Goal: Task Accomplishment & Management: Manage account settings

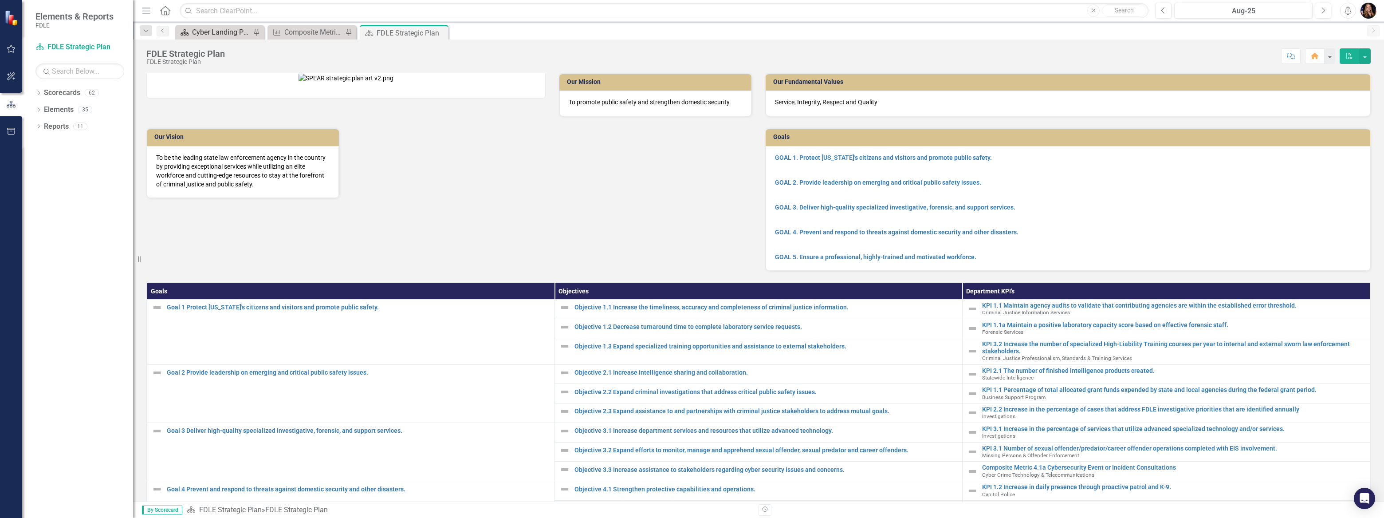
click at [208, 35] on div "Cyber Landing Page" at bounding box center [221, 32] width 59 height 11
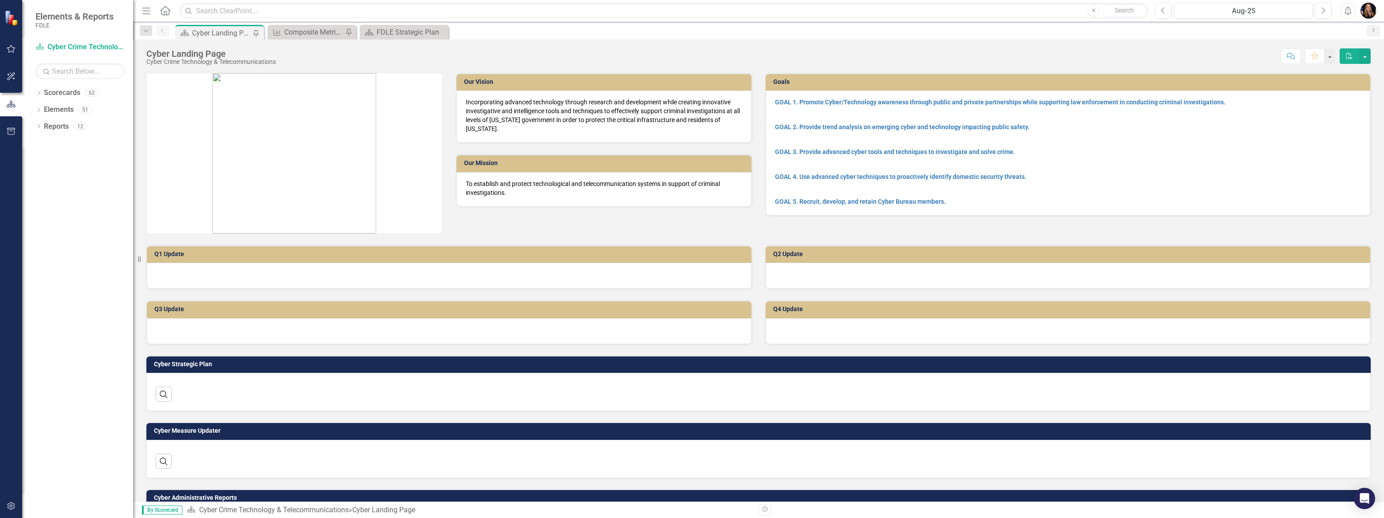
scroll to position [40, 0]
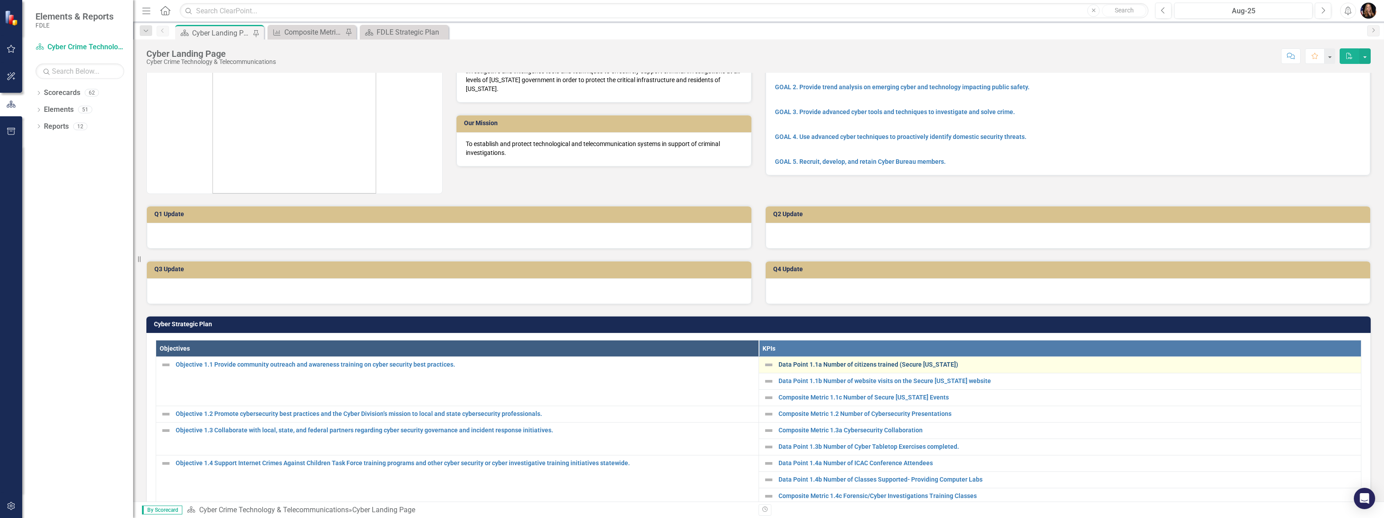
click at [823, 366] on link "Data Point 1.1a Number of citizens trained (Secure [US_STATE])" at bounding box center [1068, 364] width 579 height 7
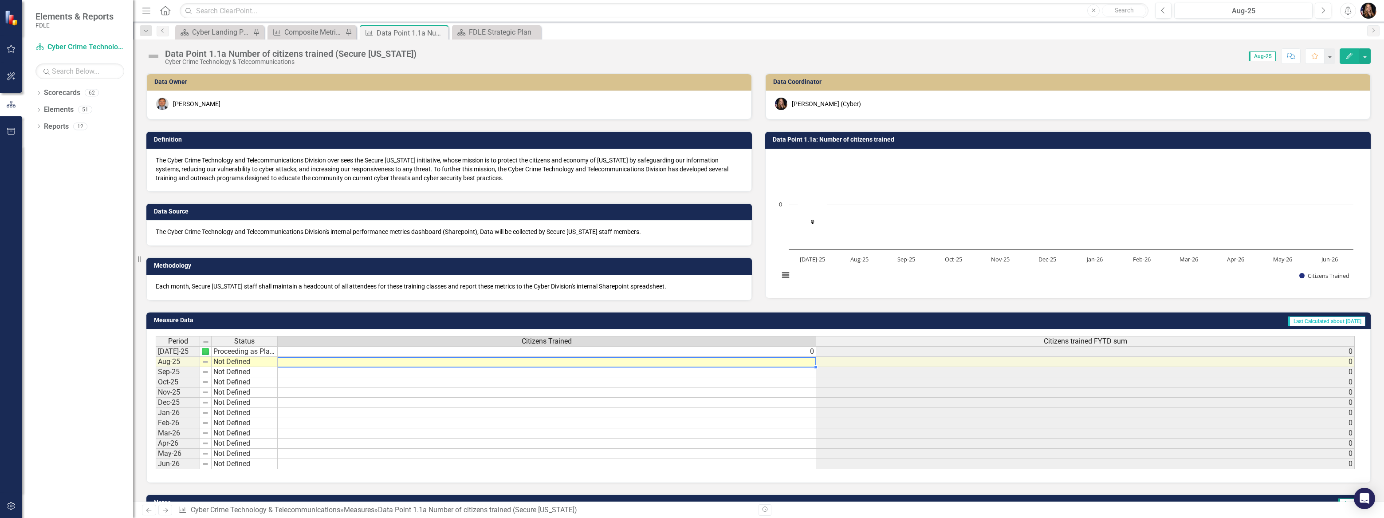
click at [673, 362] on td at bounding box center [547, 362] width 539 height 10
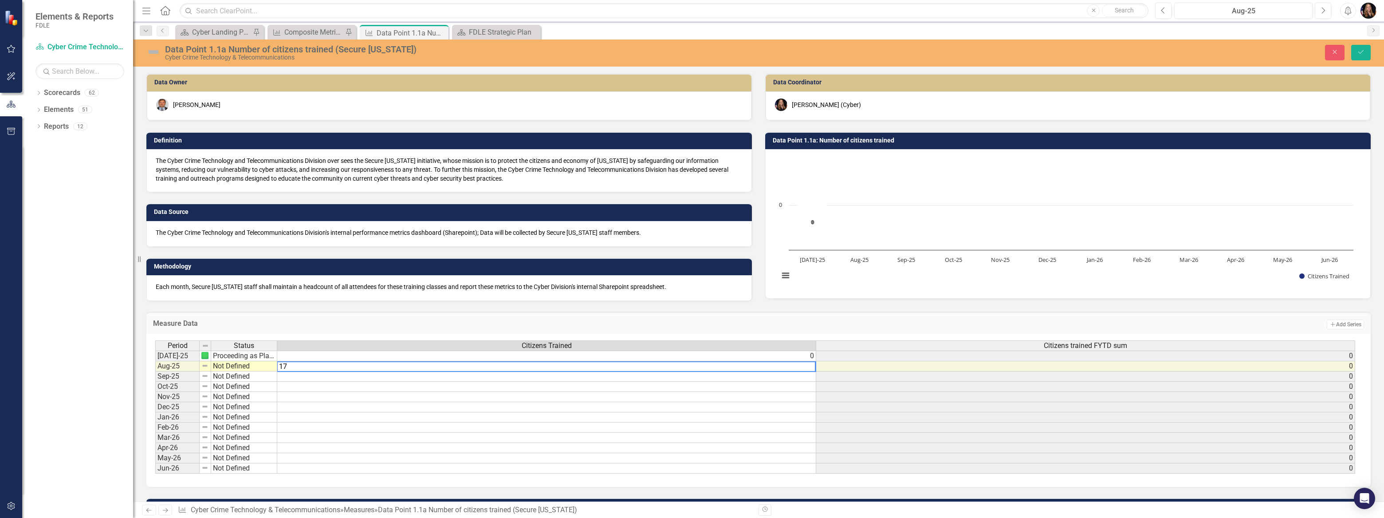
type textarea "17"
click at [240, 382] on td "Not Defined" at bounding box center [244, 387] width 66 height 10
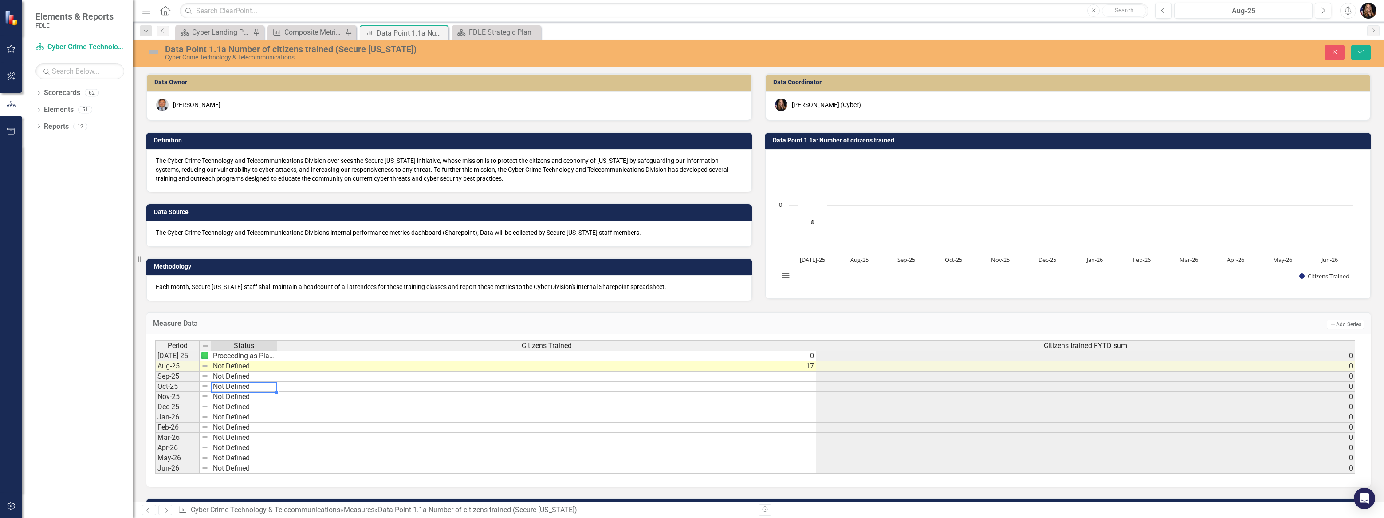
click at [235, 362] on td "Not Defined" at bounding box center [244, 366] width 66 height 10
click at [235, 372] on div "Period Status Citizens Trained Citizens trained FYTD sum Jul-25 Proceeding as P…" at bounding box center [755, 407] width 1200 height 134
click at [222, 367] on td "Complete" at bounding box center [244, 366] width 66 height 10
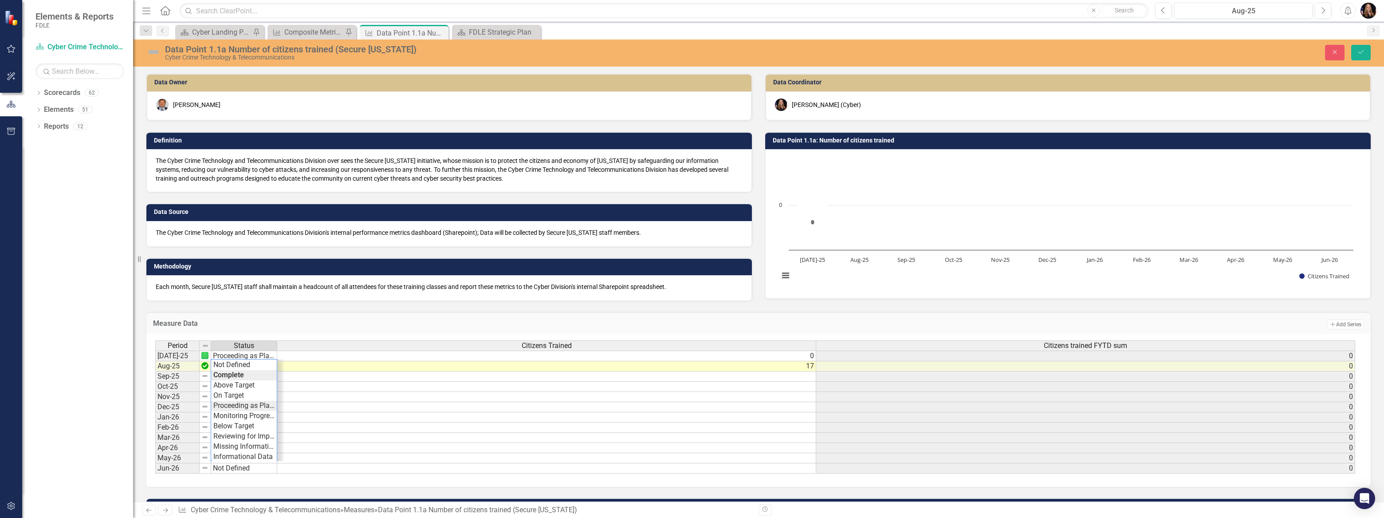
type textarea "Proceeding as Planned"
click at [240, 404] on div "Period Status Citizens Trained Citizens trained FYTD sum Jul-25 Proceeding as P…" at bounding box center [755, 407] width 1200 height 134
click at [1367, 58] on button "Save" at bounding box center [1361, 53] width 20 height 16
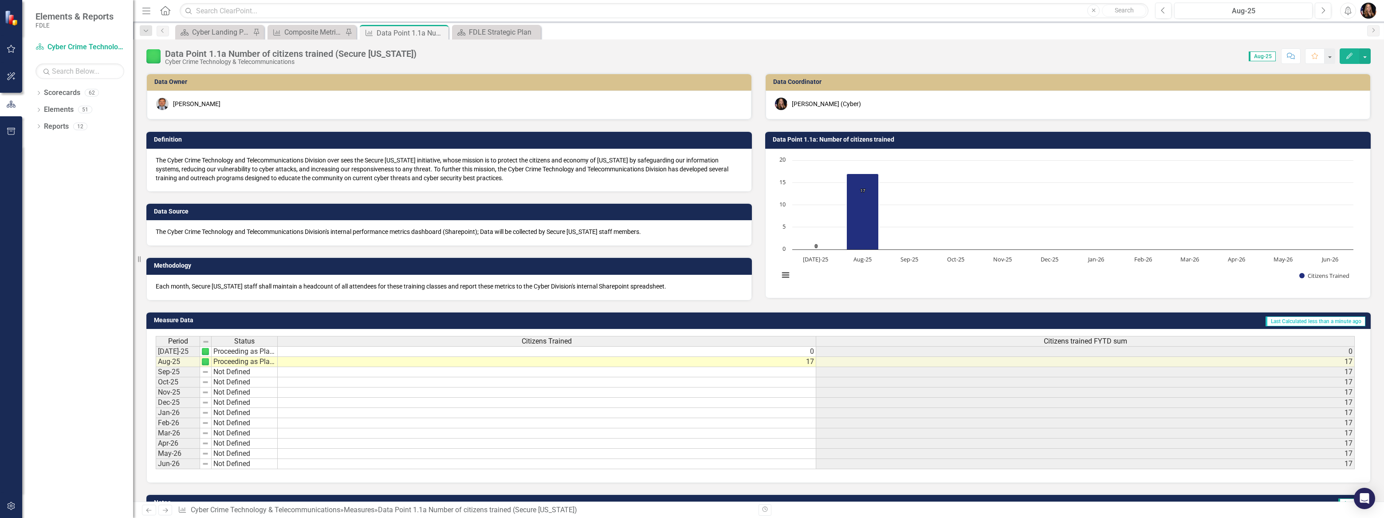
click at [164, 509] on icon "Next" at bounding box center [165, 510] width 8 height 6
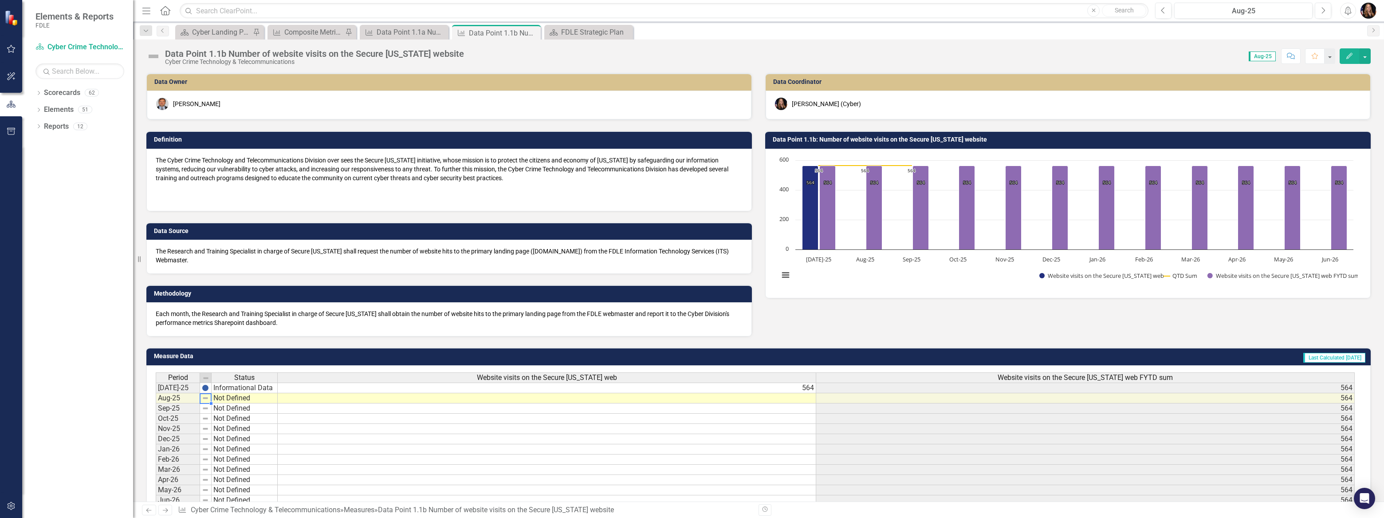
click at [204, 399] on img at bounding box center [205, 397] width 7 height 7
click at [225, 399] on td "Not Defined" at bounding box center [245, 398] width 66 height 10
click at [225, 400] on td "Not Defined" at bounding box center [245, 398] width 66 height 10
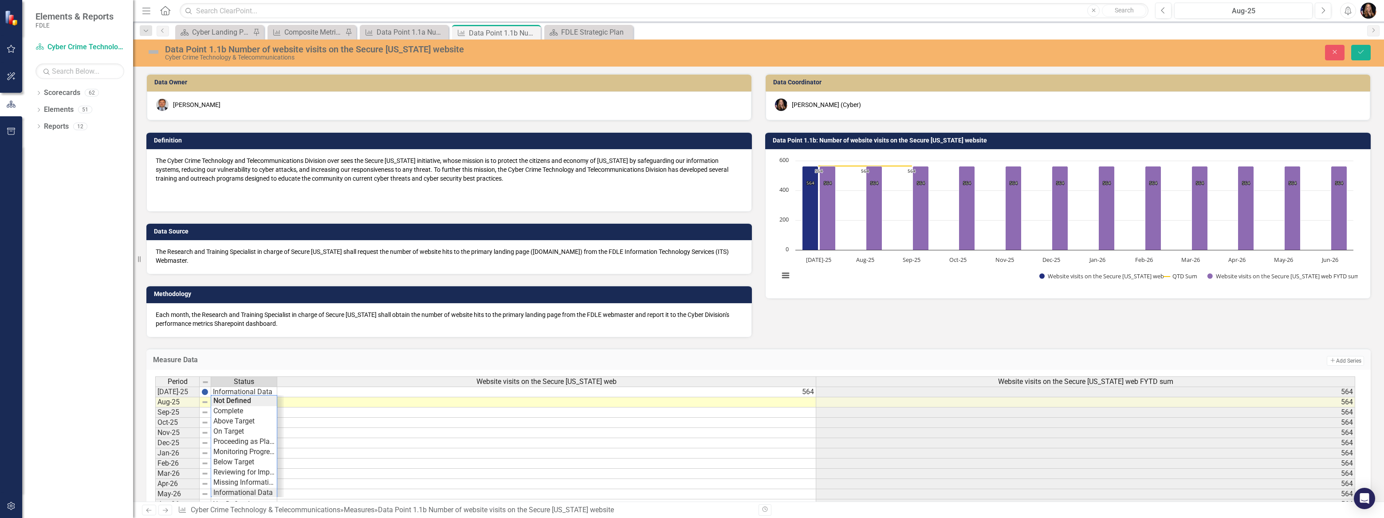
type textarea "Informational Data"
click at [240, 490] on div "Period Status Website visits on the Secure Florida web Website visits on the Se…" at bounding box center [755, 443] width 1200 height 134
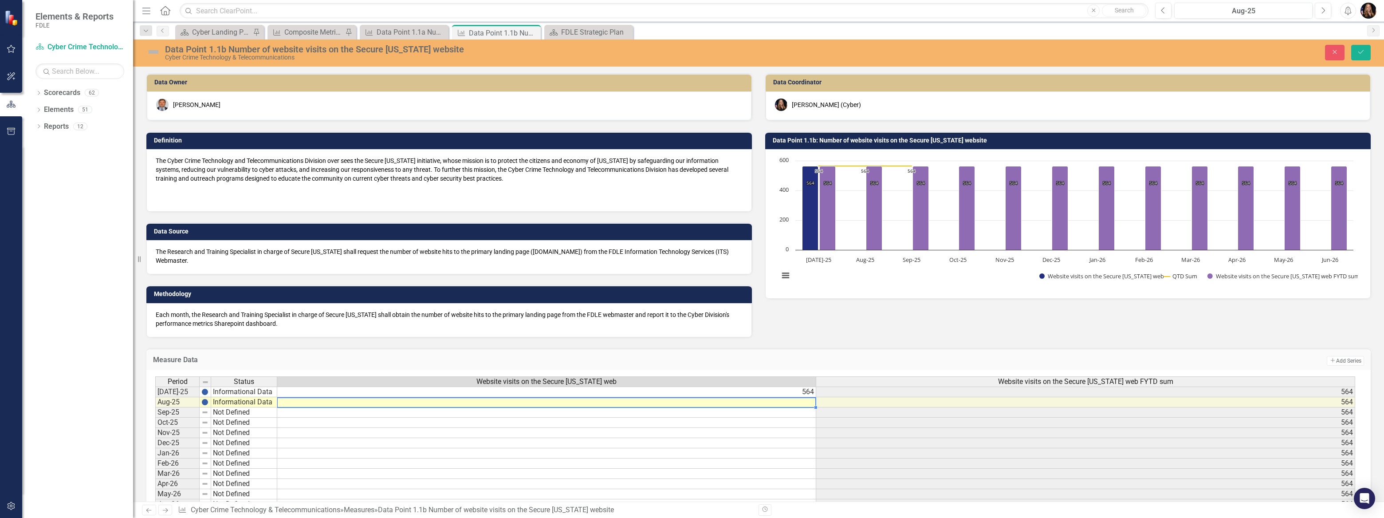
click at [620, 405] on td at bounding box center [546, 402] width 539 height 10
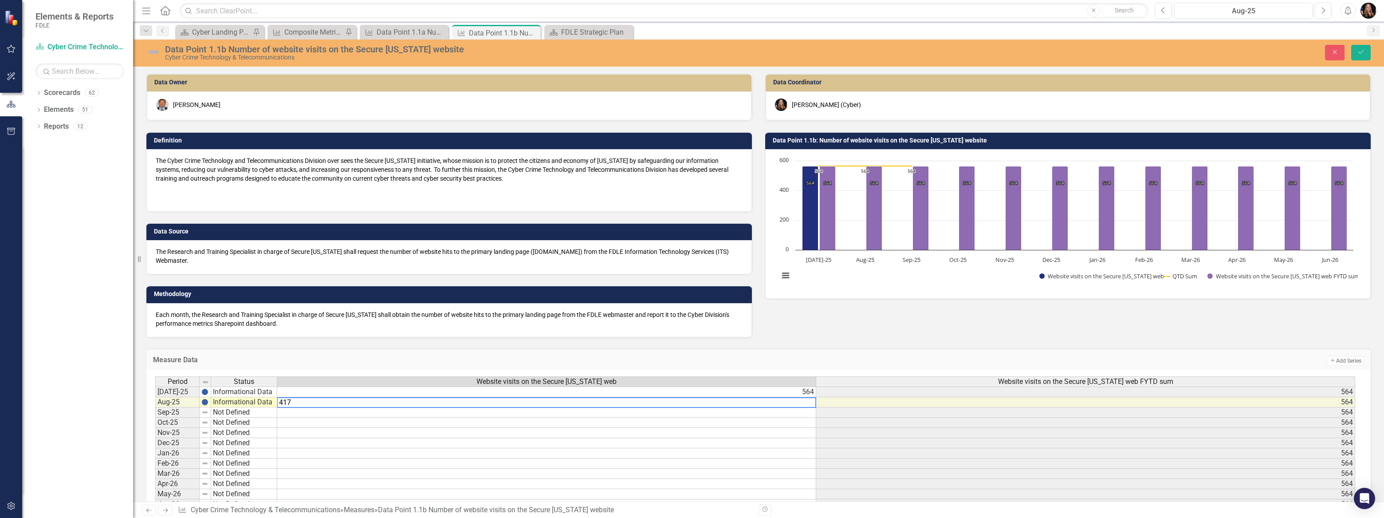
type textarea "417"
click at [155, 427] on div "Period Status Website visits on the Secure Florida web Website visits on the Se…" at bounding box center [155, 442] width 0 height 133
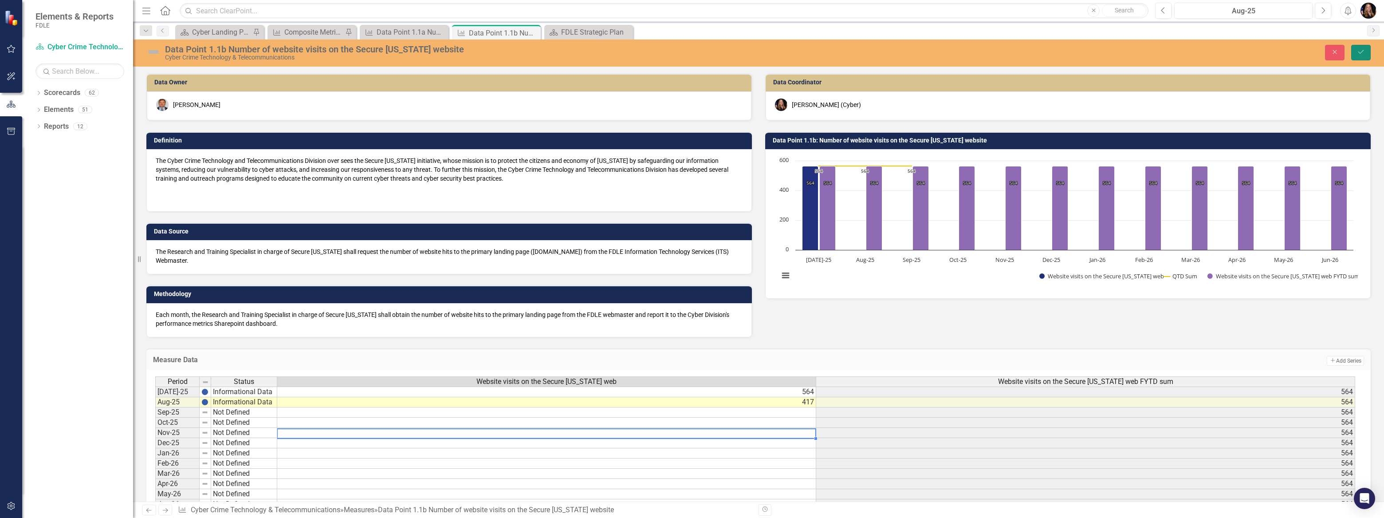
click at [1356, 52] on button "Save" at bounding box center [1361, 53] width 20 height 16
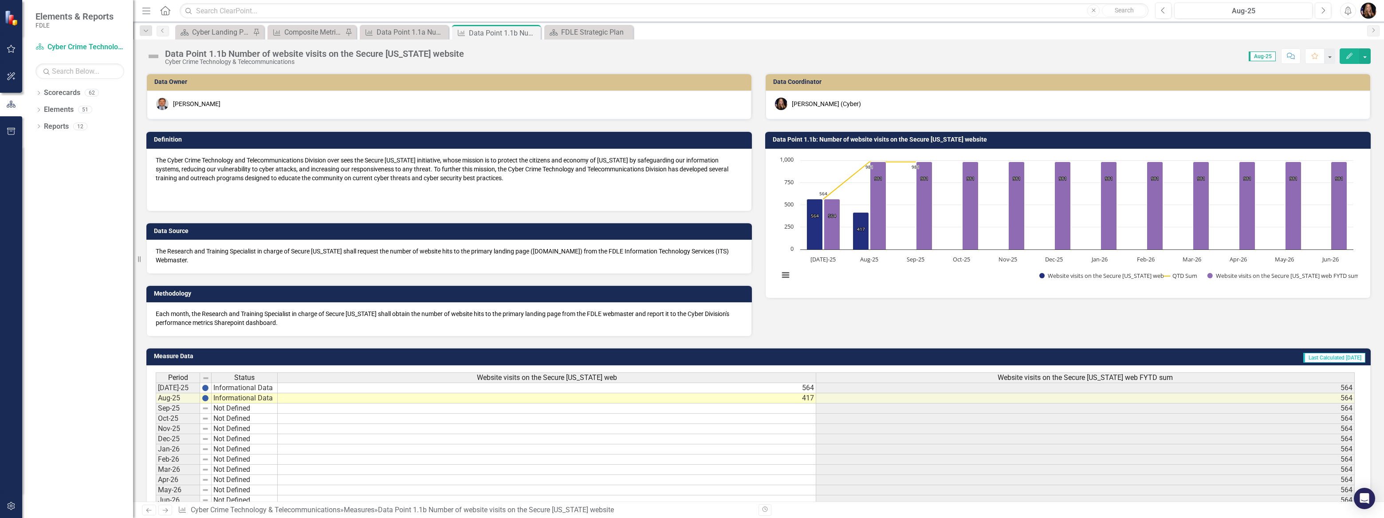
click at [163, 512] on icon "Next" at bounding box center [165, 510] width 8 height 6
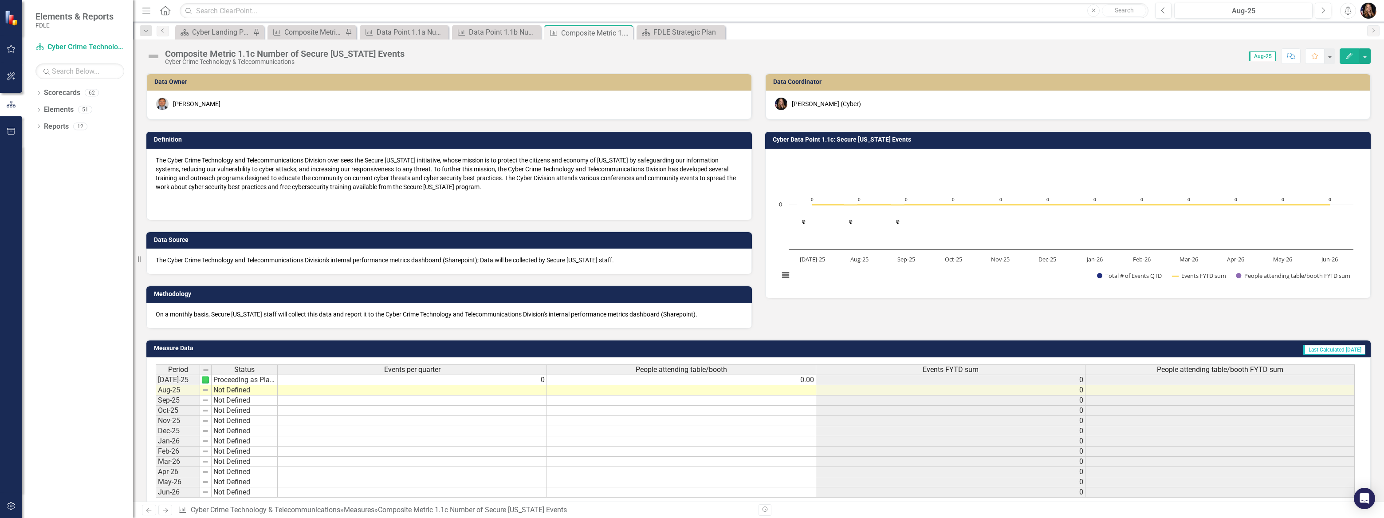
scroll to position [1, 0]
click at [241, 390] on td "Not Defined" at bounding box center [245, 391] width 66 height 10
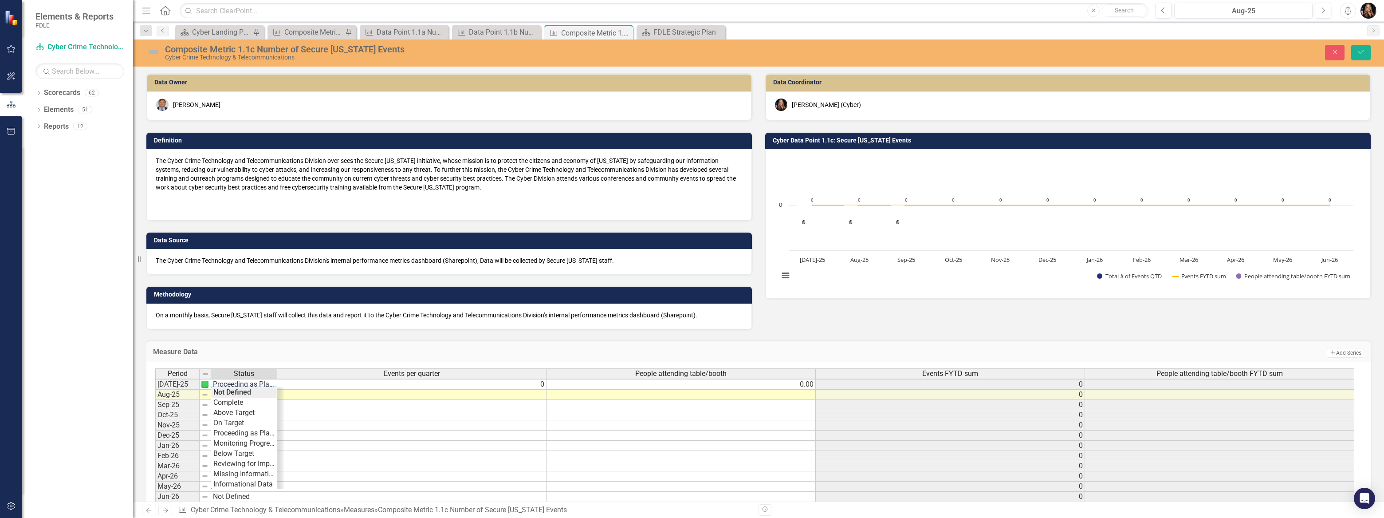
type textarea "Proceeding as Planned"
click at [255, 434] on div "Period Status Events per quarter People attending table/booth Events FYTD sum P…" at bounding box center [755, 435] width 1200 height 134
click at [523, 397] on td at bounding box center [411, 395] width 269 height 10
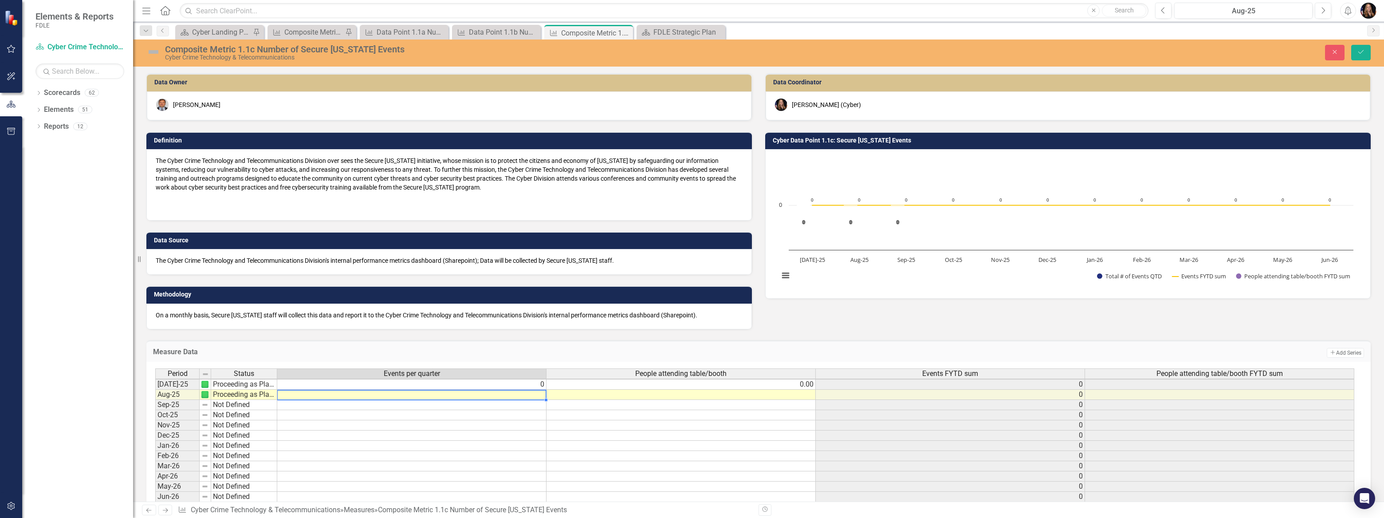
click at [524, 397] on td at bounding box center [411, 395] width 269 height 10
click at [524, 396] on textarea at bounding box center [412, 394] width 270 height 11
click at [506, 355] on td "Measure Data" at bounding box center [483, 353] width 660 height 12
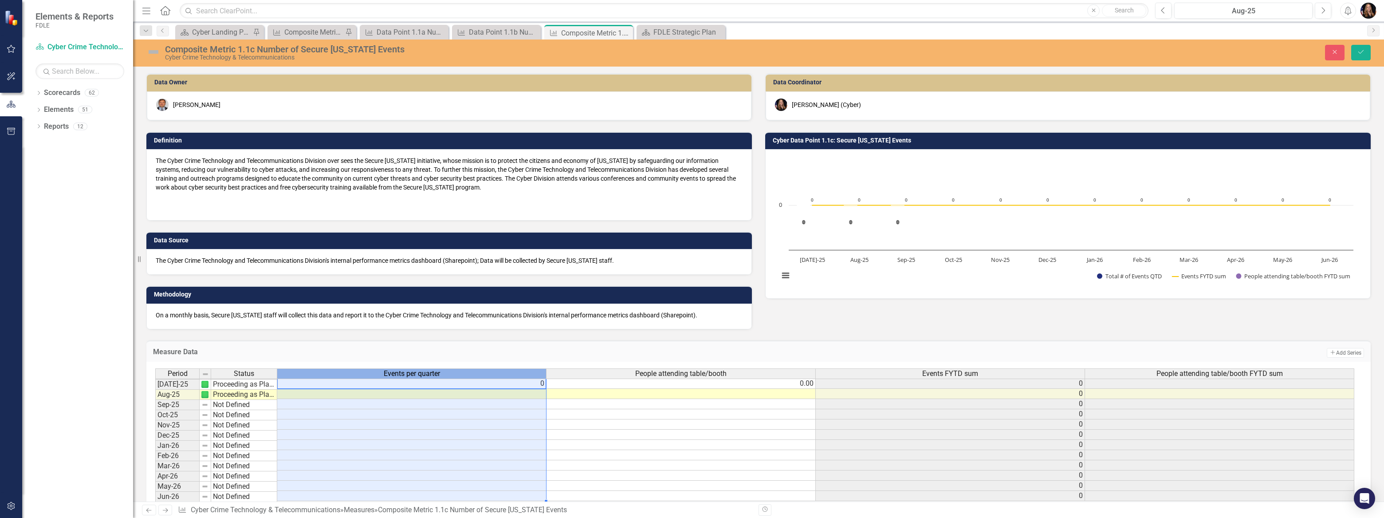
click at [444, 373] on div "Events per quarter" at bounding box center [411, 374] width 269 height 10
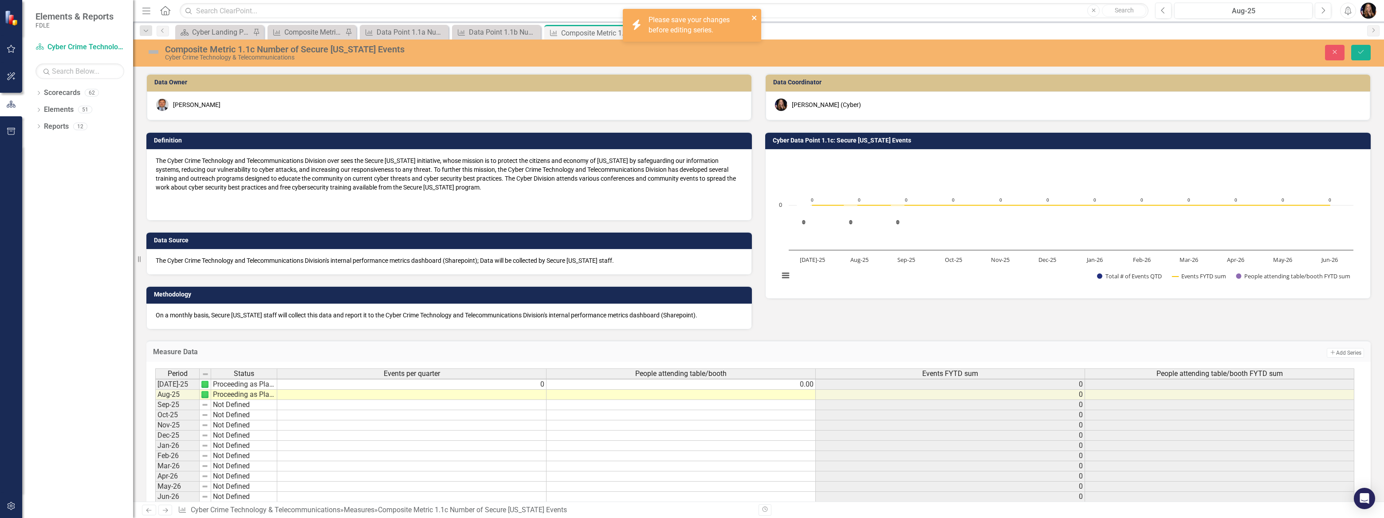
click at [754, 15] on icon "close" at bounding box center [755, 17] width 6 height 7
click at [432, 393] on td at bounding box center [411, 395] width 269 height 10
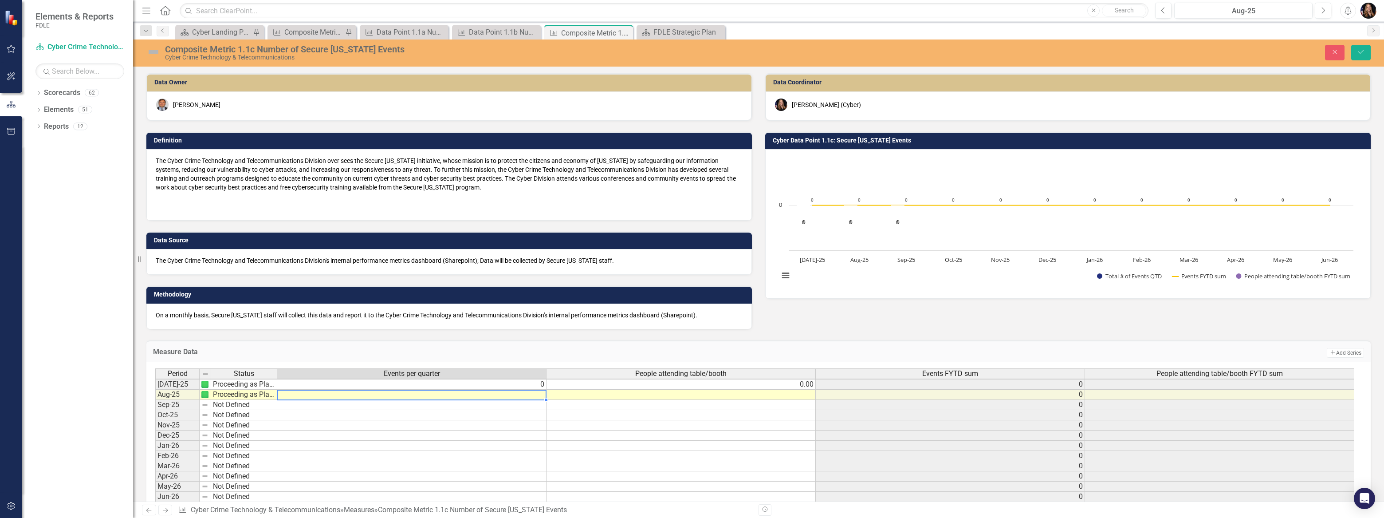
click at [432, 393] on td at bounding box center [411, 395] width 269 height 10
type textarea "1"
click at [418, 333] on div "Measure Data Add Add Series Period Status Events per quarter People attending t…" at bounding box center [759, 422] width 1238 height 186
click at [1358, 51] on icon "Save" at bounding box center [1361, 52] width 8 height 6
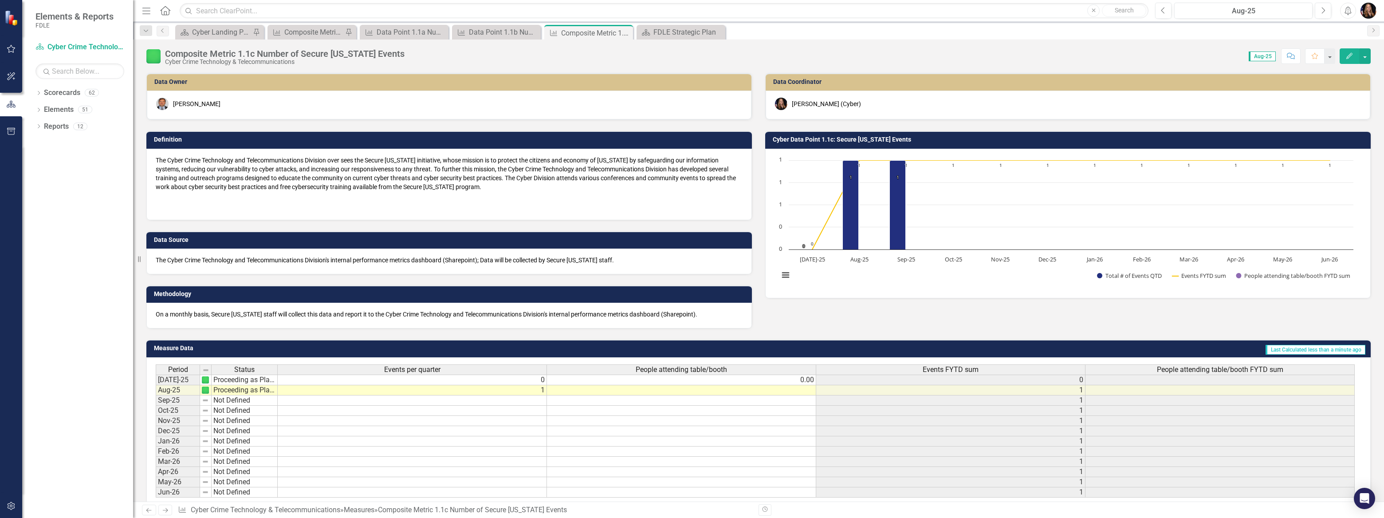
click at [167, 508] on icon "Next" at bounding box center [165, 510] width 8 height 6
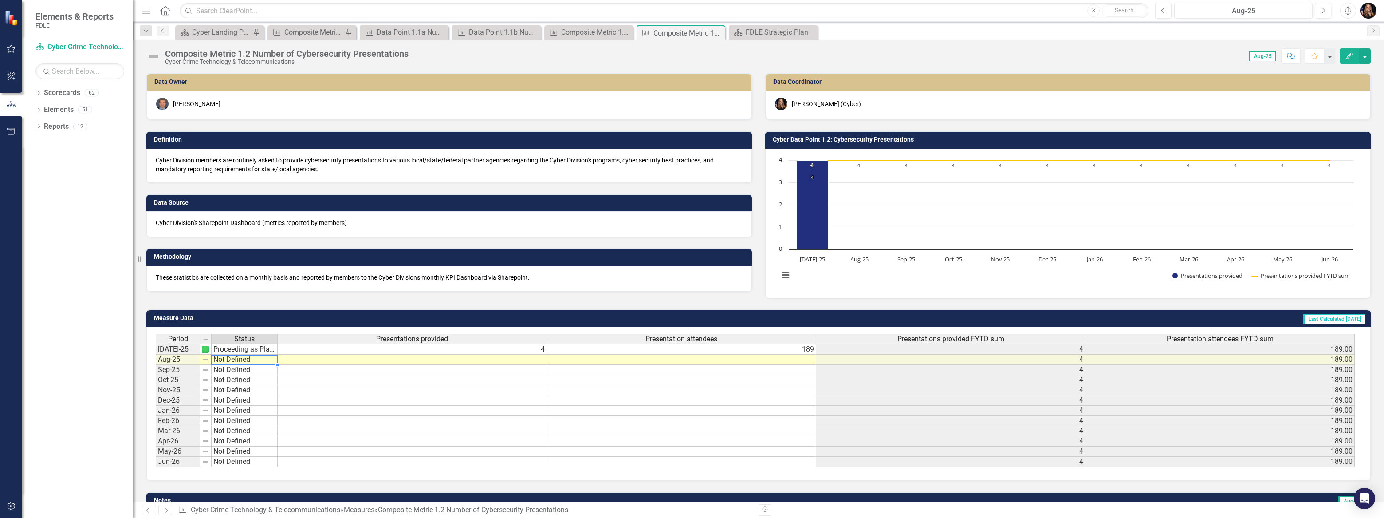
click at [222, 359] on td "Not Defined" at bounding box center [245, 359] width 66 height 10
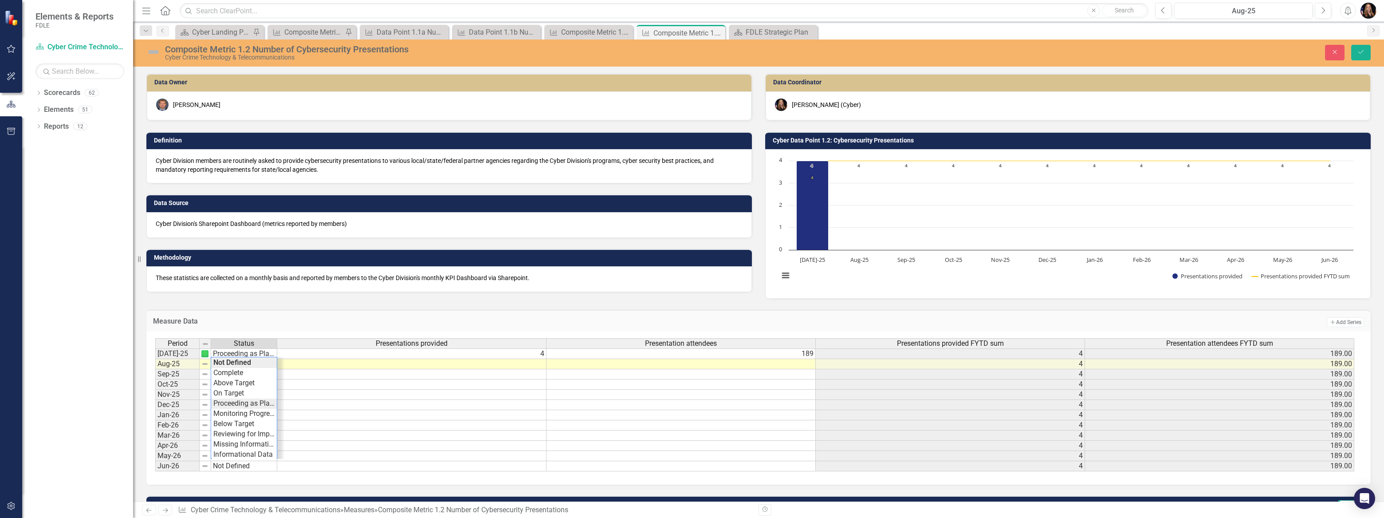
type textarea "Proceeding as Planned"
click at [238, 403] on div "Period Status Presentations provided Presentation attendees Presentations provi…" at bounding box center [755, 405] width 1200 height 134
click at [535, 365] on td at bounding box center [411, 364] width 269 height 10
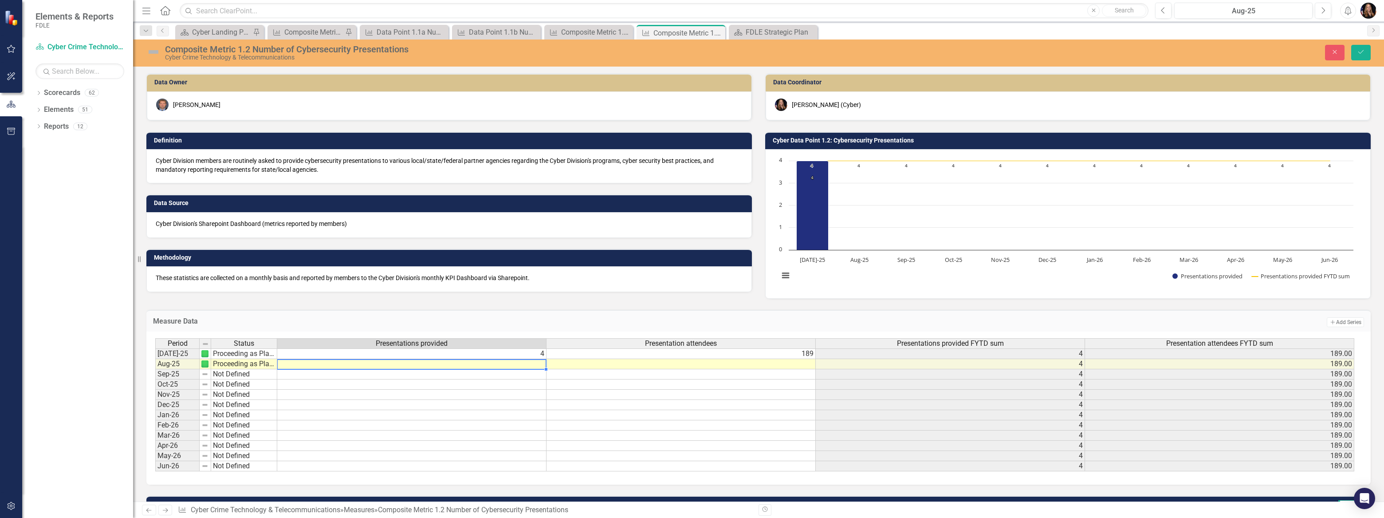
click at [535, 365] on td at bounding box center [411, 364] width 269 height 10
type textarea "3"
click at [705, 365] on td at bounding box center [681, 364] width 269 height 10
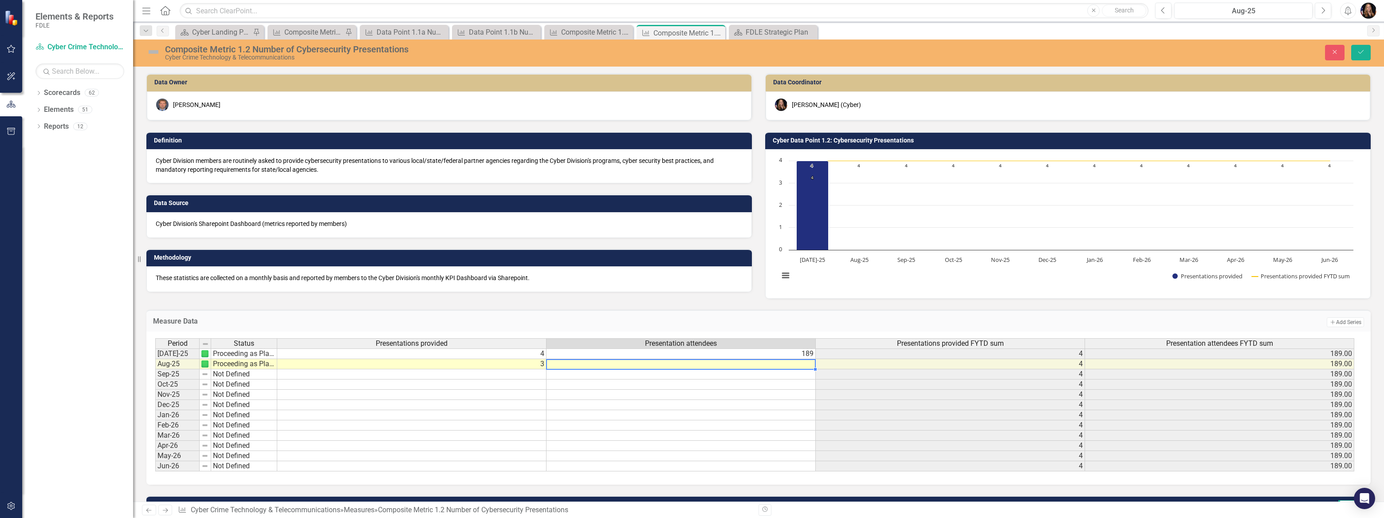
click at [705, 365] on td at bounding box center [681, 364] width 269 height 10
click at [705, 365] on textarea at bounding box center [681, 364] width 270 height 11
type textarea "99"
click at [705, 317] on h3 "Measure Data" at bounding box center [483, 321] width 660 height 8
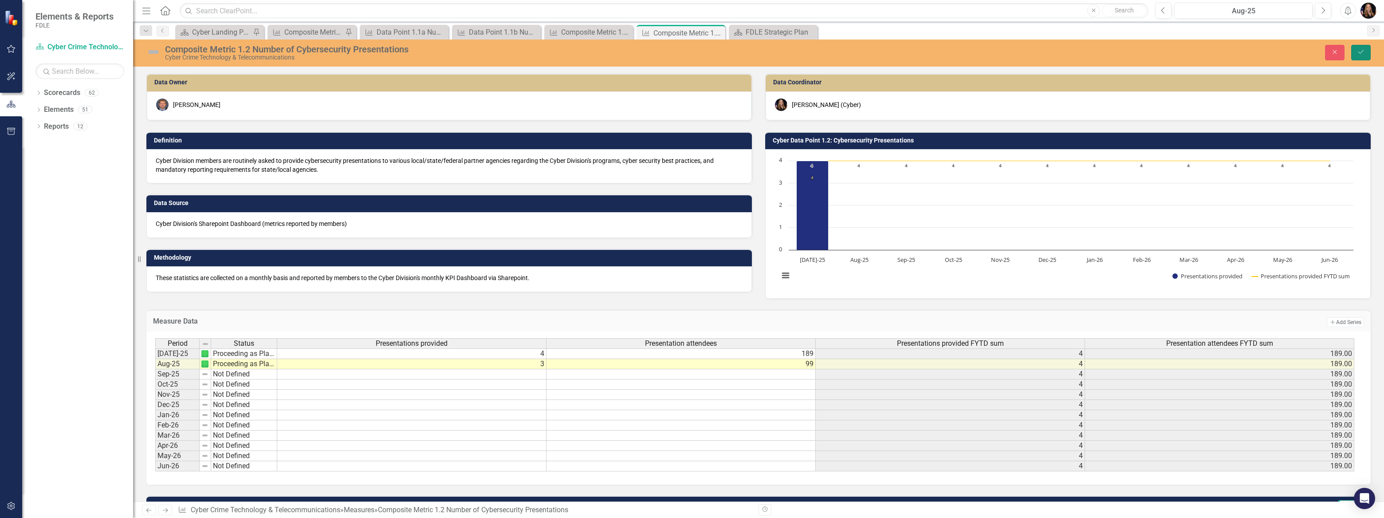
click at [1363, 54] on icon "Save" at bounding box center [1361, 52] width 8 height 6
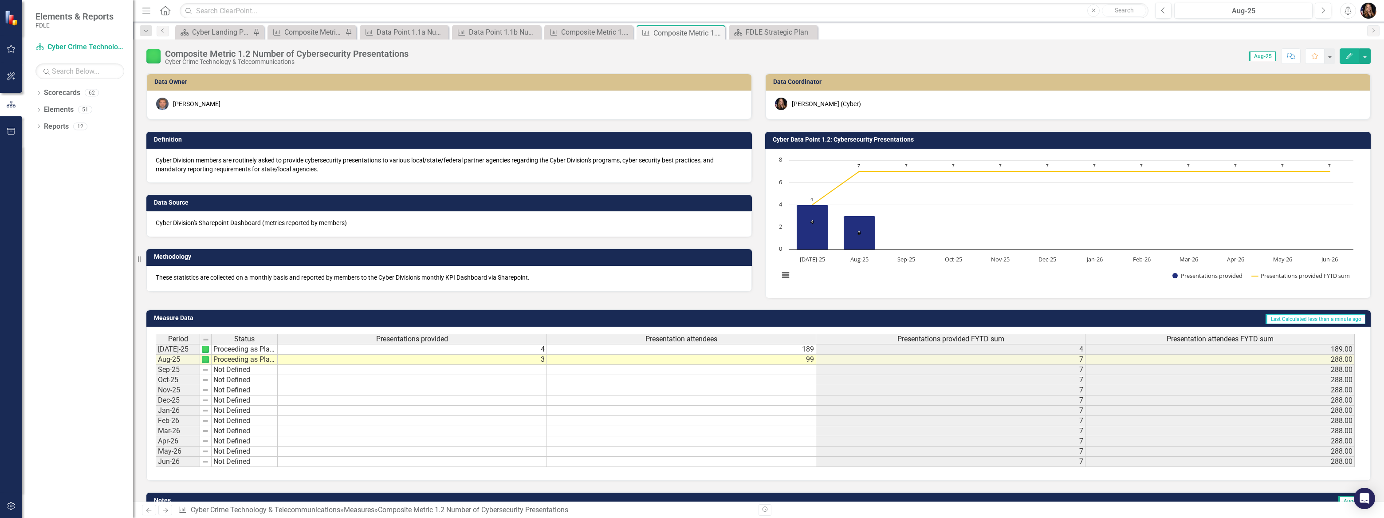
click at [164, 510] on icon "Next" at bounding box center [165, 510] width 8 height 6
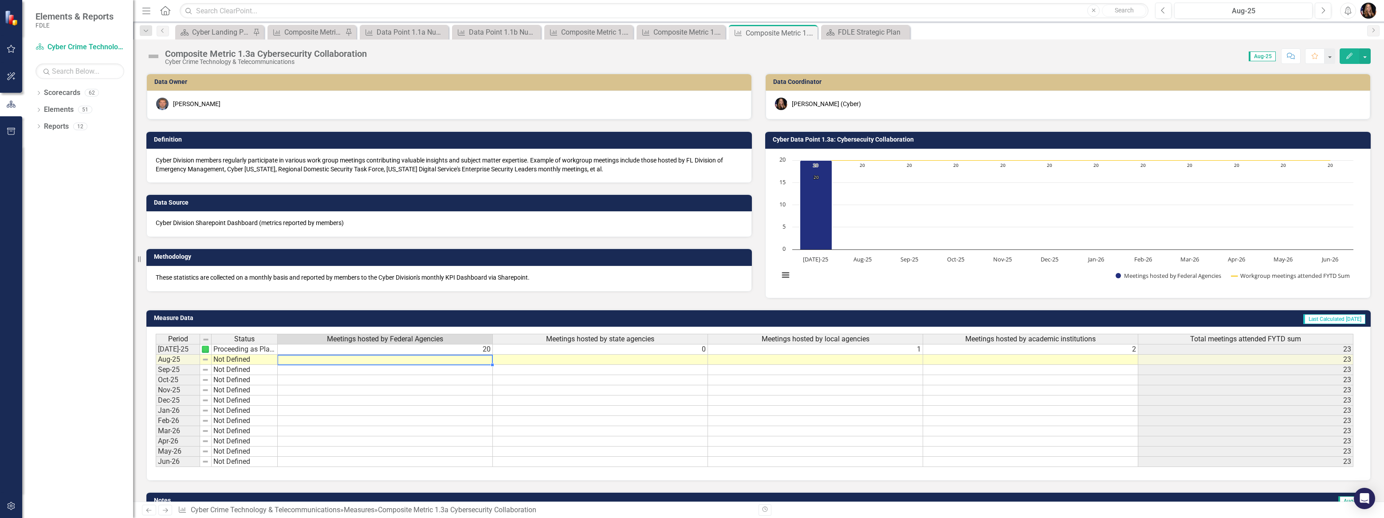
click at [462, 361] on td at bounding box center [385, 359] width 215 height 10
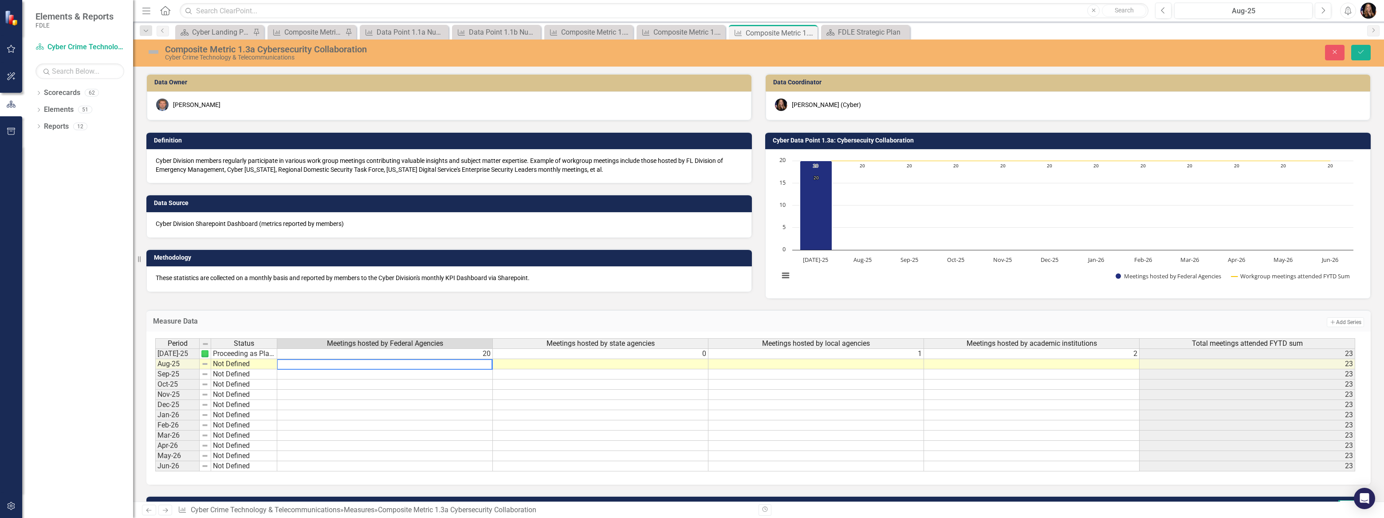
click at [462, 361] on textarea at bounding box center [385, 364] width 216 height 11
type textarea "0"
click at [155, 379] on div "Period Status Meetings hosted by Federal Agencies Meetings hosted by state agen…" at bounding box center [155, 404] width 0 height 133
click at [155, 358] on div "Period Status Meetings hosted by Federal Agencies Meetings hosted by state agen…" at bounding box center [155, 404] width 0 height 133
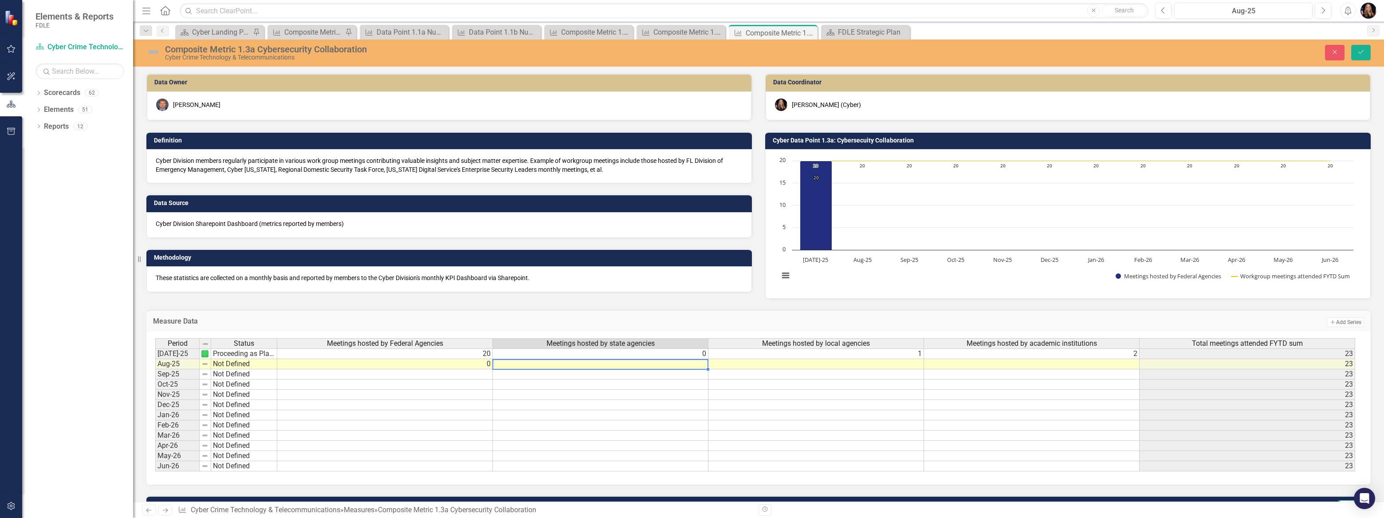
click at [682, 362] on td at bounding box center [601, 364] width 216 height 10
click at [682, 362] on textarea at bounding box center [600, 364] width 216 height 11
type textarea "18"
click at [155, 369] on div "Period Status Meetings hosted by Federal Agencies Meetings hosted by state agen…" at bounding box center [155, 404] width 0 height 133
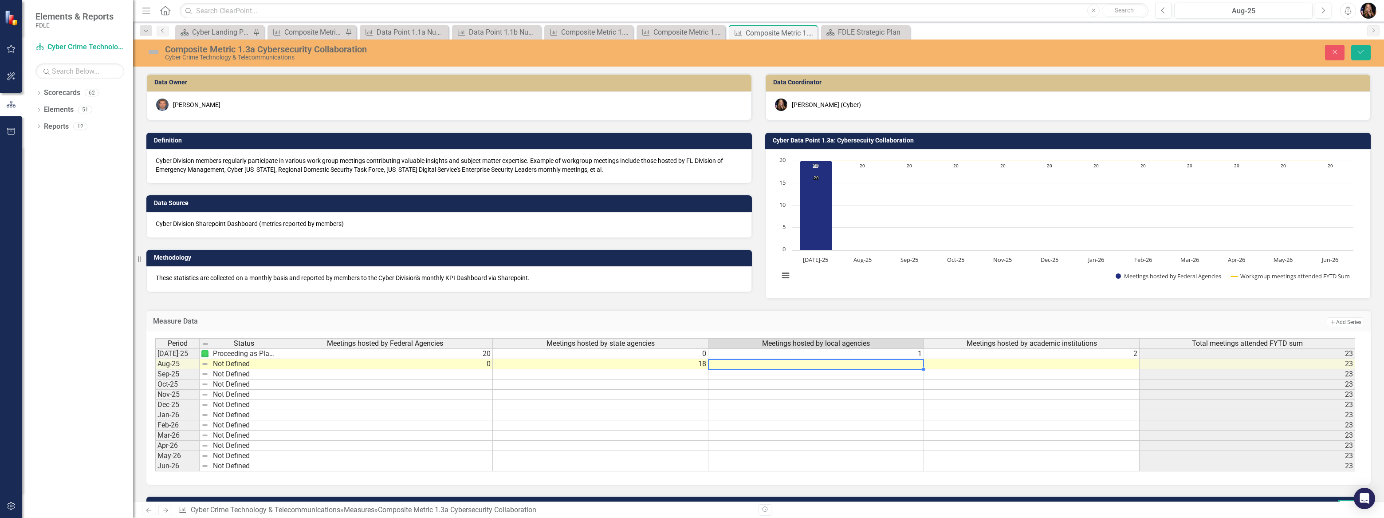
click at [794, 365] on td at bounding box center [817, 364] width 216 height 10
type textarea "1"
click at [814, 397] on td at bounding box center [817, 395] width 216 height 10
click at [1025, 366] on td at bounding box center [1032, 364] width 216 height 10
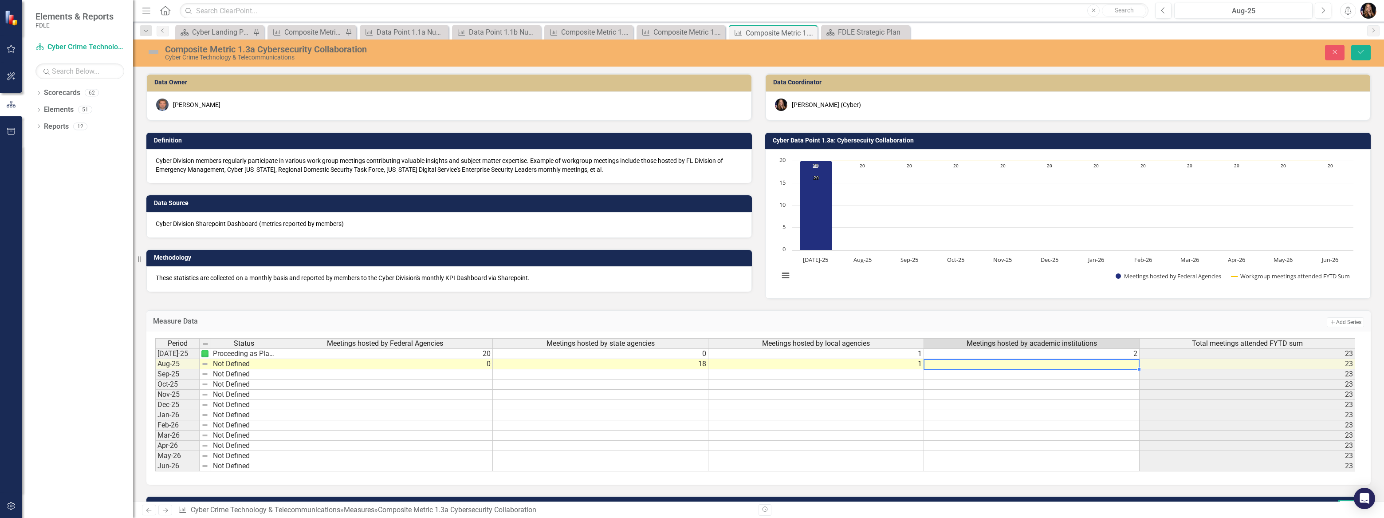
click at [1025, 366] on td at bounding box center [1032, 364] width 216 height 10
type textarea "4"
click at [1025, 391] on td at bounding box center [1032, 395] width 216 height 10
drag, startPoint x: 1363, startPoint y: 53, endPoint x: 1355, endPoint y: 61, distance: 10.7
click at [1363, 53] on icon "Save" at bounding box center [1361, 52] width 8 height 6
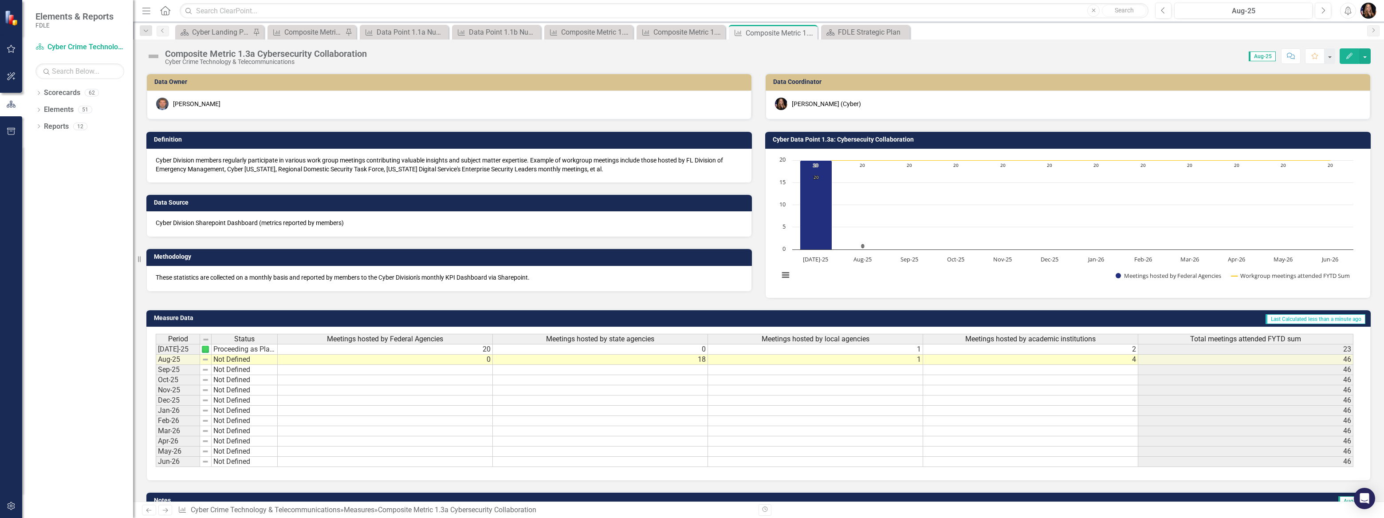
click at [168, 514] on link "Next" at bounding box center [165, 509] width 14 height 11
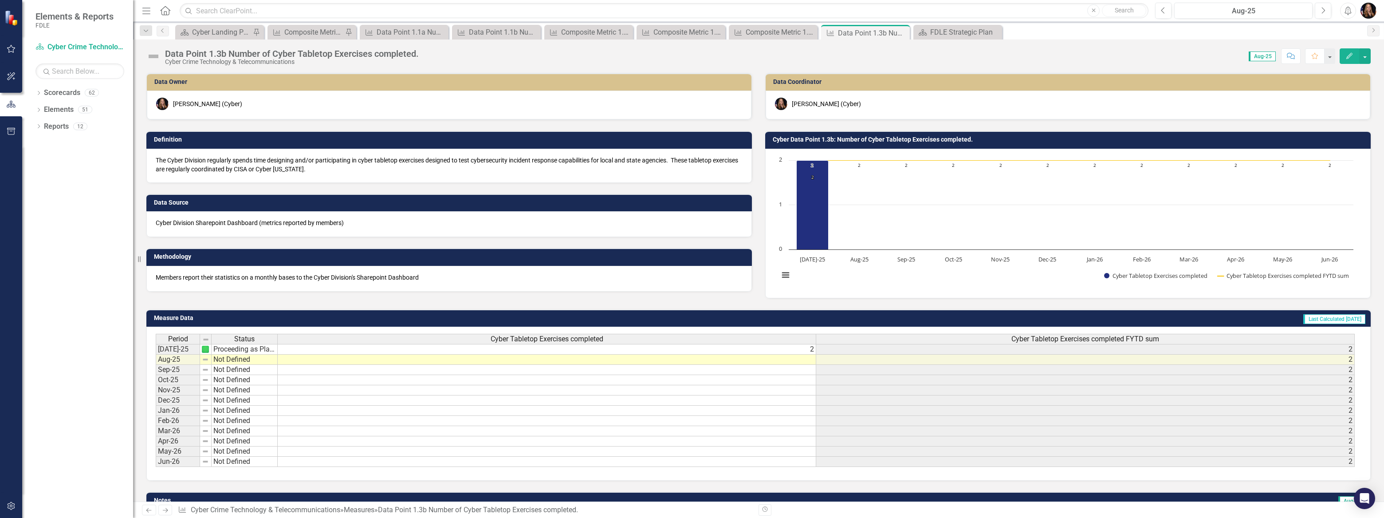
click at [802, 358] on td at bounding box center [547, 359] width 539 height 10
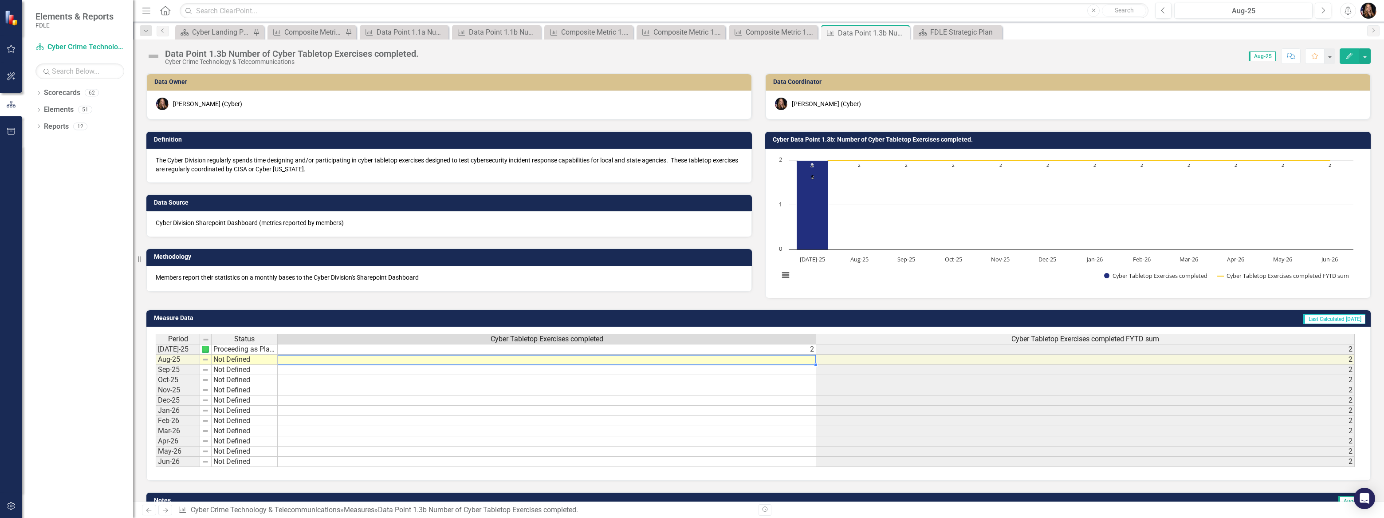
click at [802, 358] on td at bounding box center [547, 359] width 539 height 10
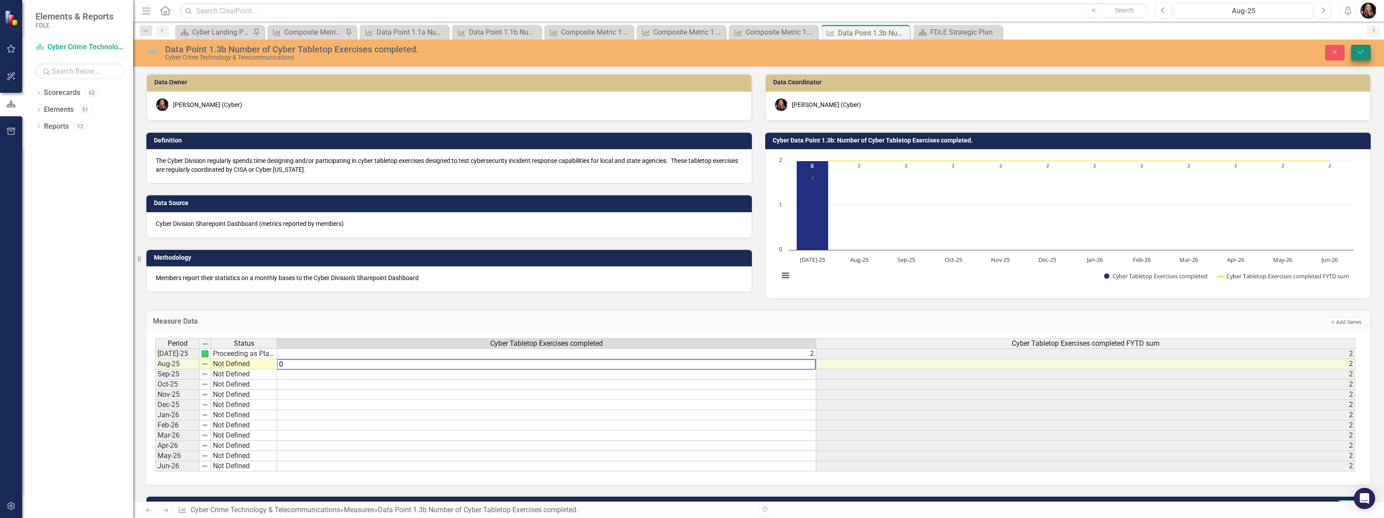
type textarea "0"
click at [1354, 49] on button "Save" at bounding box center [1361, 53] width 20 height 16
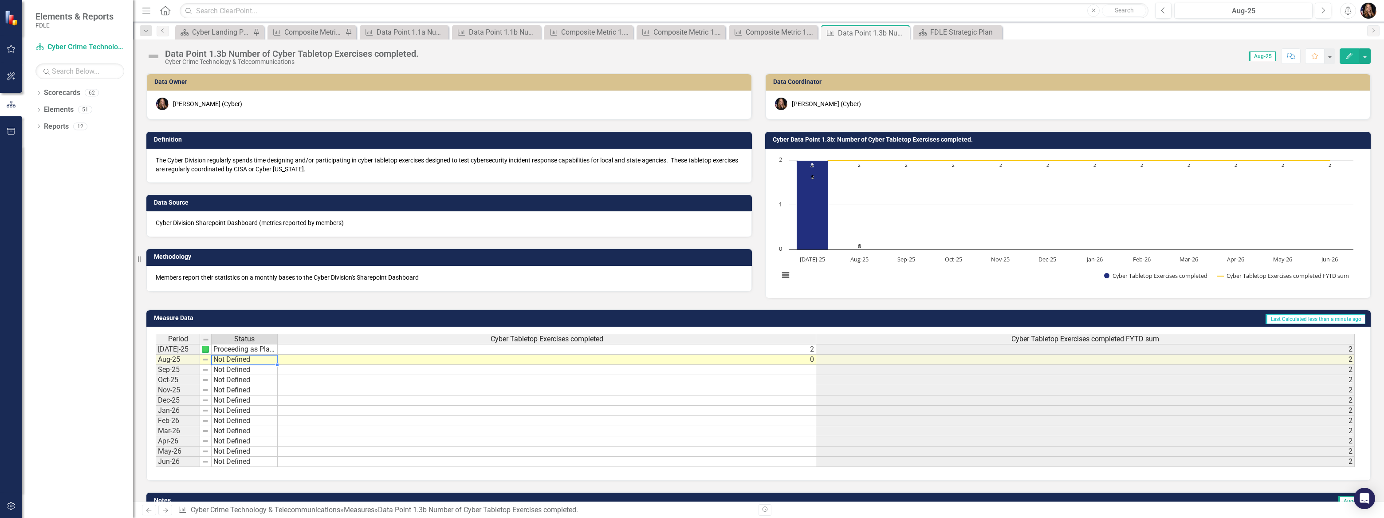
drag, startPoint x: 221, startPoint y: 361, endPoint x: 217, endPoint y: 360, distance: 4.5
click at [220, 361] on td "Not Defined" at bounding box center [245, 359] width 66 height 10
click at [206, 358] on img at bounding box center [205, 359] width 7 height 7
click at [214, 359] on td "Not Defined" at bounding box center [245, 359] width 66 height 10
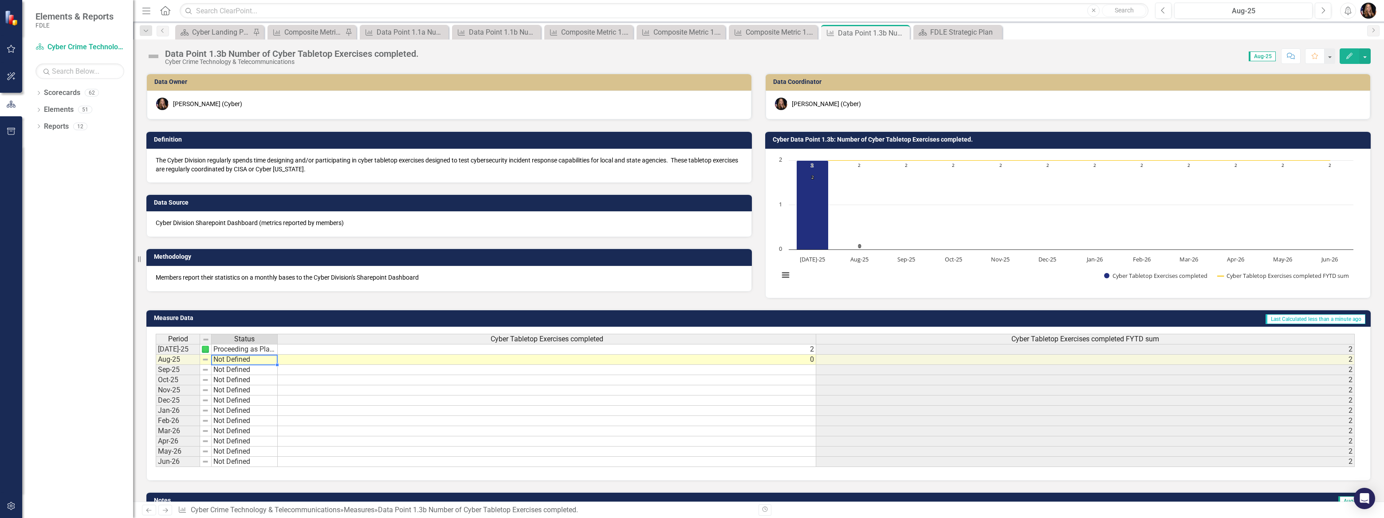
click at [214, 359] on td "Not Defined" at bounding box center [245, 359] width 66 height 10
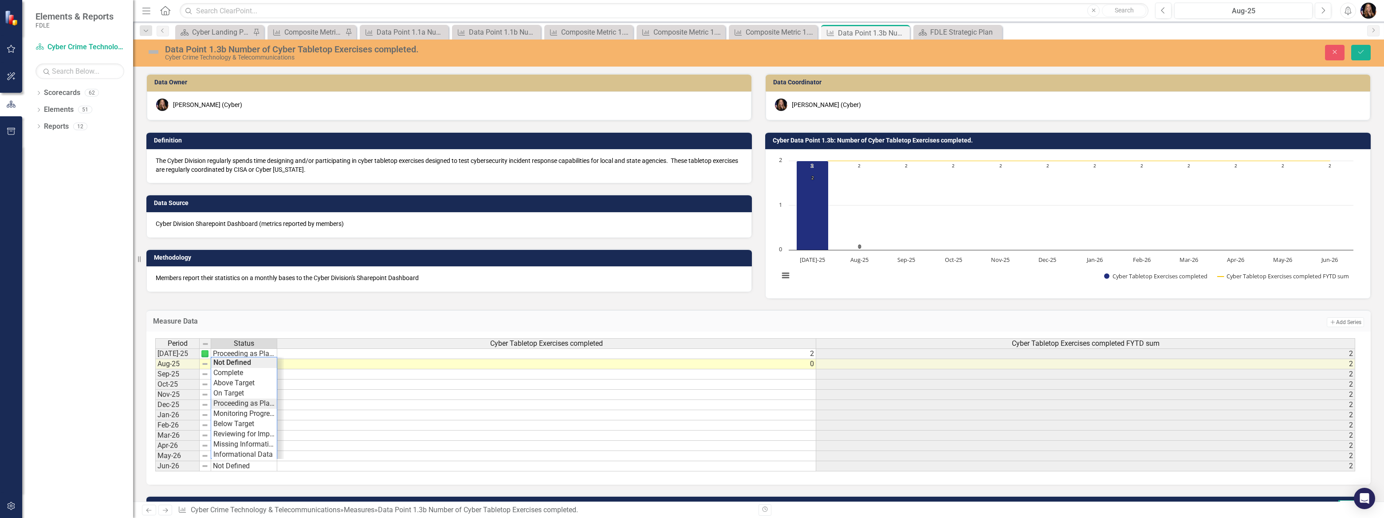
type textarea "Proceeding as Planned"
click at [237, 404] on div "Period Status Cyber Tabletop Exercises completed Cyber Tabletop Exercises compl…" at bounding box center [755, 405] width 1200 height 134
click at [1362, 49] on icon "Save" at bounding box center [1361, 52] width 8 height 6
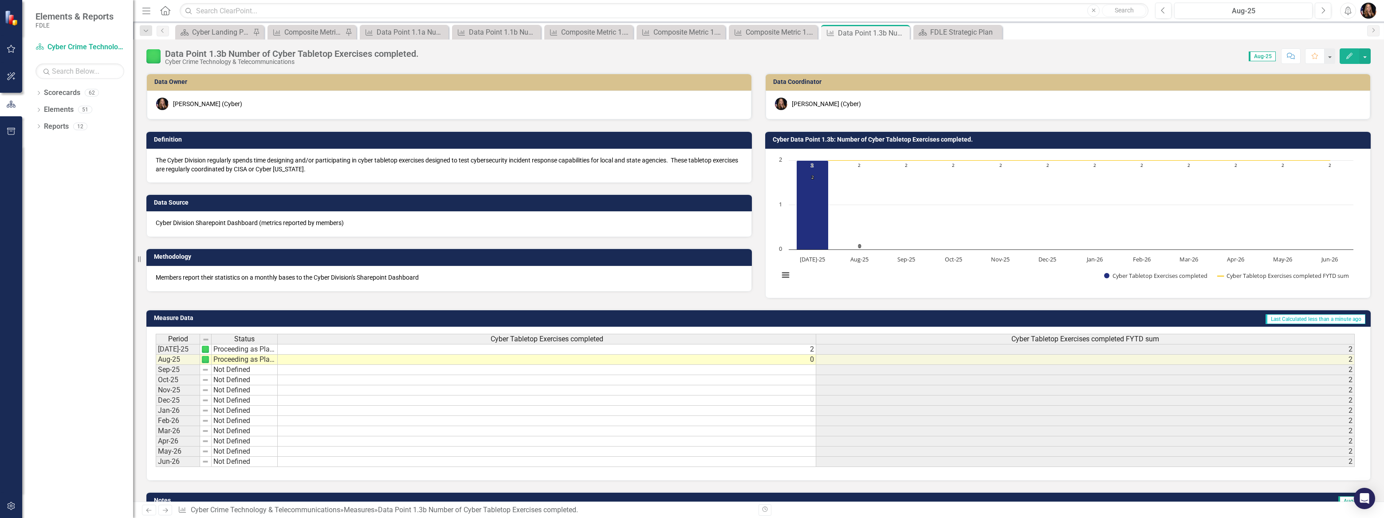
click at [167, 512] on icon "Next" at bounding box center [165, 510] width 8 height 6
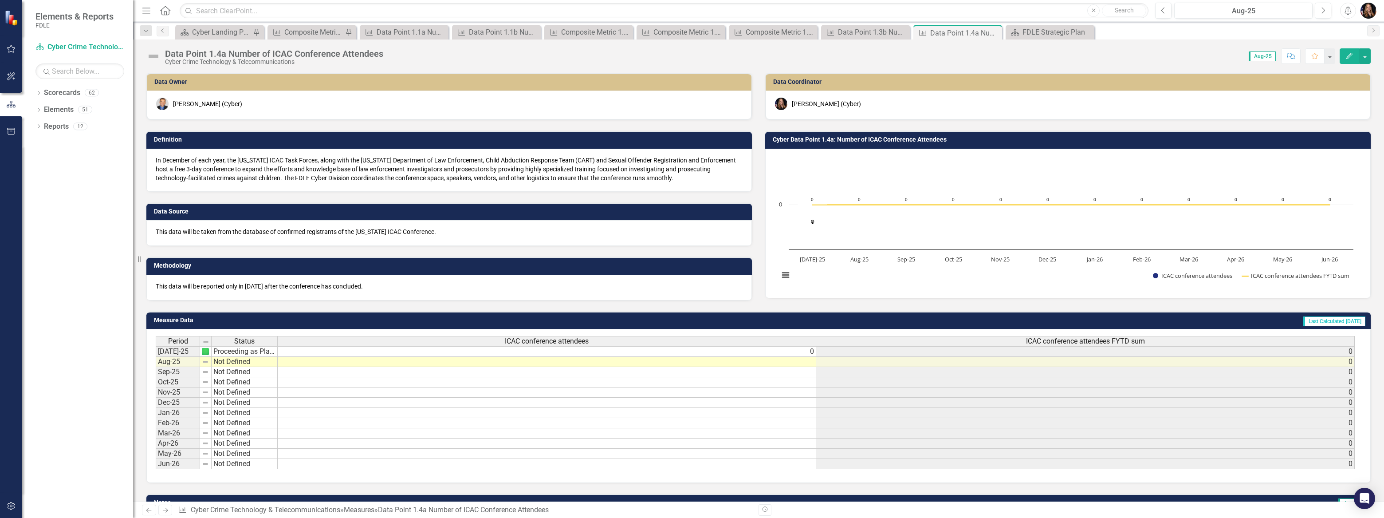
click at [156, 365] on div "Period Status [DATE]-25 Proceeding as Planned Aug-25 Not Defined Sep-25 Not Def…" at bounding box center [156, 402] width 0 height 133
click at [221, 366] on div at bounding box center [244, 366] width 66 height 1
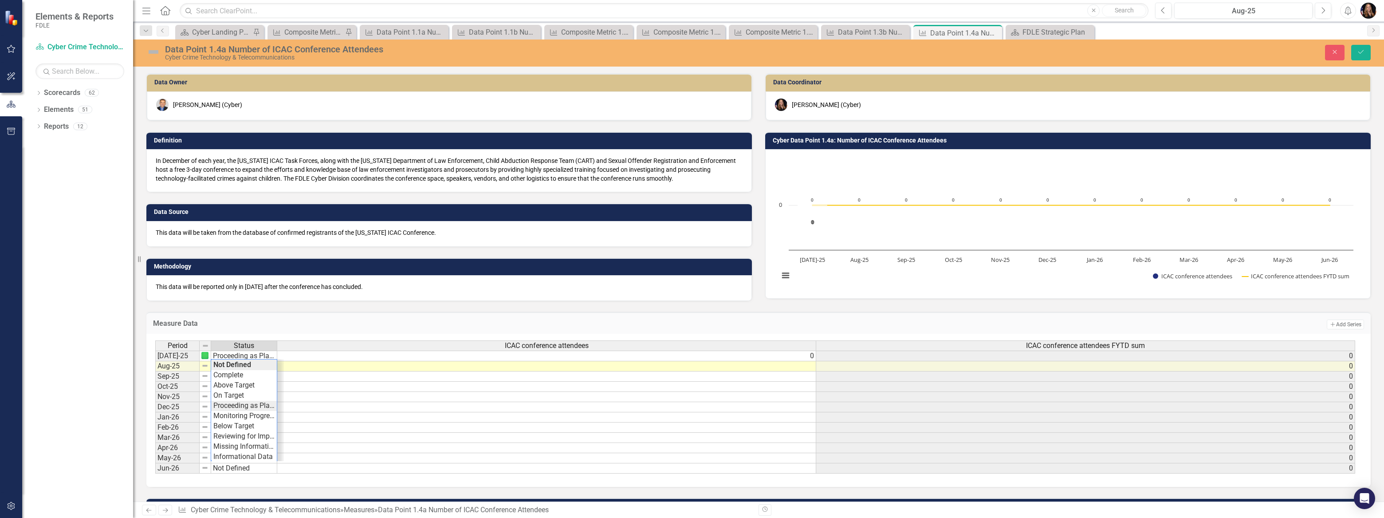
type textarea "Proceeding as Planned"
click at [244, 408] on div "Period Status ICAC conference attendees ICAC conference attendees FYTD sum Jul-…" at bounding box center [755, 407] width 1200 height 134
click at [810, 373] on td at bounding box center [546, 376] width 539 height 10
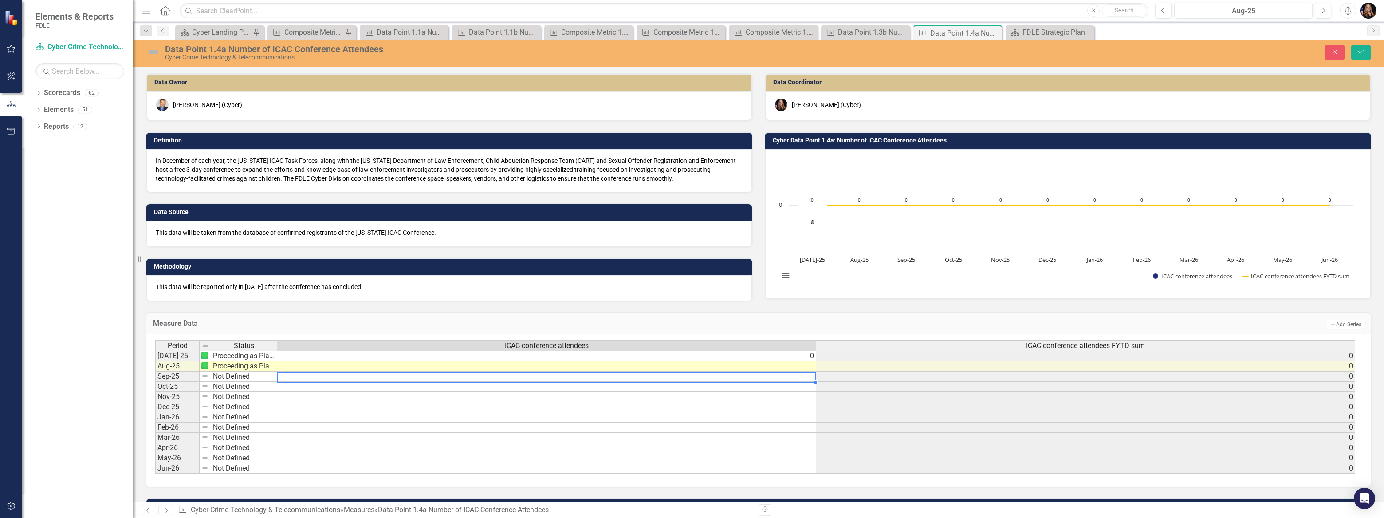
click at [810, 367] on td at bounding box center [546, 366] width 539 height 10
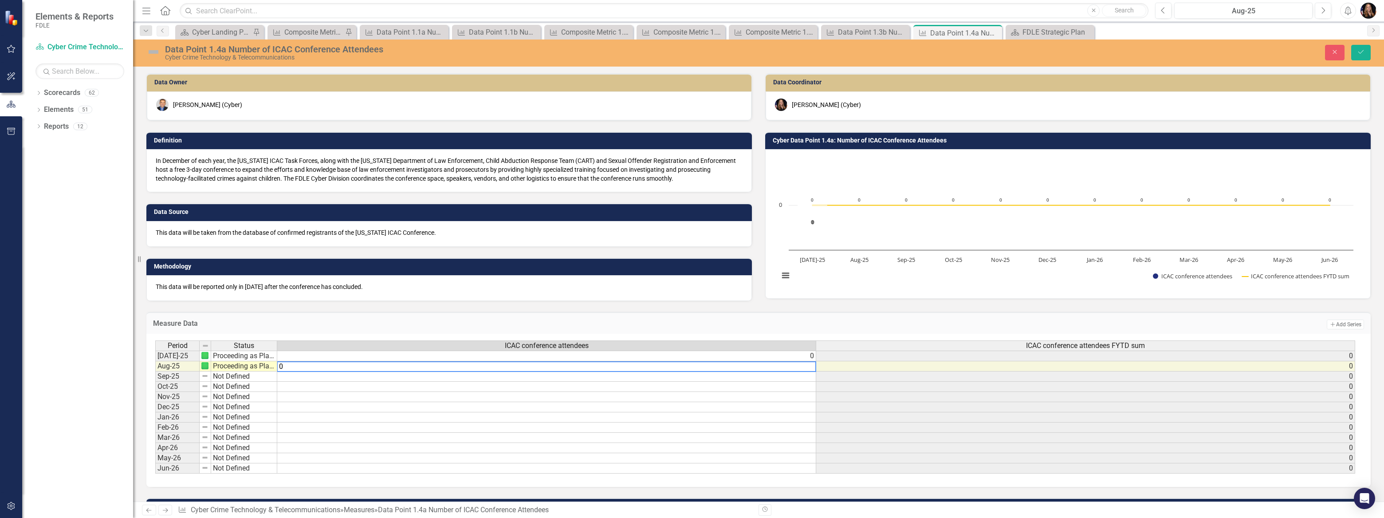
type textarea "0"
click at [949, 397] on td "0" at bounding box center [1085, 397] width 539 height 10
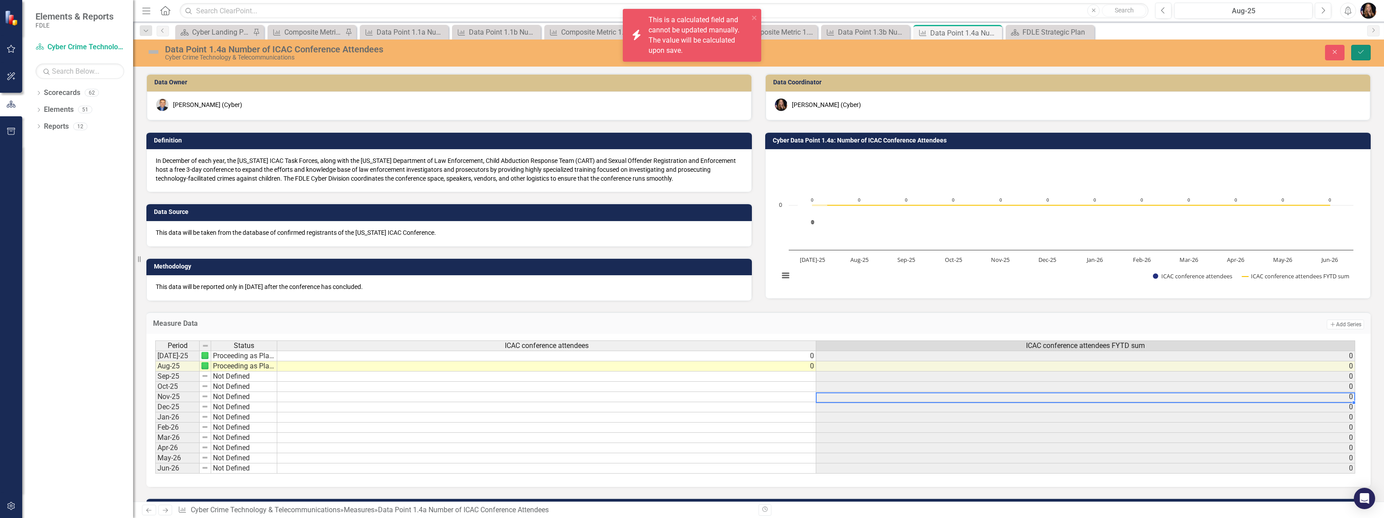
click at [1359, 56] on button "Save" at bounding box center [1361, 53] width 20 height 16
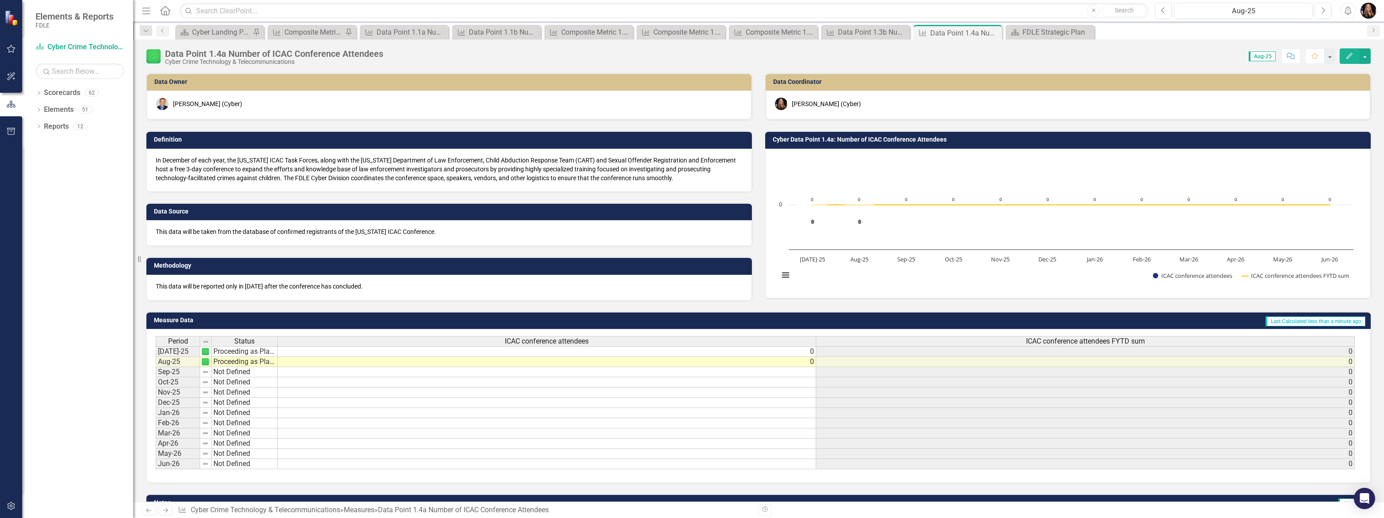
click at [164, 509] on icon "Next" at bounding box center [165, 510] width 8 height 6
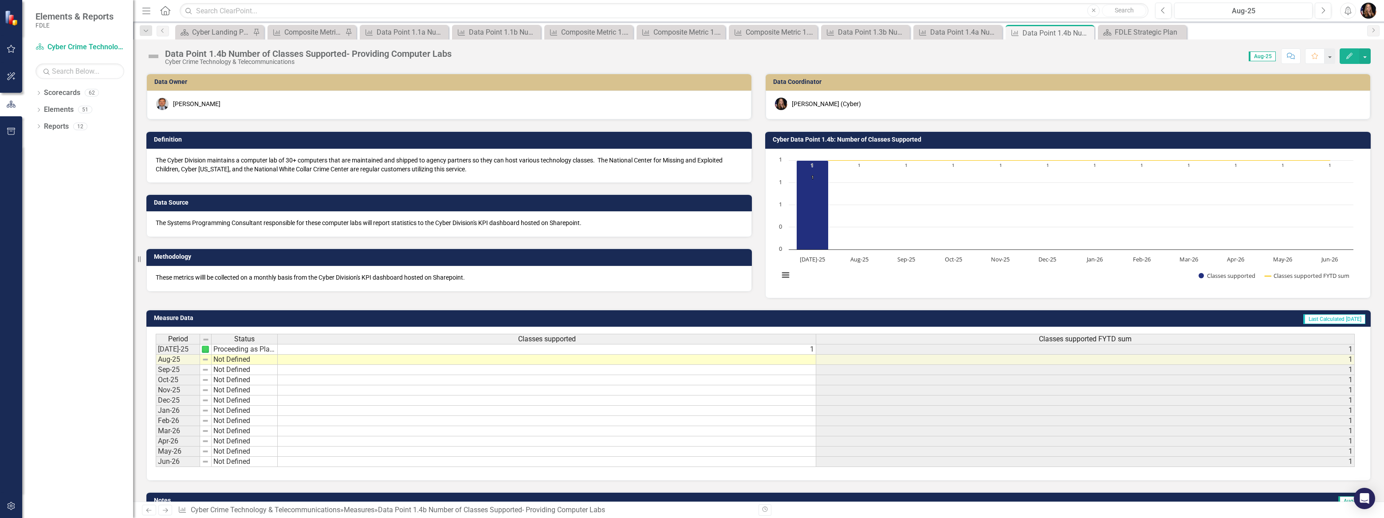
click at [229, 361] on td "Not Defined" at bounding box center [245, 359] width 66 height 10
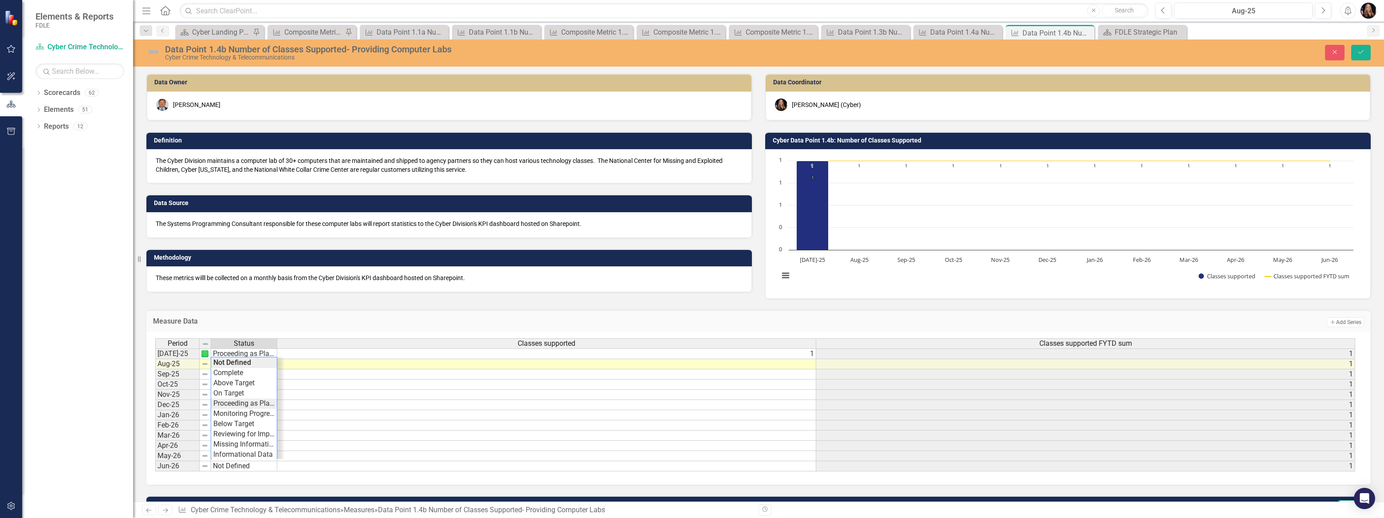
type textarea "Proceeding as Planned"
click at [244, 403] on div "Period Status Classes supported Classes supported FYTD sum Jul-25 Proceeding as…" at bounding box center [755, 405] width 1200 height 134
click at [703, 364] on td at bounding box center [546, 364] width 539 height 10
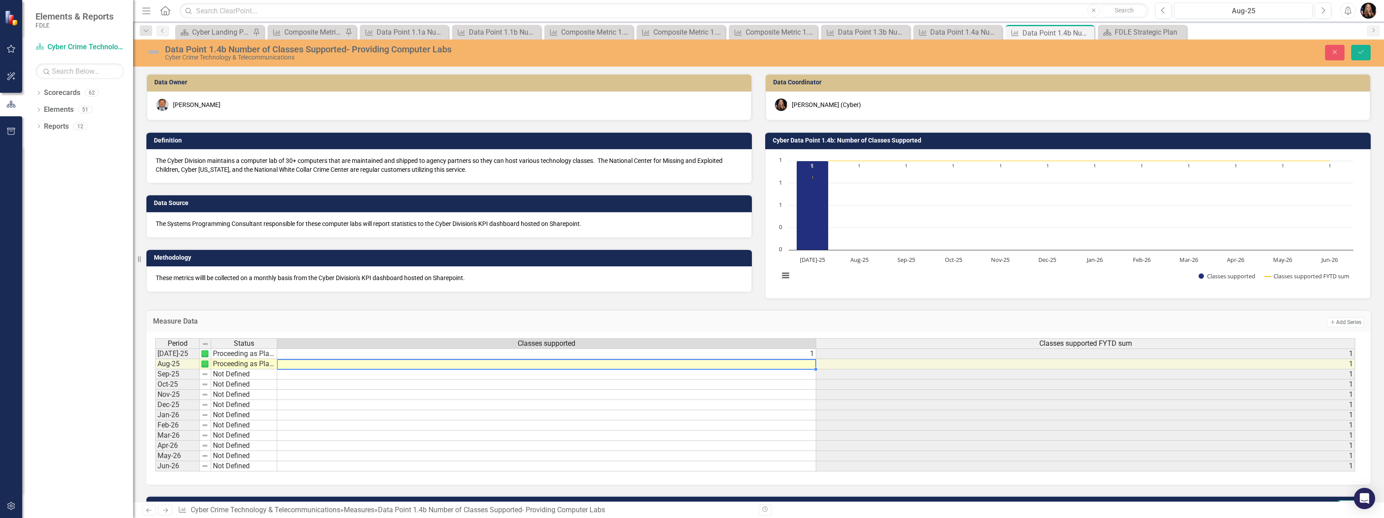
click at [703, 364] on td at bounding box center [546, 364] width 539 height 10
type textarea "0"
click at [953, 316] on td "Add Add Series" at bounding box center [1088, 322] width 551 height 12
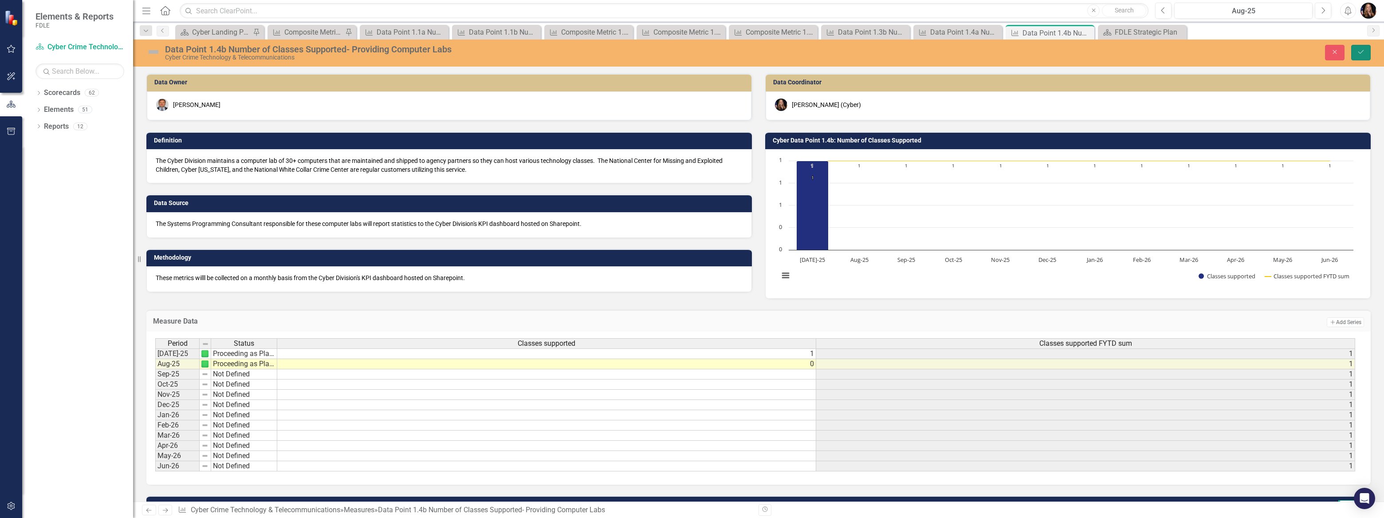
click at [1353, 54] on button "Save" at bounding box center [1361, 53] width 20 height 16
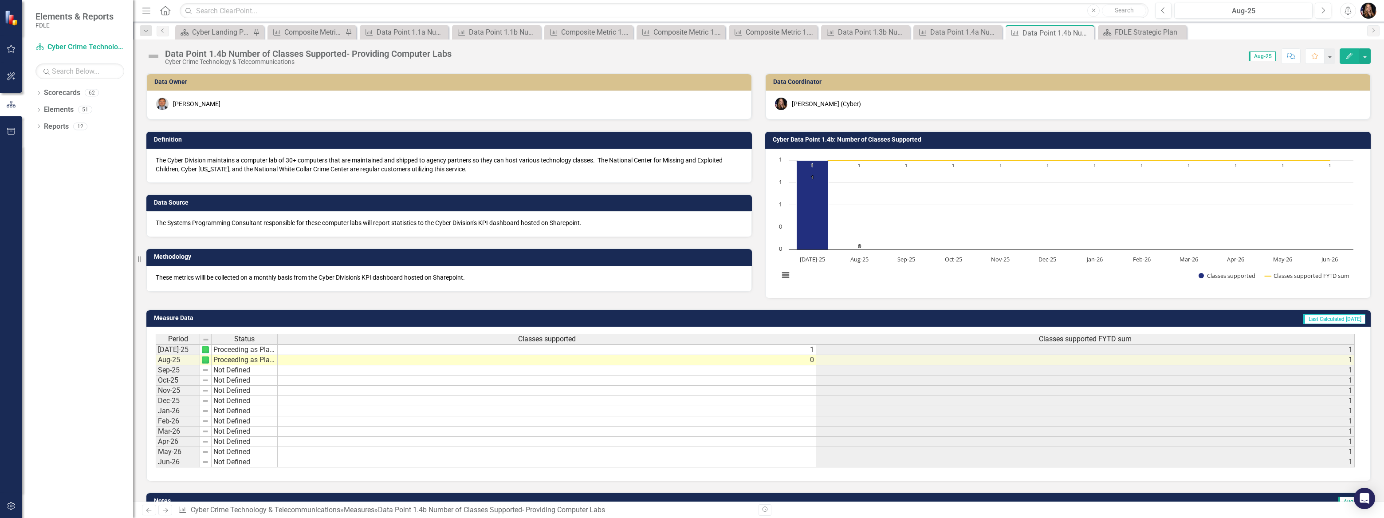
scroll to position [40, 0]
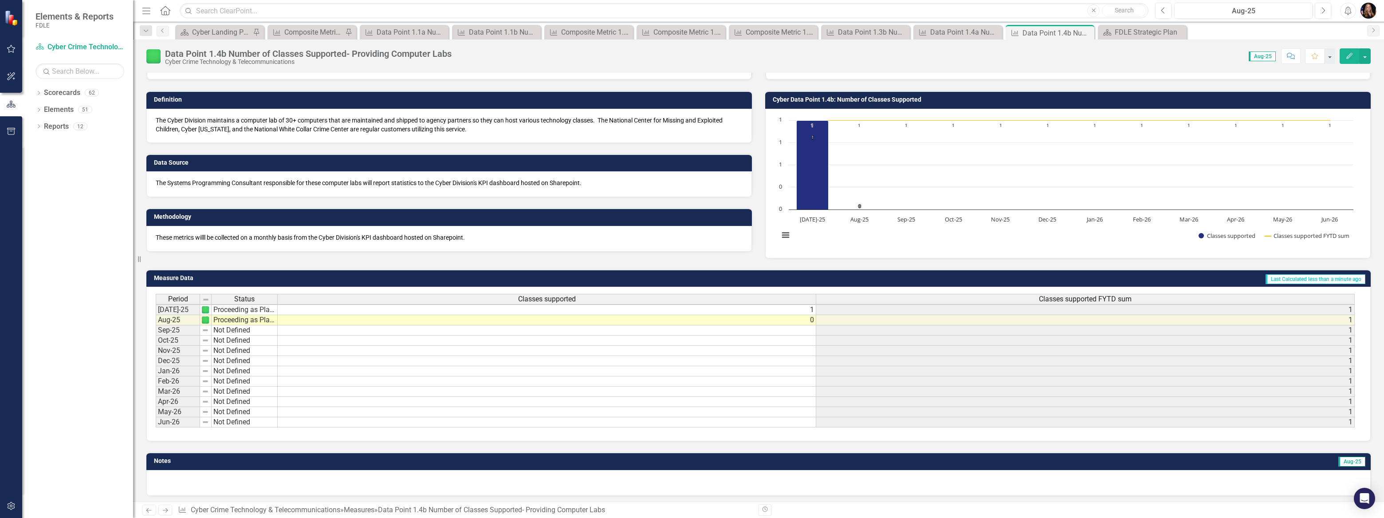
click at [169, 511] on icon "Next" at bounding box center [165, 510] width 8 height 6
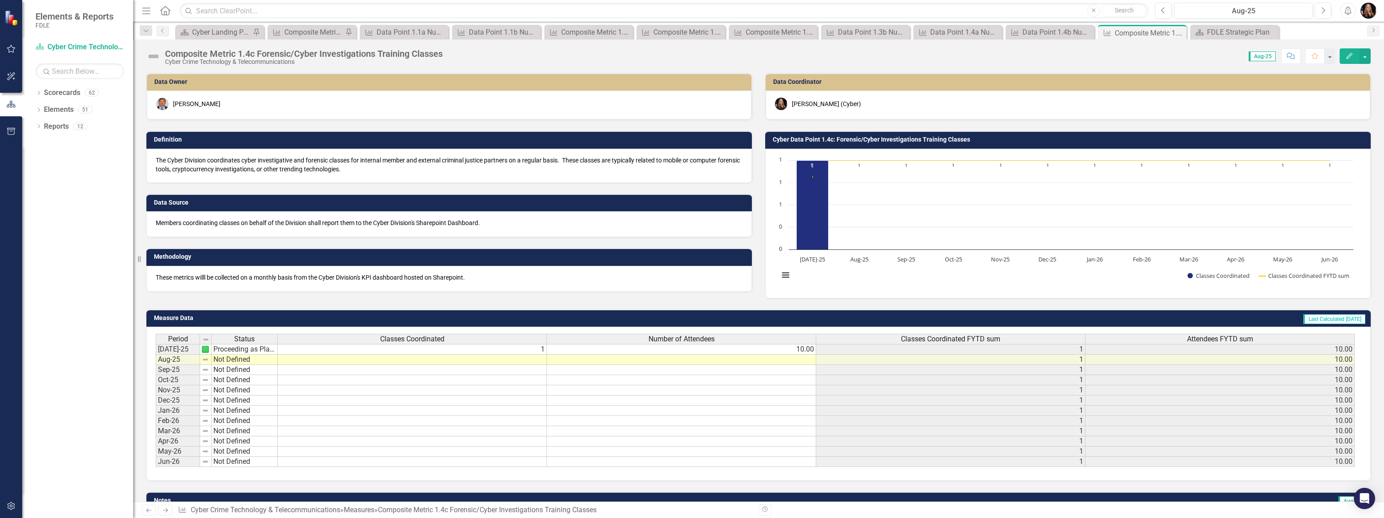
click at [506, 360] on td at bounding box center [412, 359] width 269 height 10
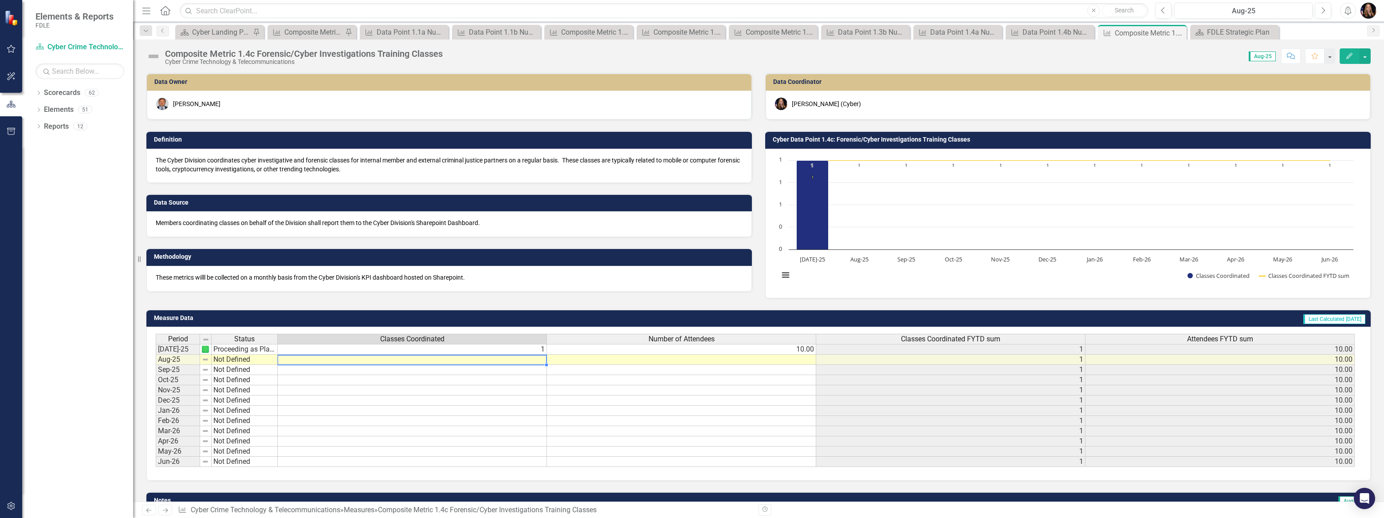
click at [506, 360] on td at bounding box center [412, 359] width 269 height 10
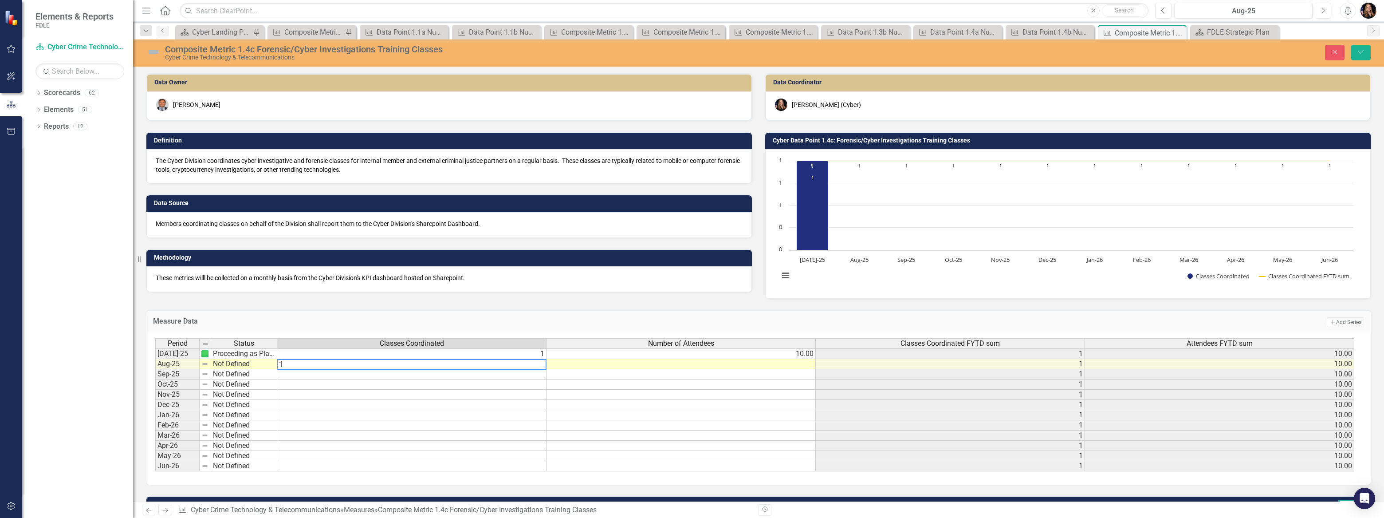
type textarea "1"
drag, startPoint x: 648, startPoint y: 402, endPoint x: 652, endPoint y: 399, distance: 5.4
click at [648, 402] on td at bounding box center [681, 405] width 269 height 10
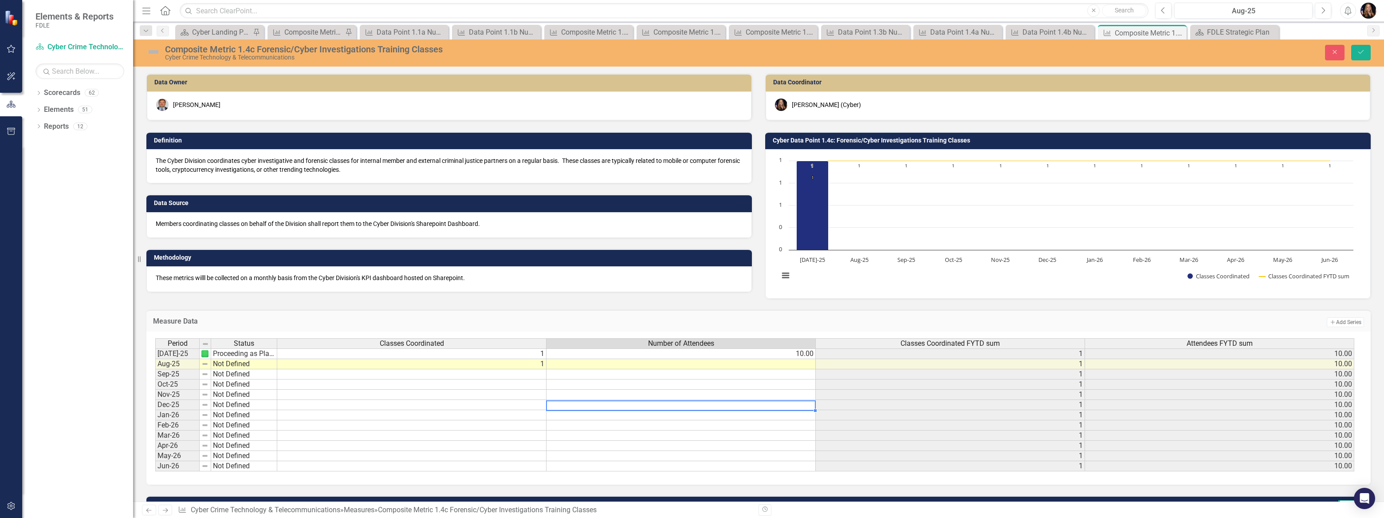
click at [681, 359] on td at bounding box center [681, 364] width 269 height 10
type textarea "10"
click at [626, 323] on h3 "Measure Data" at bounding box center [483, 321] width 660 height 8
click at [1363, 55] on button "Save" at bounding box center [1361, 53] width 20 height 16
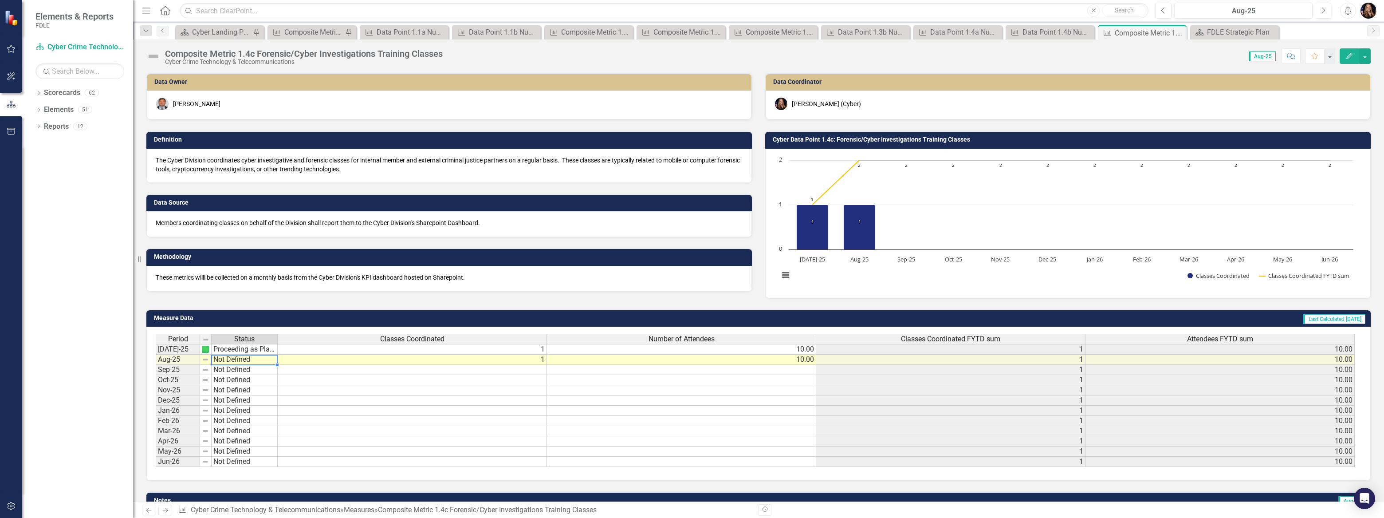
click at [237, 360] on td "Not Defined" at bounding box center [245, 359] width 66 height 10
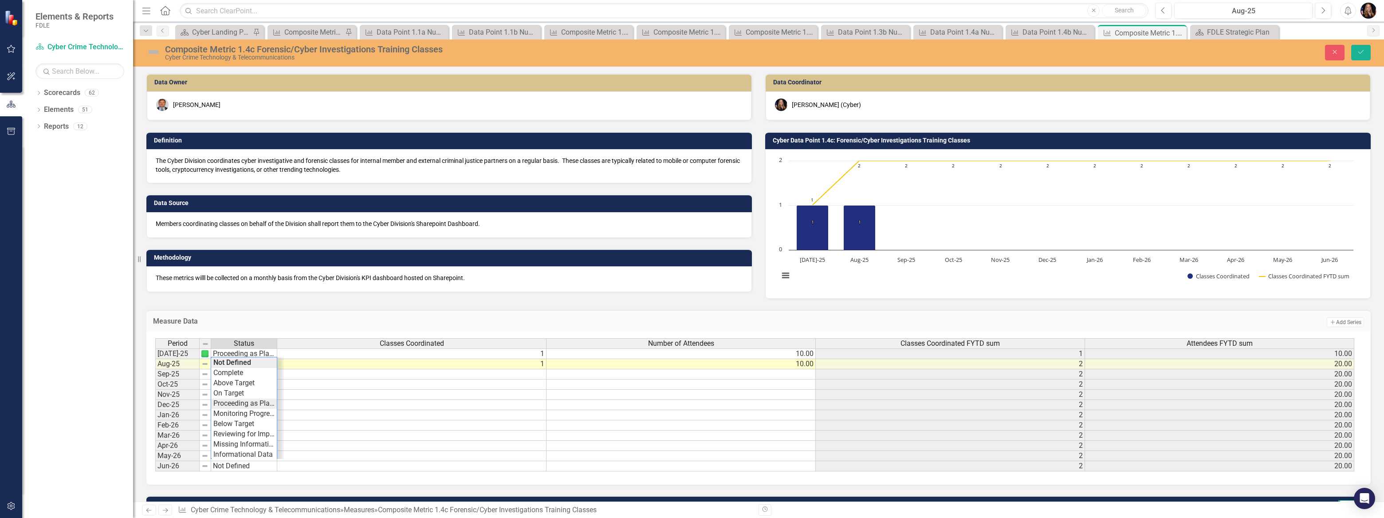
type textarea "Proceeding as Planned"
click at [247, 403] on div "Period Status Classes Coordinated Number of Attendees Classes Coordinated FYTD …" at bounding box center [755, 405] width 1200 height 134
click at [1363, 51] on icon "submit" at bounding box center [1361, 52] width 5 height 4
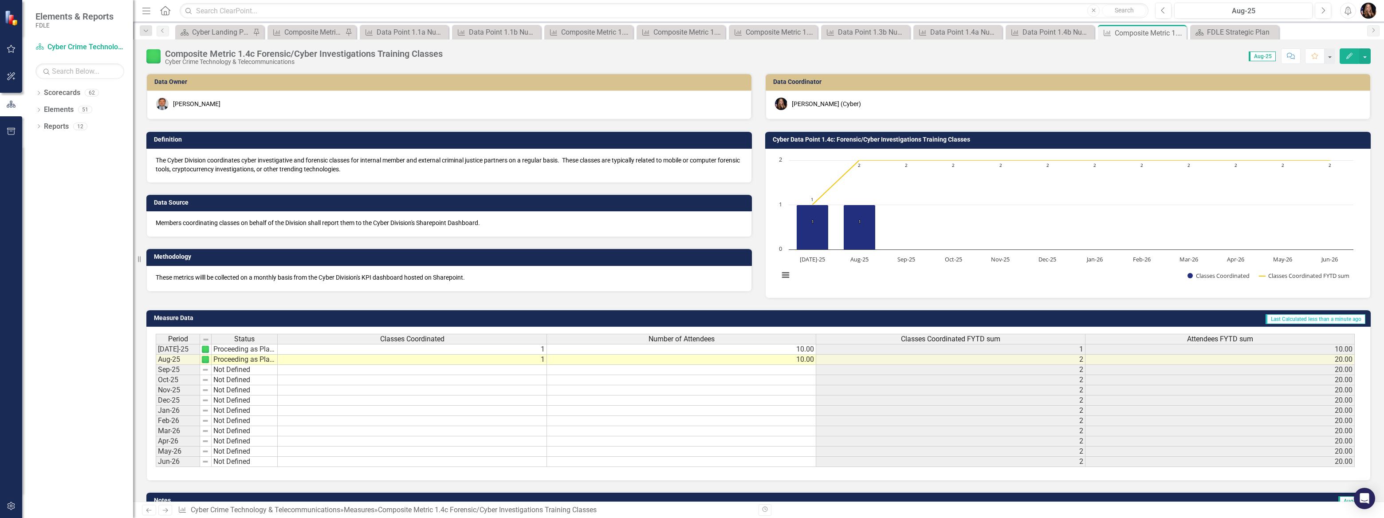
click at [168, 511] on icon "Next" at bounding box center [165, 510] width 8 height 6
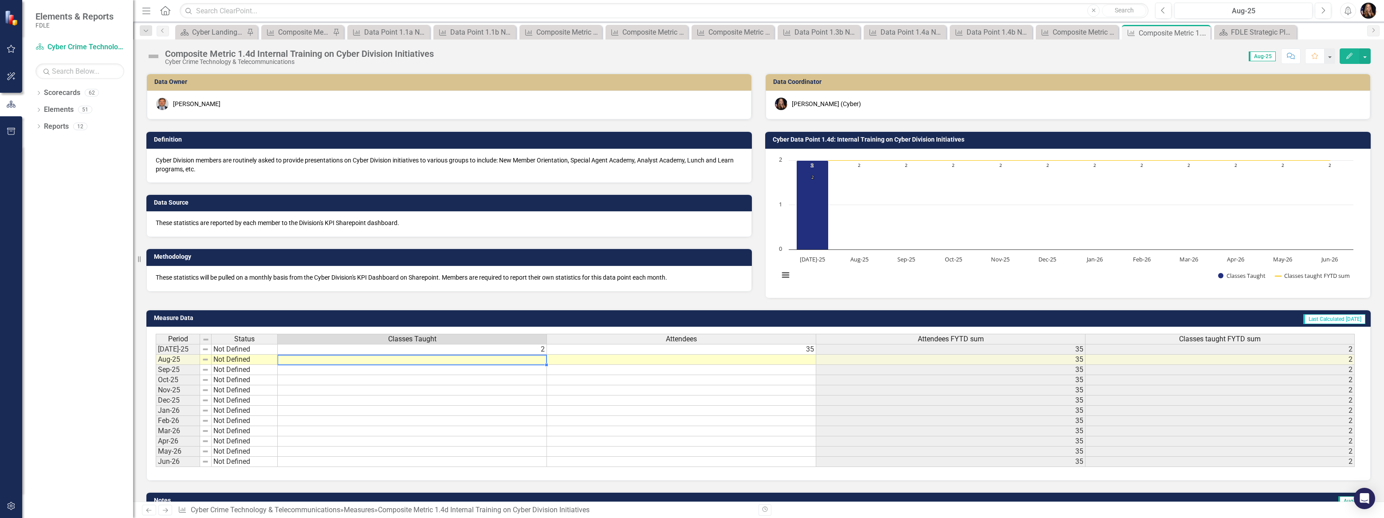
click at [526, 362] on td at bounding box center [412, 359] width 269 height 10
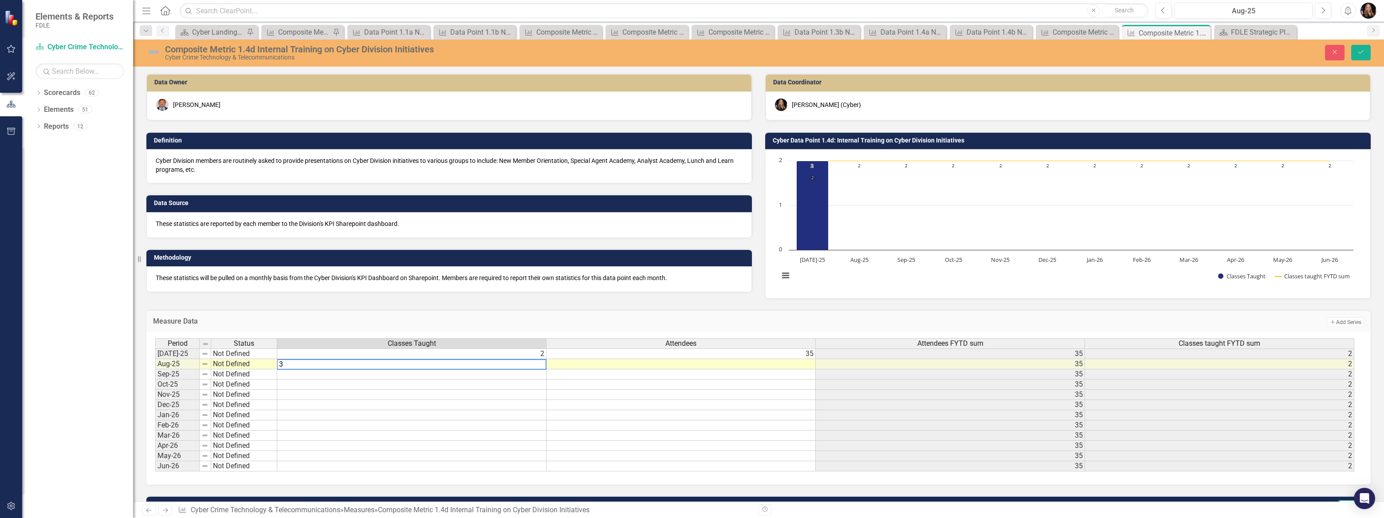
type textarea "3"
click at [770, 367] on td at bounding box center [681, 364] width 269 height 10
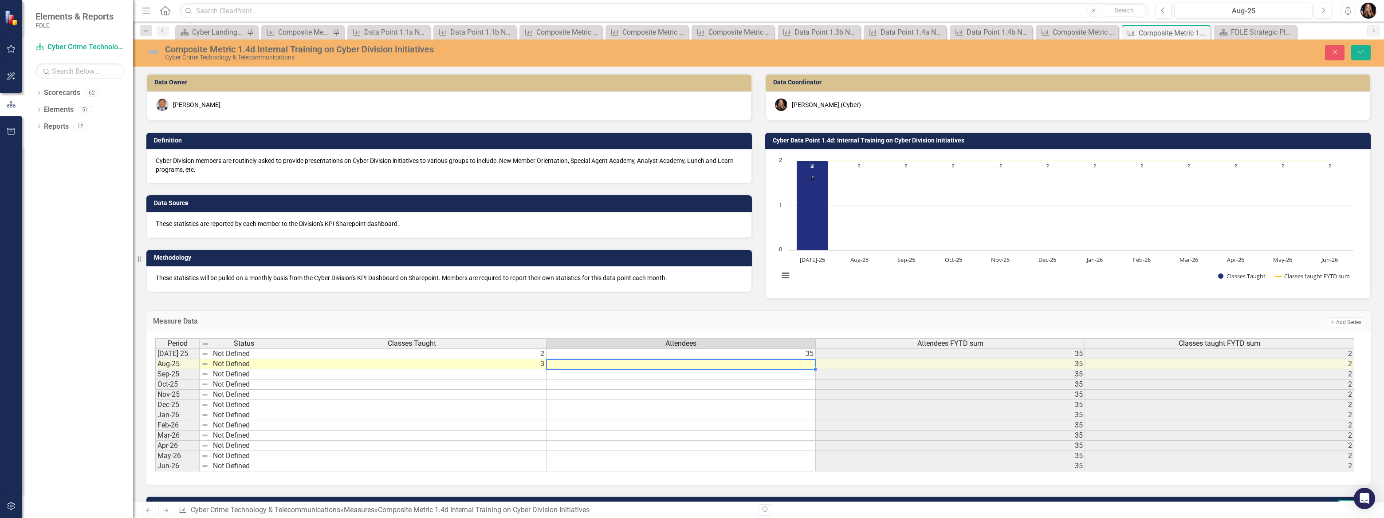
click at [770, 367] on td at bounding box center [681, 364] width 269 height 10
type textarea "45"
click at [934, 411] on td "35" at bounding box center [950, 415] width 269 height 10
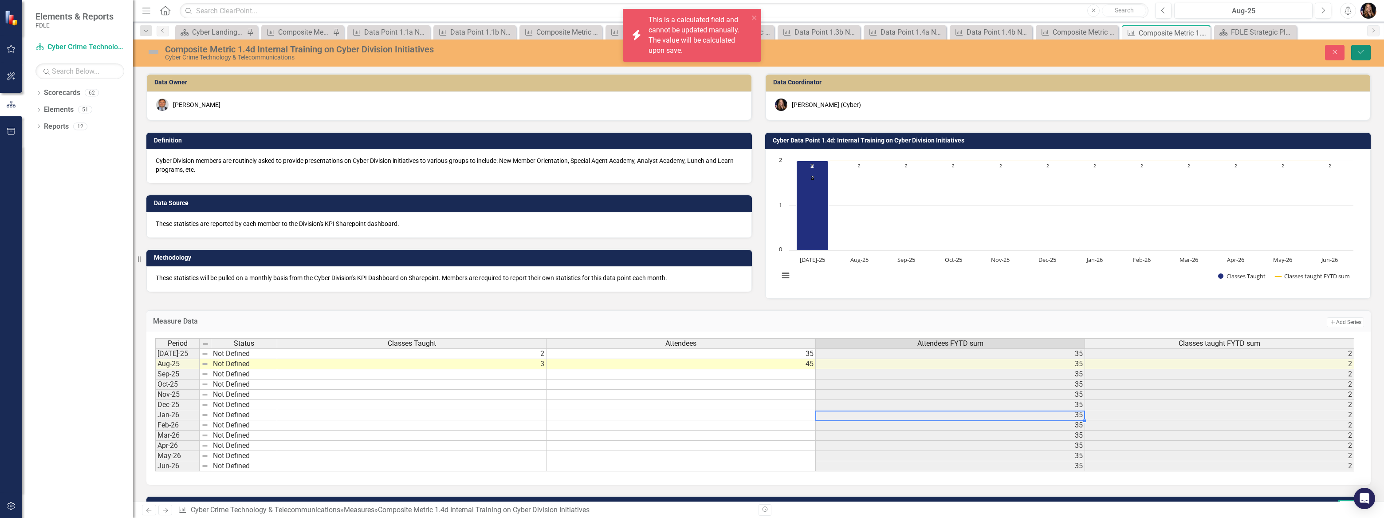
click at [1358, 53] on icon "Save" at bounding box center [1361, 52] width 8 height 6
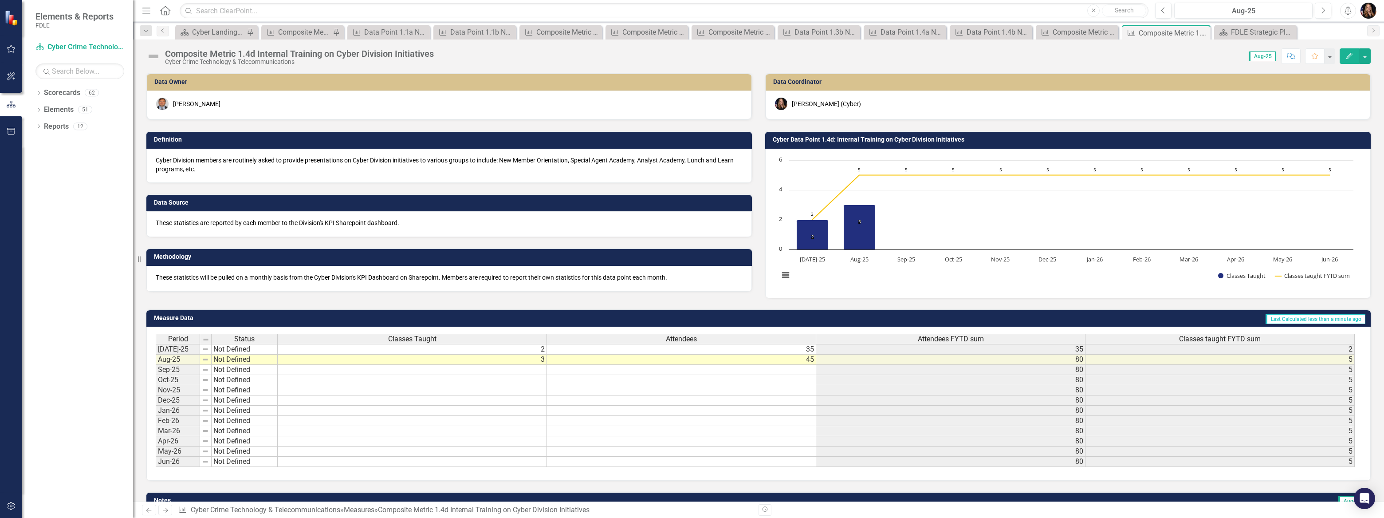
click at [168, 510] on icon "Next" at bounding box center [165, 510] width 8 height 6
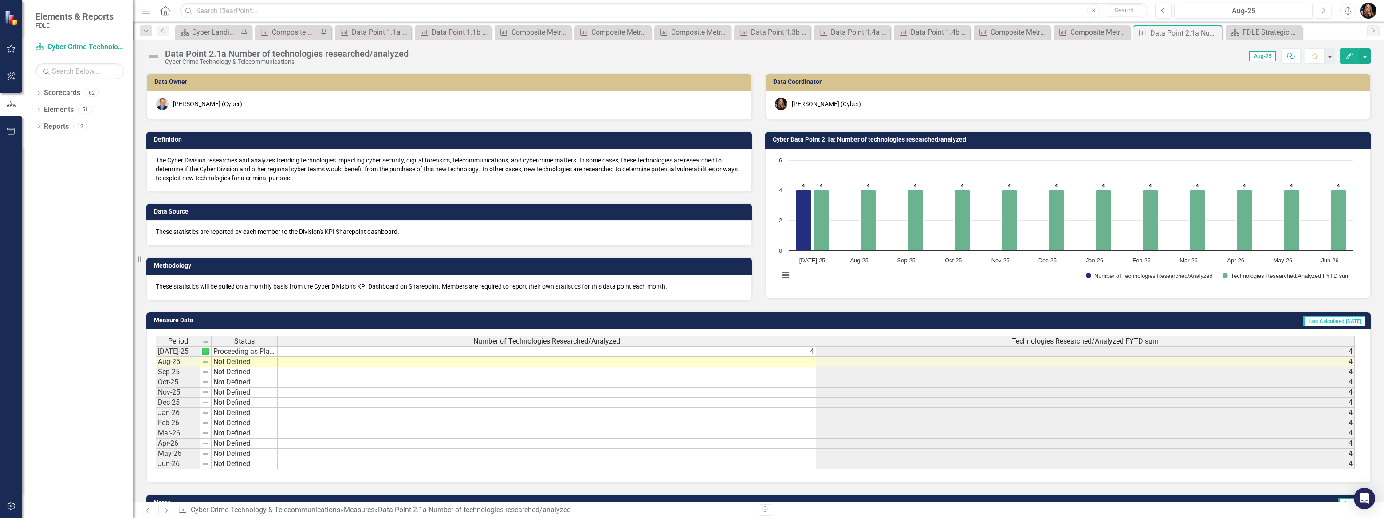
click at [594, 362] on td at bounding box center [547, 362] width 539 height 10
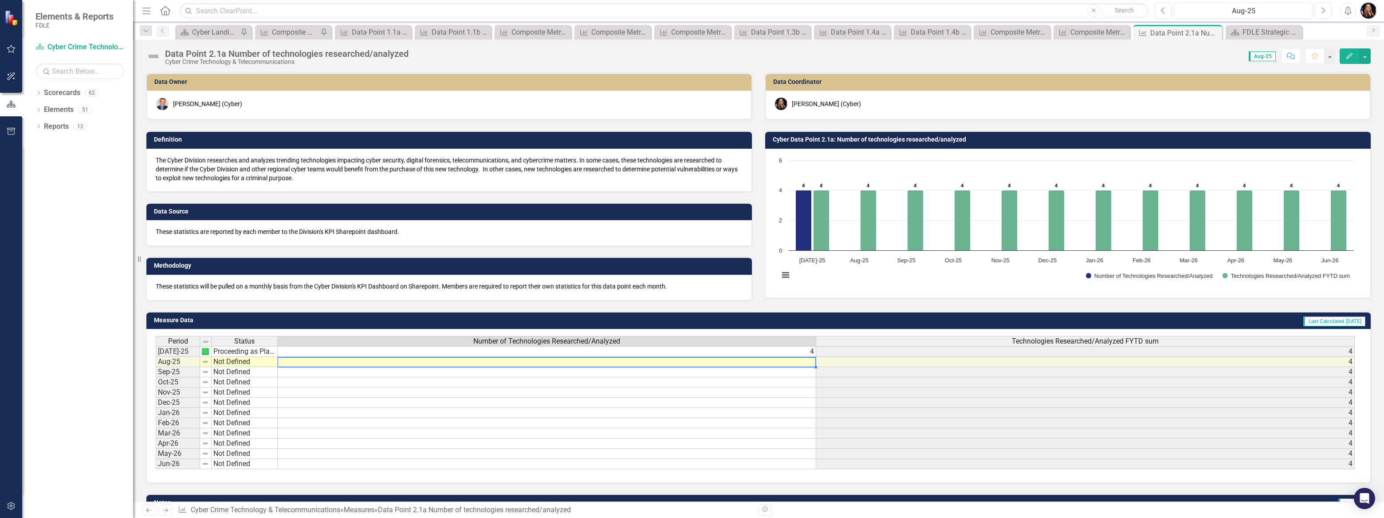
click at [594, 362] on td at bounding box center [547, 362] width 539 height 10
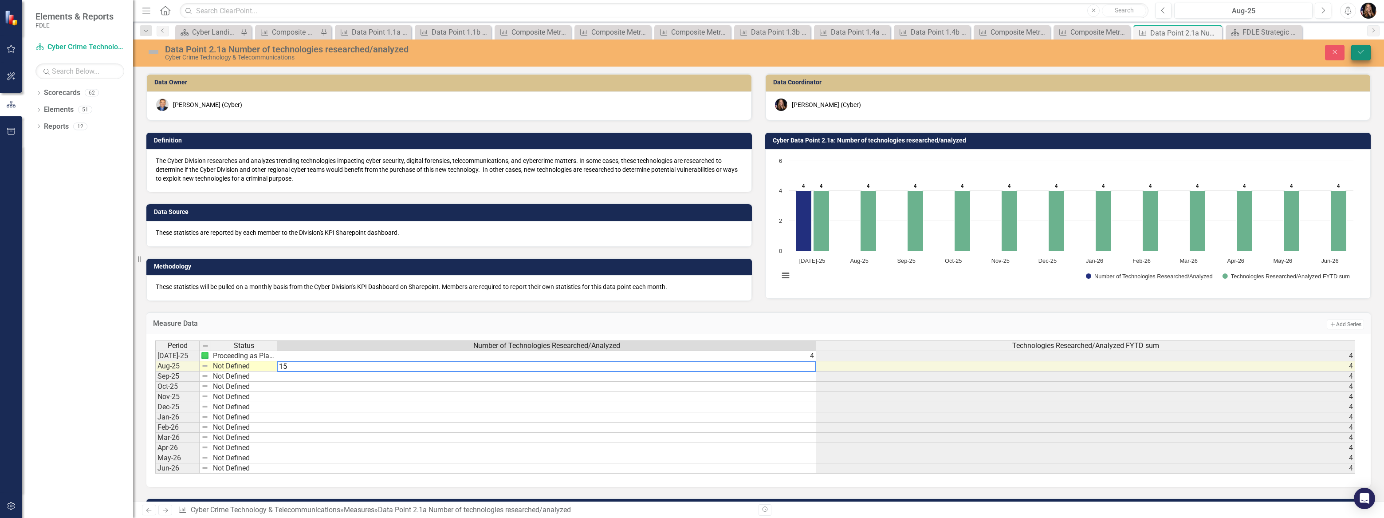
type textarea "15"
click at [1368, 58] on button "Save" at bounding box center [1361, 53] width 20 height 16
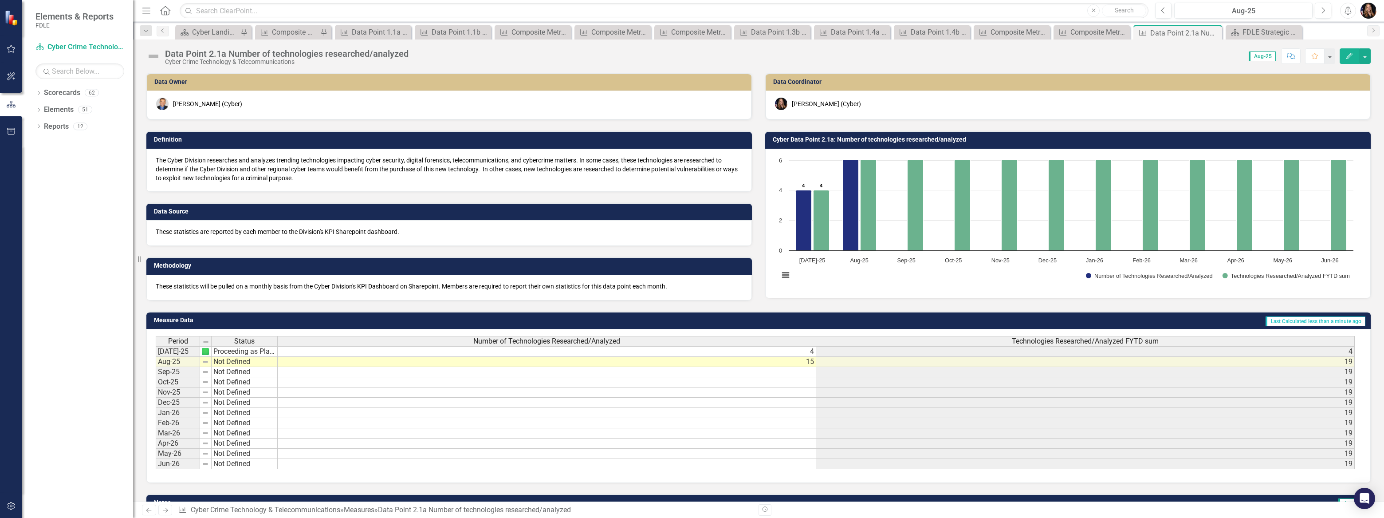
click at [166, 513] on icon "Next" at bounding box center [165, 510] width 8 height 6
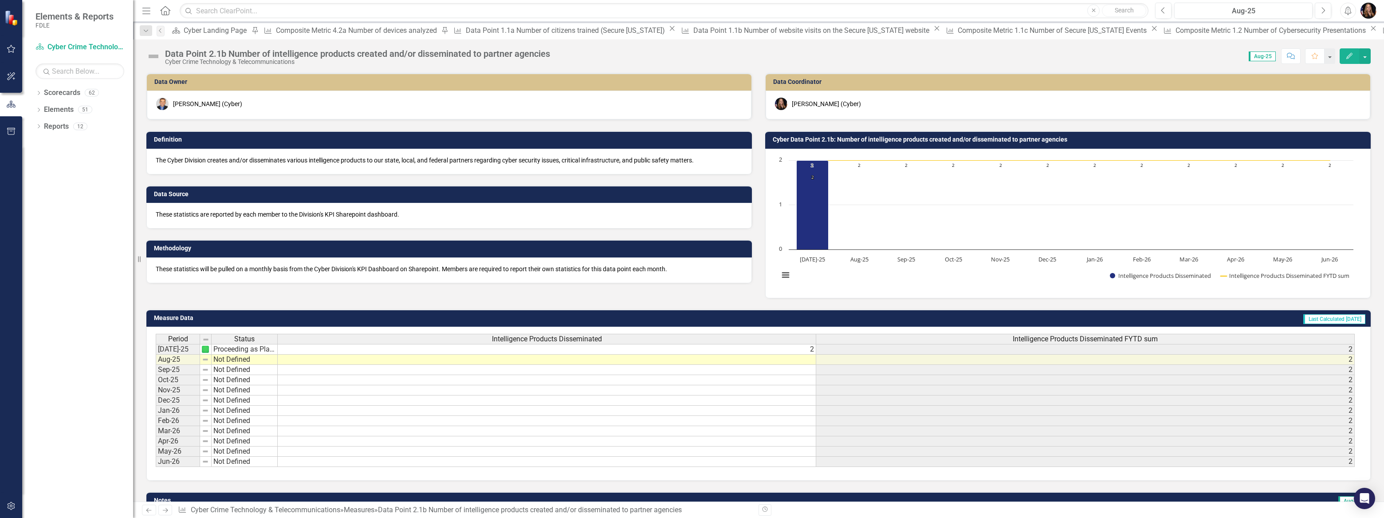
click at [500, 362] on td at bounding box center [547, 359] width 539 height 10
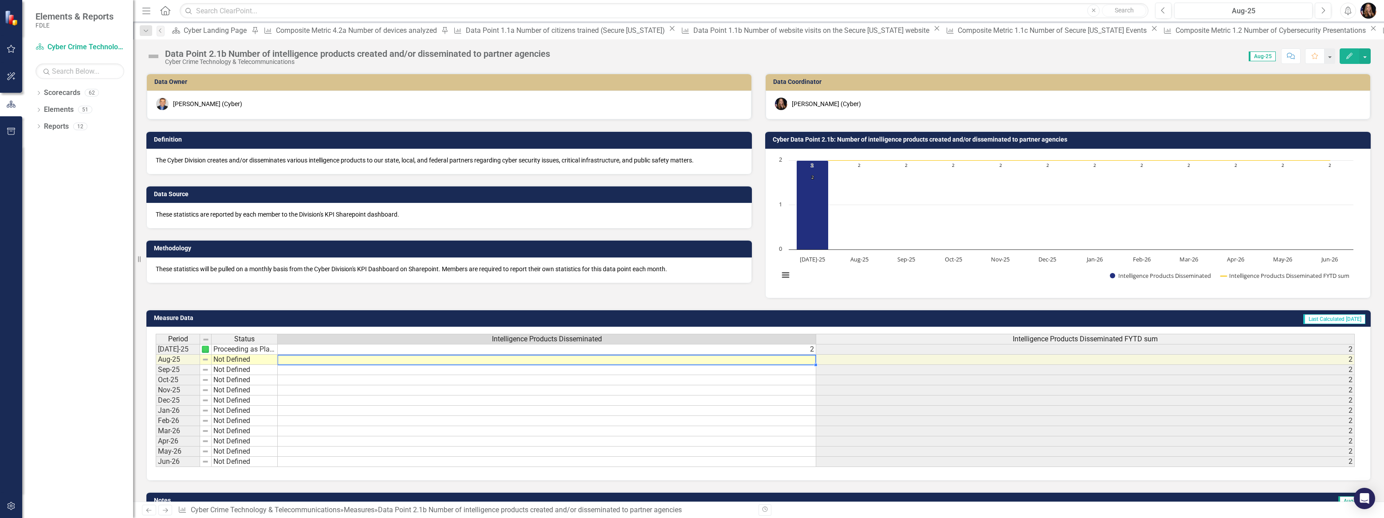
click at [500, 362] on td at bounding box center [547, 359] width 539 height 10
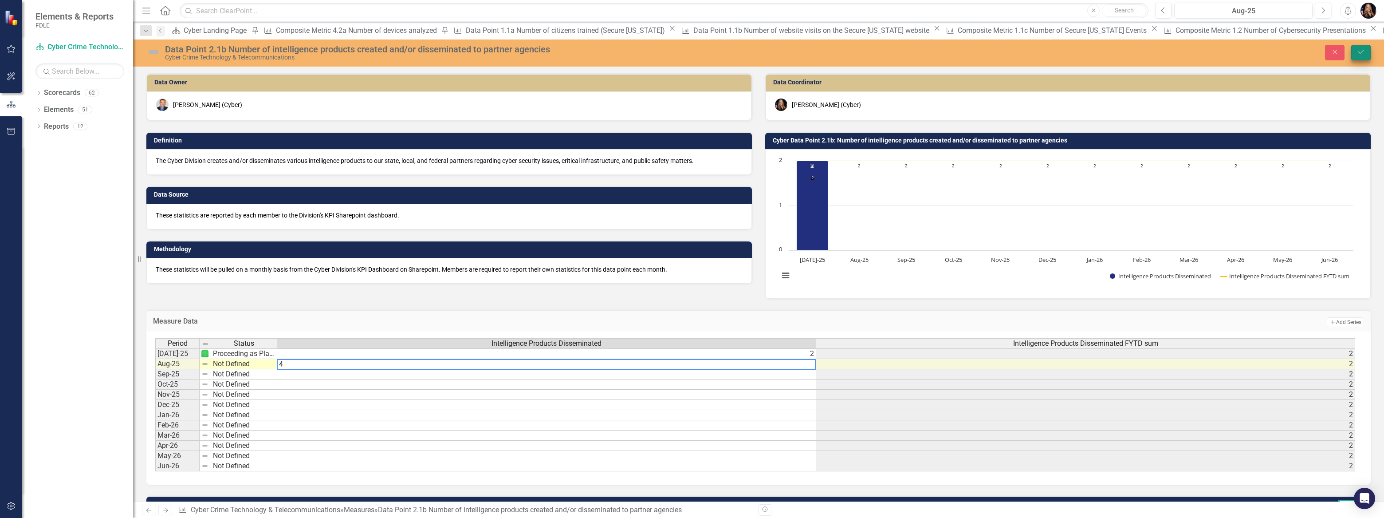
type textarea "4"
click at [1364, 52] on icon "Save" at bounding box center [1361, 52] width 8 height 6
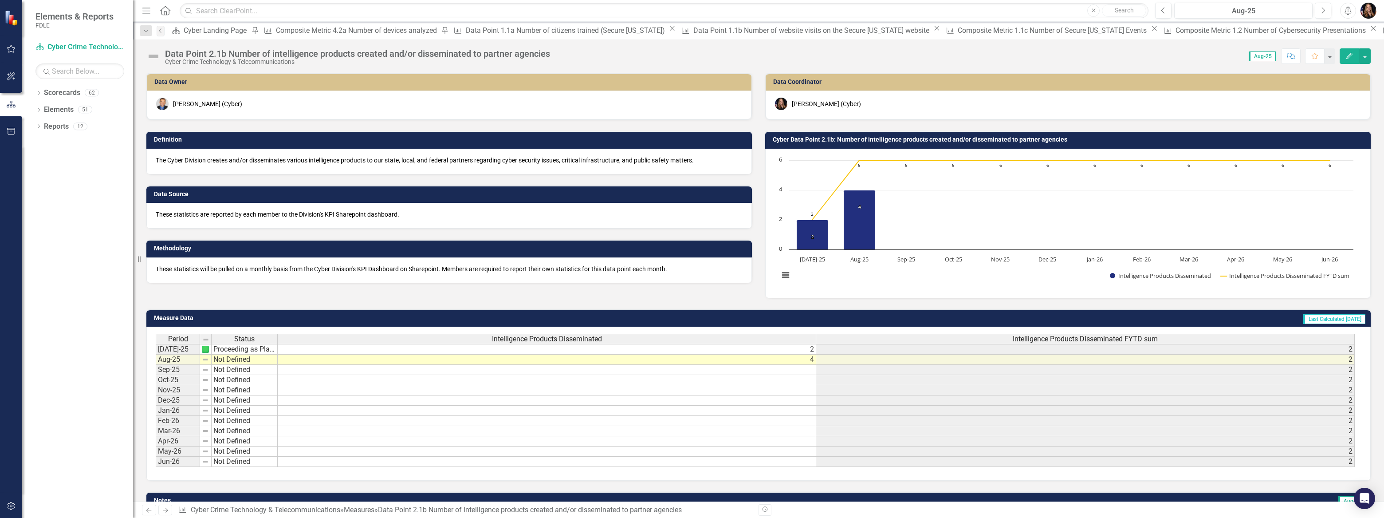
click at [227, 360] on td "Not Defined" at bounding box center [245, 359] width 66 height 10
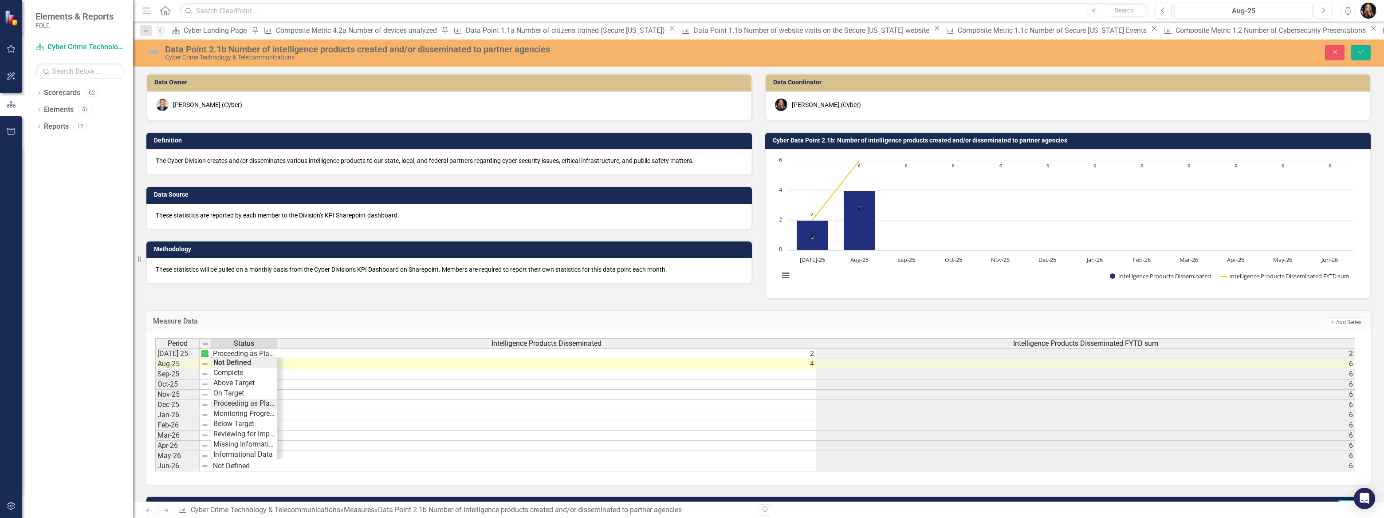
click at [234, 402] on div "Period Status Intelligence Products Disseminated Intelligence Products Dissemin…" at bounding box center [755, 405] width 1200 height 134
click at [1357, 47] on button "Save" at bounding box center [1361, 53] width 20 height 16
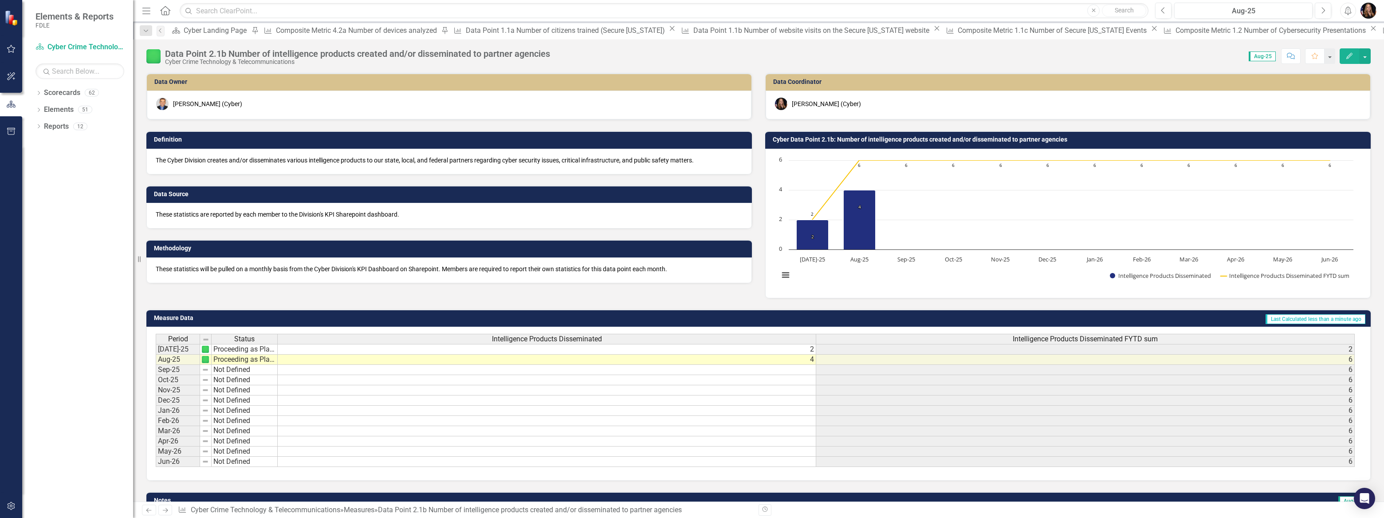
click at [165, 513] on icon "Next" at bounding box center [165, 510] width 8 height 6
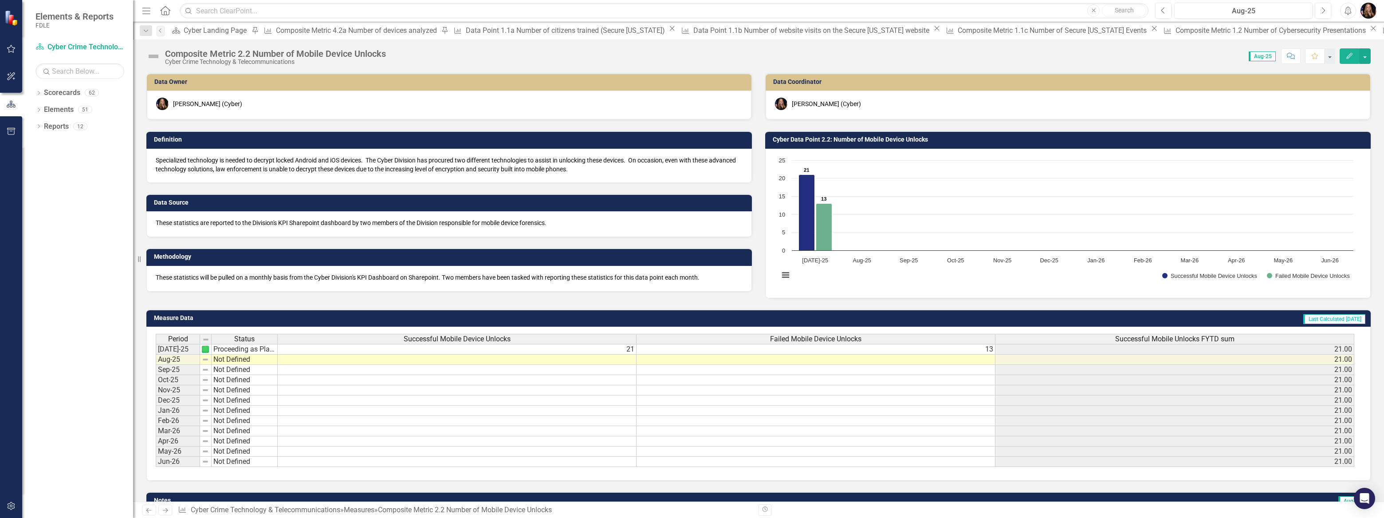
click at [144, 510] on link "Previous" at bounding box center [149, 509] width 14 height 11
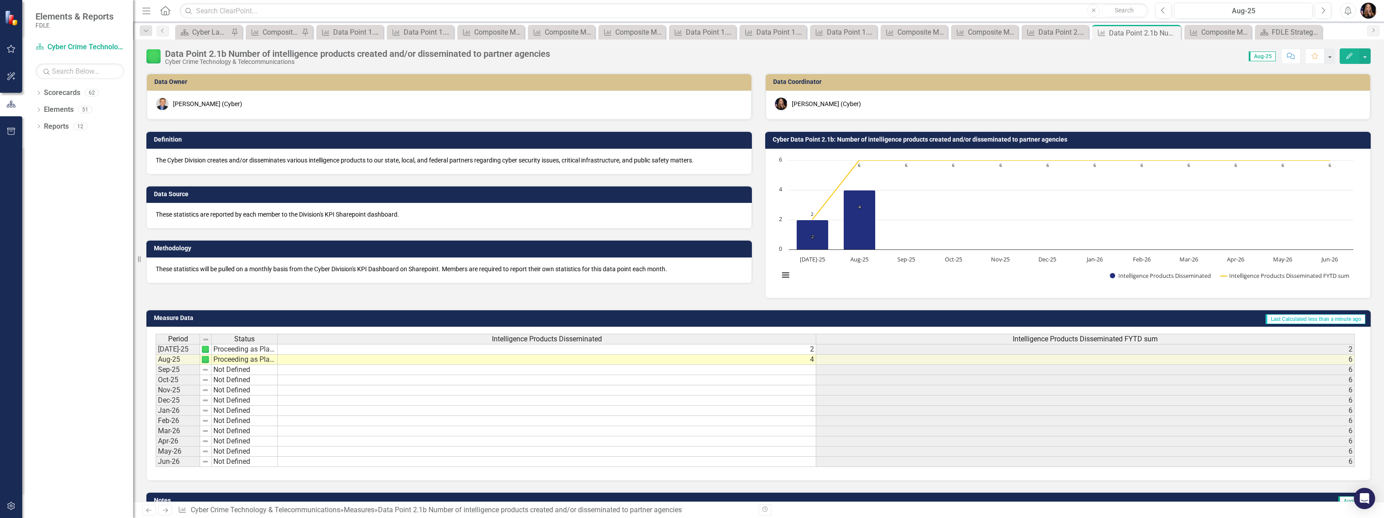
click at [165, 510] on icon at bounding box center [165, 510] width 5 height 4
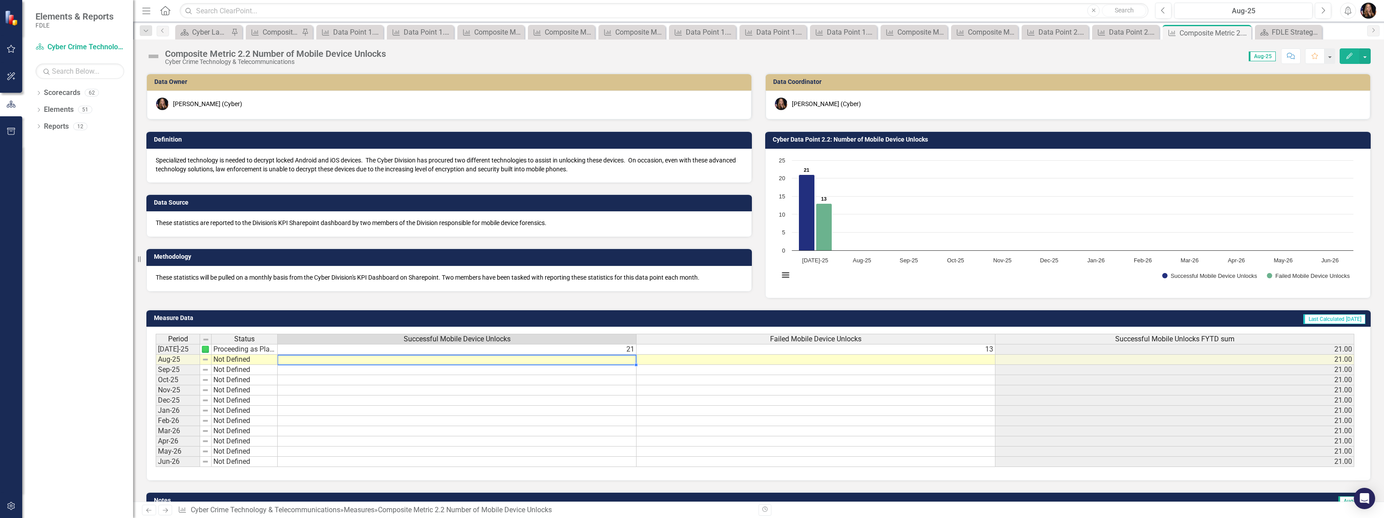
click at [622, 361] on td at bounding box center [457, 359] width 359 height 10
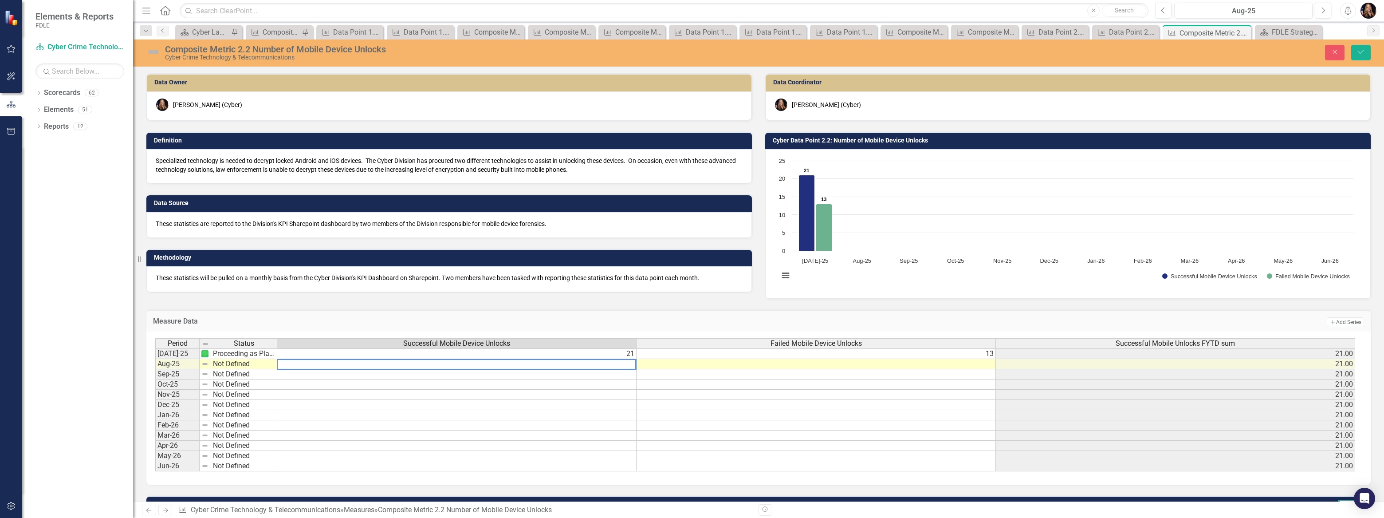
click at [622, 363] on textarea at bounding box center [456, 364] width 359 height 11
type textarea "59"
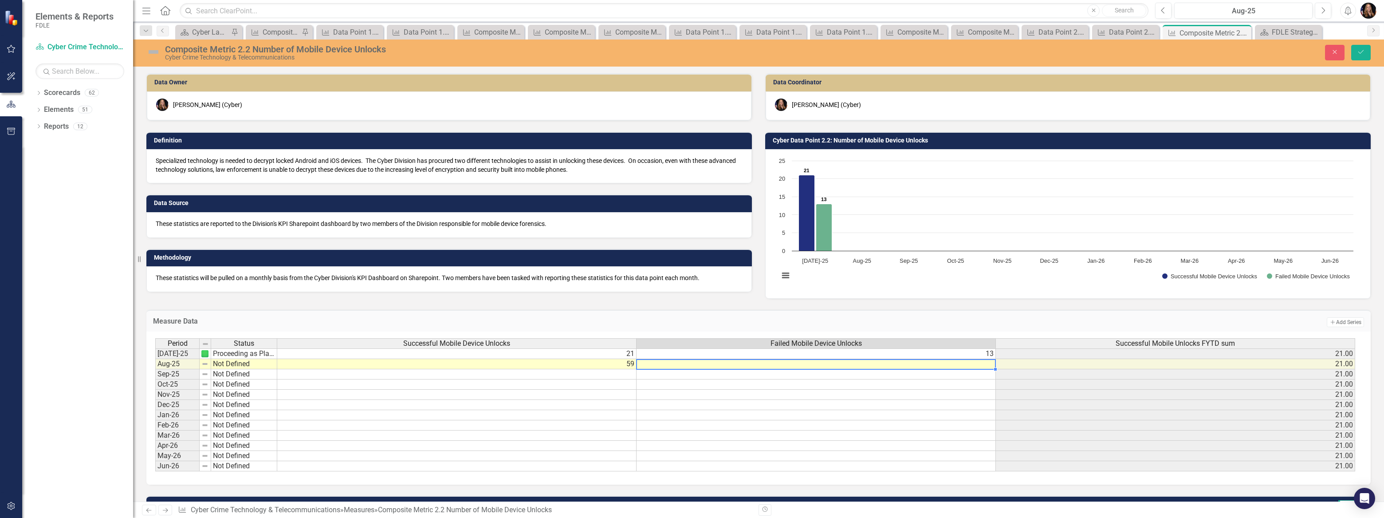
click at [865, 364] on td at bounding box center [816, 364] width 359 height 10
click at [865, 364] on textarea at bounding box center [816, 364] width 360 height 11
type textarea "17"
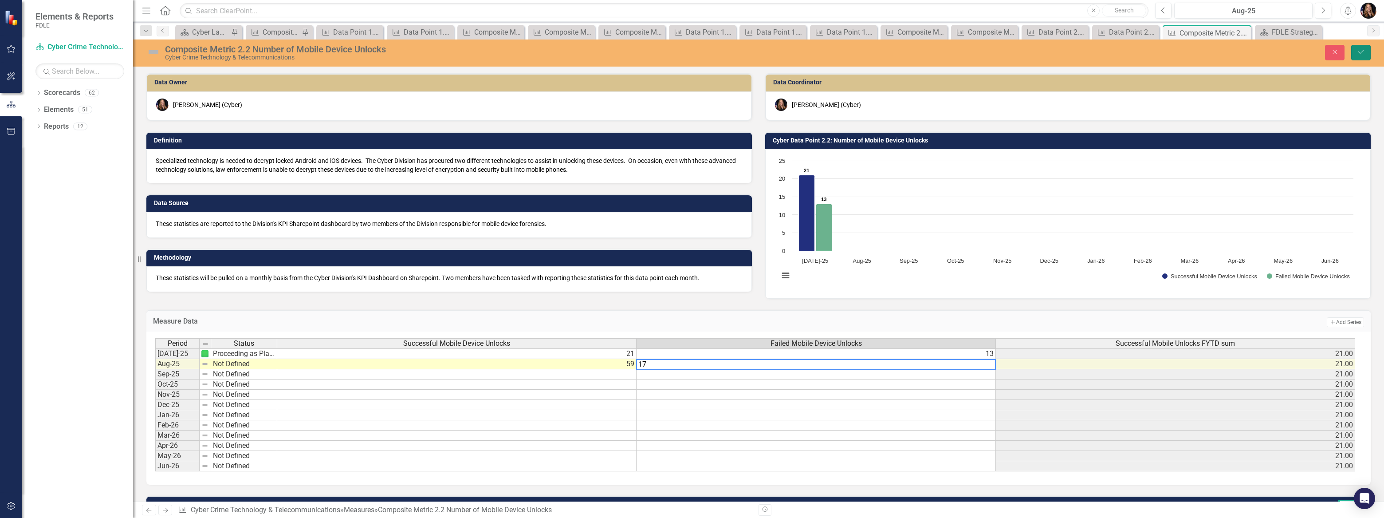
click at [1361, 53] on icon "submit" at bounding box center [1361, 52] width 5 height 4
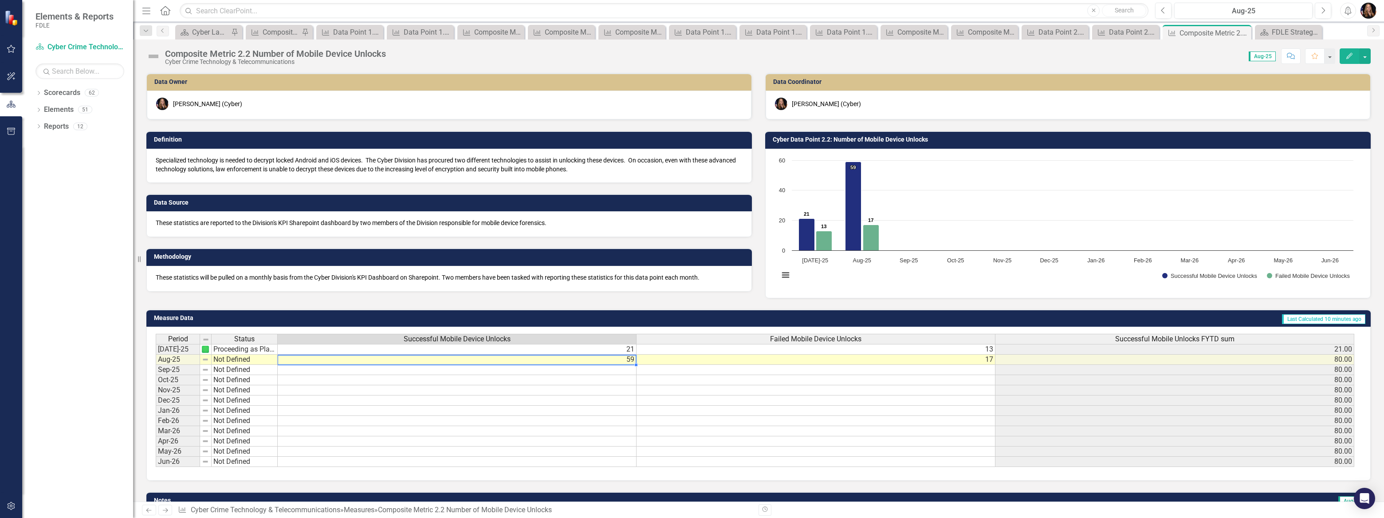
click at [633, 361] on td "59" at bounding box center [457, 359] width 359 height 10
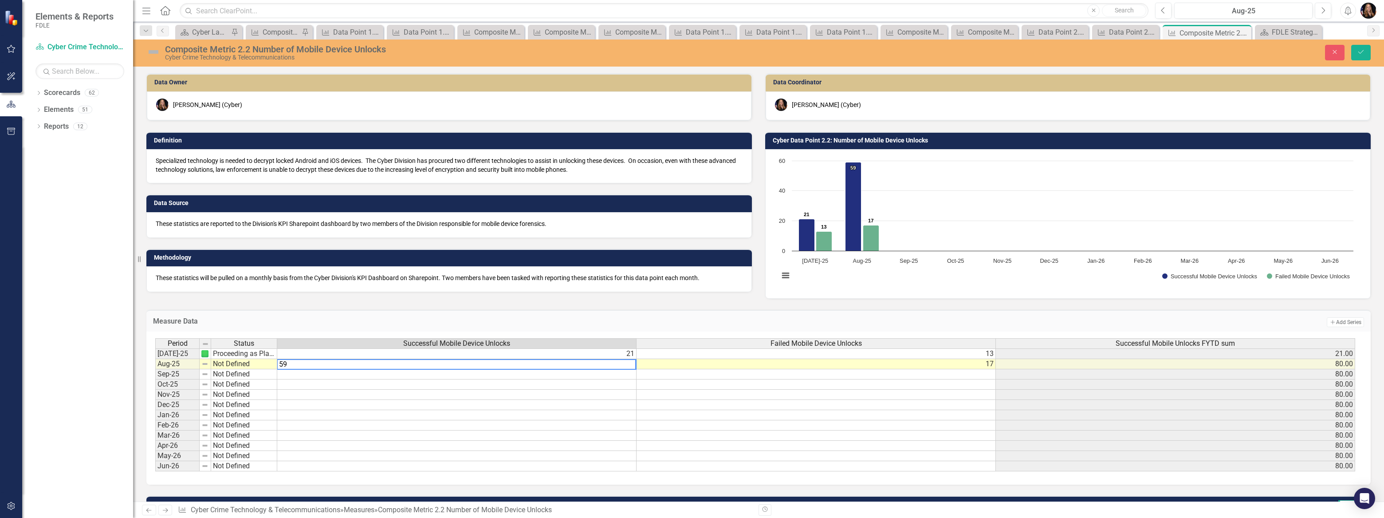
click at [630, 362] on textarea "59" at bounding box center [456, 364] width 359 height 11
click at [979, 366] on td "17" at bounding box center [816, 364] width 359 height 10
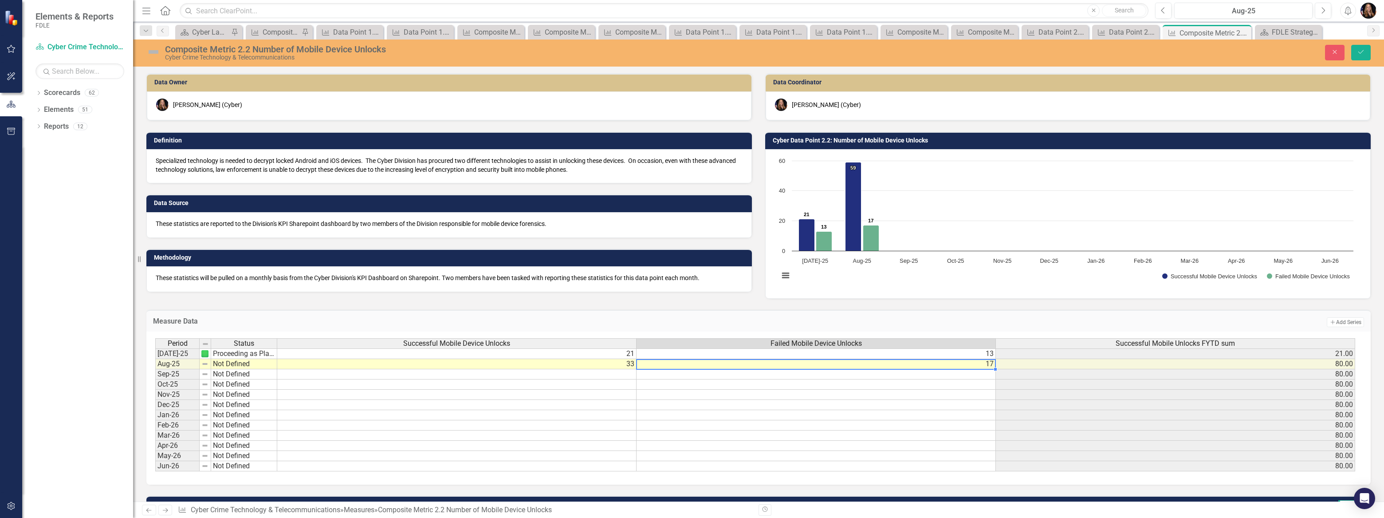
click at [985, 365] on td "17" at bounding box center [816, 364] width 359 height 10
type textarea "1"
type textarea "12"
click at [1357, 54] on button "Save" at bounding box center [1361, 53] width 20 height 16
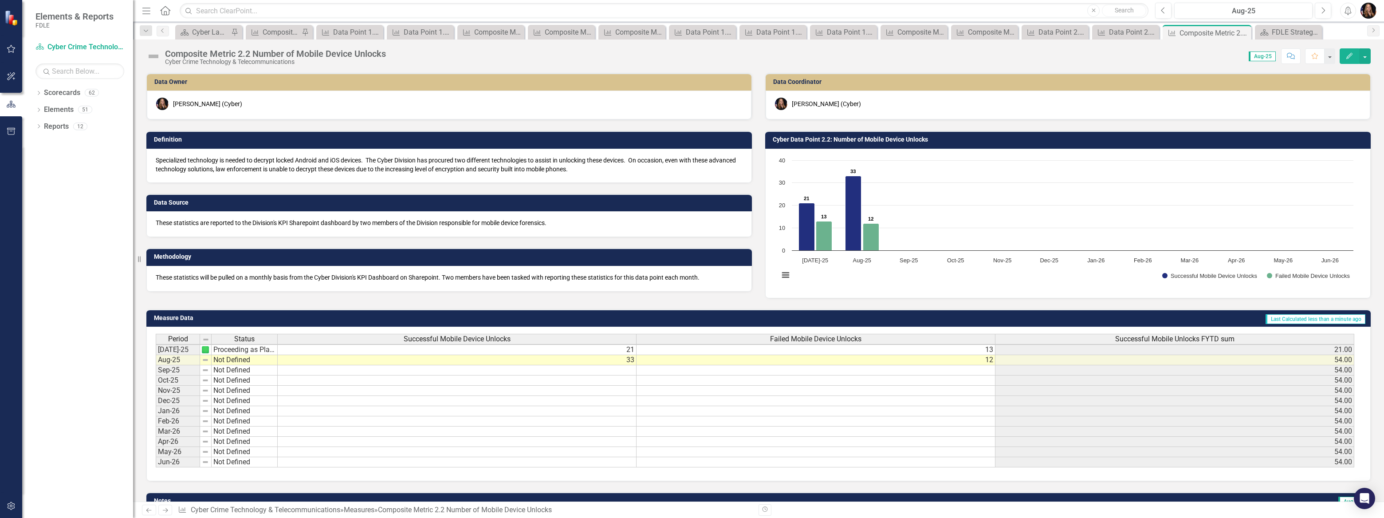
scroll to position [1, 0]
click at [168, 511] on icon "Next" at bounding box center [165, 510] width 8 height 6
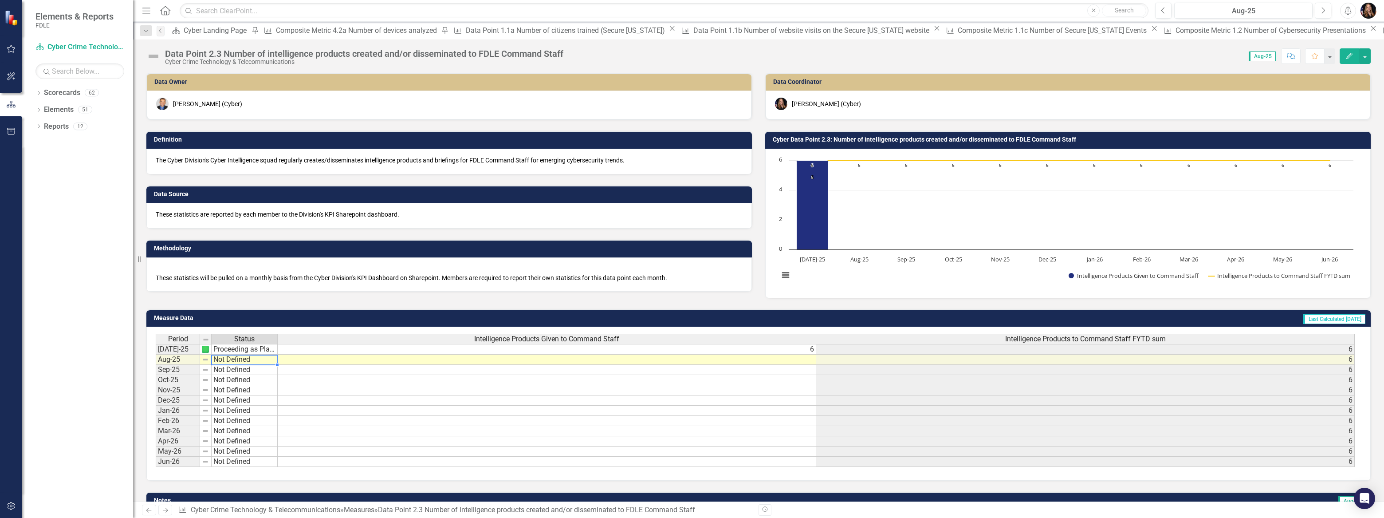
click at [219, 359] on td "Not Defined" at bounding box center [245, 359] width 66 height 10
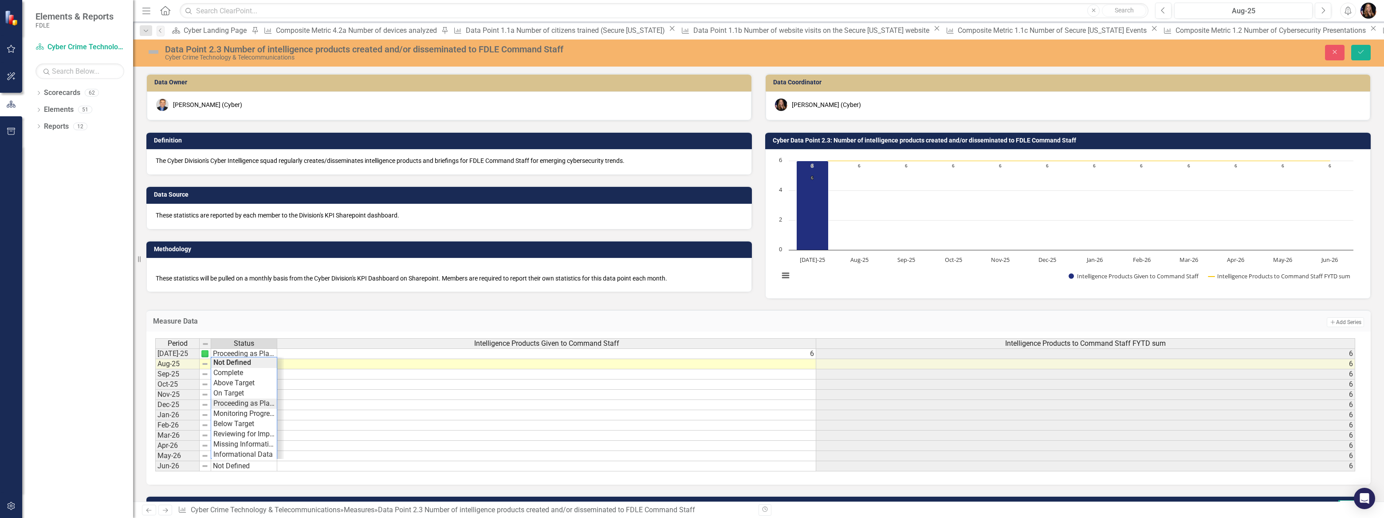
type textarea "Proceeding as Planned"
click at [238, 401] on div "Period Status Intelligence Products Given to Command Staff Intelligence Product…" at bounding box center [755, 405] width 1200 height 134
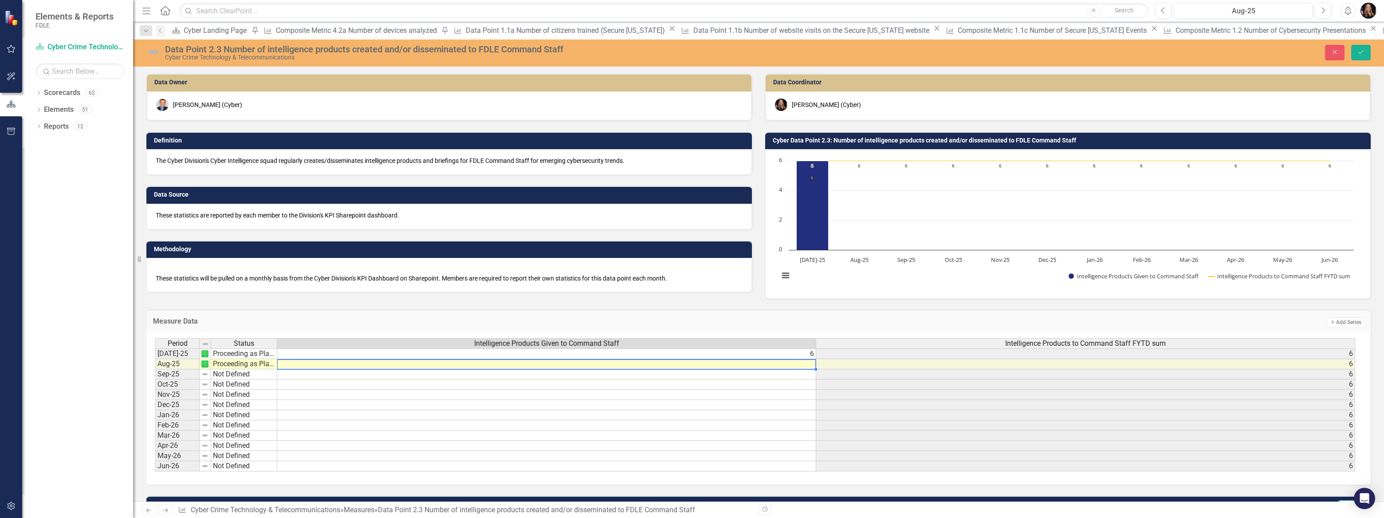
click at [590, 362] on td at bounding box center [546, 364] width 539 height 10
type textarea "0"
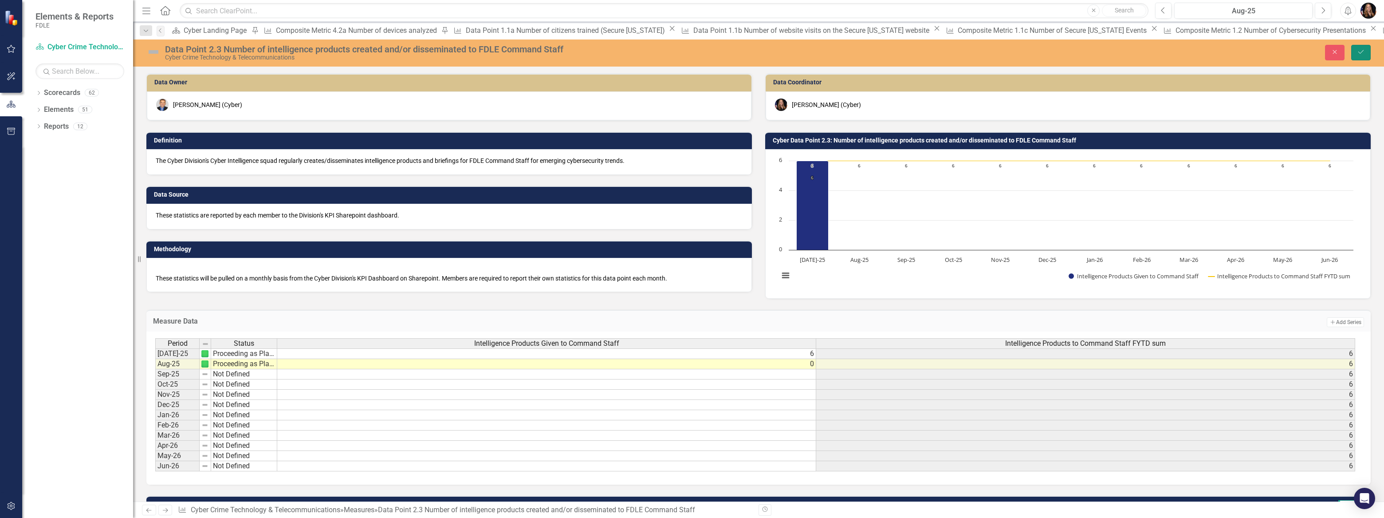
click at [1360, 59] on button "Save" at bounding box center [1361, 53] width 20 height 16
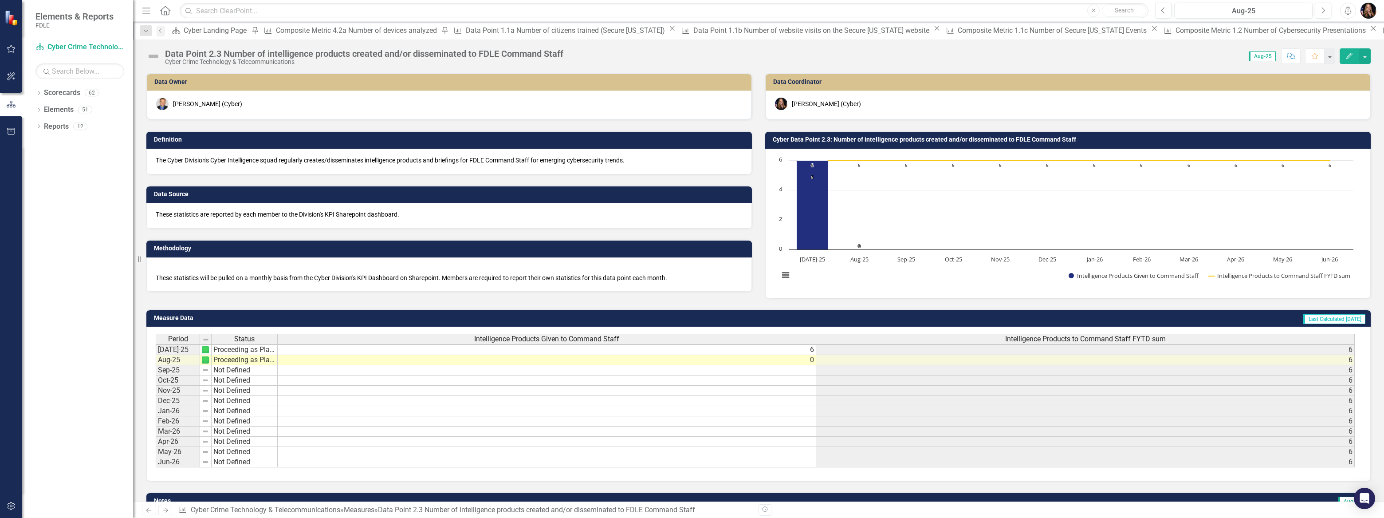
scroll to position [40, 0]
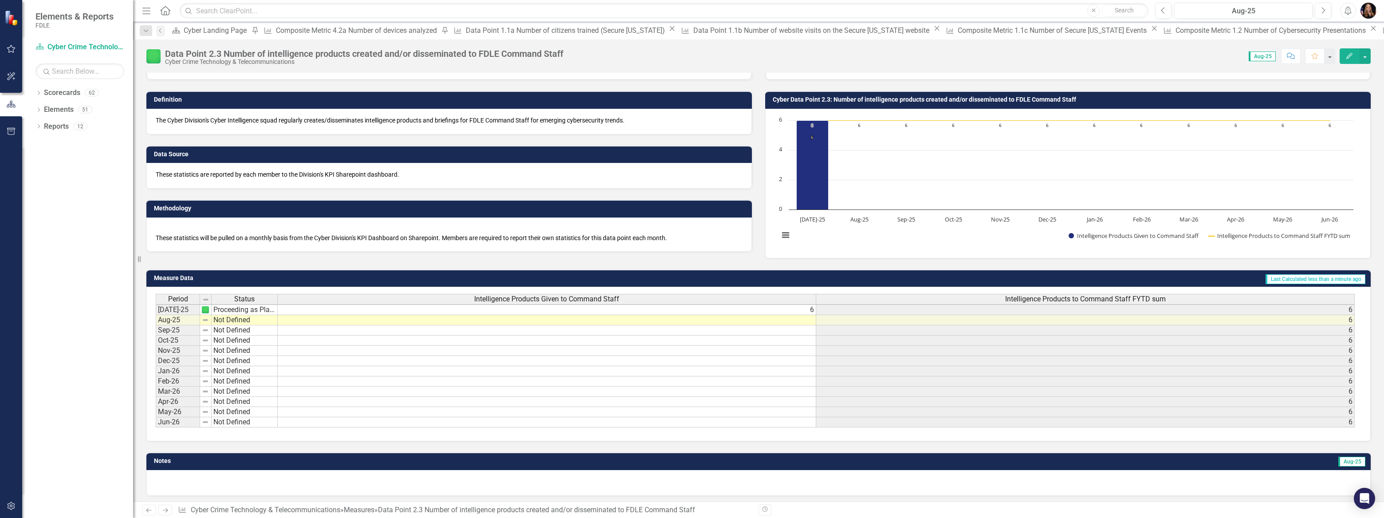
click at [166, 509] on icon "Next" at bounding box center [165, 510] width 8 height 6
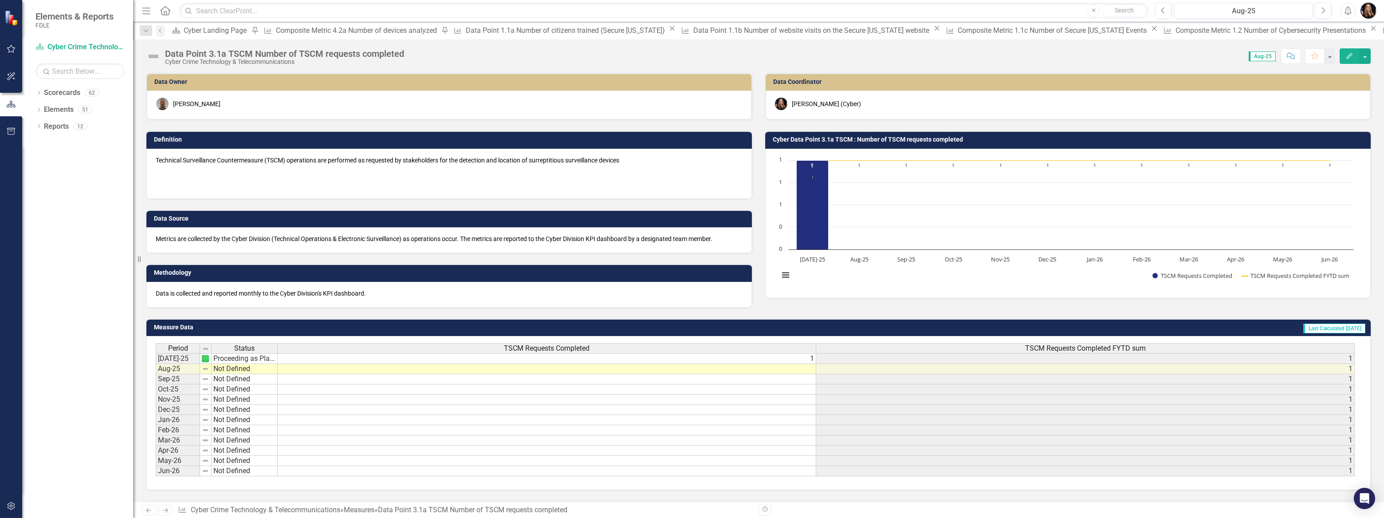
click at [603, 369] on td at bounding box center [547, 369] width 539 height 10
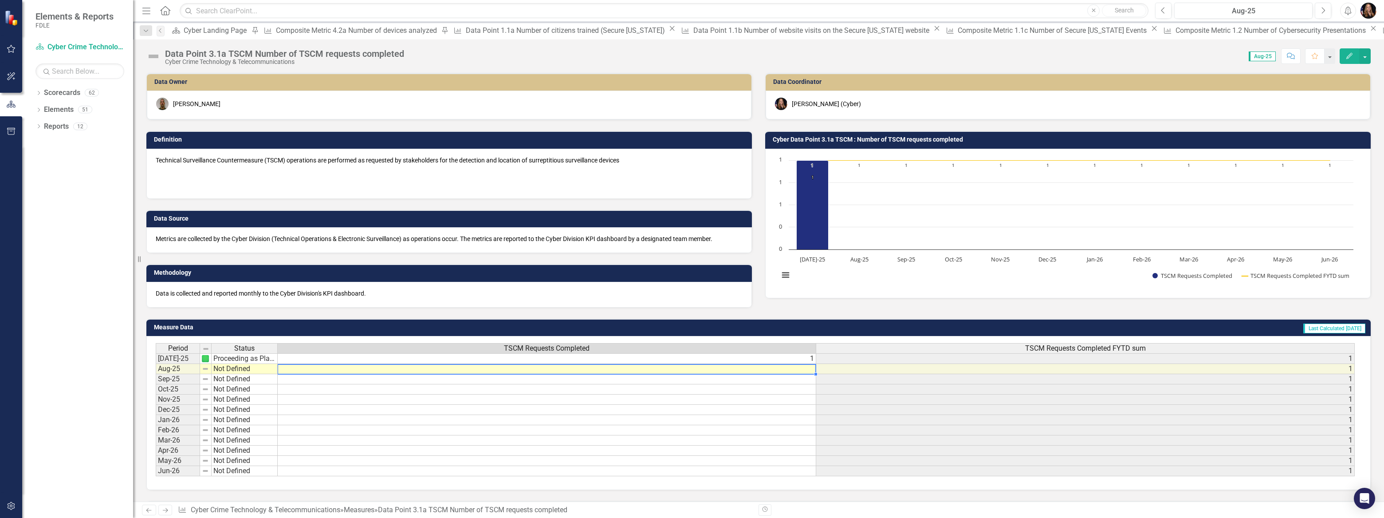
click at [603, 369] on td at bounding box center [547, 369] width 539 height 10
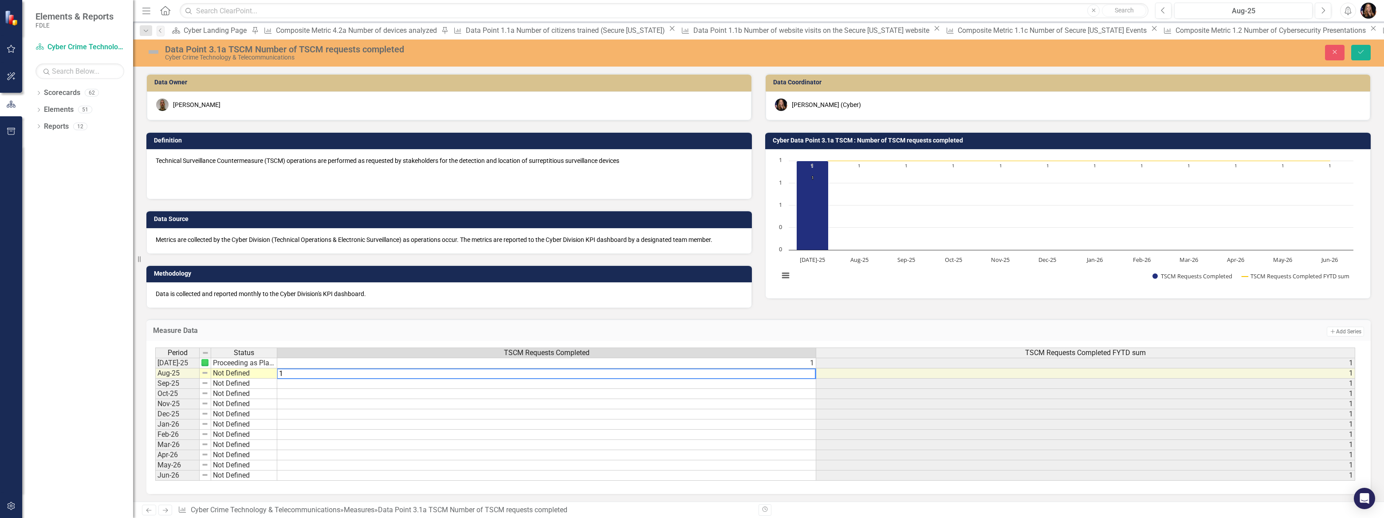
type textarea "1"
click at [377, 401] on td at bounding box center [546, 404] width 539 height 10
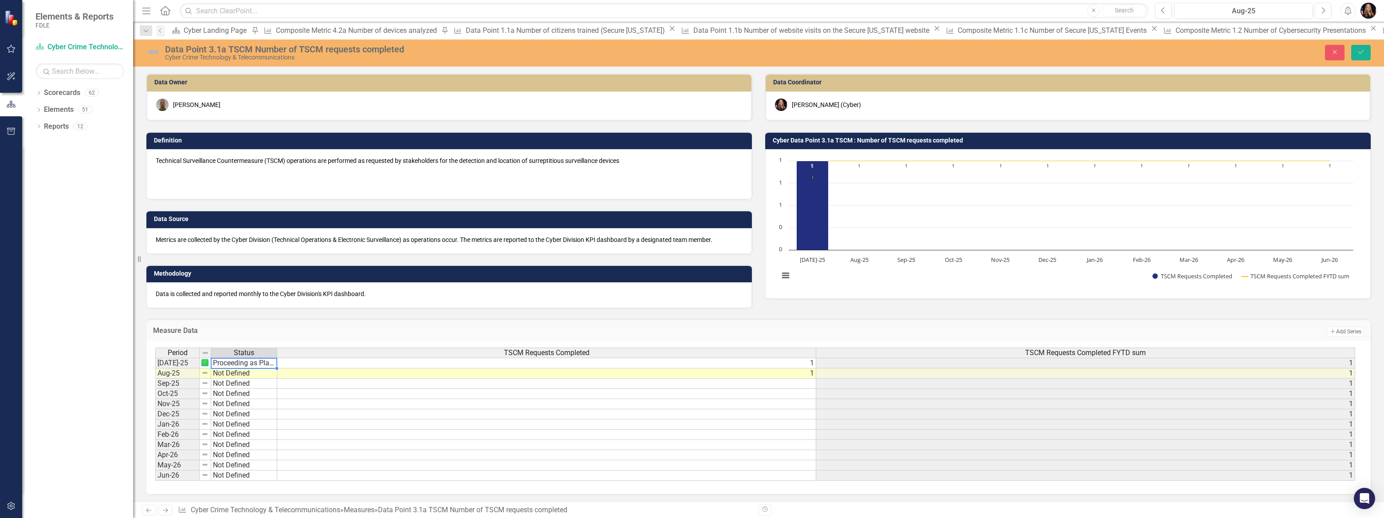
click at [217, 363] on td "Proceeding as Planned" at bounding box center [244, 363] width 66 height 11
click at [222, 370] on td "Not Defined" at bounding box center [244, 373] width 66 height 10
type textarea "Proceeding as Planned"
click at [262, 412] on div "Period Status TSCM Requests Completed TSCM Requests Completed FYTD sum [DATE]-2…" at bounding box center [755, 414] width 1200 height 134
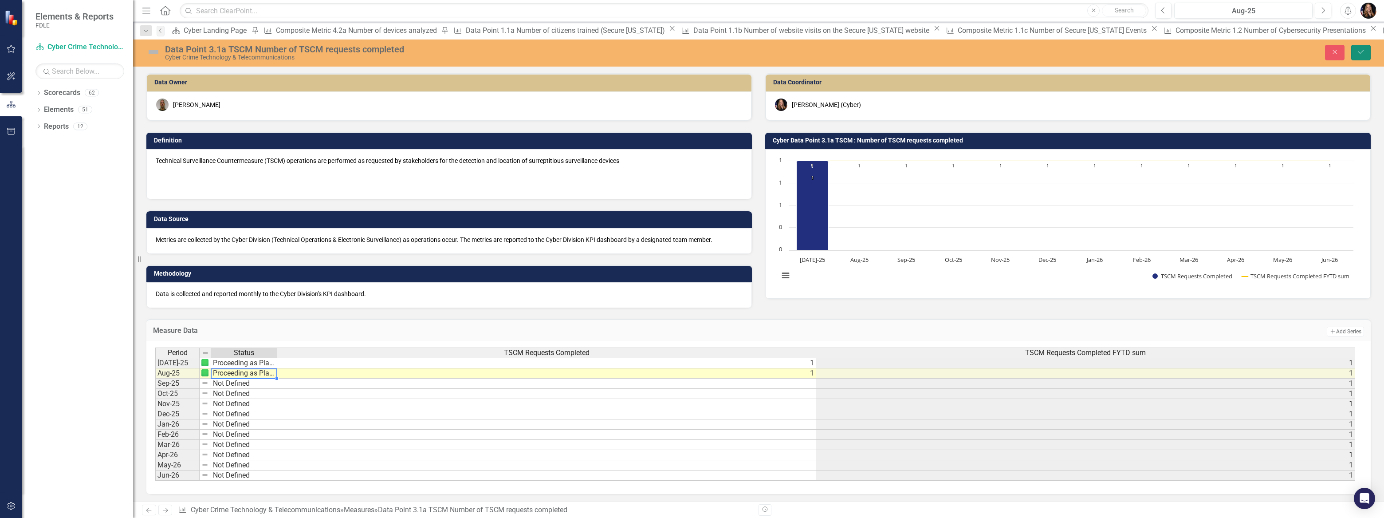
click at [1368, 54] on button "Save" at bounding box center [1361, 53] width 20 height 16
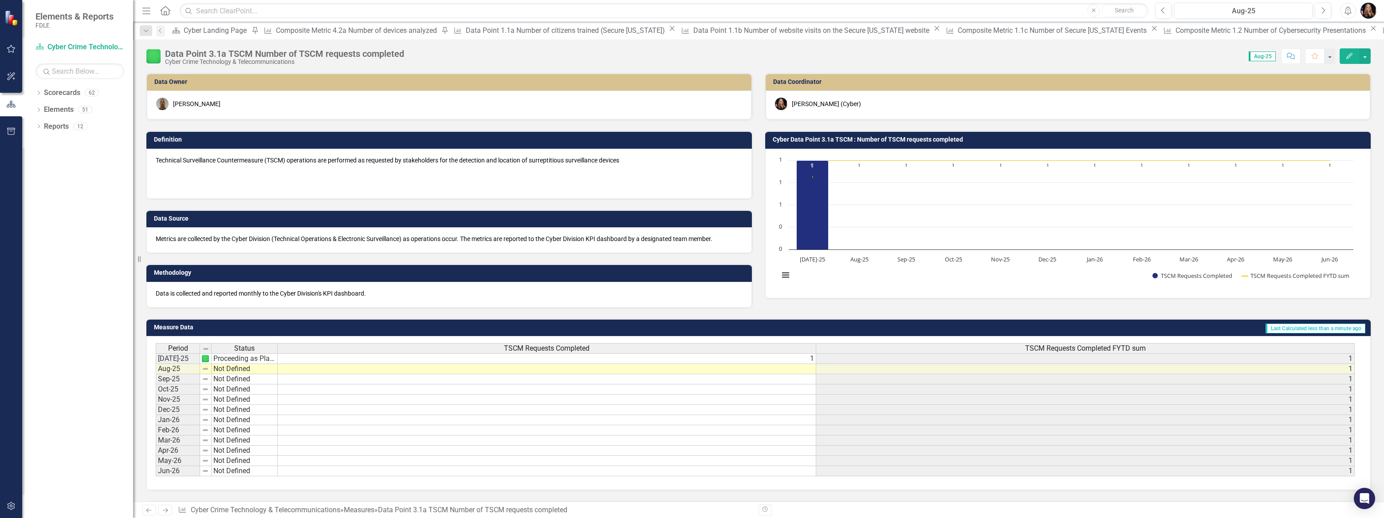
click at [163, 508] on icon "Next" at bounding box center [165, 510] width 8 height 6
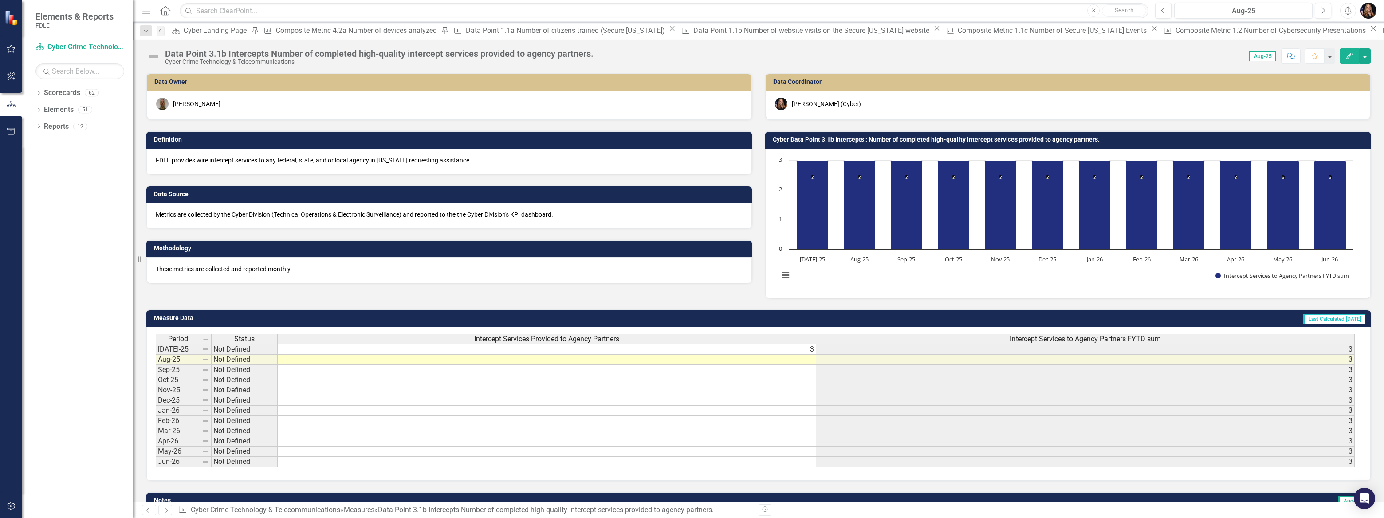
click at [256, 353] on td "Not Defined" at bounding box center [245, 349] width 66 height 11
click at [255, 352] on td "Not Defined" at bounding box center [245, 349] width 66 height 11
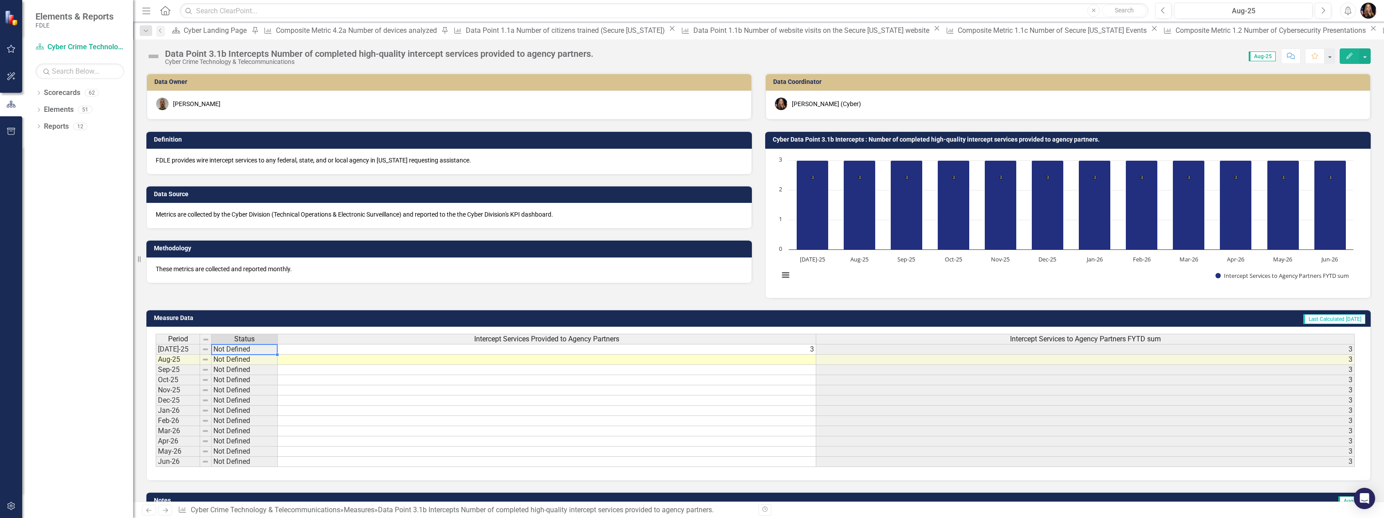
click at [446, 348] on td "3" at bounding box center [547, 349] width 539 height 11
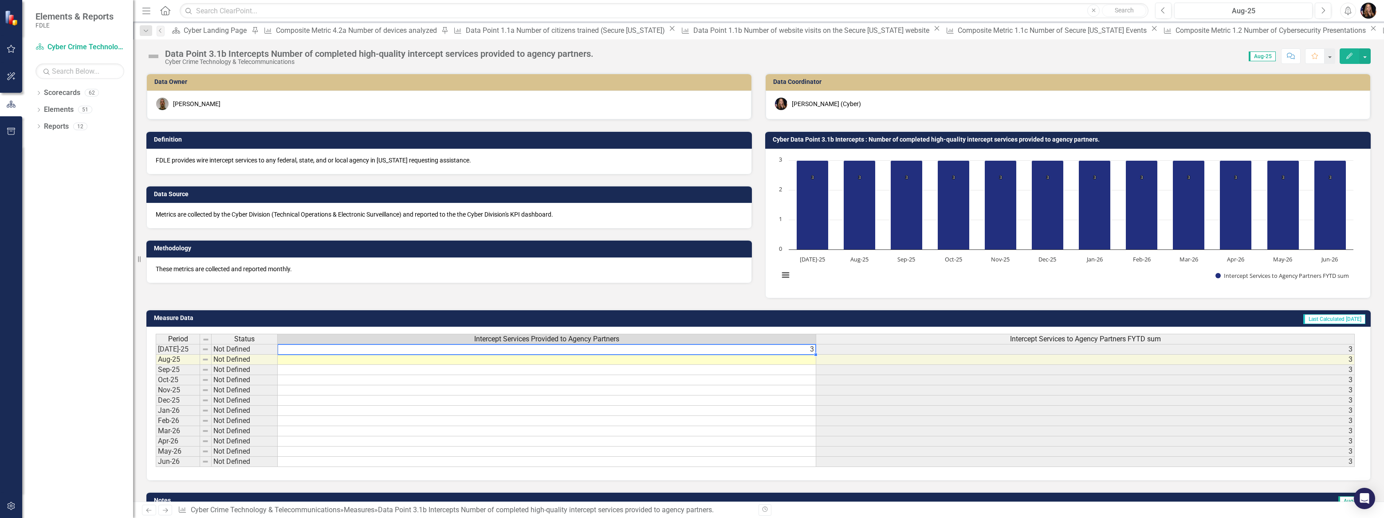
click at [446, 348] on td "3" at bounding box center [547, 349] width 539 height 11
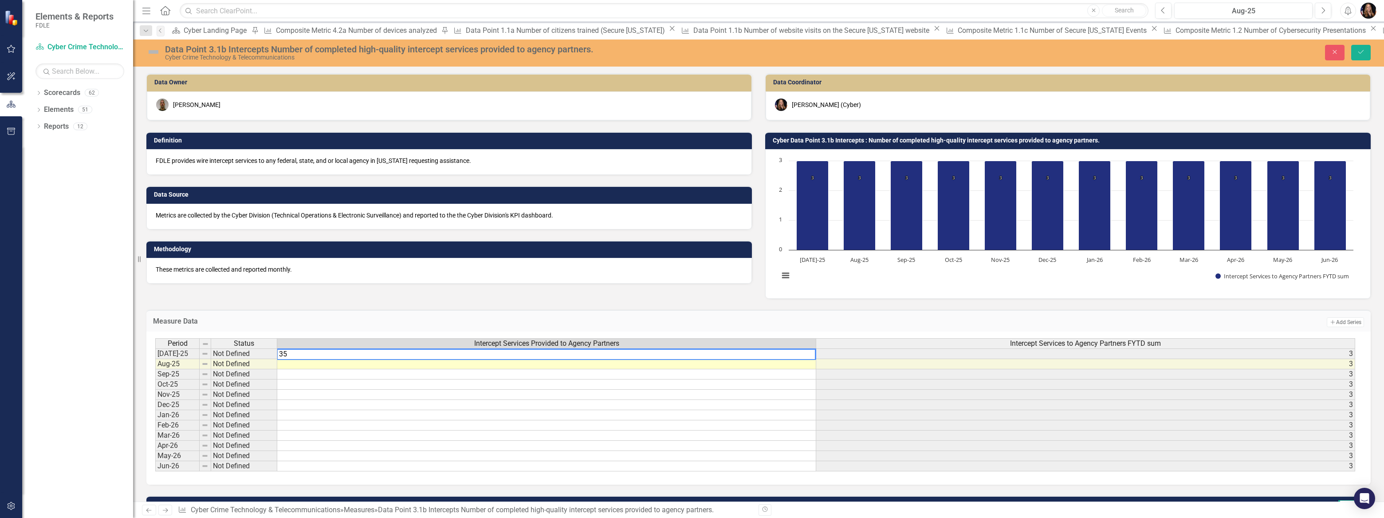
type textarea "3"
type textarea "5"
click at [250, 356] on td "Not Defined" at bounding box center [244, 353] width 66 height 11
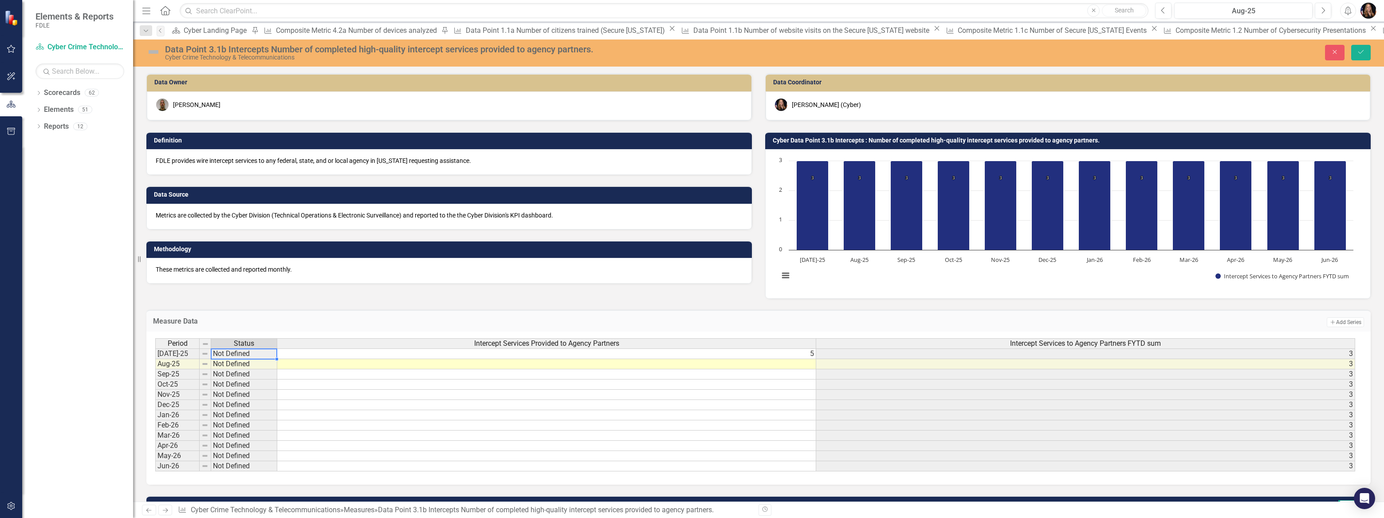
click at [248, 358] on div at bounding box center [244, 358] width 66 height 1
click at [248, 354] on td "Not Defined" at bounding box center [244, 353] width 66 height 11
click at [1368, 51] on button "Save" at bounding box center [1361, 53] width 20 height 16
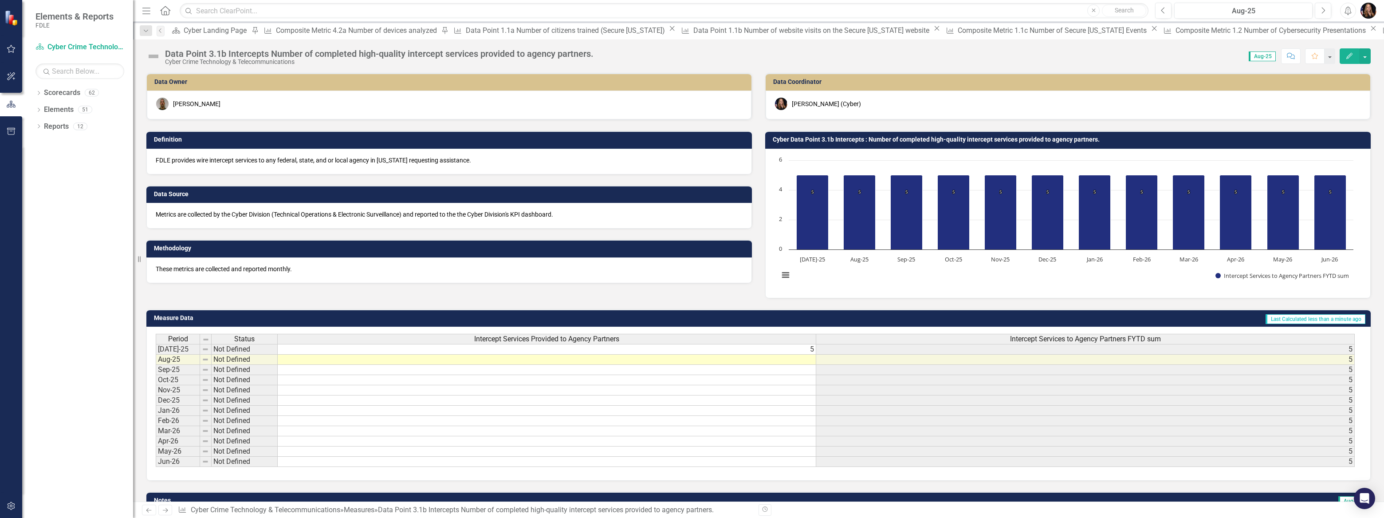
click at [809, 347] on td "5" at bounding box center [547, 349] width 539 height 11
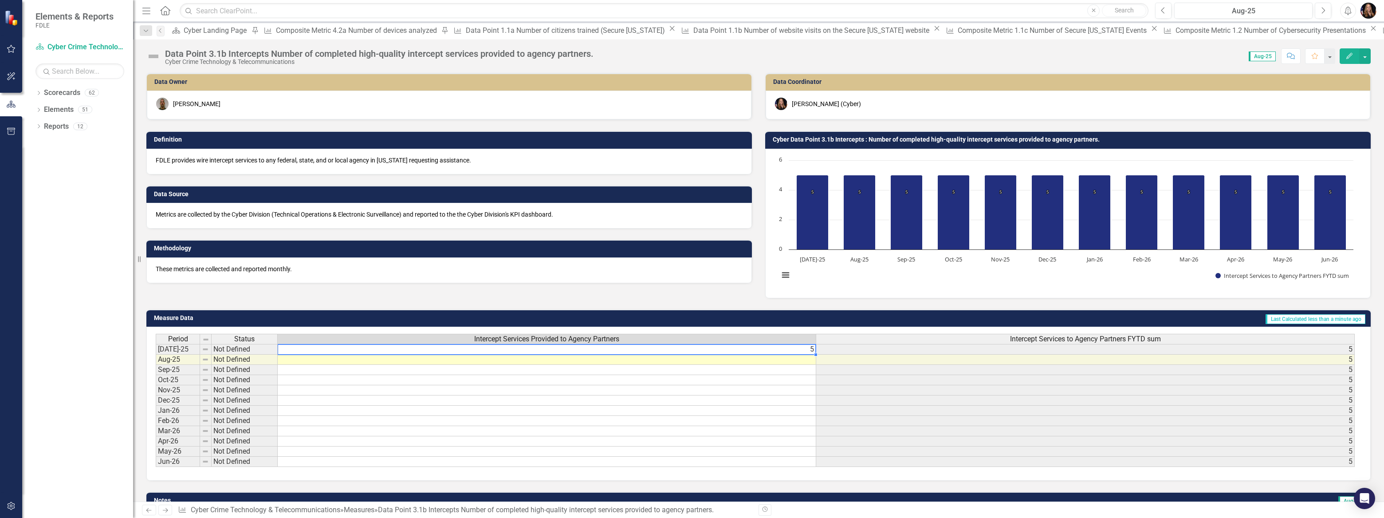
click at [809, 347] on td "5" at bounding box center [547, 349] width 539 height 11
type textarea "5"
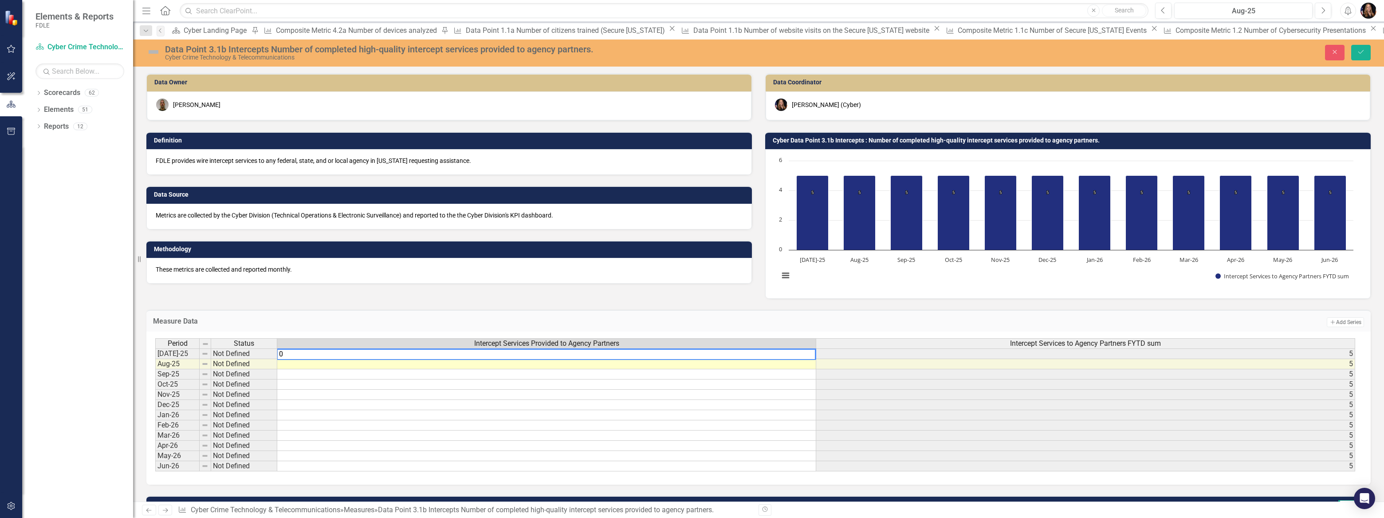
type textarea "0"
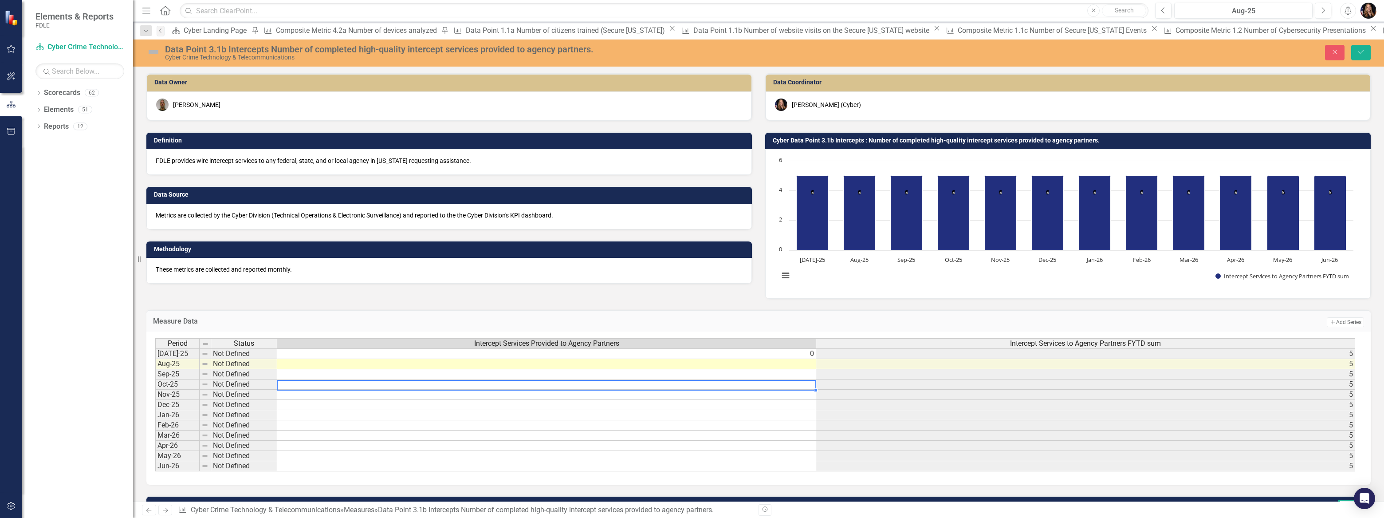
click at [755, 384] on td at bounding box center [546, 384] width 539 height 10
click at [748, 362] on td at bounding box center [546, 364] width 539 height 10
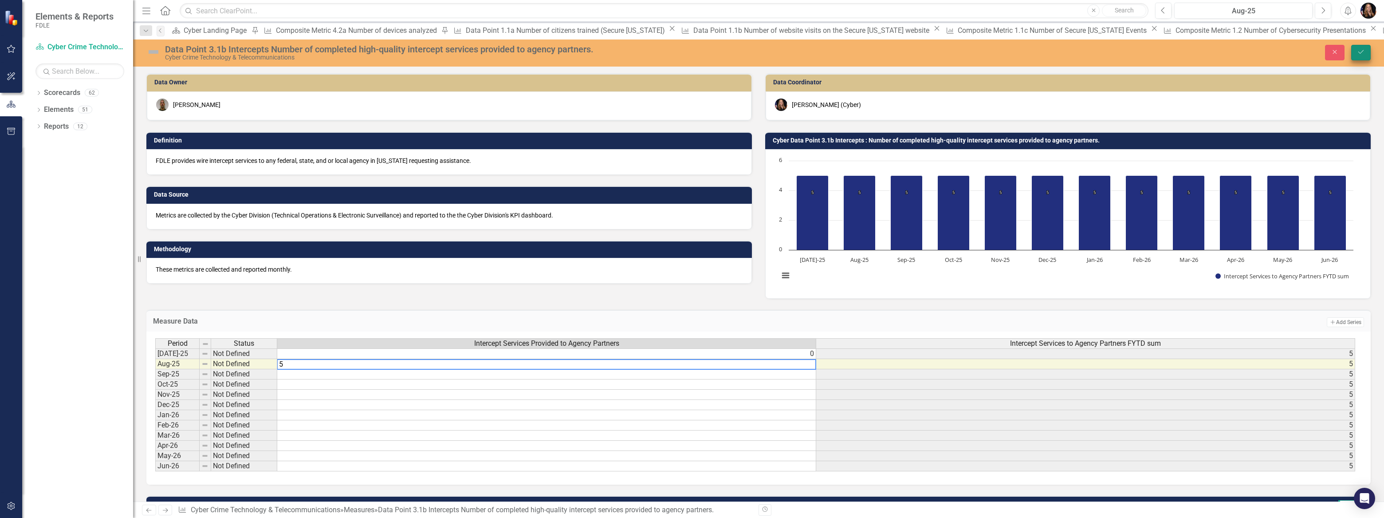
type textarea "5"
click at [1355, 53] on button "Save" at bounding box center [1361, 53] width 20 height 16
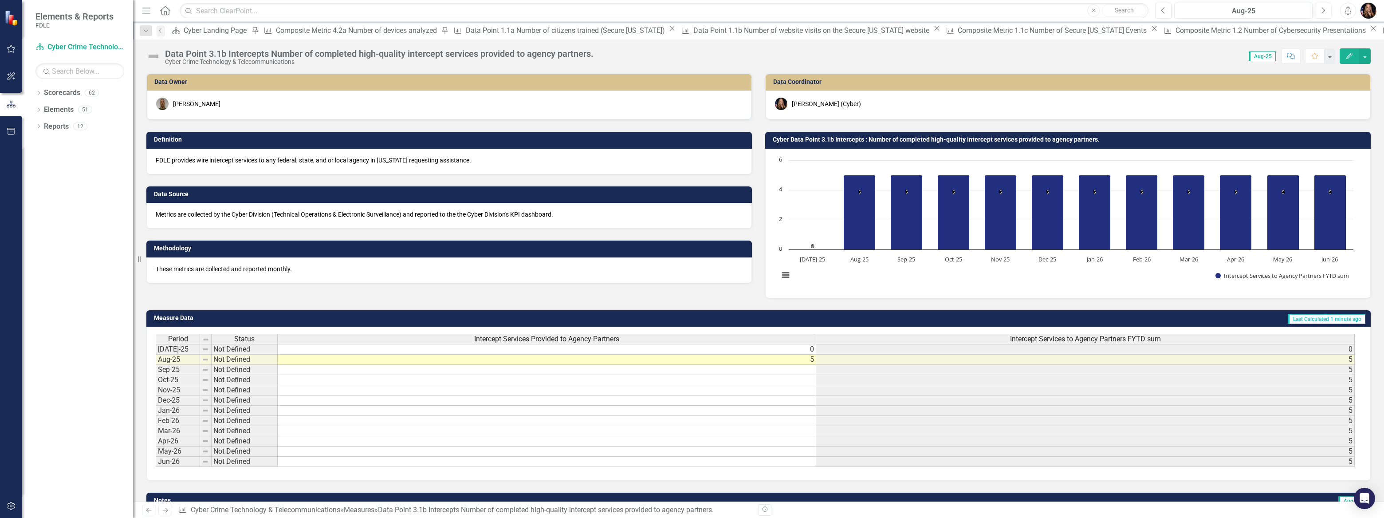
click at [802, 345] on td "0" at bounding box center [547, 349] width 539 height 11
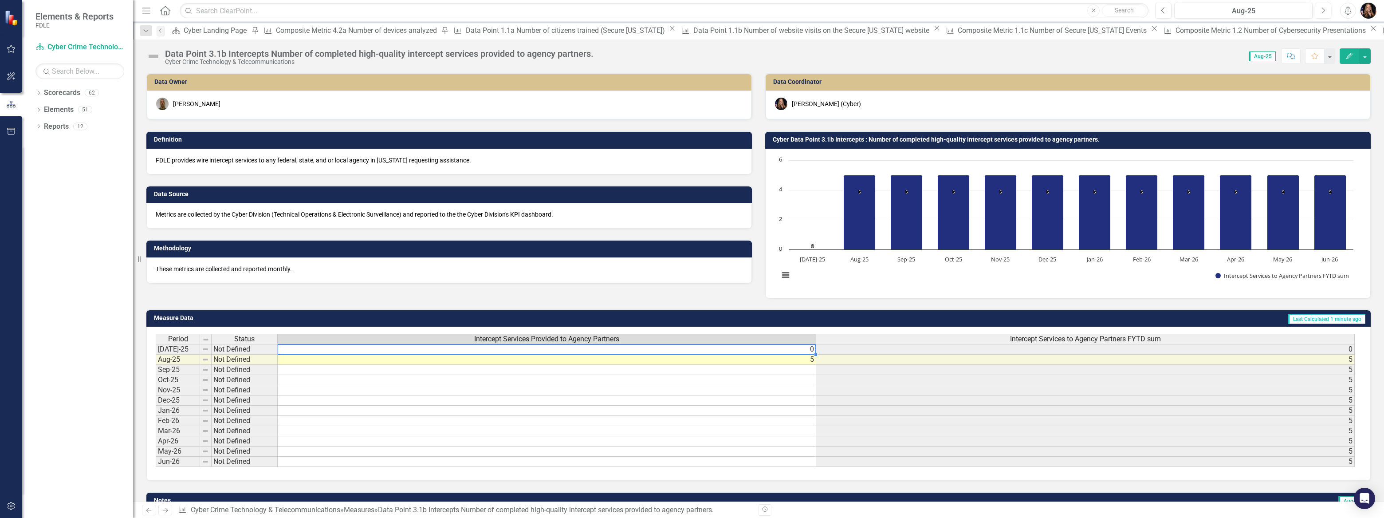
click at [802, 345] on td "0" at bounding box center [547, 349] width 539 height 11
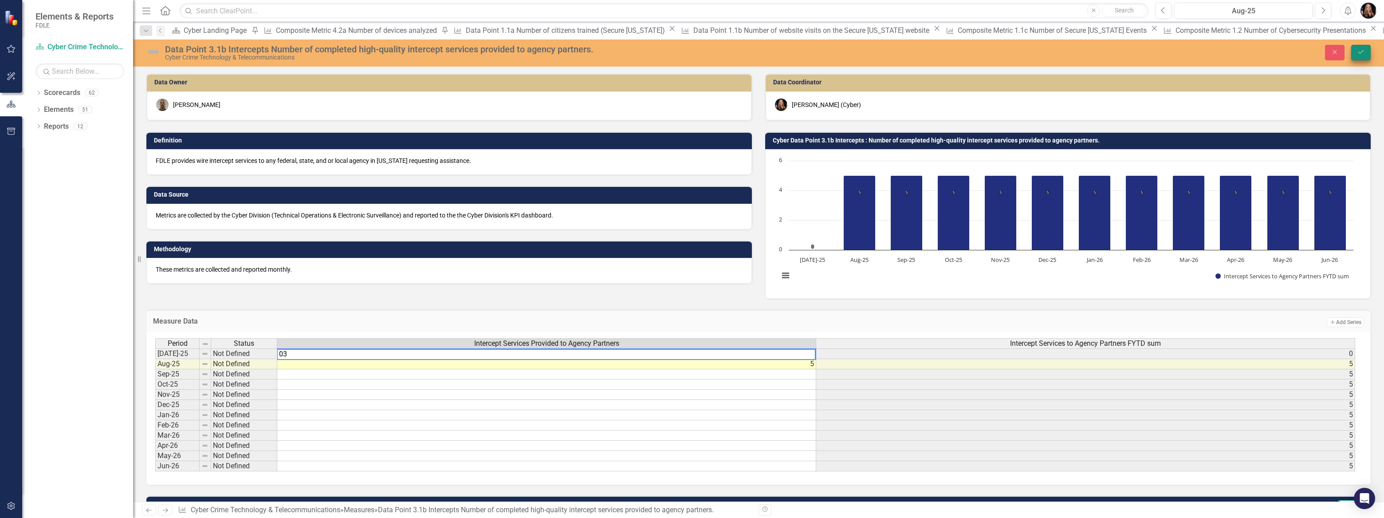
type textarea "03"
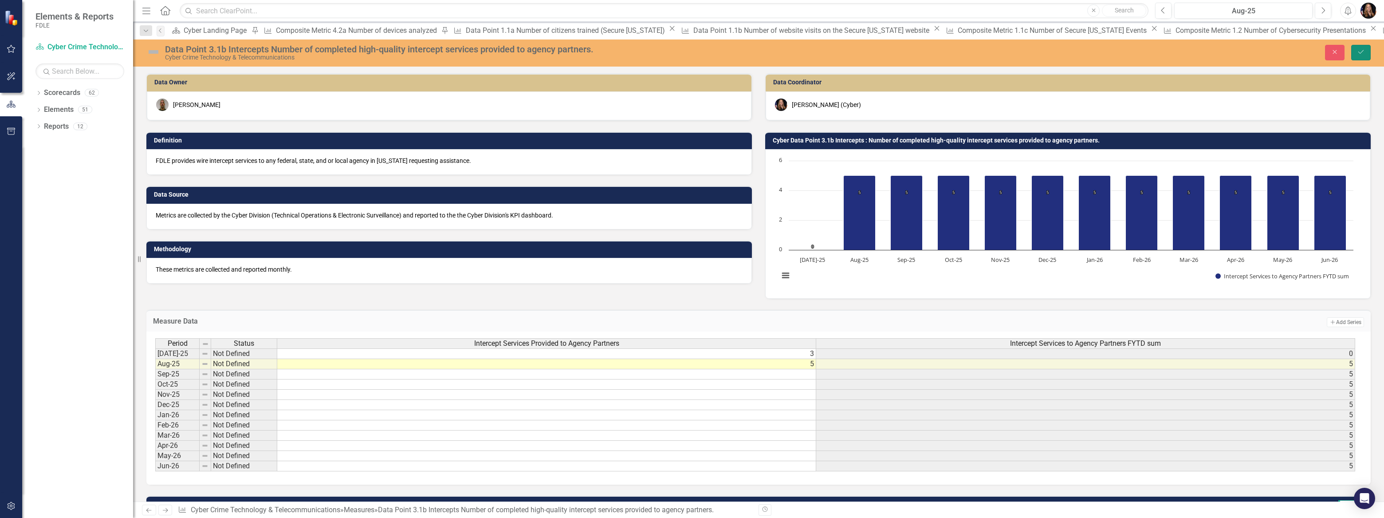
click at [1365, 53] on icon "Save" at bounding box center [1361, 52] width 8 height 6
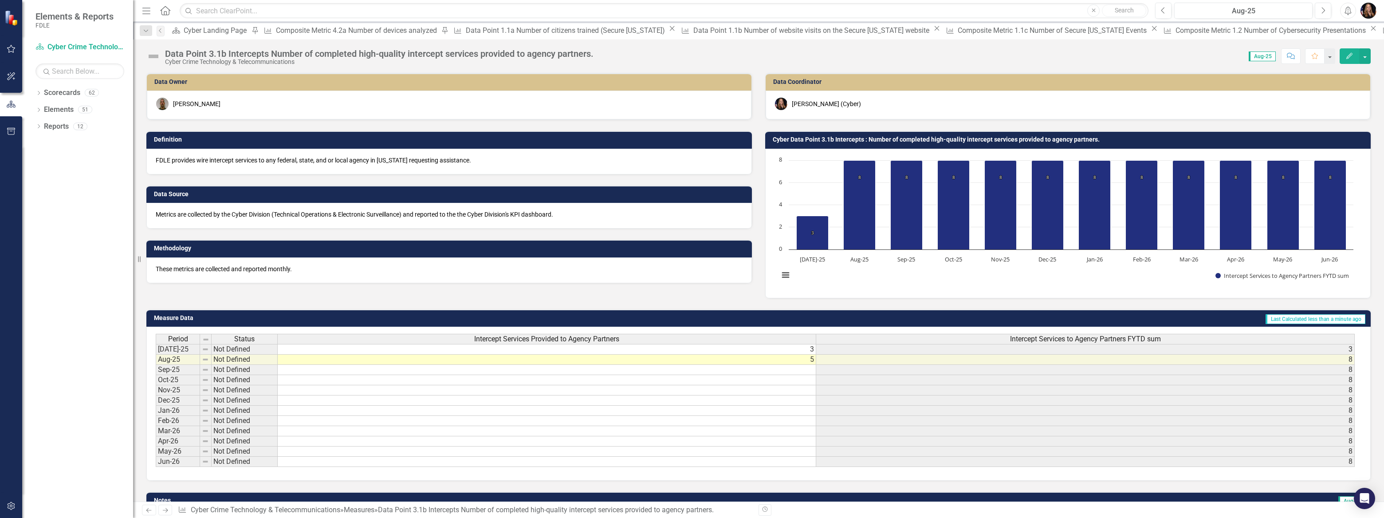
click at [248, 352] on td "Not Defined" at bounding box center [245, 349] width 66 height 11
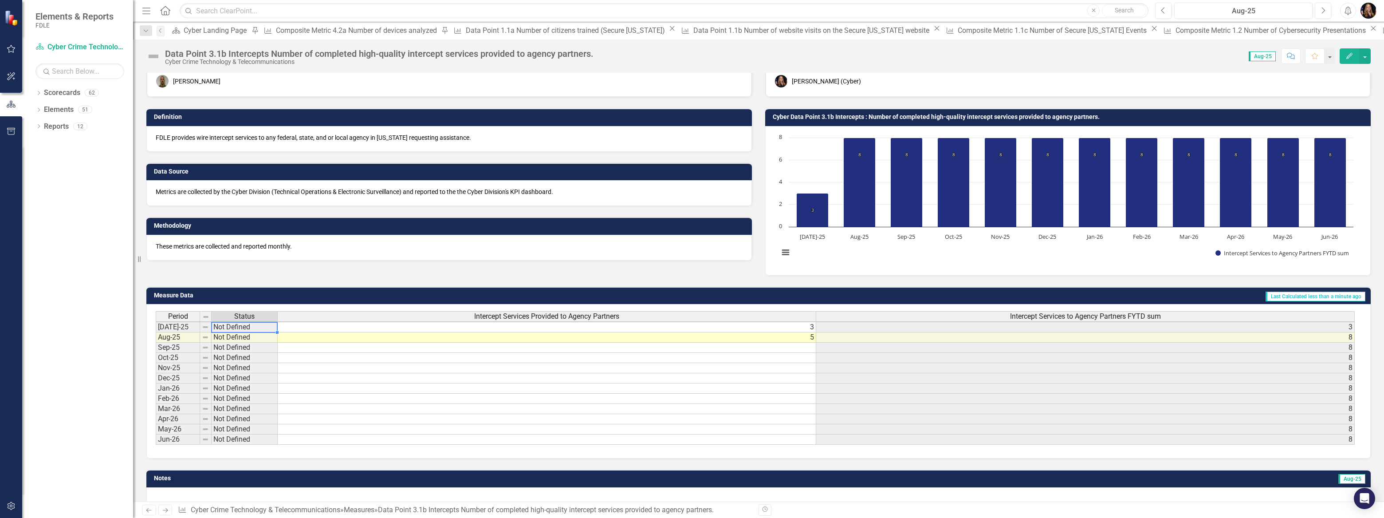
scroll to position [40, 0]
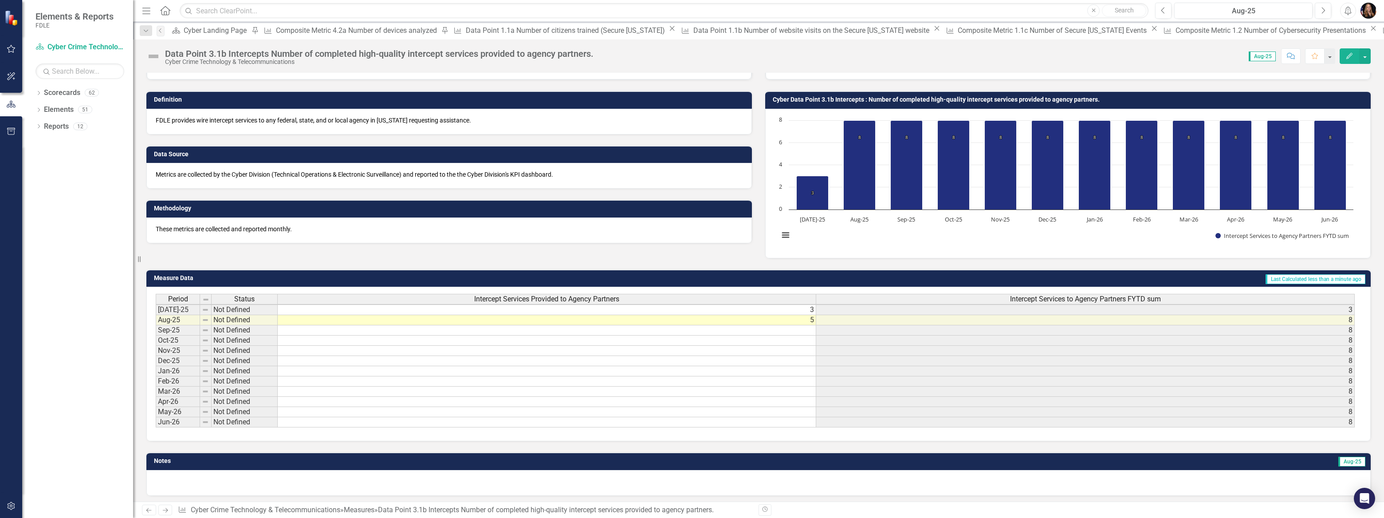
click at [168, 513] on icon "Next" at bounding box center [165, 510] width 8 height 6
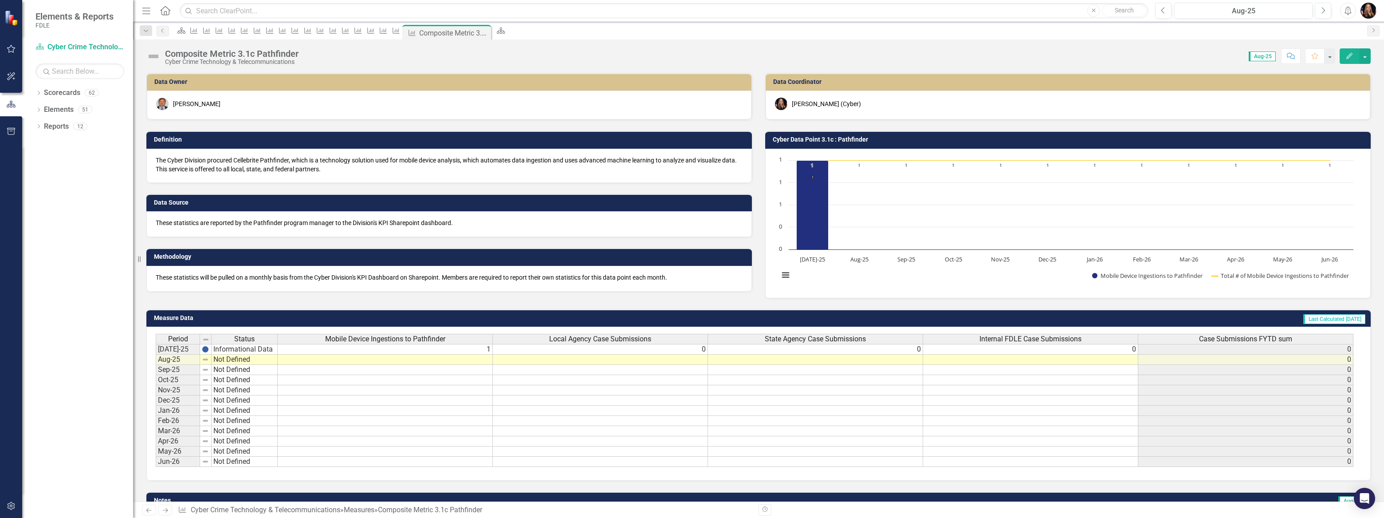
click at [458, 360] on td at bounding box center [385, 359] width 215 height 10
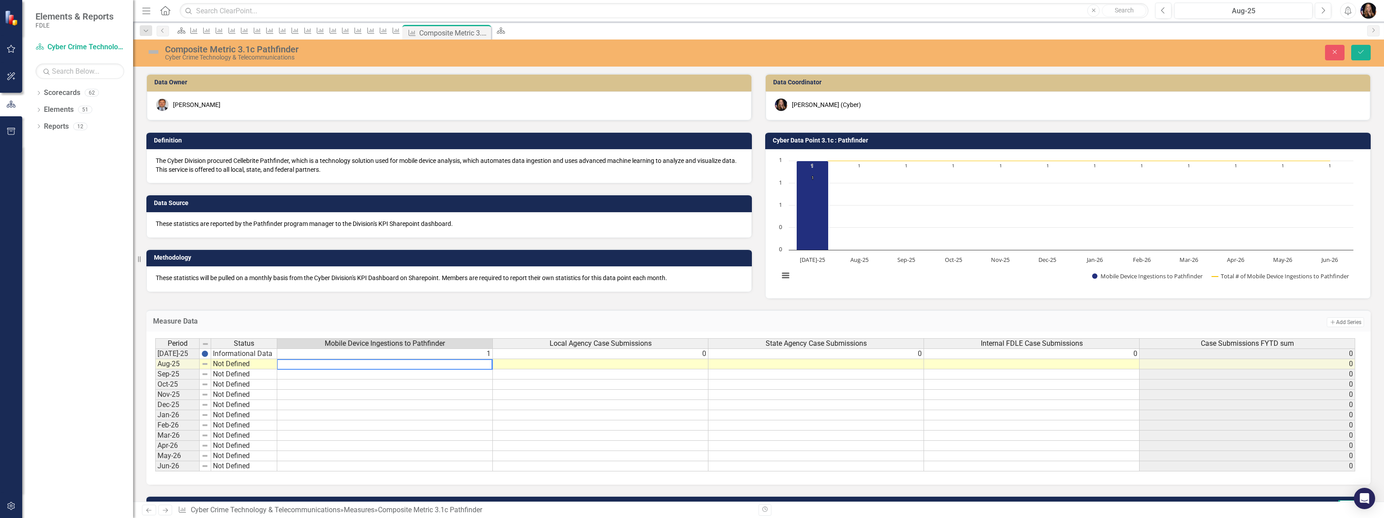
click at [459, 362] on textarea at bounding box center [385, 364] width 216 height 11
type textarea "1"
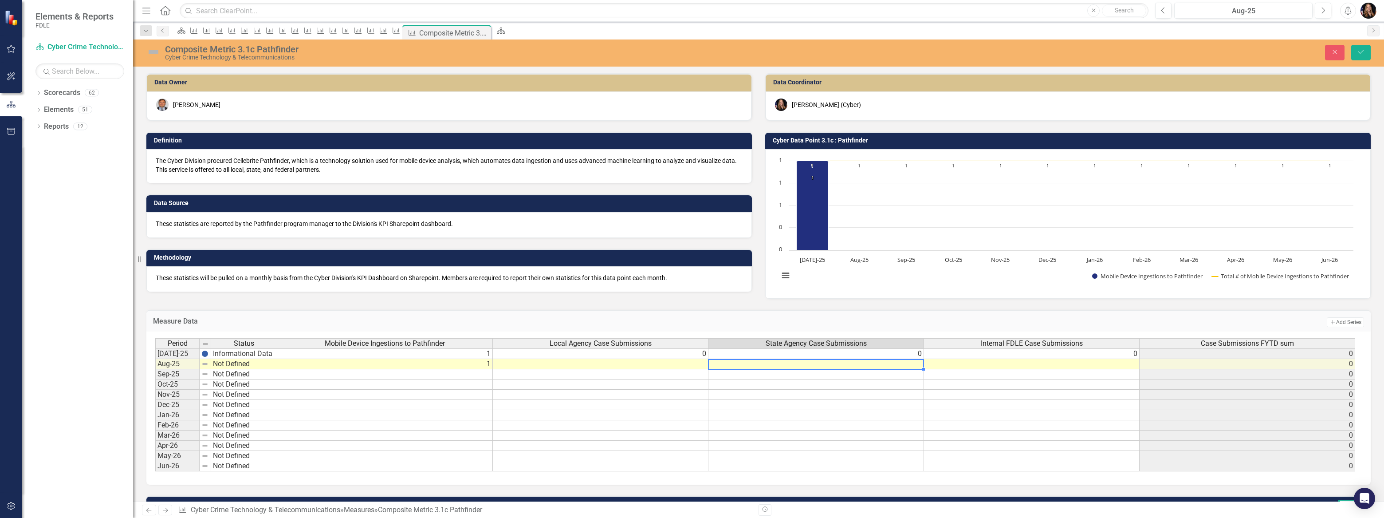
click at [822, 363] on td at bounding box center [817, 364] width 216 height 10
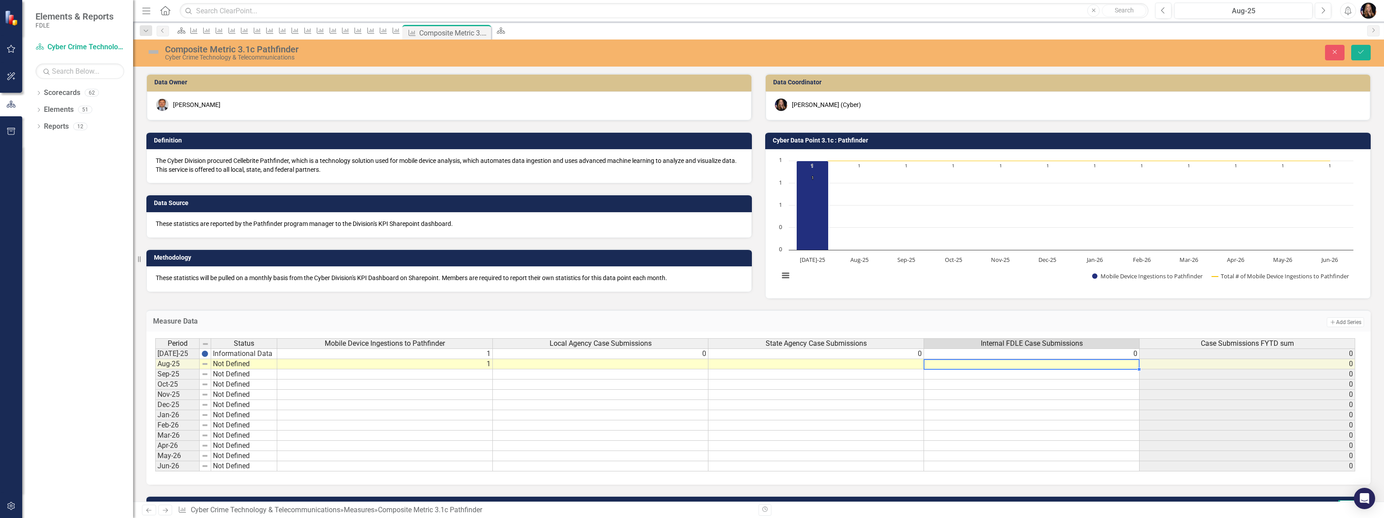
click at [1003, 367] on td at bounding box center [1032, 364] width 216 height 10
type textarea "1"
click at [993, 377] on td at bounding box center [1032, 374] width 216 height 10
click at [222, 364] on td "Not Defined" at bounding box center [244, 364] width 66 height 10
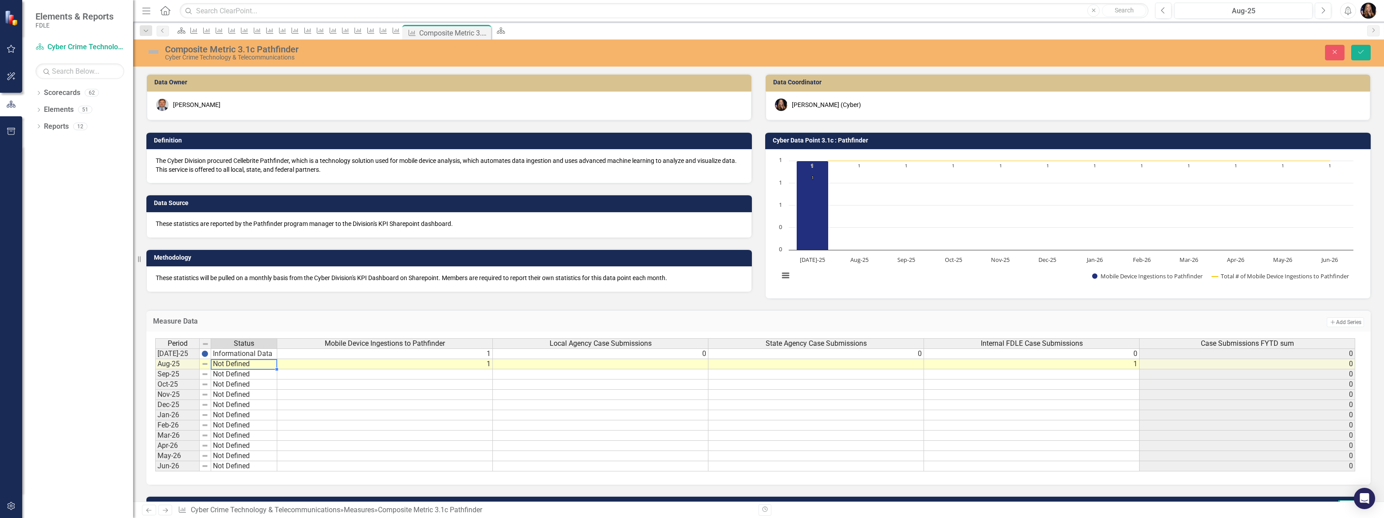
click at [222, 364] on td "Not Defined" at bounding box center [244, 364] width 66 height 10
type textarea "Informational Data"
click at [239, 452] on div "Period Status Mobile Device Ingestions to Pathfinder Local Agency Case Submissi…" at bounding box center [755, 405] width 1200 height 134
click at [1362, 53] on icon "Save" at bounding box center [1361, 52] width 8 height 6
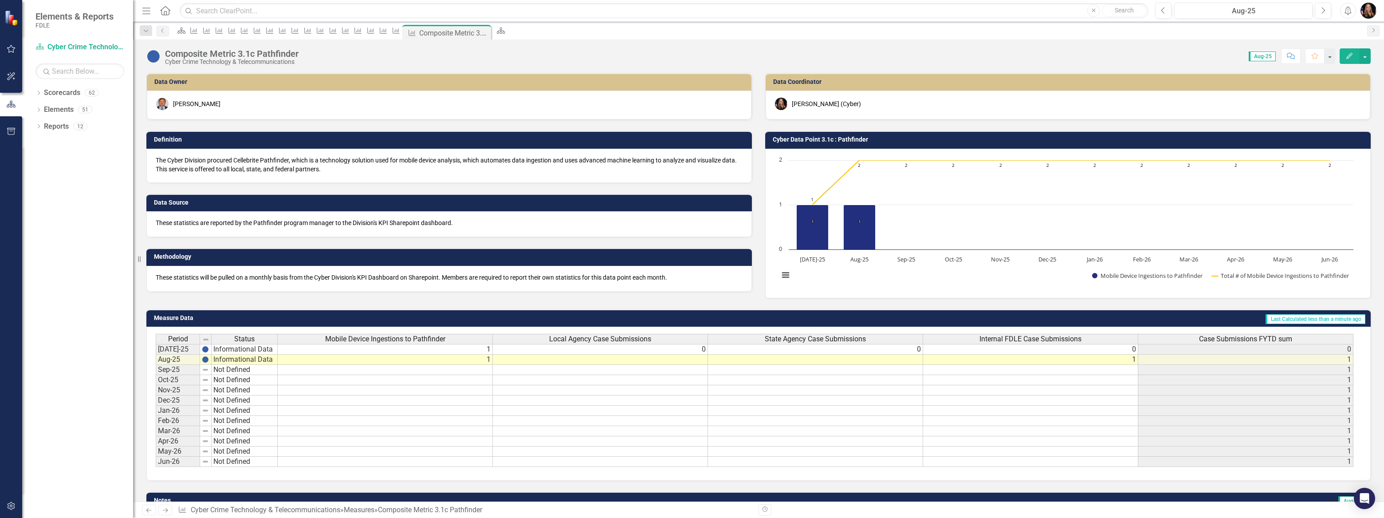
click at [167, 510] on icon at bounding box center [165, 510] width 5 height 4
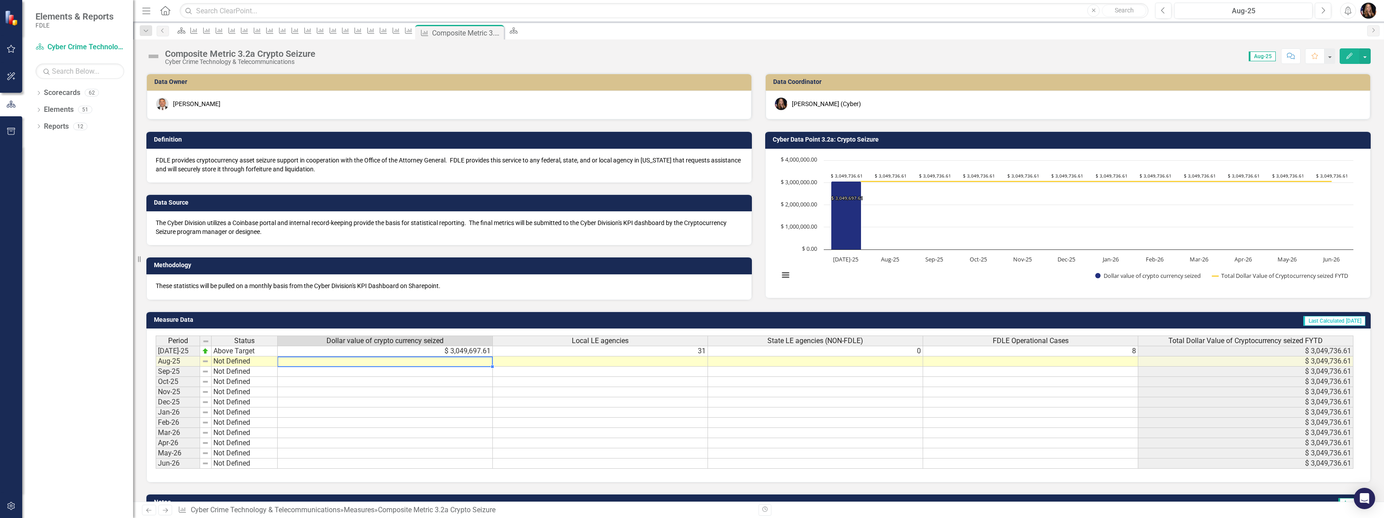
click at [473, 361] on td at bounding box center [385, 361] width 215 height 10
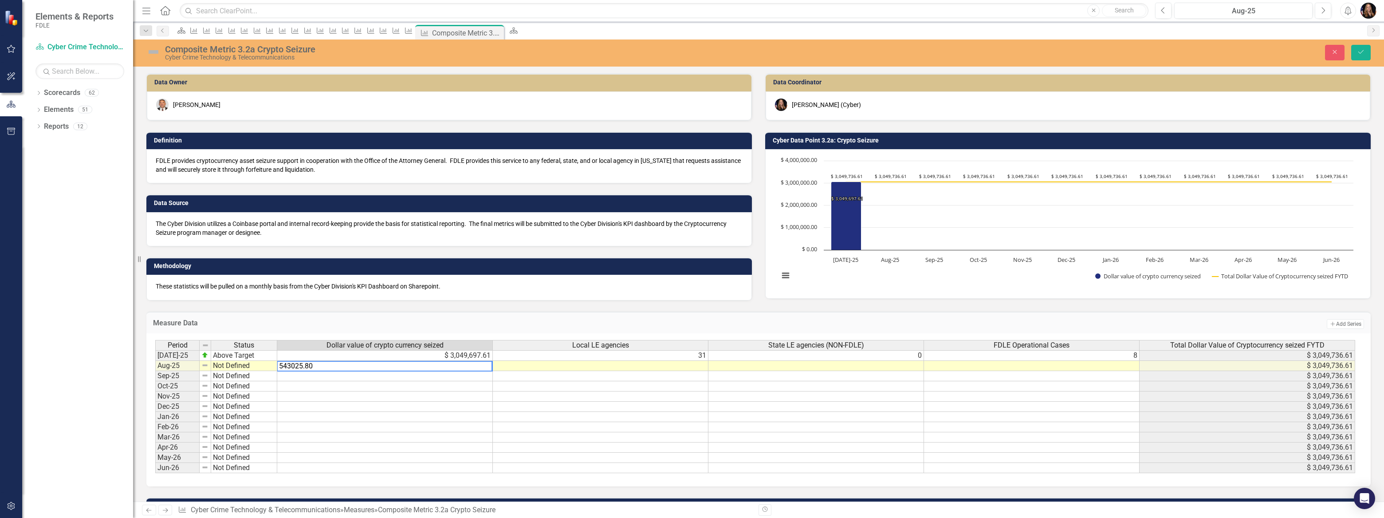
type textarea "543025.80"
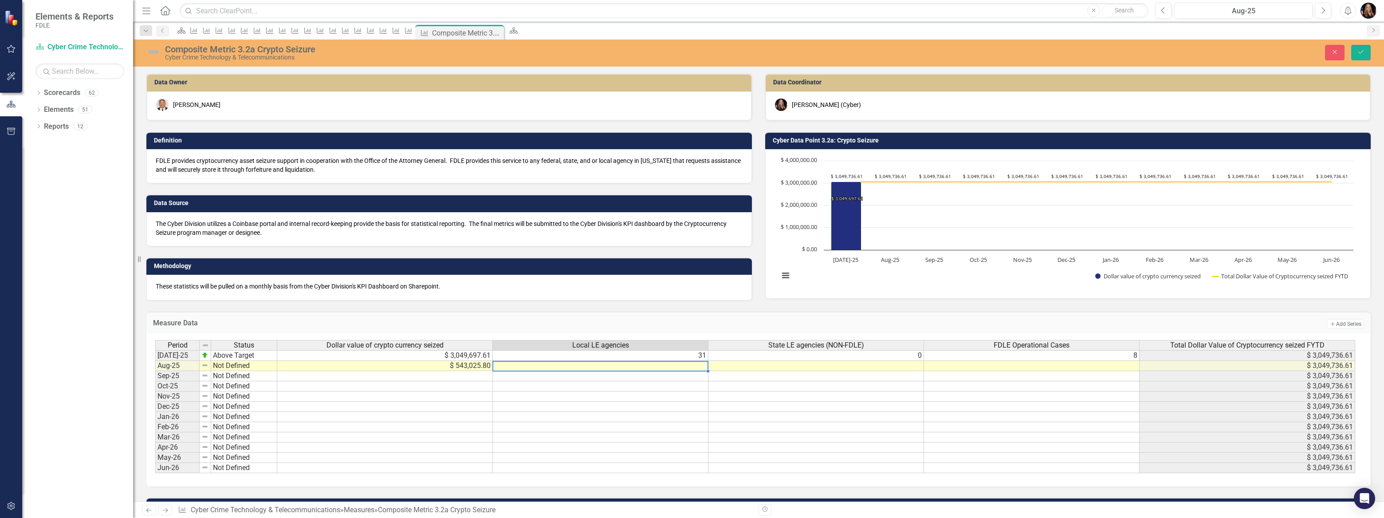
click at [584, 366] on td at bounding box center [601, 366] width 216 height 10
type textarea "27"
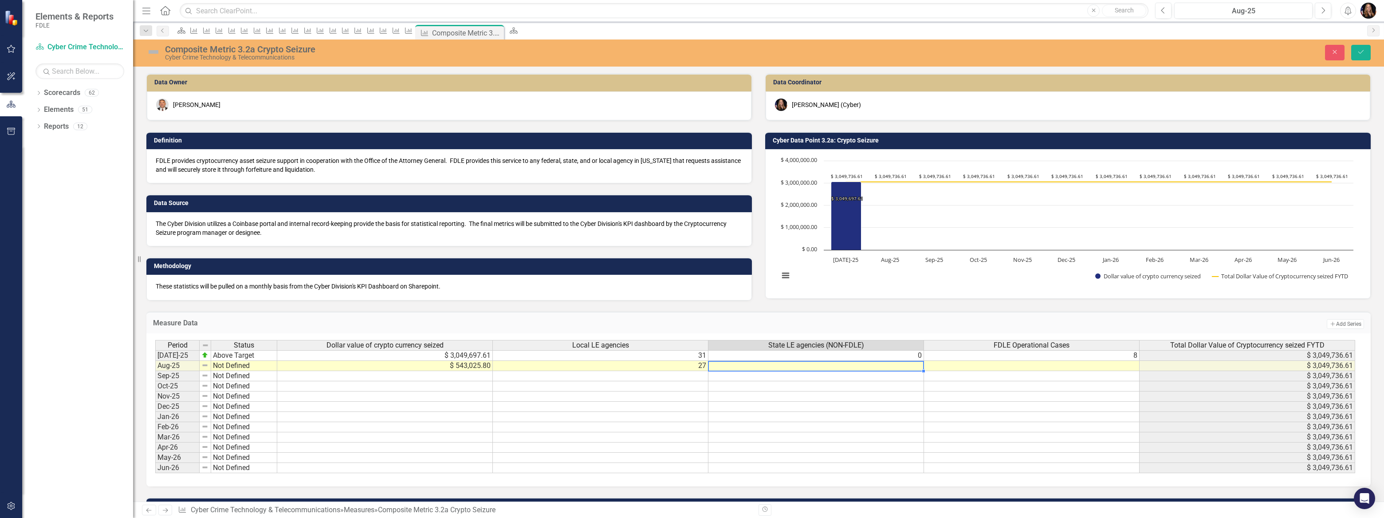
click at [774, 366] on td at bounding box center [817, 366] width 216 height 10
type textarea "1"
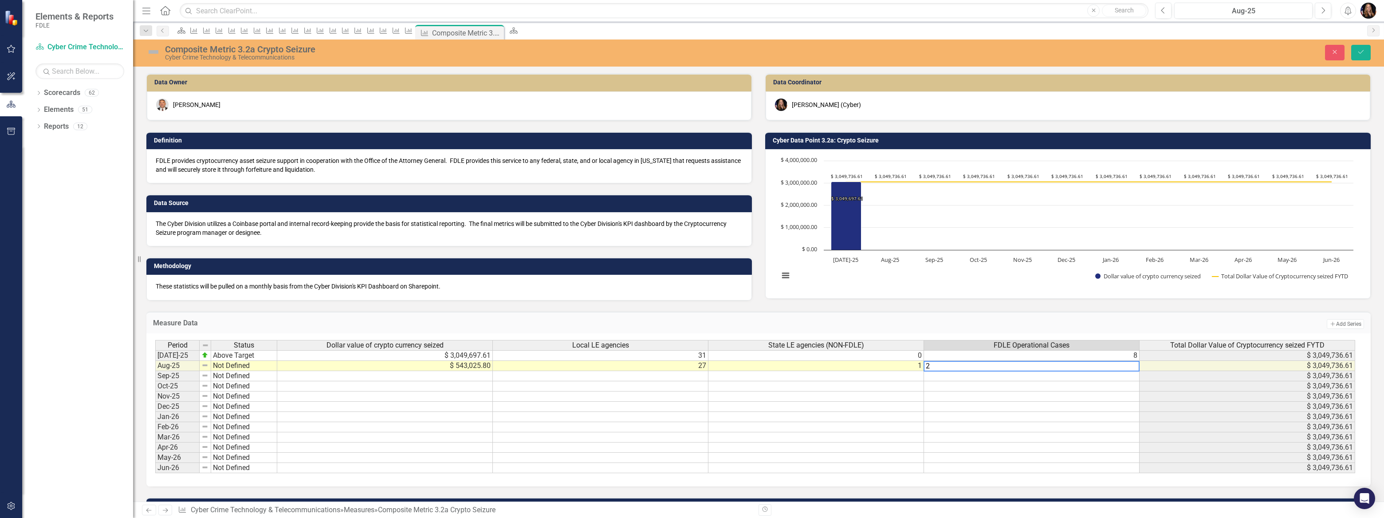
type textarea "2"
click at [1038, 417] on td at bounding box center [1032, 417] width 216 height 10
click at [1359, 54] on icon "Save" at bounding box center [1361, 52] width 8 height 6
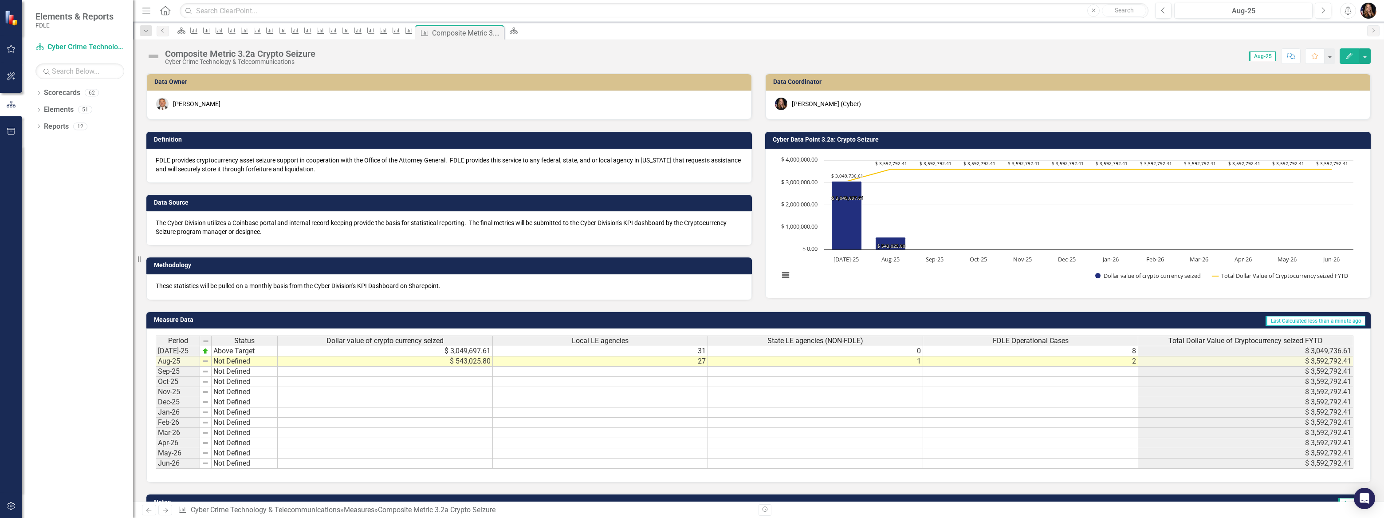
click at [163, 507] on icon "Next" at bounding box center [165, 510] width 8 height 6
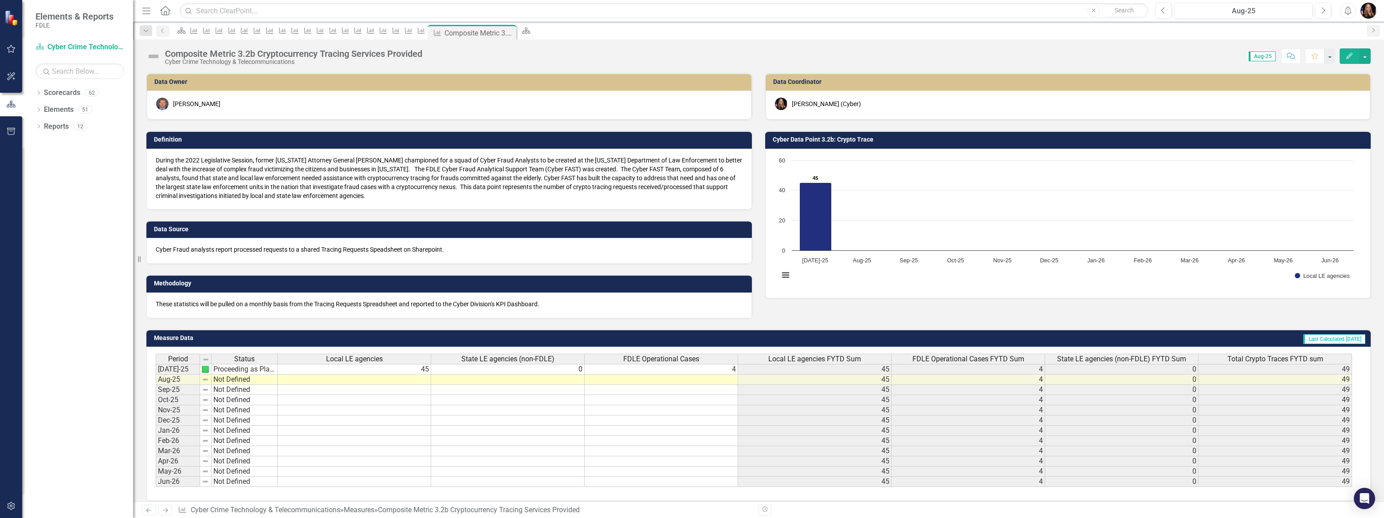
click at [387, 381] on td at bounding box center [355, 379] width 154 height 10
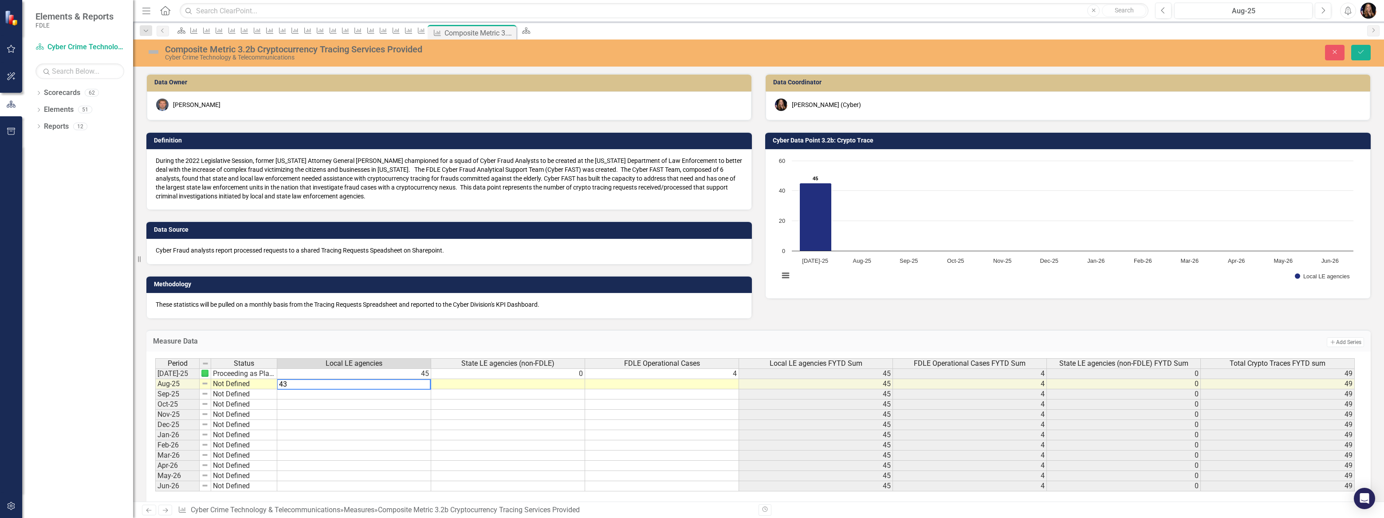
type textarea "43"
click at [567, 386] on td at bounding box center [508, 384] width 154 height 10
type textarea "3"
click at [155, 388] on div "Period Status Local LE agencies State LE agencies (non-FDLE) FDLE Operational C…" at bounding box center [155, 424] width 0 height 133
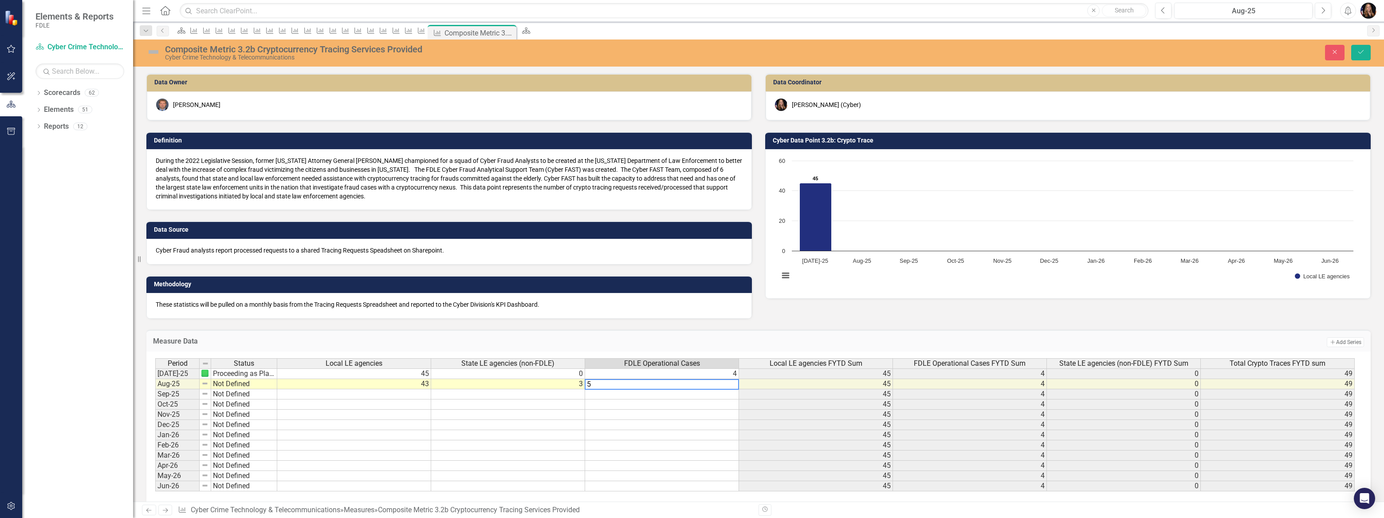
type textarea "5"
click at [795, 410] on td "45" at bounding box center [816, 415] width 154 height 10
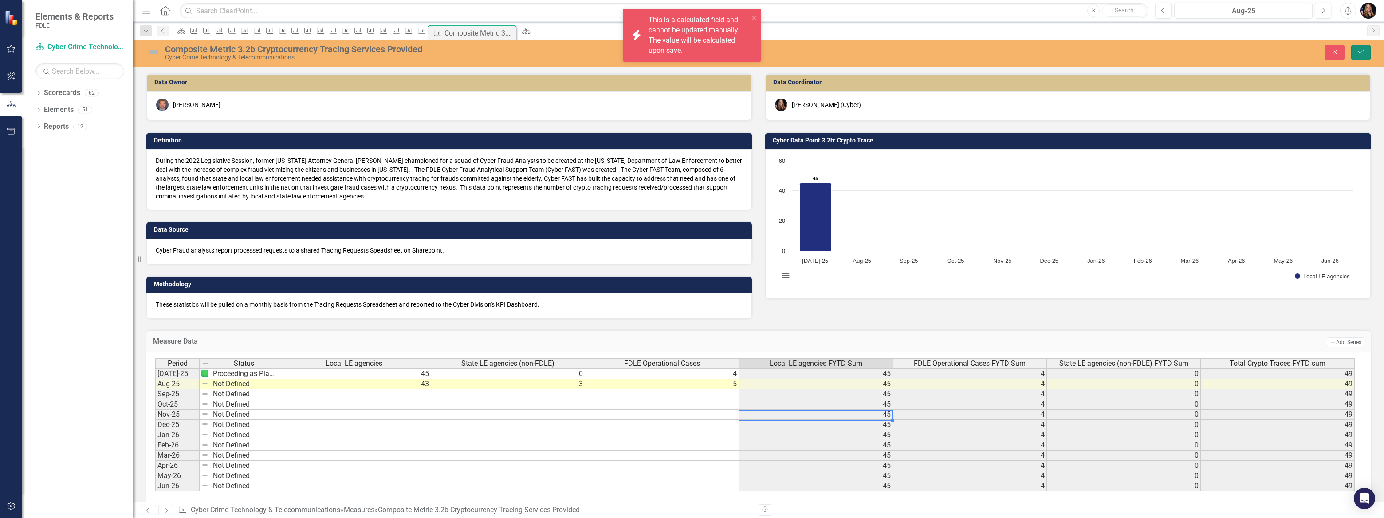
click at [1357, 54] on button "Save" at bounding box center [1361, 53] width 20 height 16
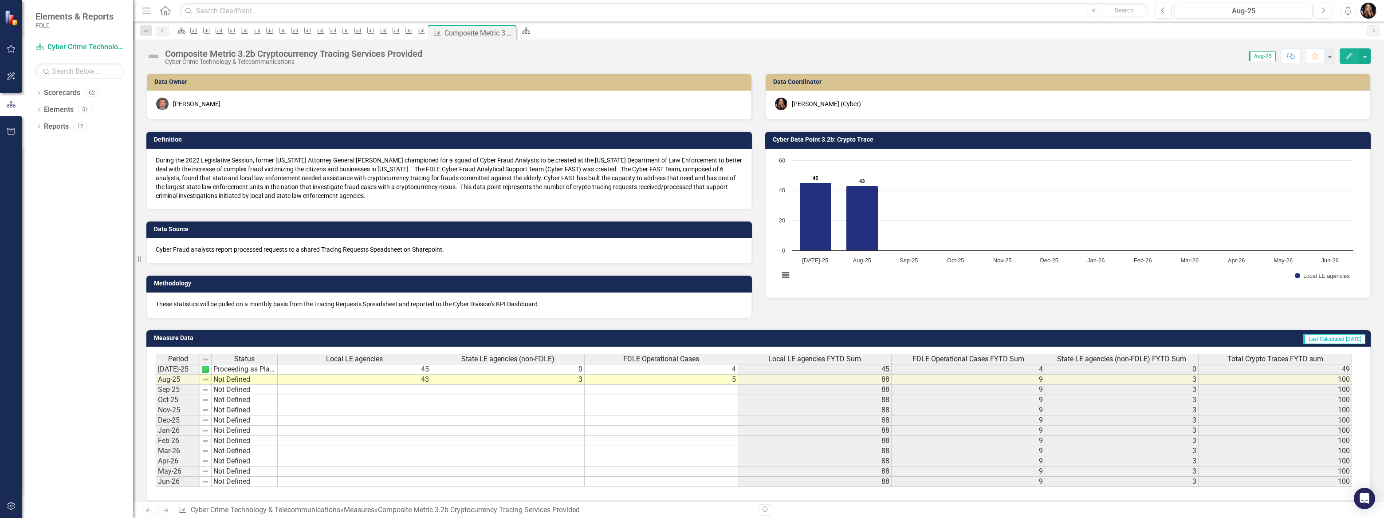
click at [156, 385] on div "Period Status [DATE]-25 Proceeding as Planned Aug-25 Not Defined Sep-25 Not Def…" at bounding box center [156, 420] width 0 height 133
click at [231, 382] on td "Not Defined" at bounding box center [245, 379] width 66 height 10
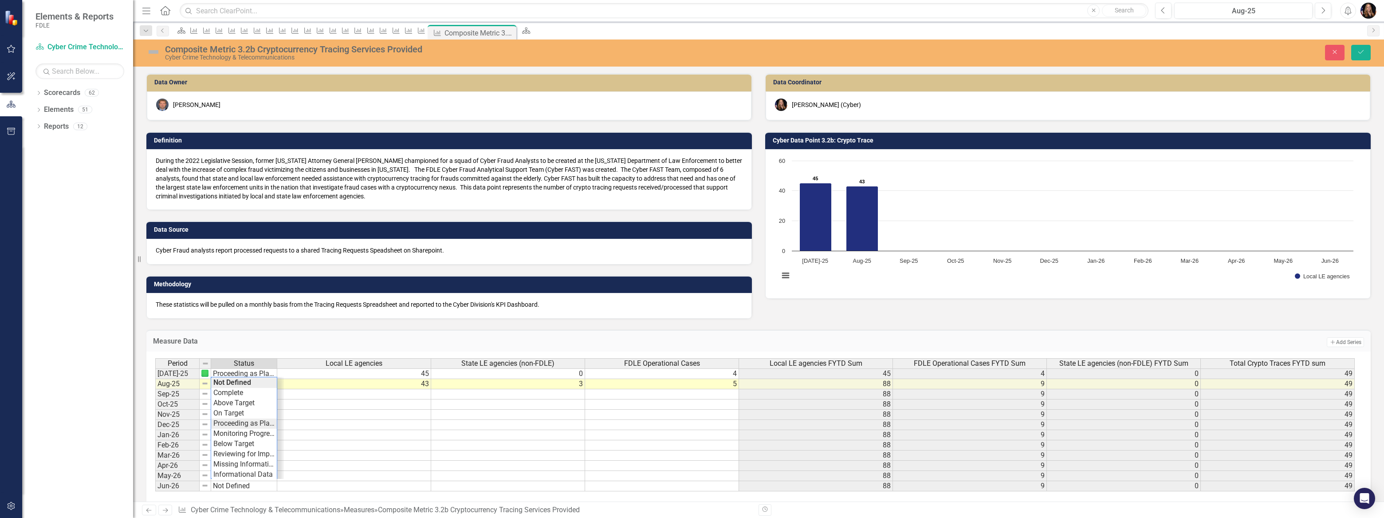
type textarea "Proceeding as Planned"
click at [240, 426] on div "Period Status Local LE agencies State LE agencies (non-FDLE) FDLE Operational C…" at bounding box center [755, 425] width 1200 height 134
click at [1367, 56] on button "Save" at bounding box center [1361, 53] width 20 height 16
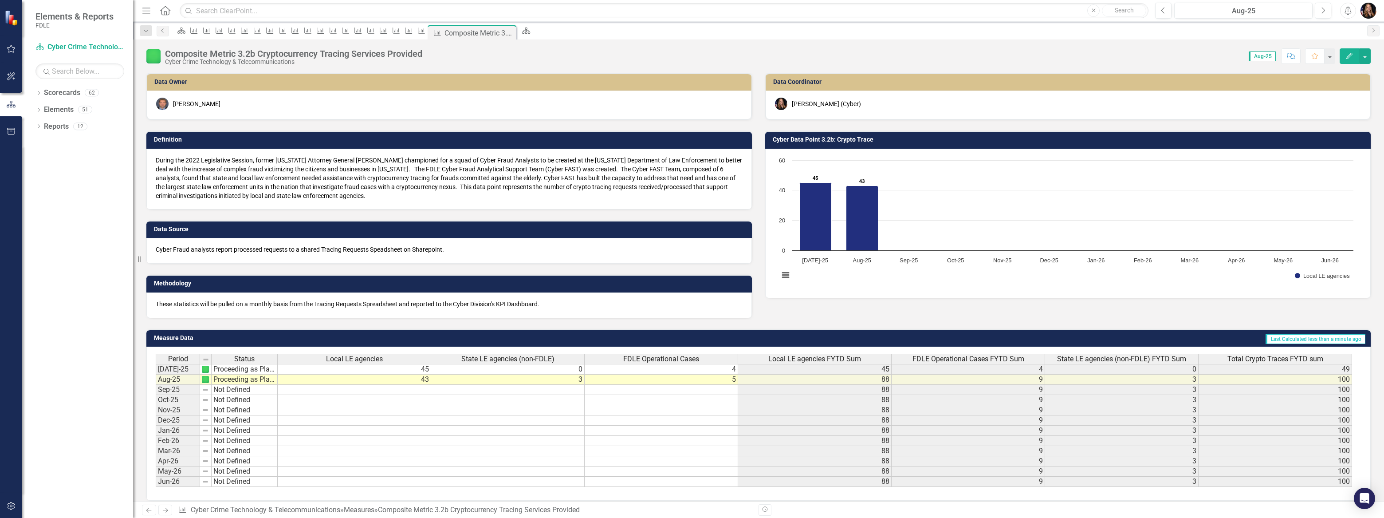
click at [167, 512] on icon "Next" at bounding box center [165, 510] width 8 height 6
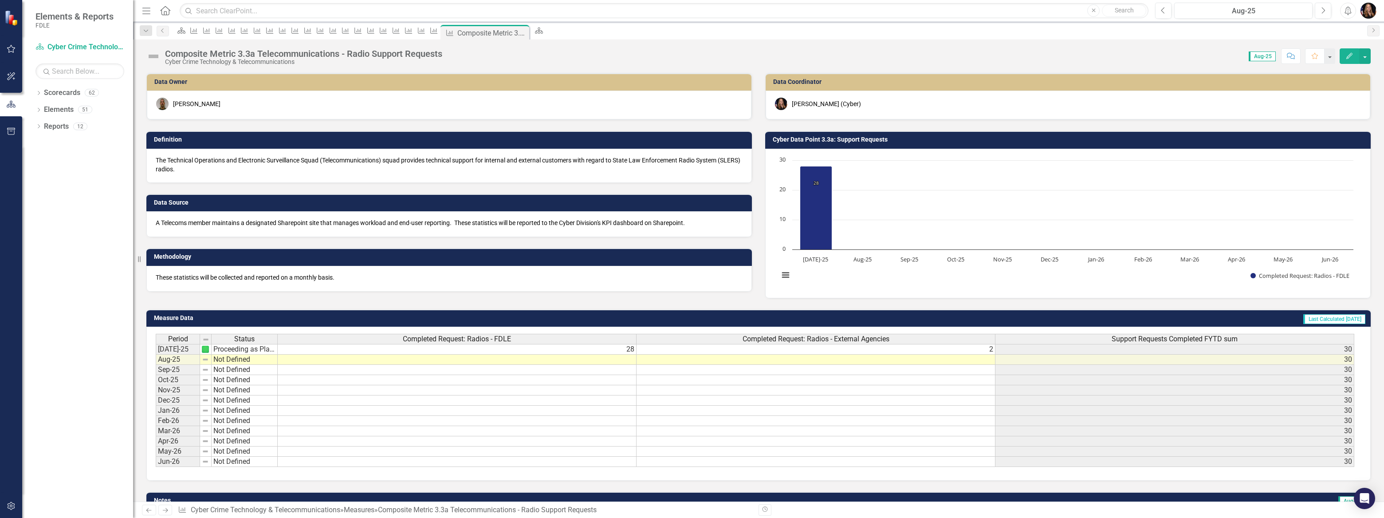
click at [604, 363] on td at bounding box center [457, 359] width 359 height 10
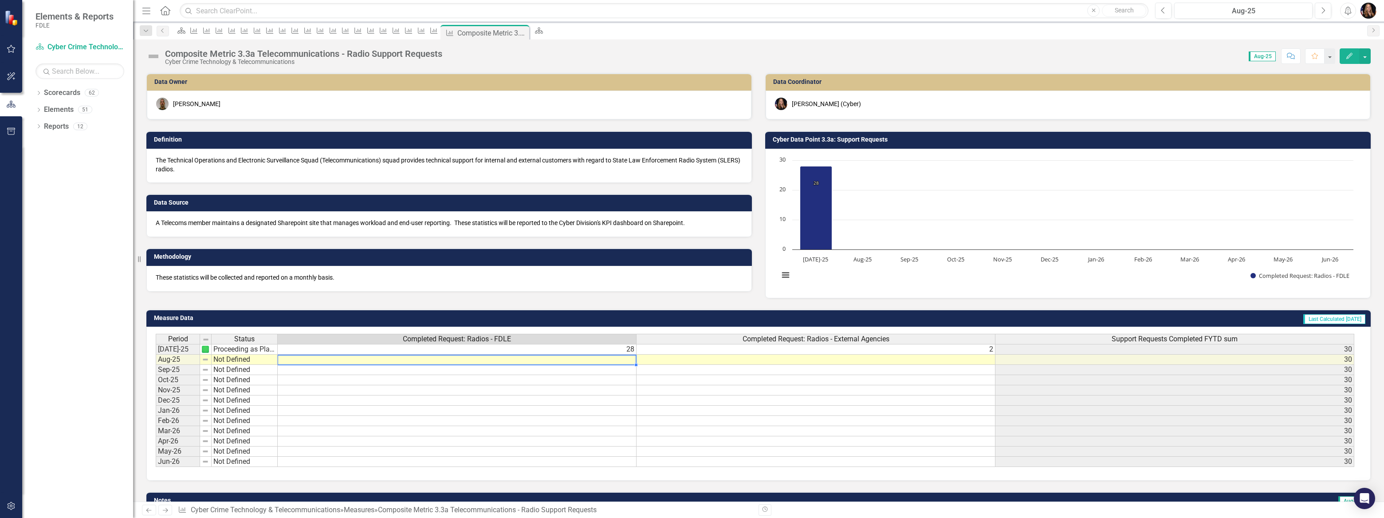
click at [604, 363] on td at bounding box center [457, 359] width 359 height 10
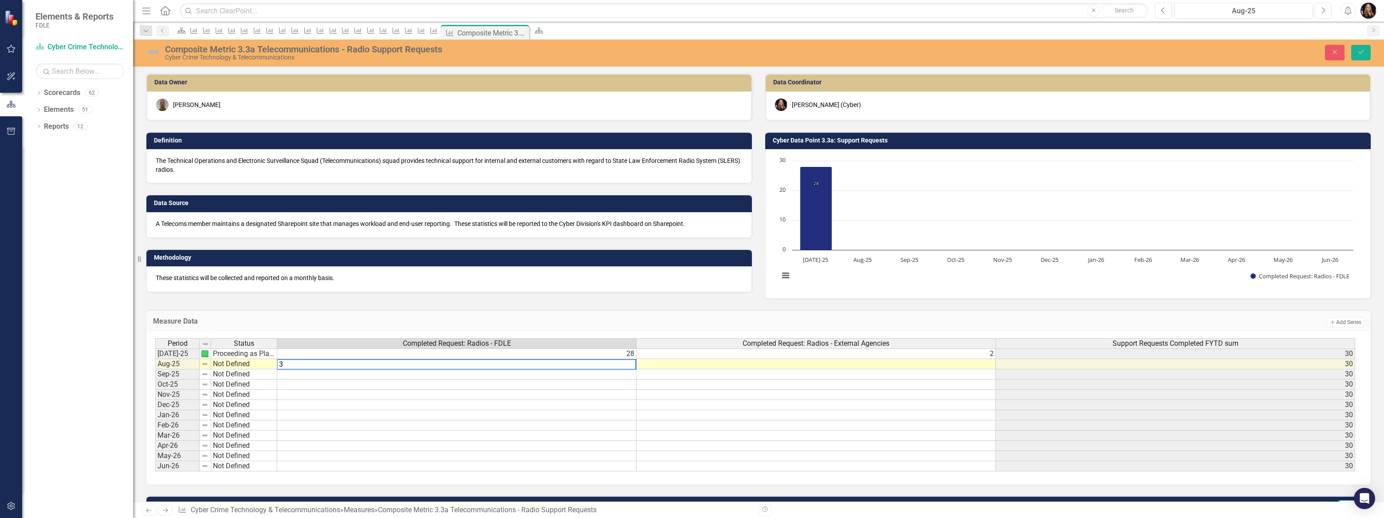
type textarea "30"
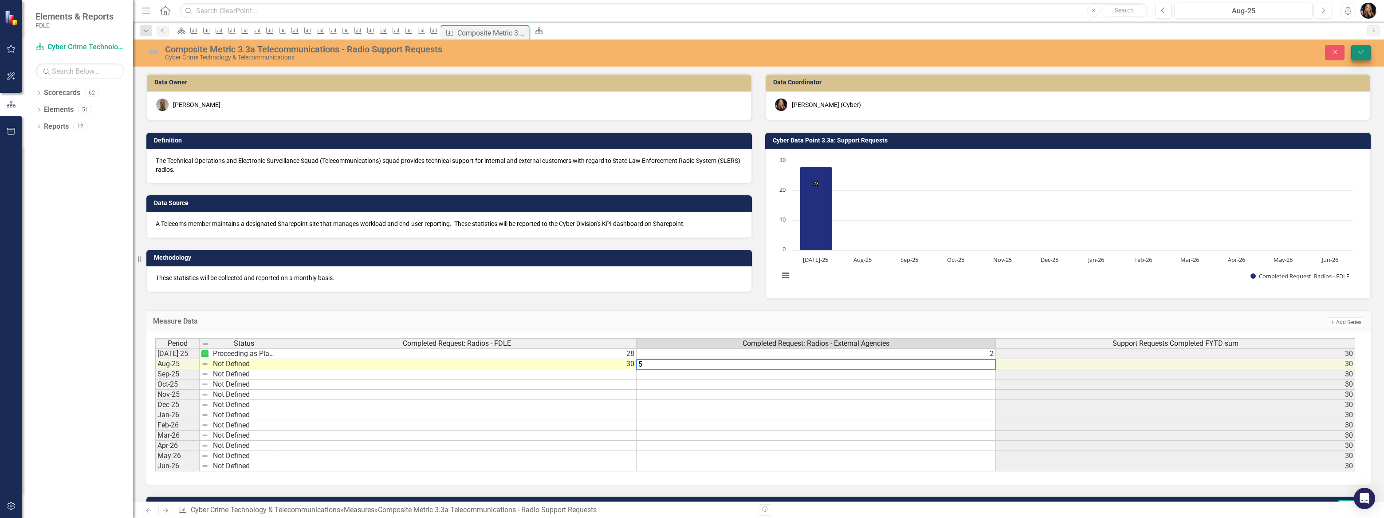
type textarea "5"
drag, startPoint x: 1356, startPoint y: 46, endPoint x: 1351, endPoint y: 52, distance: 8.5
click at [1356, 46] on button "Save" at bounding box center [1361, 53] width 20 height 16
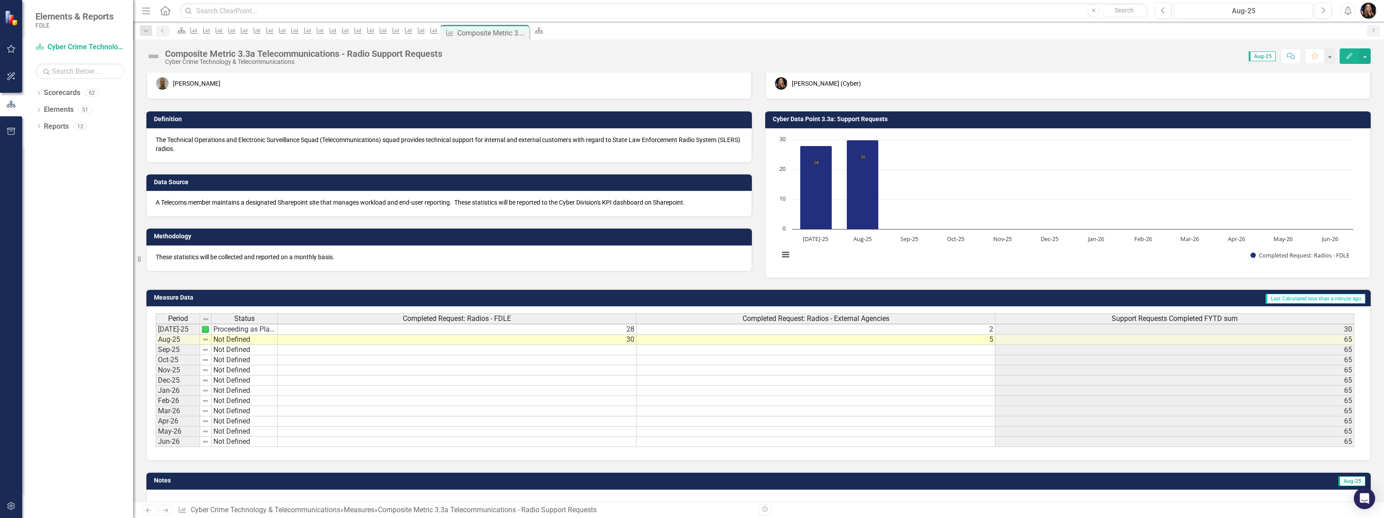
scroll to position [48, 0]
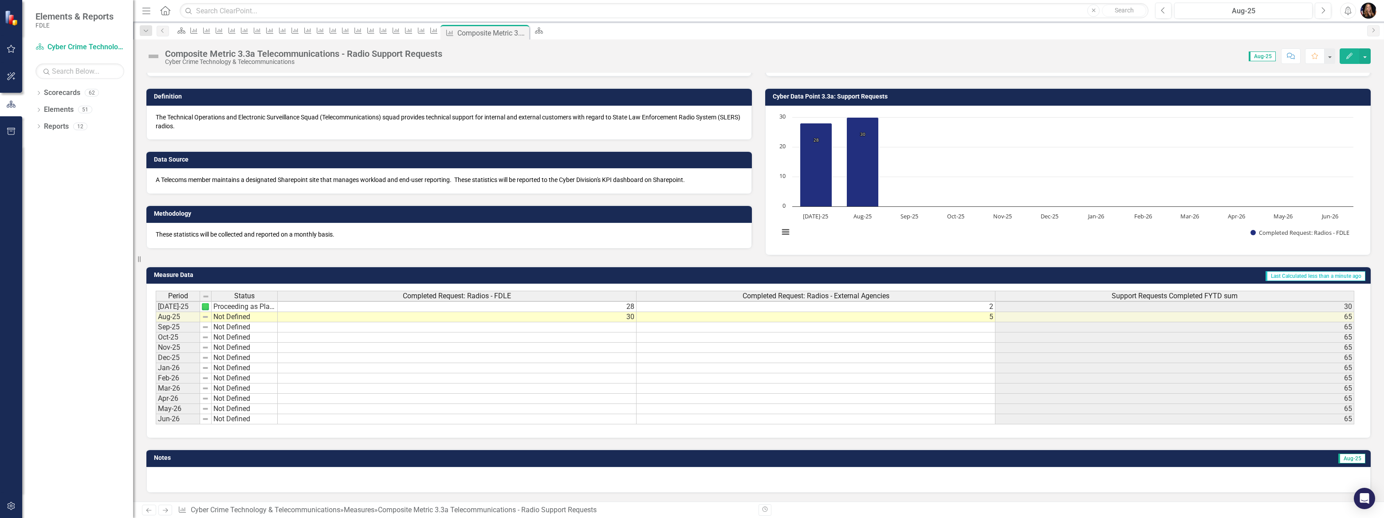
click at [229, 312] on td "Not Defined" at bounding box center [245, 317] width 66 height 10
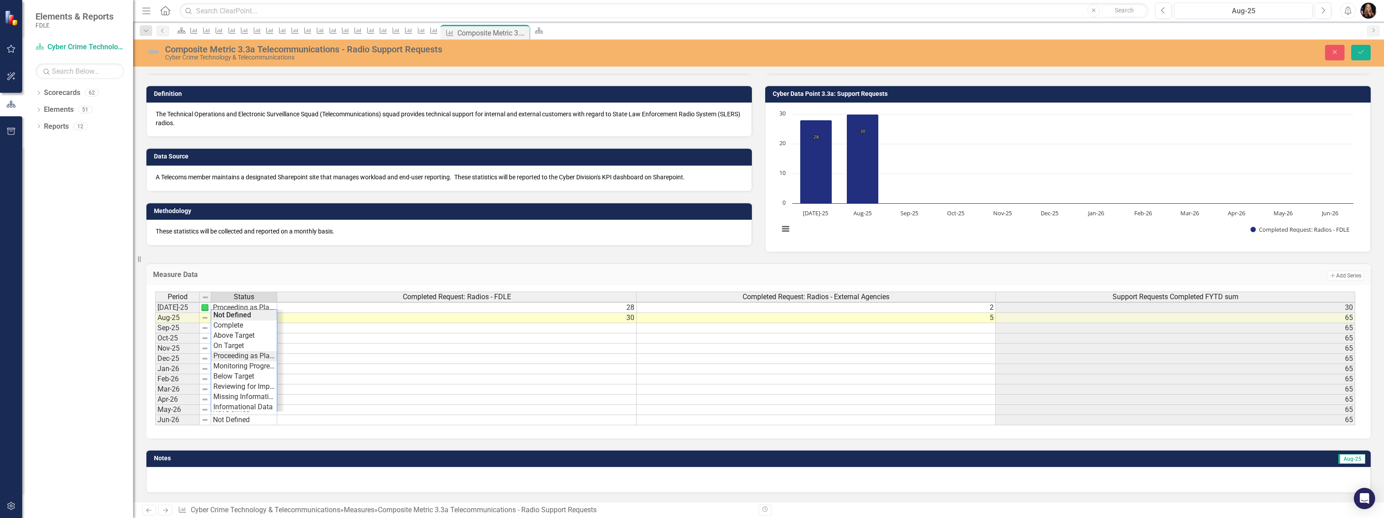
type textarea "Proceeding as Planned"
click at [236, 351] on div "Period Status Completed Request: Radios - FDLE Completed Request: Radios - Exte…" at bounding box center [755, 358] width 1200 height 134
click at [1362, 55] on button "Save" at bounding box center [1361, 53] width 20 height 16
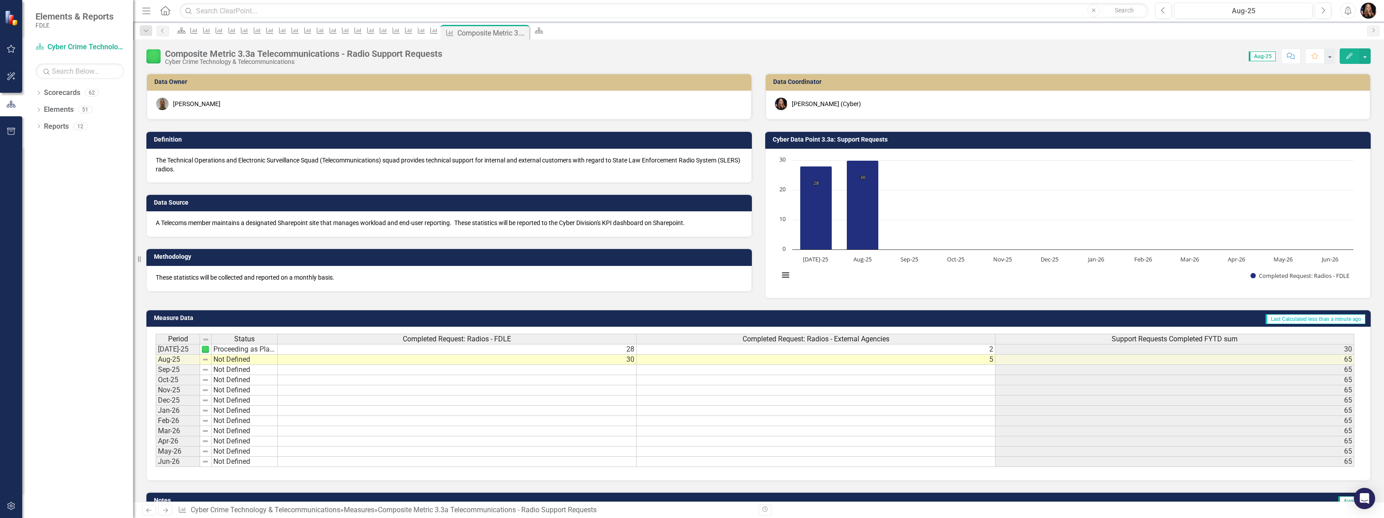
click at [161, 513] on icon "Next" at bounding box center [165, 510] width 8 height 6
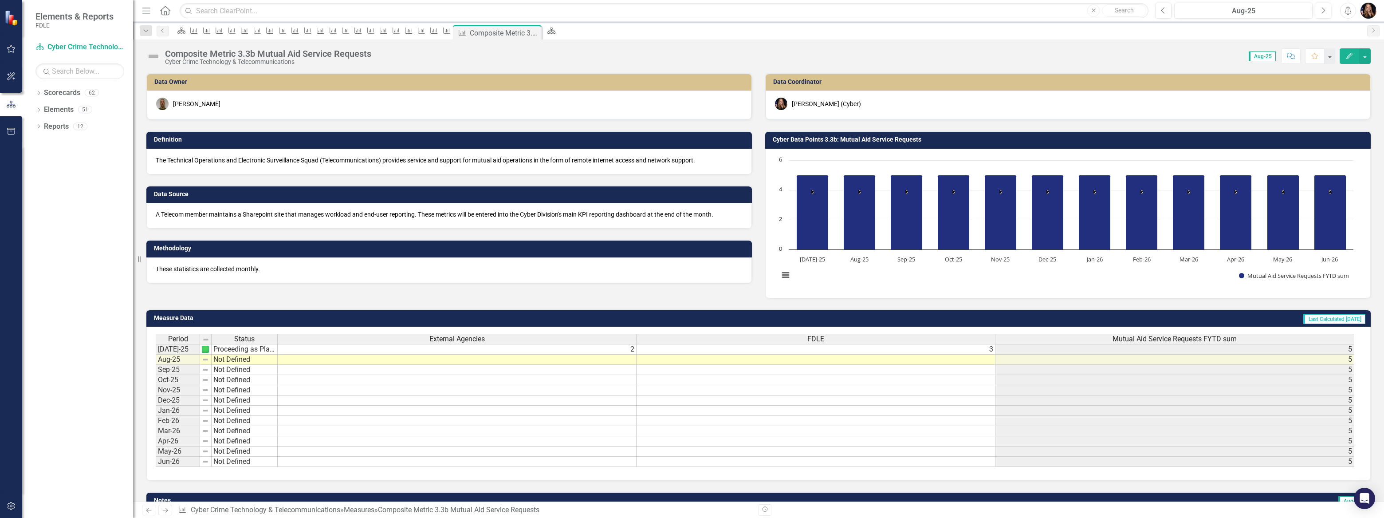
click at [156, 363] on div "Period Status [DATE]-25 Proceeding as Planned Aug-25 Not Defined Sep-25 Not Def…" at bounding box center [156, 400] width 0 height 133
click at [253, 364] on div at bounding box center [244, 364] width 66 height 1
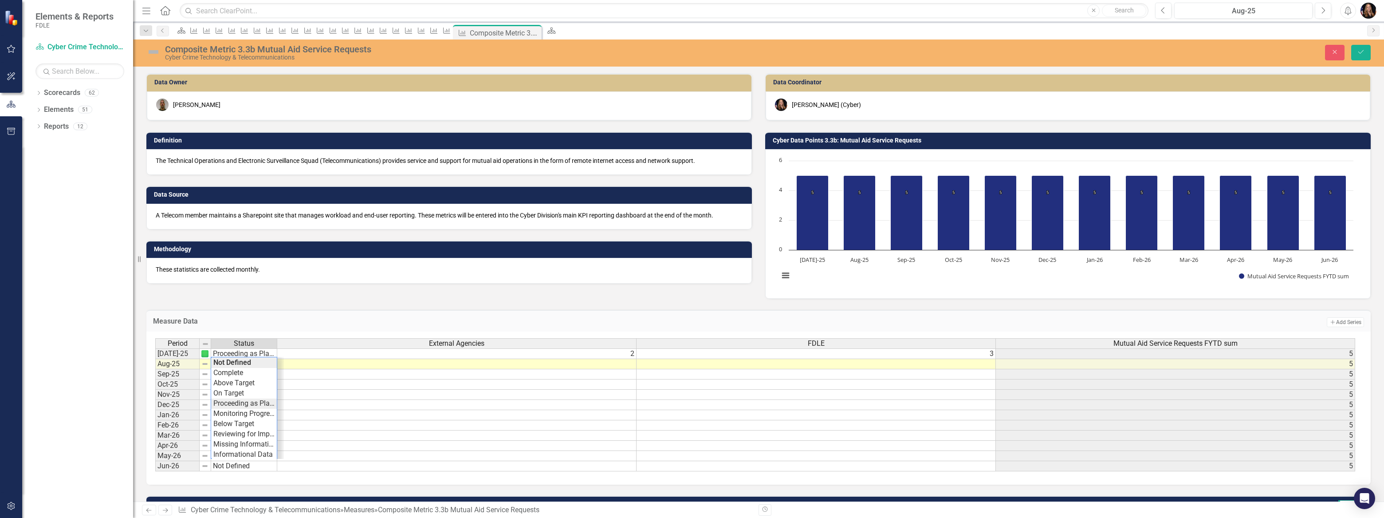
type textarea "Proceeding as Planned"
click at [242, 403] on div "Period Status External Agencies FDLE Mutual Aid Service Requests FYTD sum [DATE…" at bounding box center [755, 405] width 1200 height 134
click at [472, 364] on td at bounding box center [456, 364] width 359 height 10
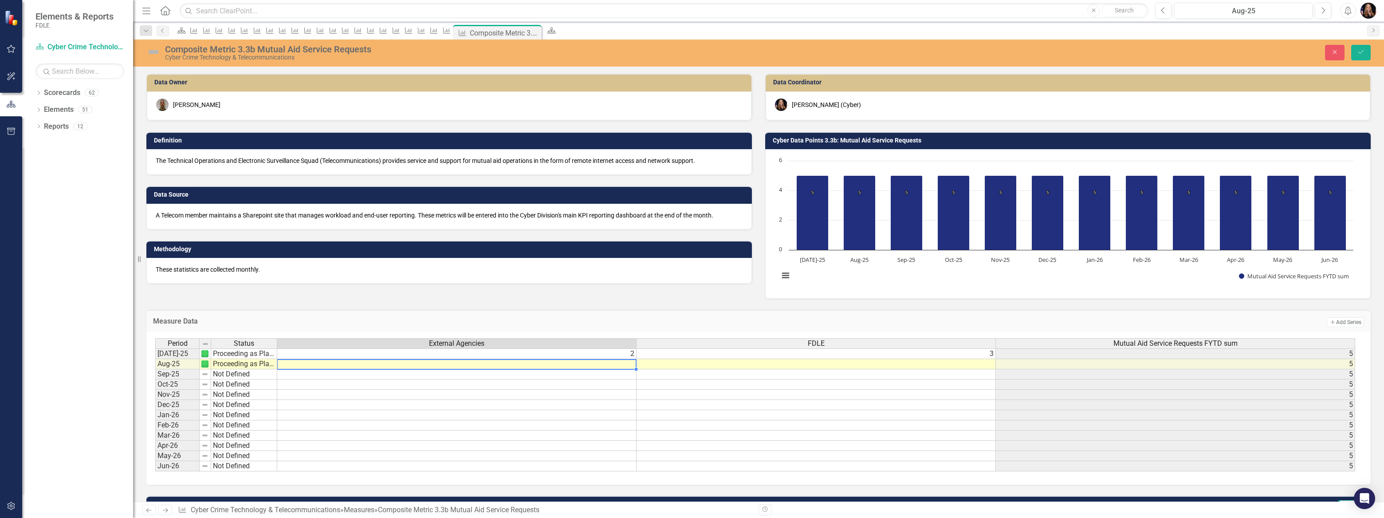
click at [472, 364] on td at bounding box center [456, 364] width 359 height 10
type textarea "1"
click at [823, 360] on td at bounding box center [816, 364] width 359 height 10
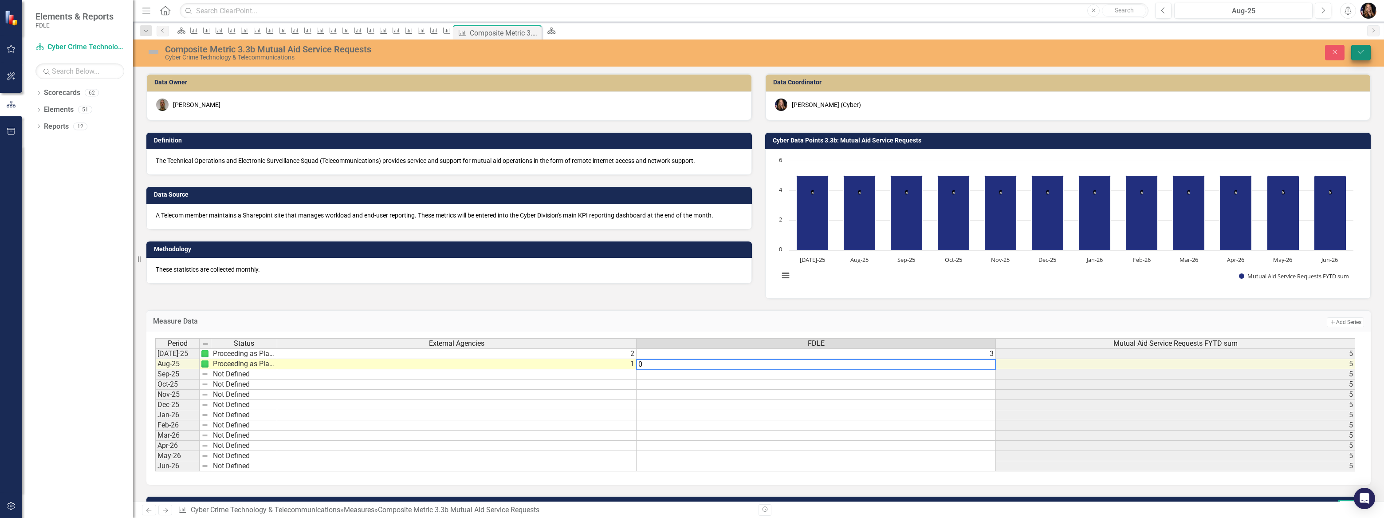
type textarea "0"
click at [1366, 52] on button "Save" at bounding box center [1361, 53] width 20 height 16
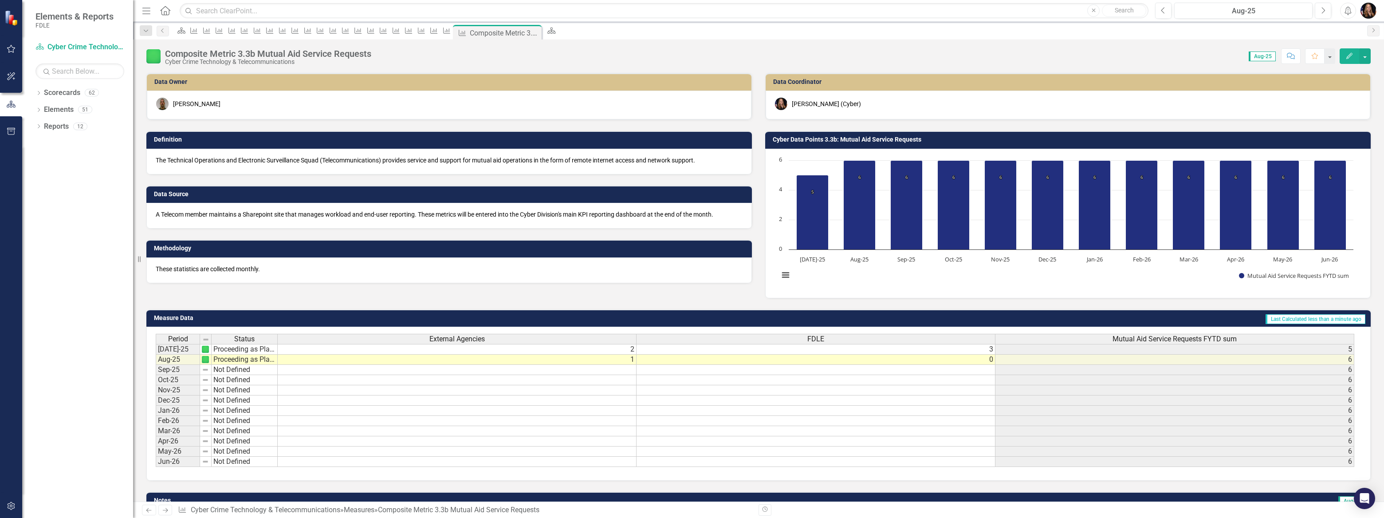
click at [168, 513] on icon "Next" at bounding box center [165, 510] width 8 height 6
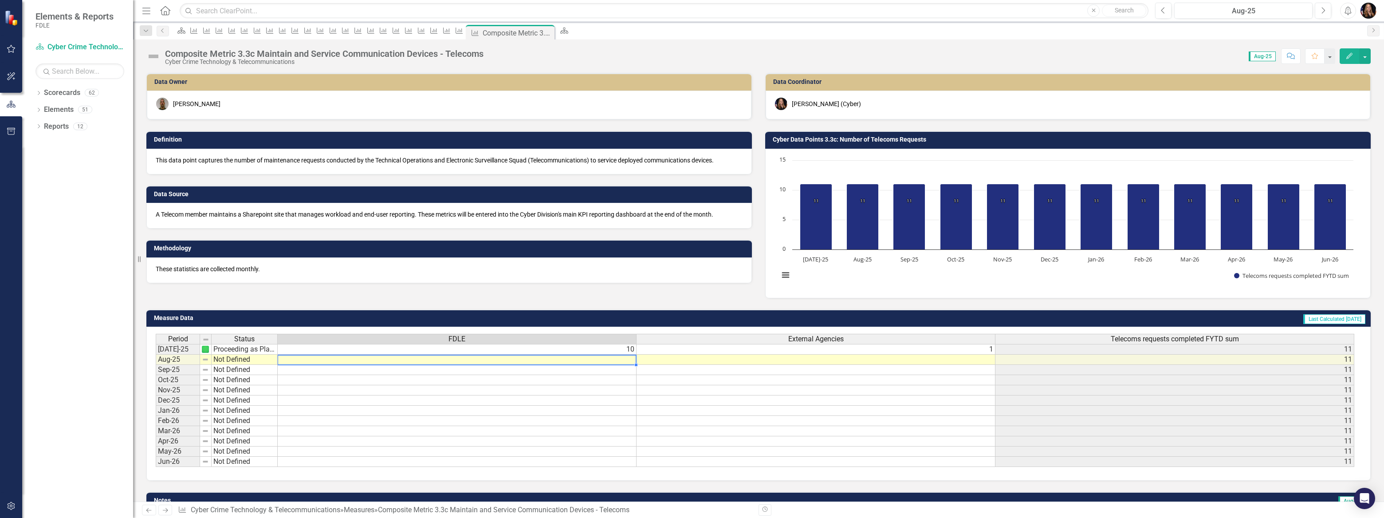
click at [625, 359] on td at bounding box center [457, 359] width 359 height 10
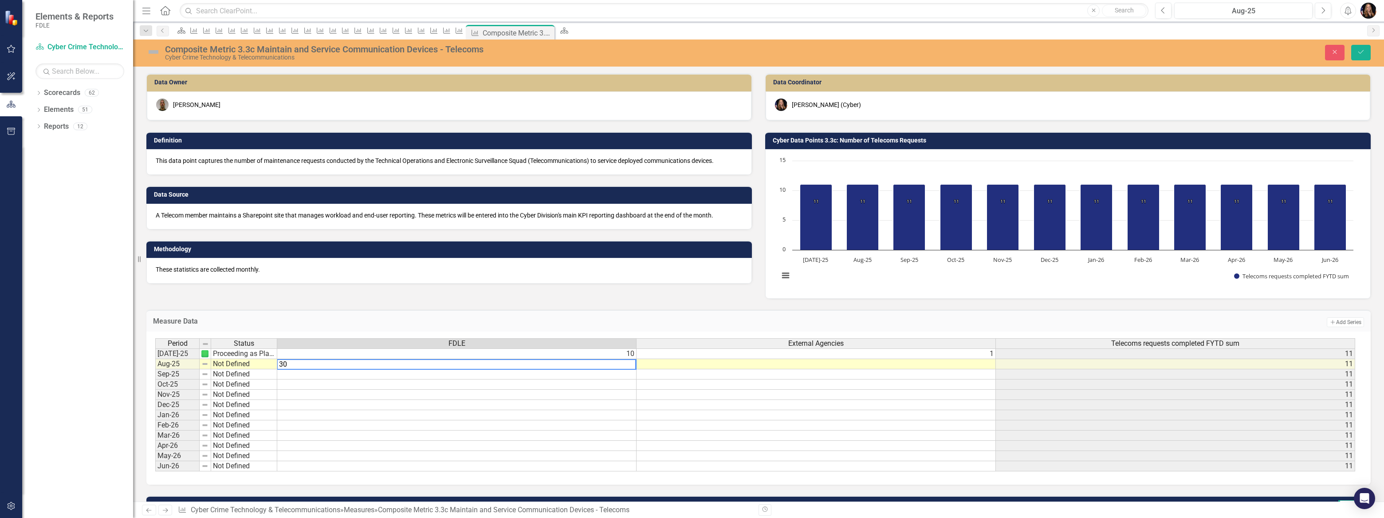
type textarea "30"
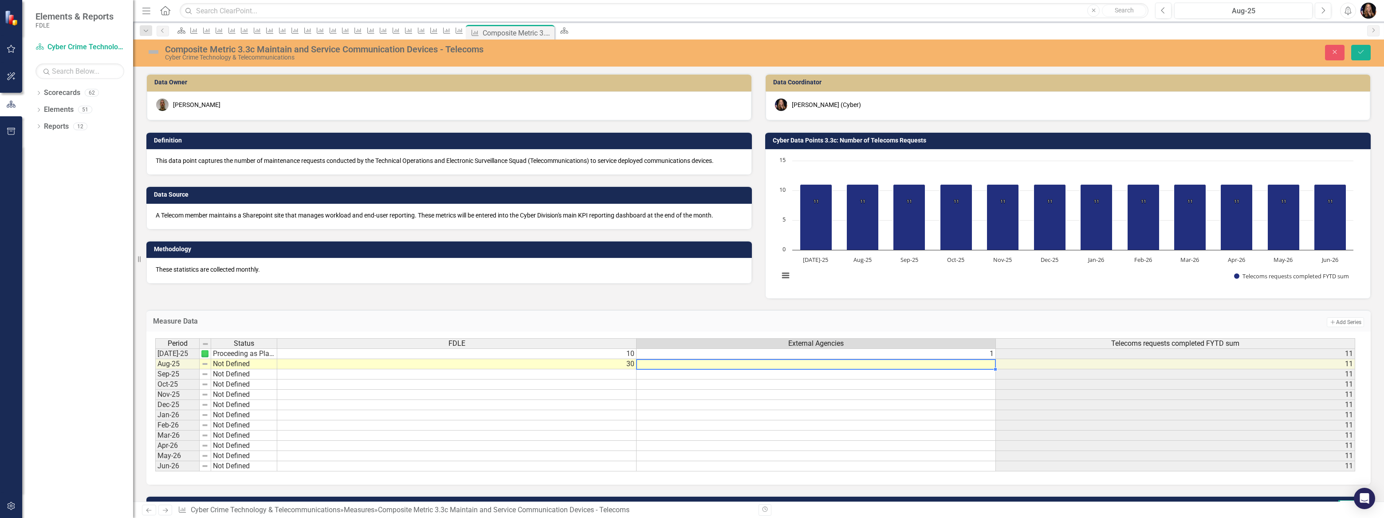
click at [745, 367] on td at bounding box center [816, 364] width 359 height 10
type textarea "5"
click at [1353, 55] on button "Save" at bounding box center [1361, 53] width 20 height 16
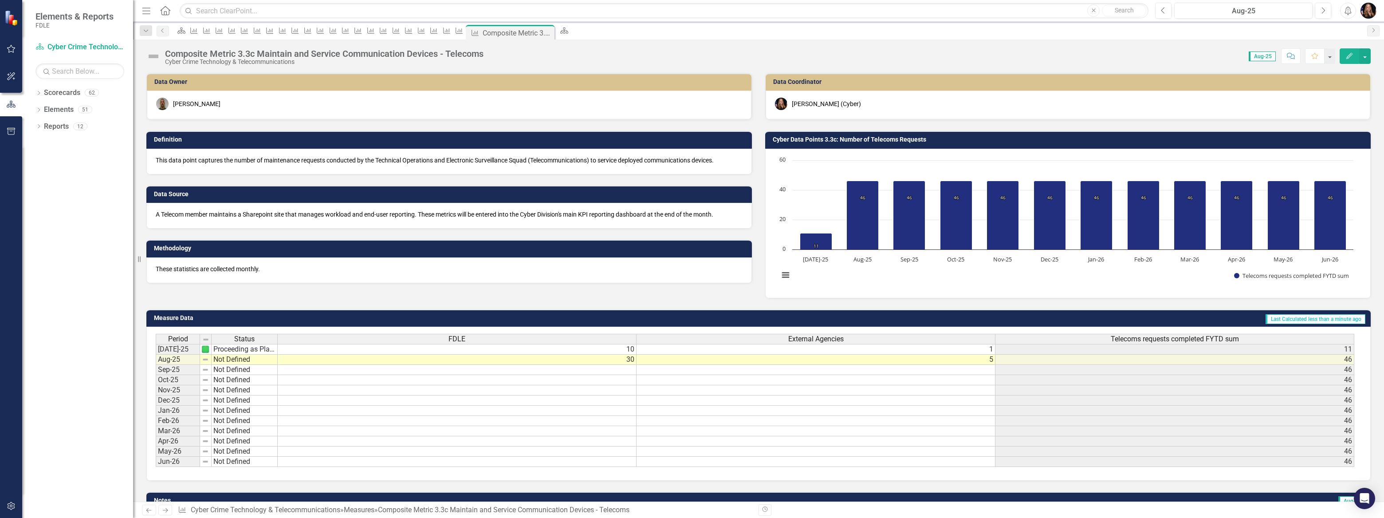
click at [237, 357] on td "Not Defined" at bounding box center [245, 359] width 66 height 10
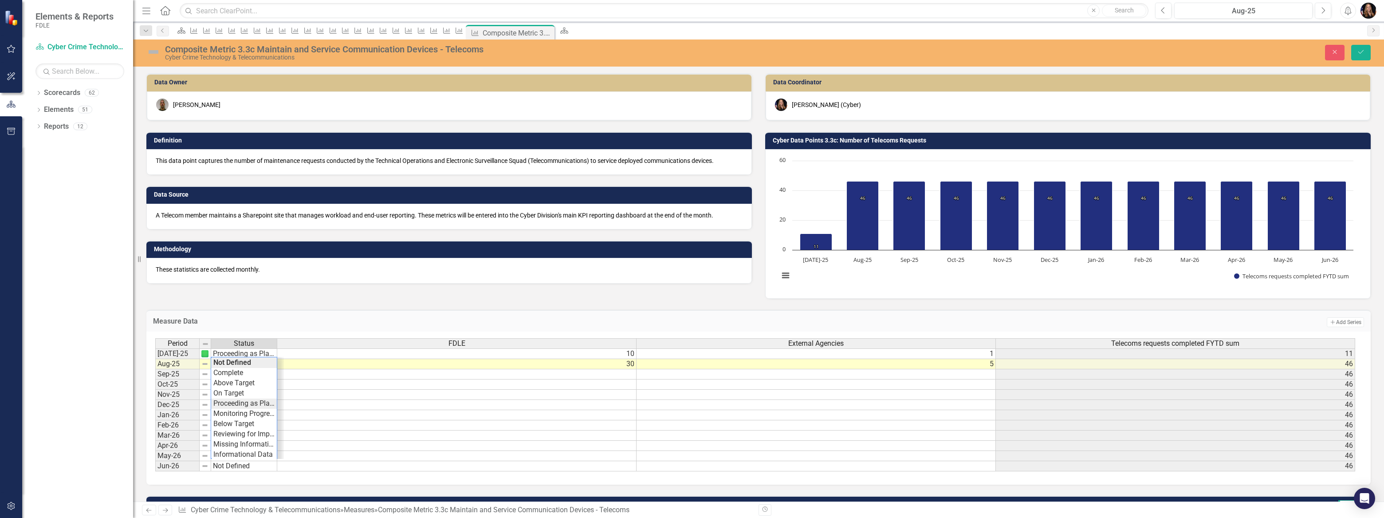
type textarea "Proceeding as Planned"
click at [248, 401] on div "Period Status FDLE External Agencies Telecoms requests completed FYTD sum [DATE…" at bounding box center [755, 405] width 1200 height 134
click at [1360, 56] on button "Save" at bounding box center [1361, 53] width 20 height 16
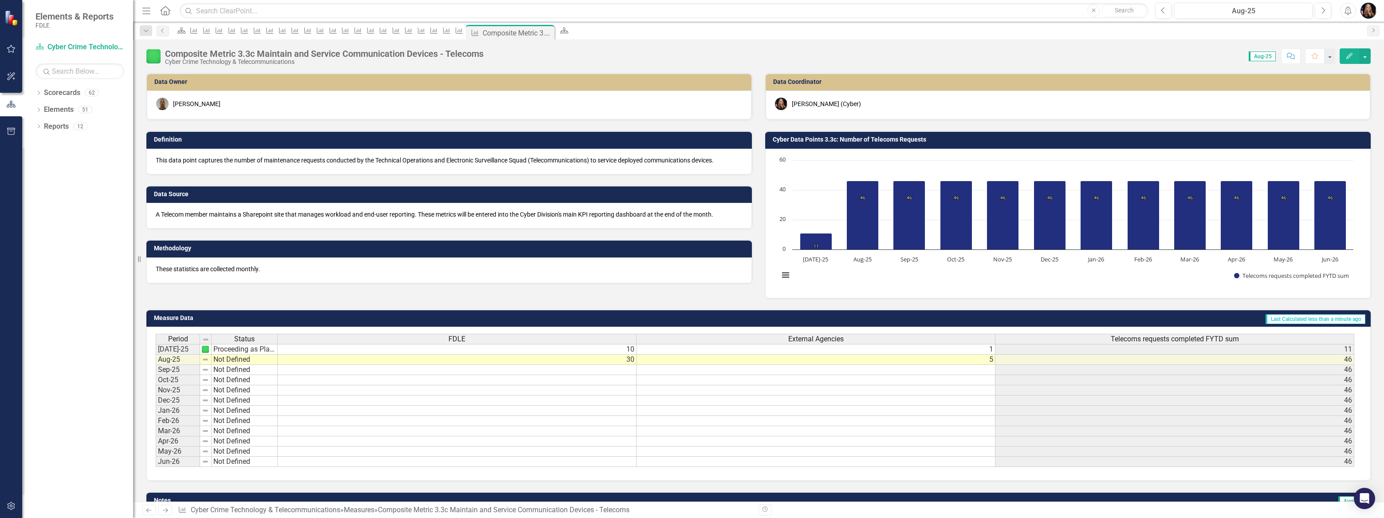
click at [168, 507] on icon "Next" at bounding box center [165, 510] width 8 height 6
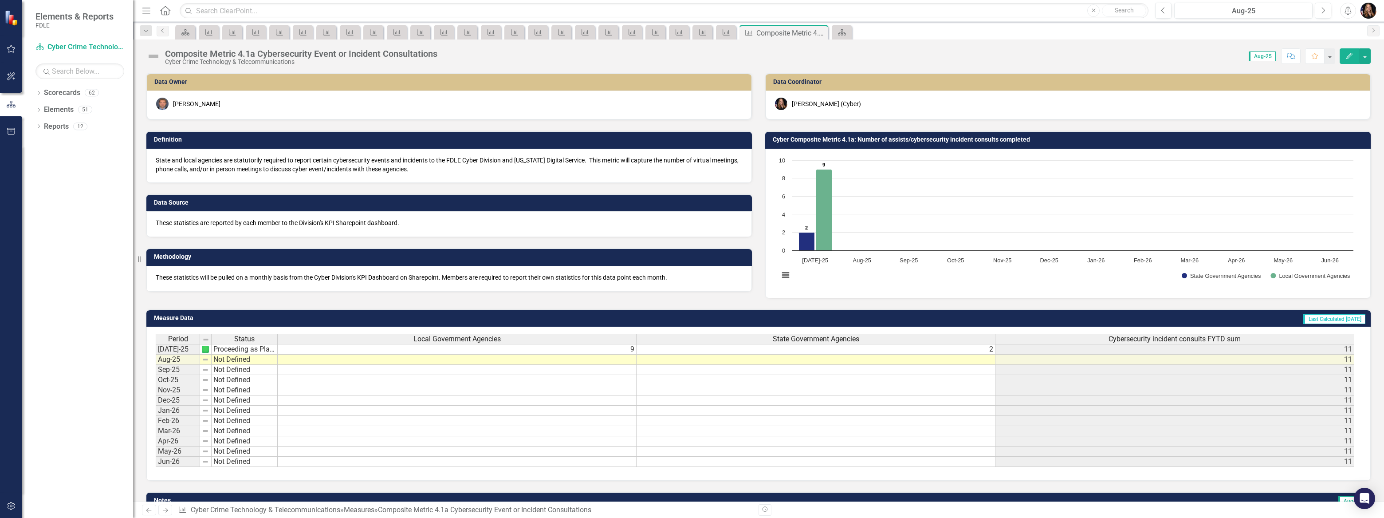
click at [612, 362] on td at bounding box center [457, 359] width 359 height 10
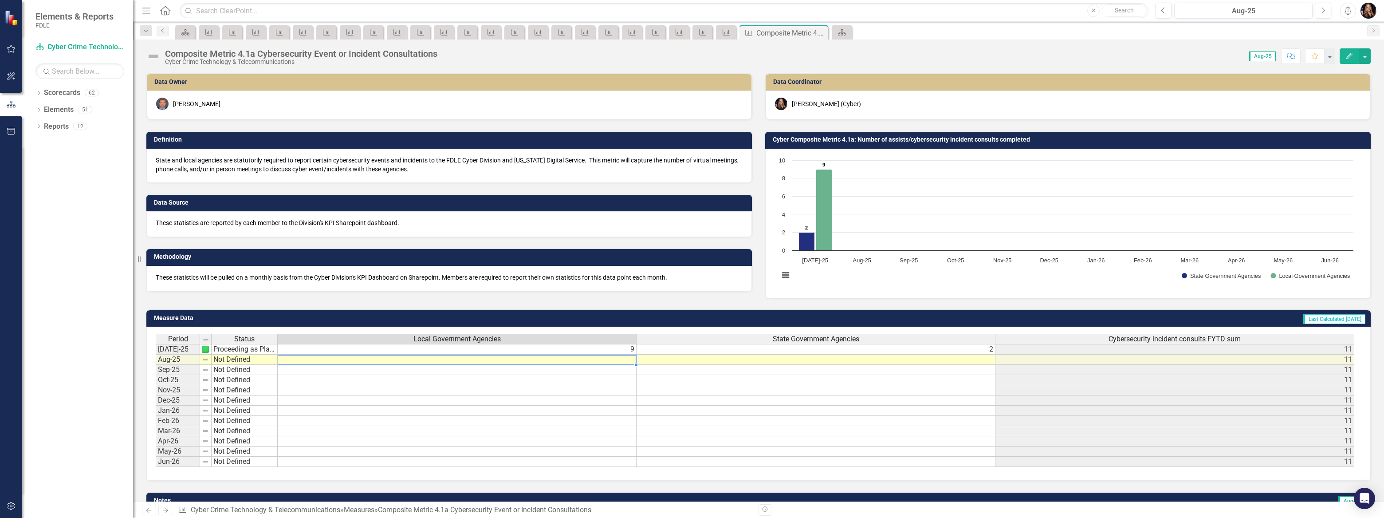
click at [612, 362] on td at bounding box center [457, 359] width 359 height 10
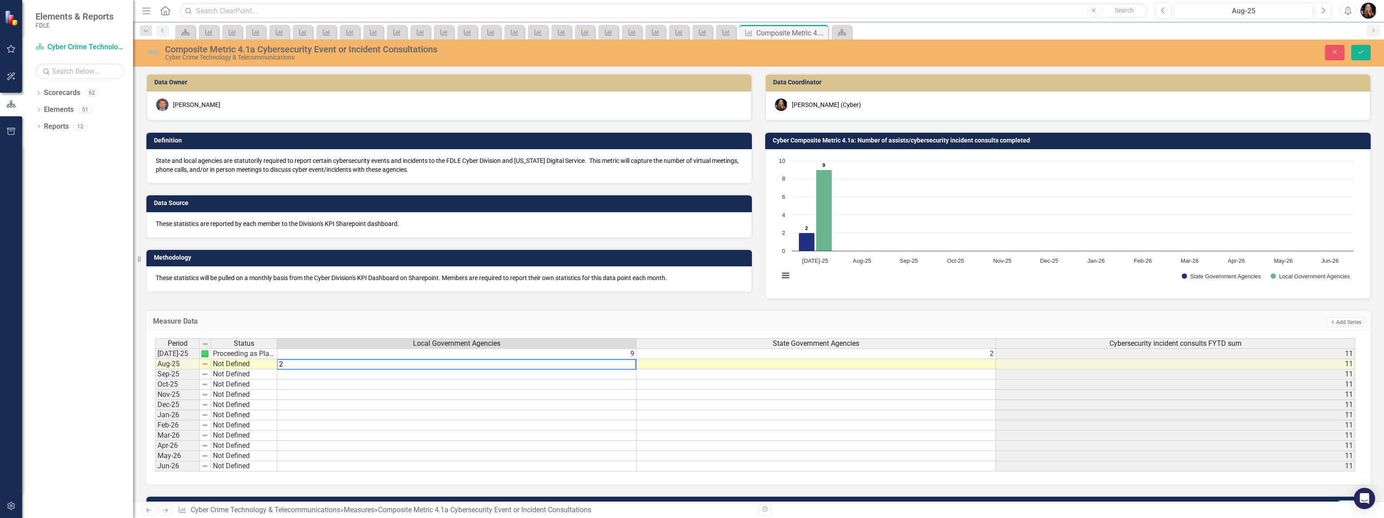
type textarea "2"
click at [766, 367] on td at bounding box center [816, 364] width 359 height 10
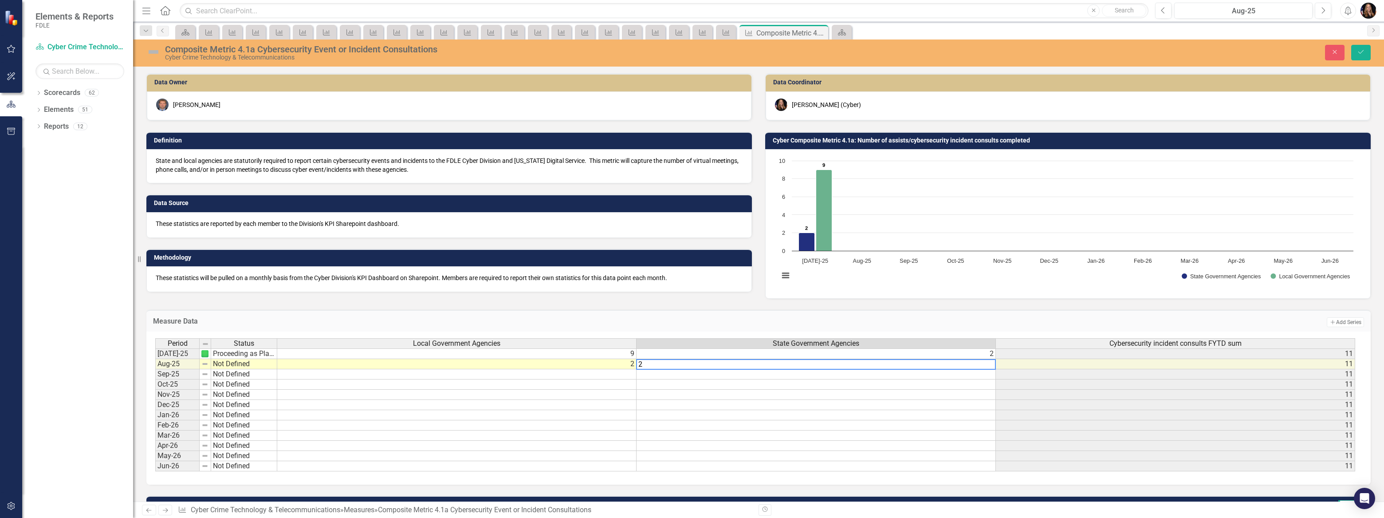
type textarea "2"
click at [783, 396] on td at bounding box center [816, 395] width 359 height 10
click at [1355, 50] on button "Save" at bounding box center [1361, 53] width 20 height 16
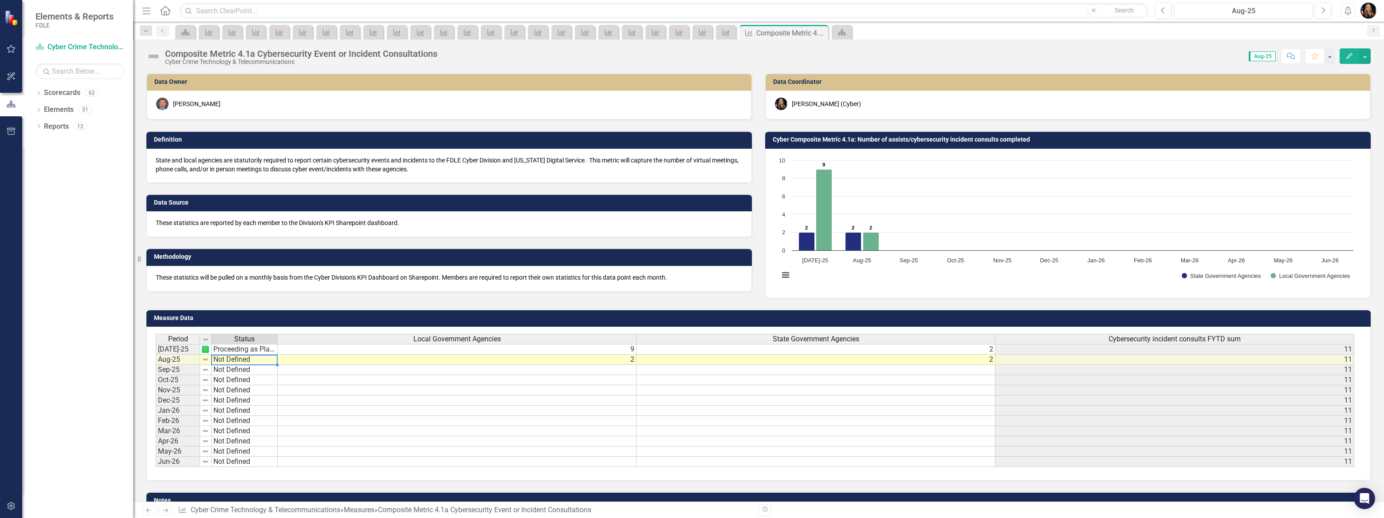
click at [241, 362] on td "Not Defined" at bounding box center [245, 359] width 66 height 10
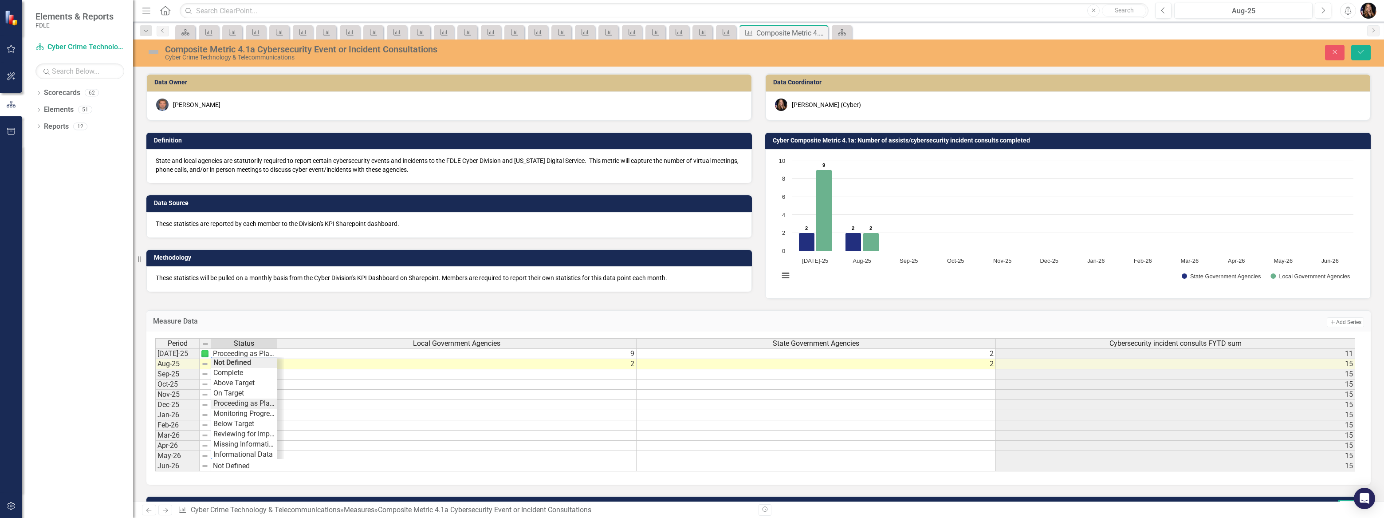
type textarea "Proceeding as Planned"
click at [251, 405] on div "Period Status Local Government Agencies State Government Agencies Cybersecurity…" at bounding box center [755, 405] width 1200 height 134
click at [1367, 50] on button "Save" at bounding box center [1361, 53] width 20 height 16
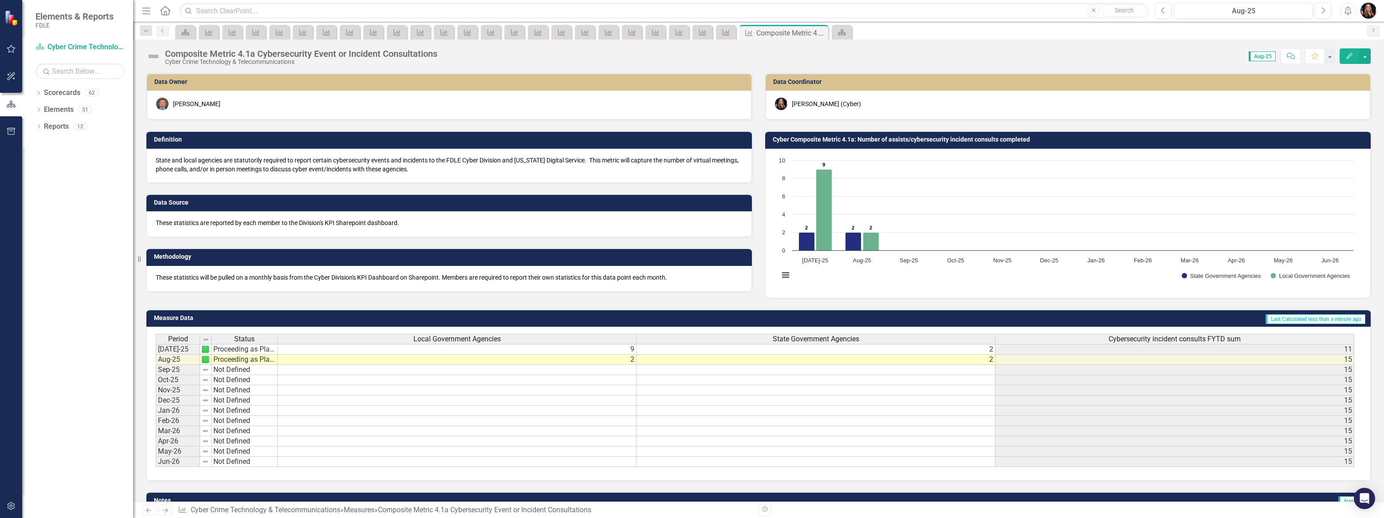
click at [168, 512] on icon "Next" at bounding box center [165, 510] width 8 height 6
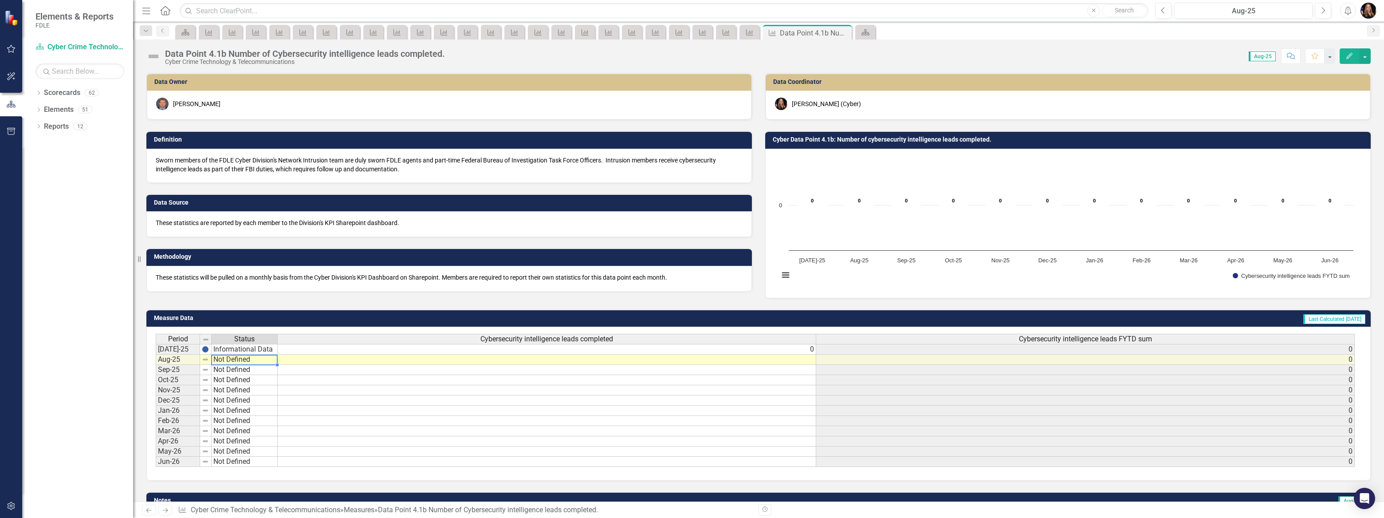
click at [252, 358] on td "Not Defined" at bounding box center [245, 359] width 66 height 10
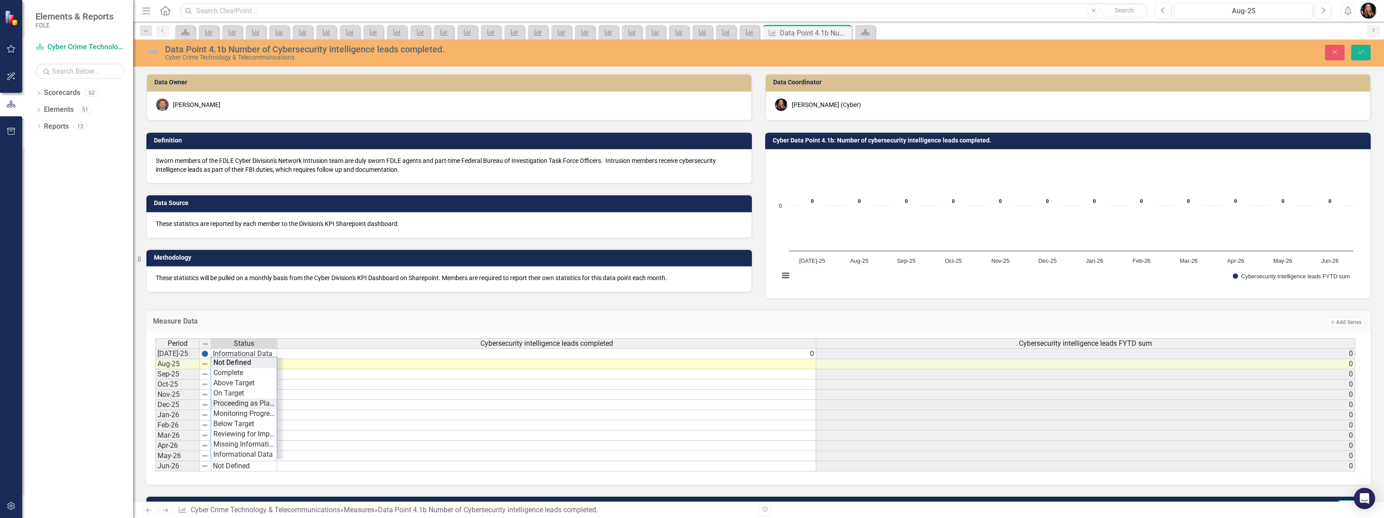
type textarea "Proceeding as Planned"
click at [242, 400] on div "Period Status Cybersecurity intelligence leads completed Cybersecurity intellig…" at bounding box center [755, 405] width 1200 height 134
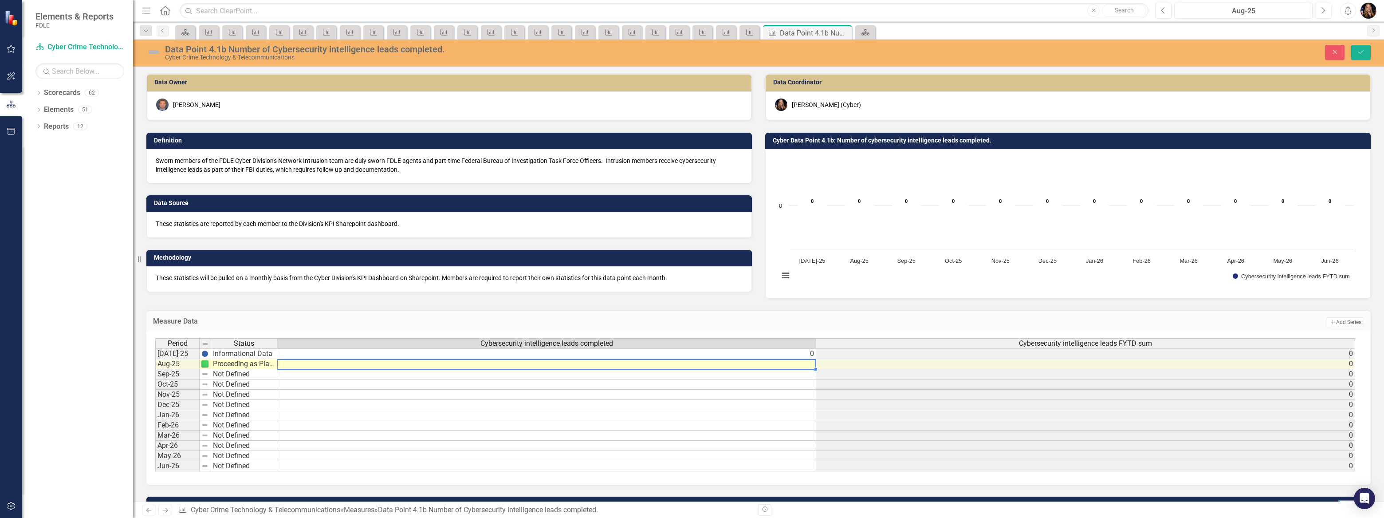
click at [155, 368] on div "Period Status Cybersecurity intelligence leads completed Cybersecurity intellig…" at bounding box center [155, 404] width 0 height 133
click at [705, 369] on div at bounding box center [546, 369] width 539 height 1
type textarea "5"
click at [1367, 53] on button "Save" at bounding box center [1361, 53] width 20 height 16
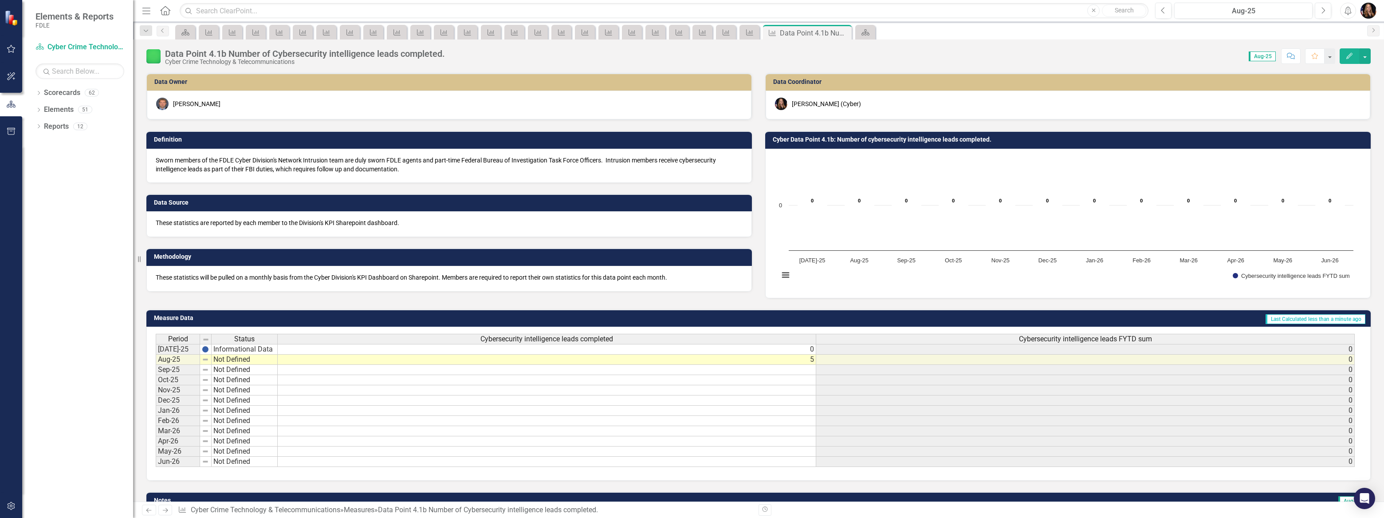
click at [226, 356] on td "Not Defined" at bounding box center [245, 359] width 66 height 10
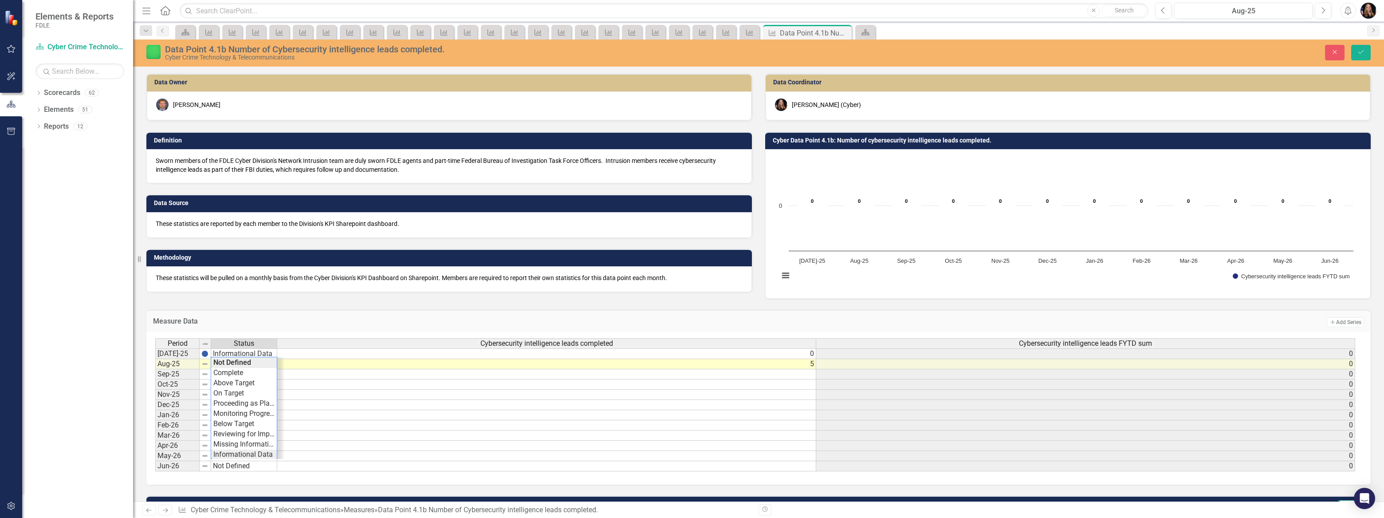
type textarea "Informational Data"
click at [244, 452] on div "Period Status Cybersecurity intelligence leads completed Cybersecurity intellig…" at bounding box center [755, 405] width 1200 height 134
click at [1368, 56] on button "Save" at bounding box center [1361, 53] width 20 height 16
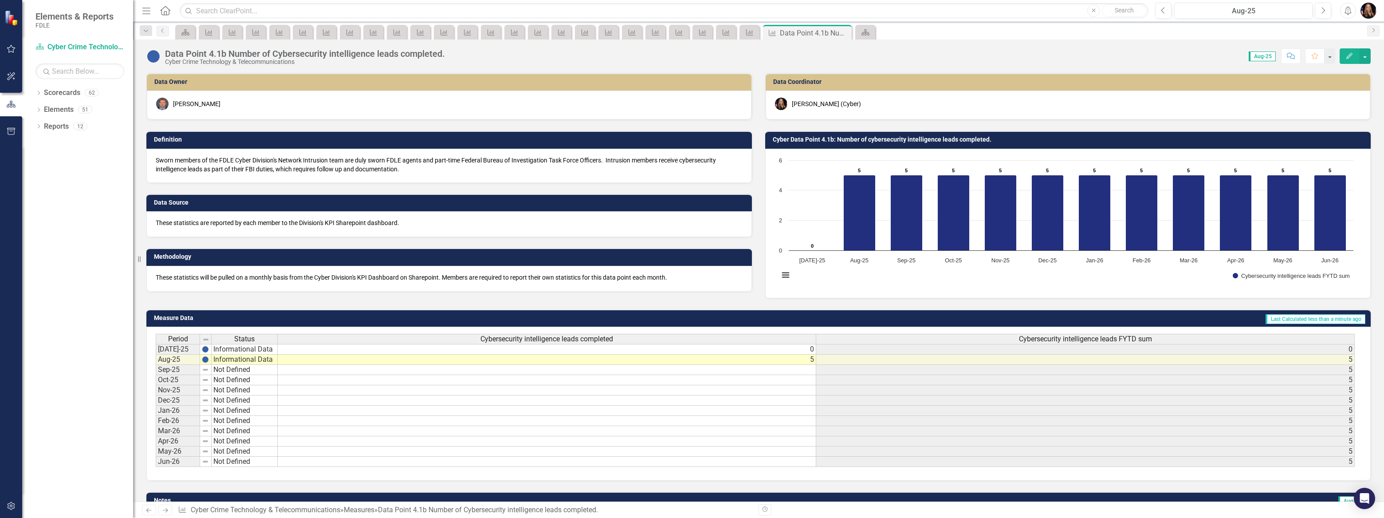
click at [166, 510] on icon "Next" at bounding box center [165, 510] width 8 height 6
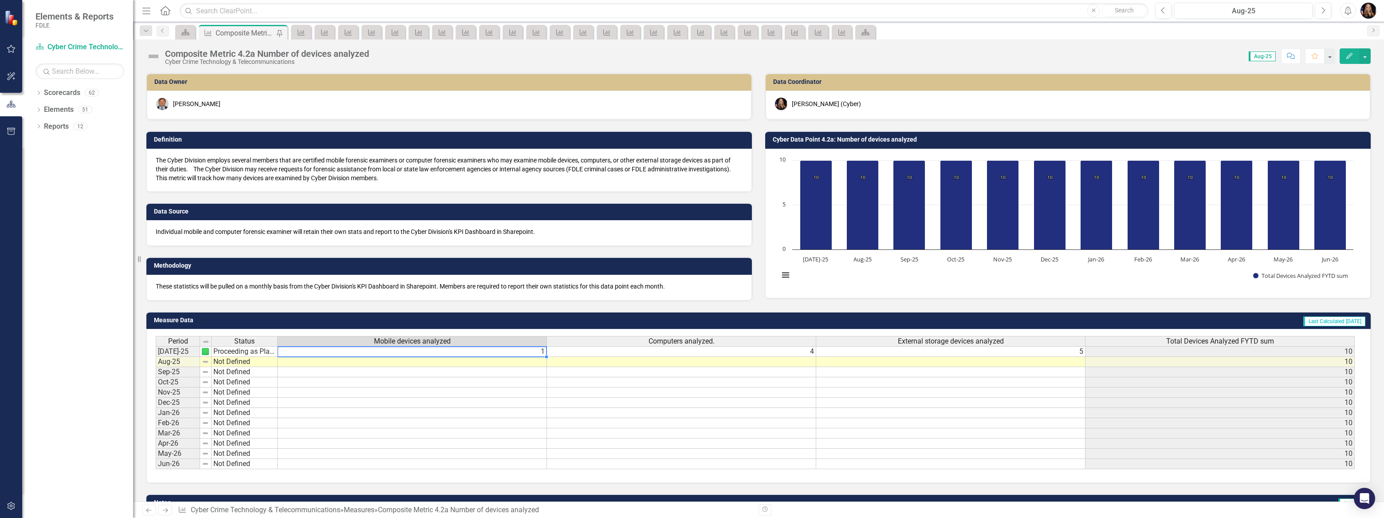
click at [470, 352] on td "1" at bounding box center [412, 351] width 269 height 11
type textarea "1"
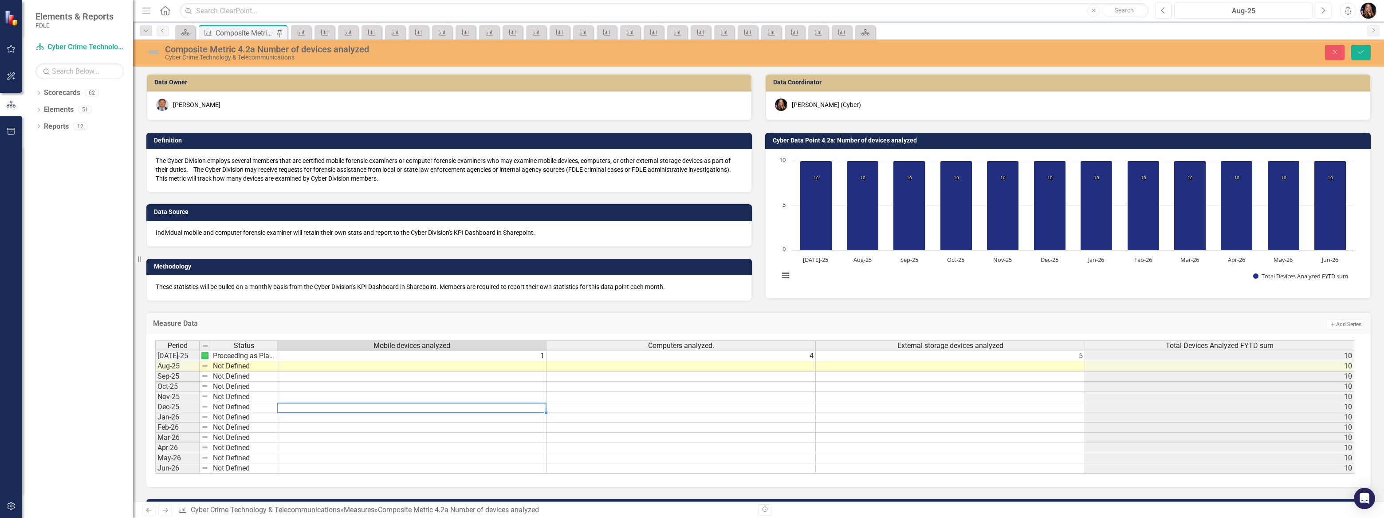
click at [518, 409] on td at bounding box center [411, 407] width 269 height 10
click at [494, 368] on td at bounding box center [411, 366] width 269 height 10
type textarea "5"
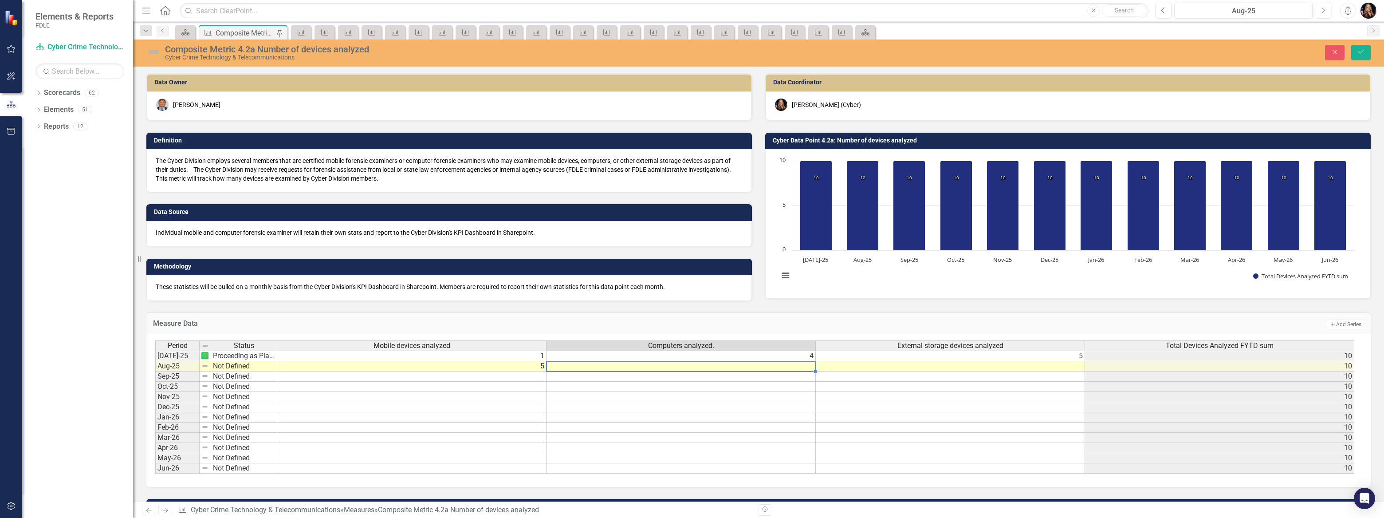
click at [651, 368] on td at bounding box center [681, 366] width 269 height 10
click at [651, 367] on td at bounding box center [681, 366] width 269 height 10
type textarea "5"
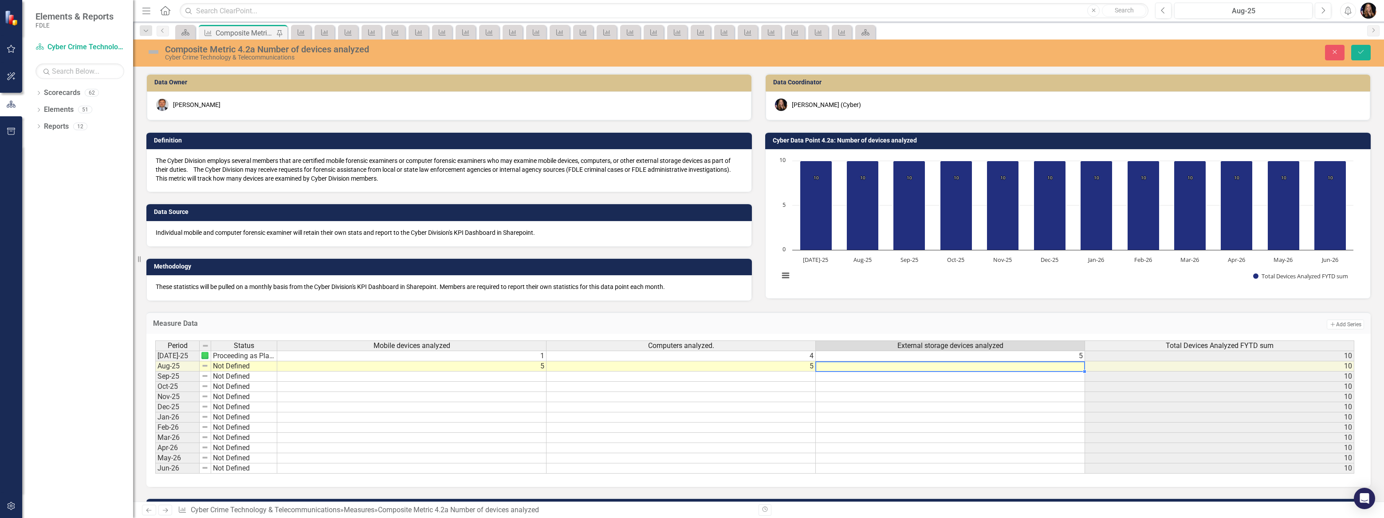
click at [889, 368] on td at bounding box center [950, 366] width 269 height 10
type textarea "6"
click at [873, 396] on td at bounding box center [950, 397] width 269 height 10
click at [236, 366] on td "Not Defined" at bounding box center [244, 366] width 66 height 10
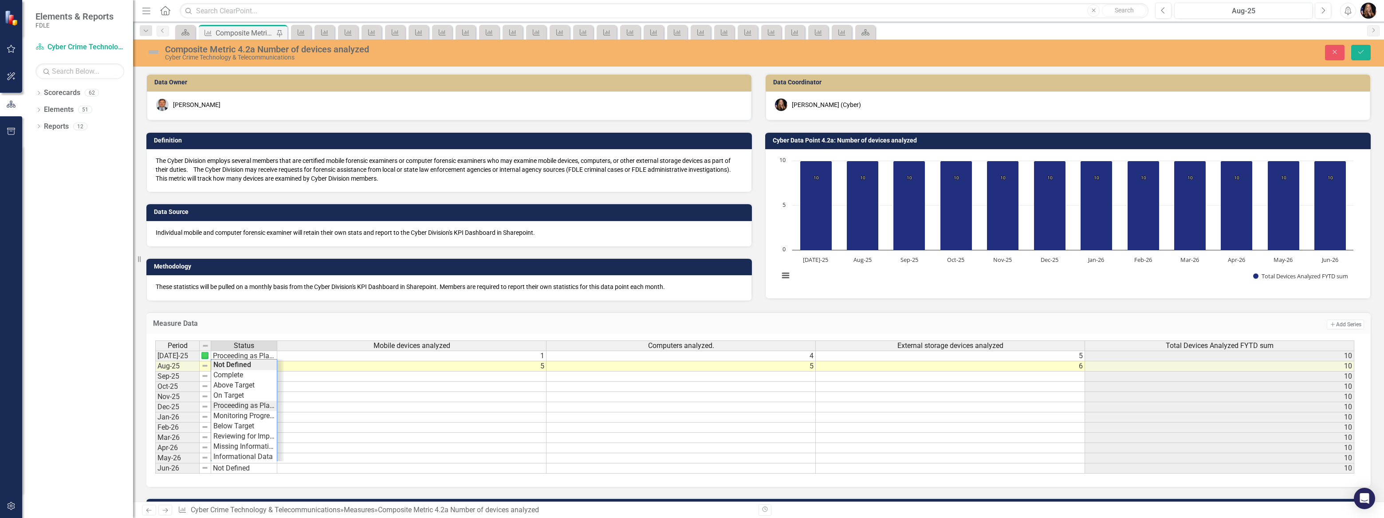
type textarea "Proceeding as Planned"
click at [240, 407] on div "Period Status Mobile devices analyzed Computers analyzed. External storage devi…" at bounding box center [755, 407] width 1200 height 134
click at [1363, 55] on icon "Save" at bounding box center [1361, 52] width 8 height 6
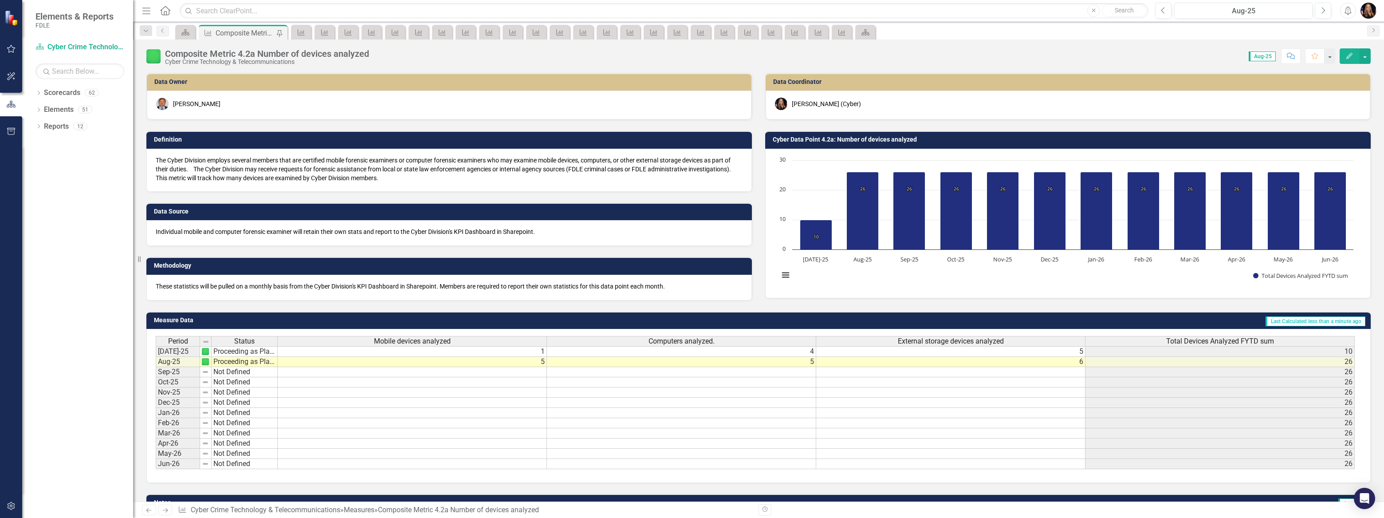
click at [165, 513] on icon "Next" at bounding box center [165, 510] width 8 height 6
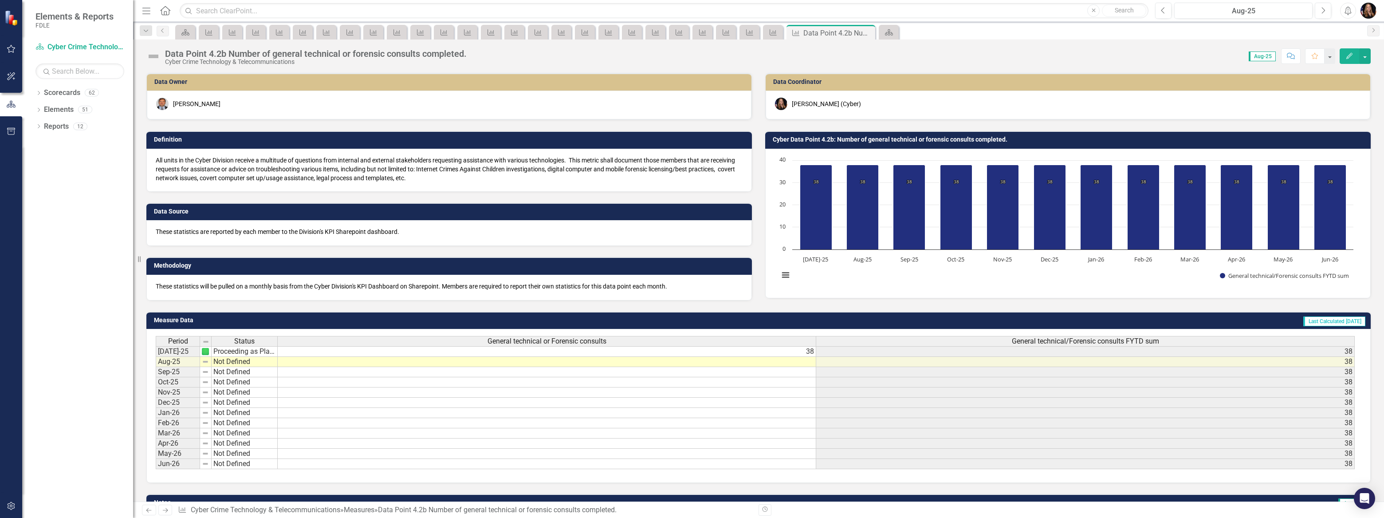
click at [156, 365] on div "Period Status General technical or Forensic consults General technical/Forensic…" at bounding box center [156, 402] width 0 height 133
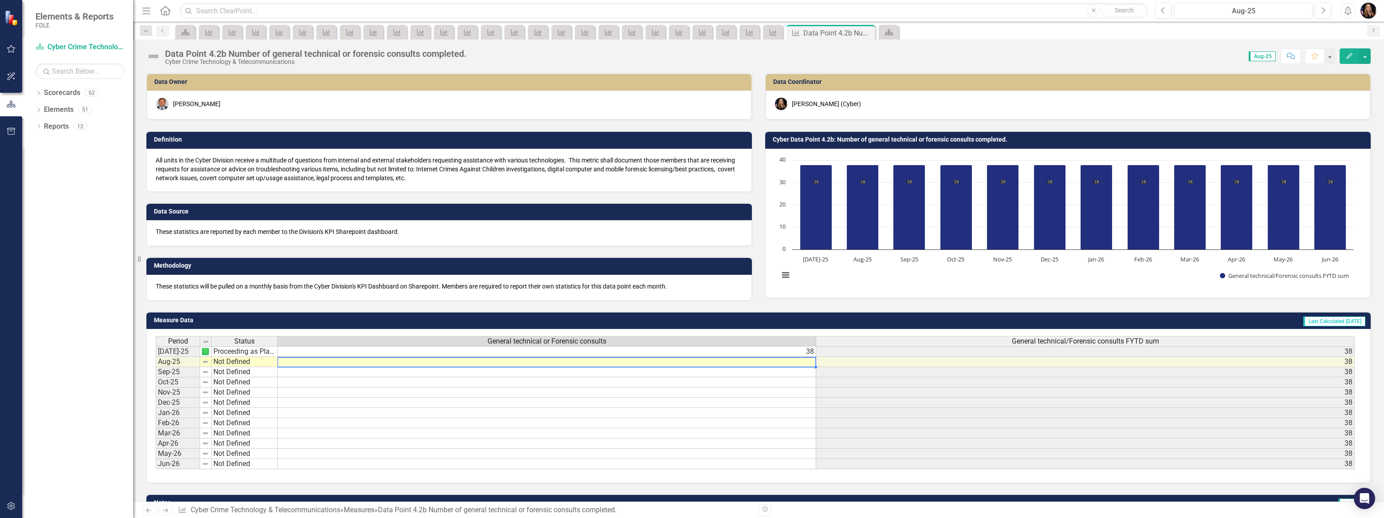
click at [793, 366] on div at bounding box center [546, 366] width 539 height 1
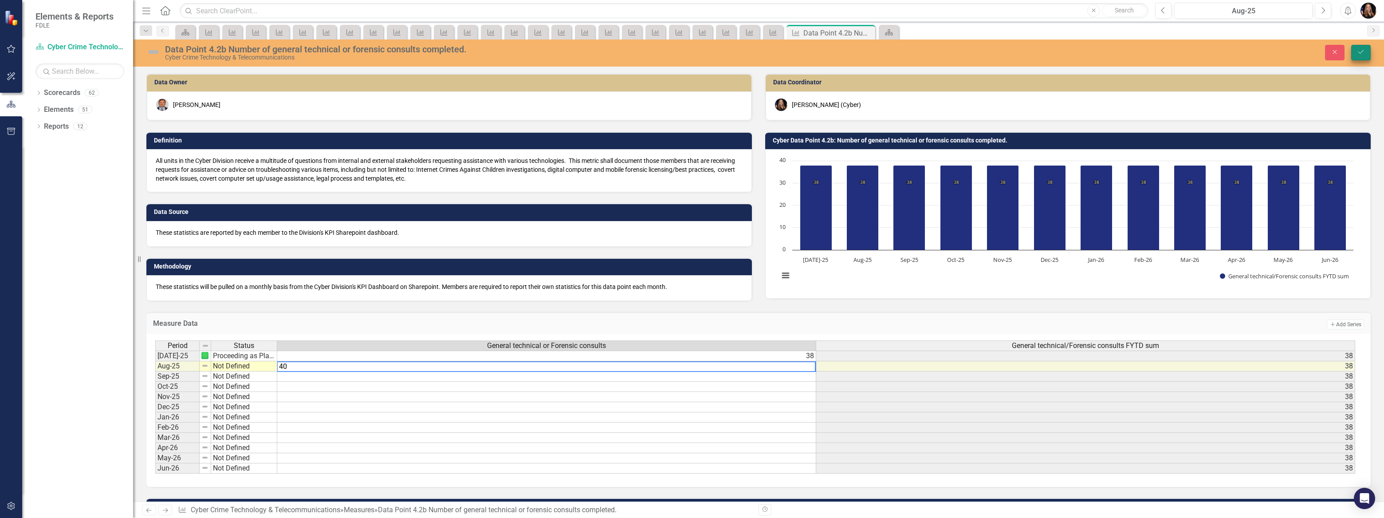
type textarea "40"
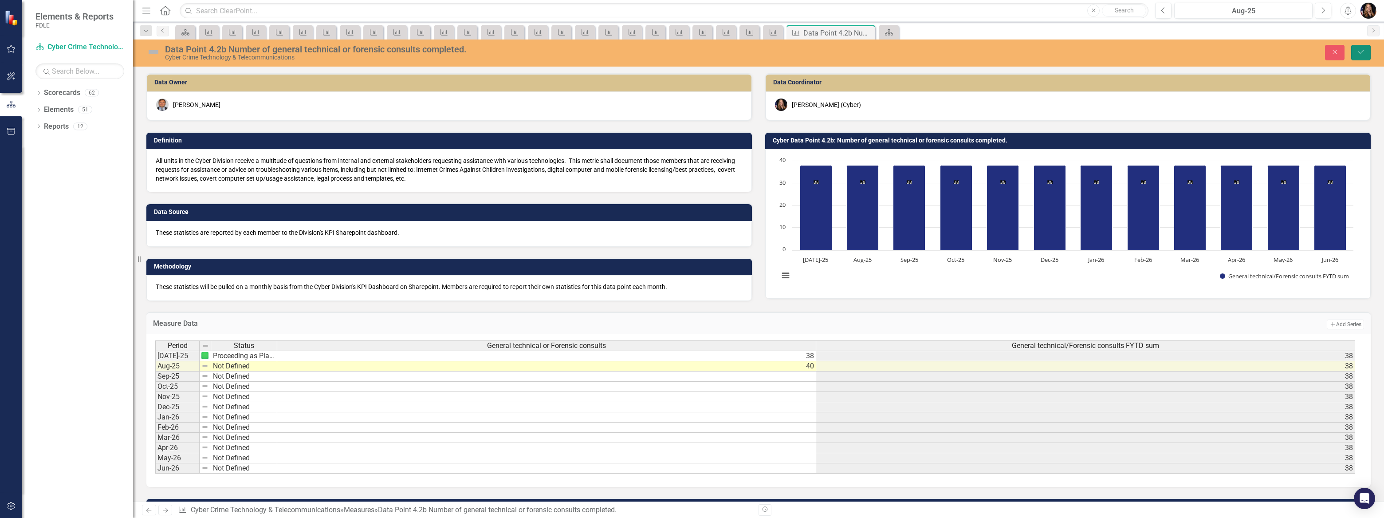
click at [1367, 58] on button "Save" at bounding box center [1361, 53] width 20 height 16
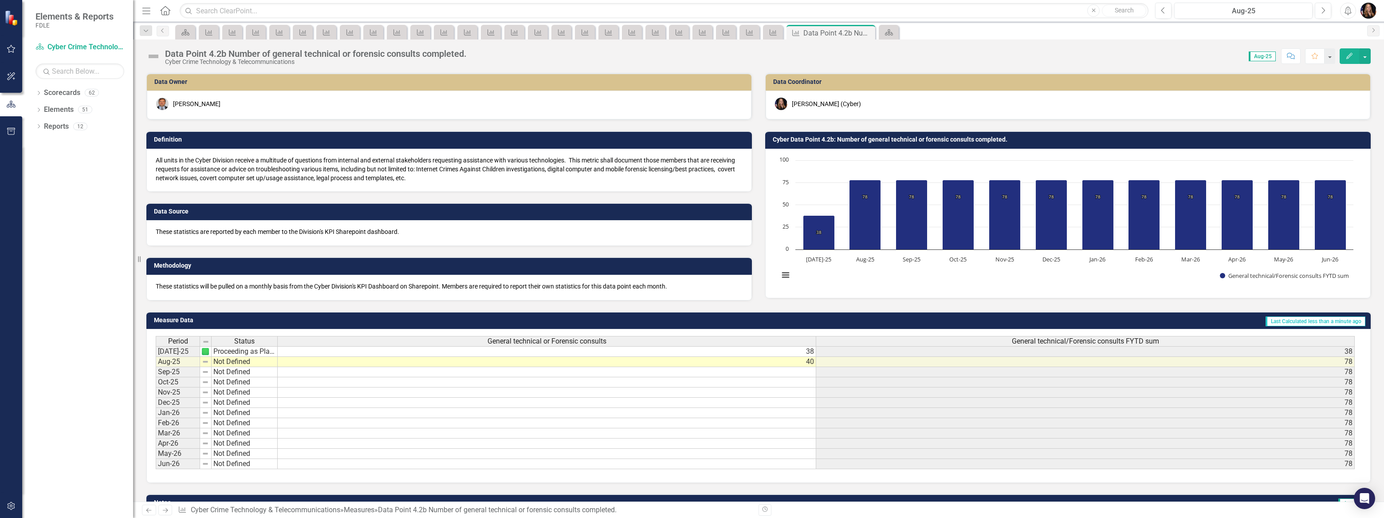
click at [163, 513] on icon "Next" at bounding box center [165, 510] width 8 height 6
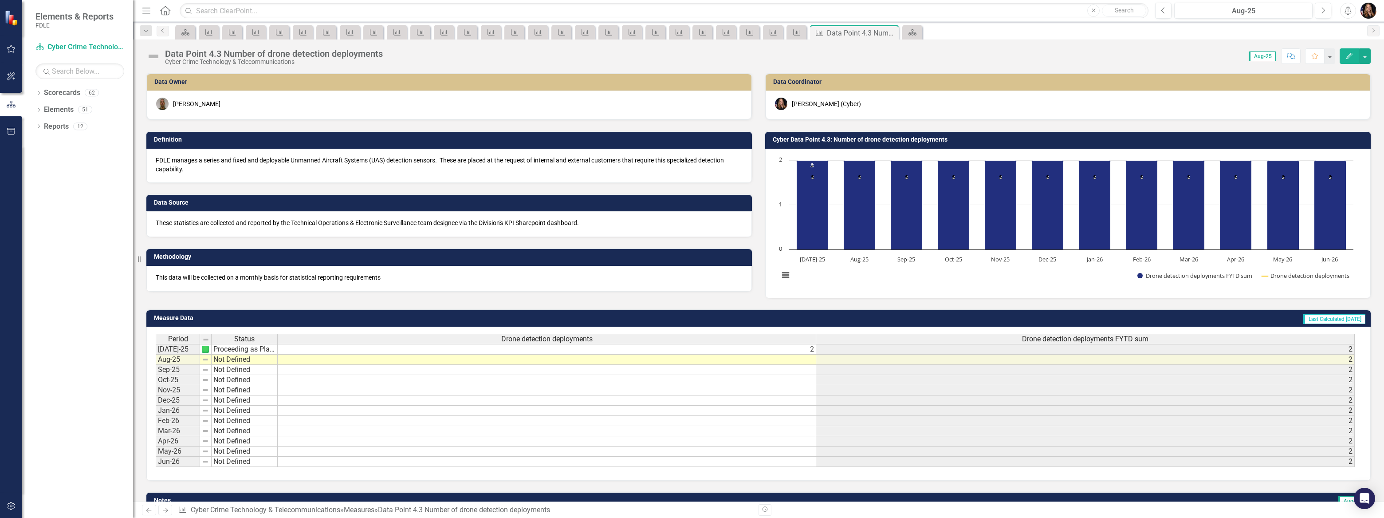
click at [776, 356] on td at bounding box center [547, 359] width 539 height 10
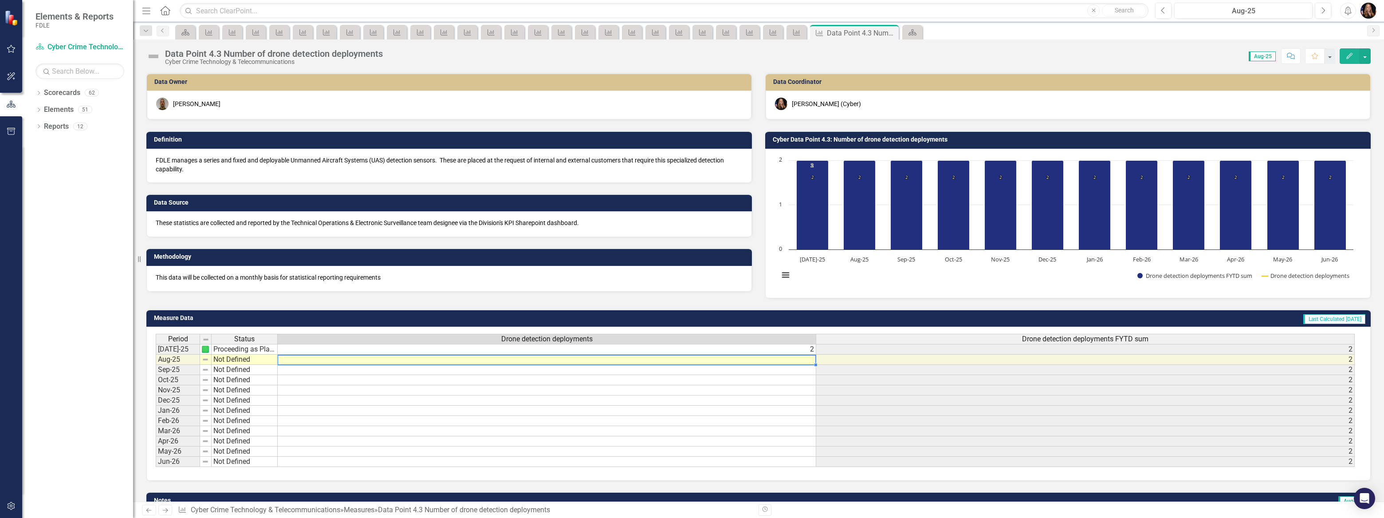
click at [777, 356] on td at bounding box center [547, 359] width 539 height 10
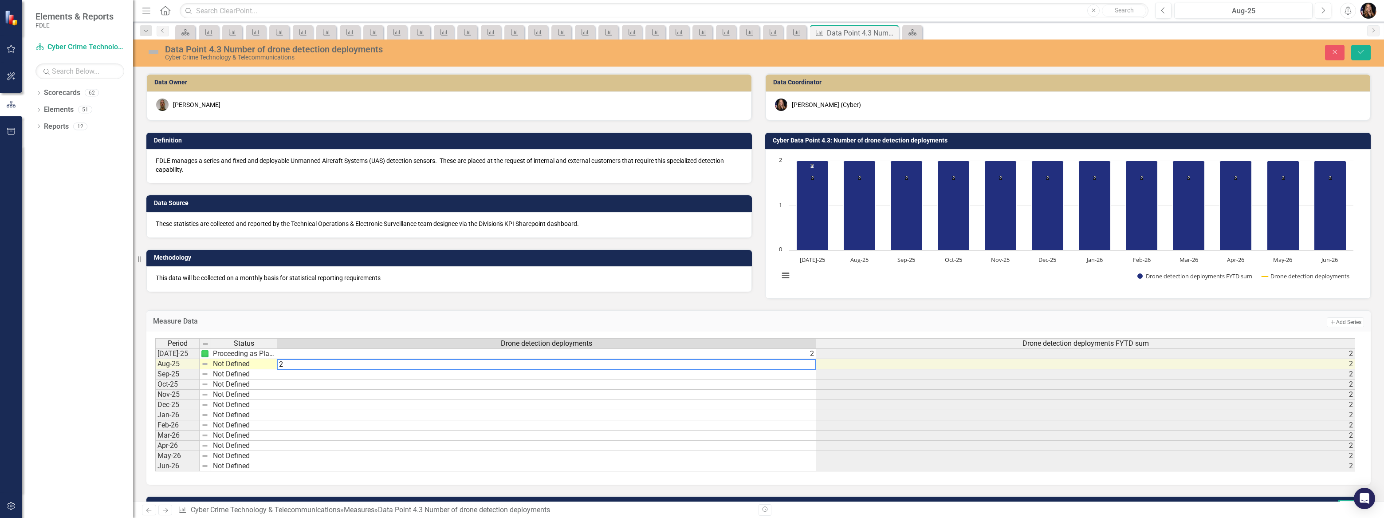
type textarea "2"
click at [752, 390] on td at bounding box center [546, 395] width 539 height 10
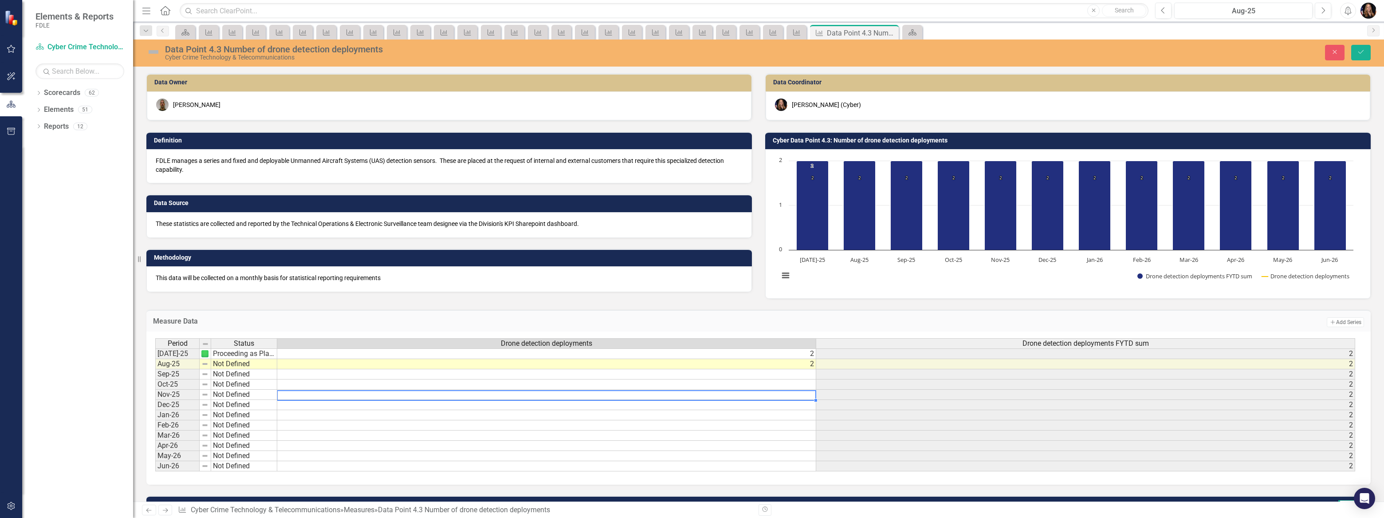
click at [232, 363] on td "Not Defined" at bounding box center [244, 364] width 66 height 10
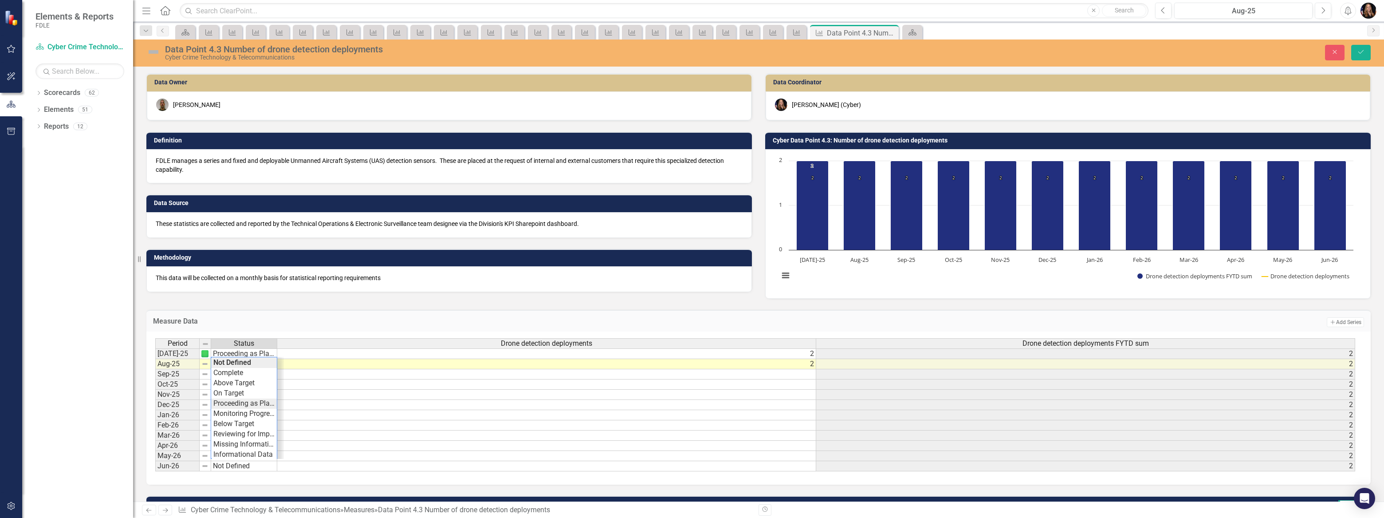
type textarea "Proceeding as Planned"
click at [246, 404] on div "Period Status Drone detection deployments Drone detection deployments FYTD sum …" at bounding box center [755, 405] width 1200 height 134
click at [1358, 48] on button "Save" at bounding box center [1361, 53] width 20 height 16
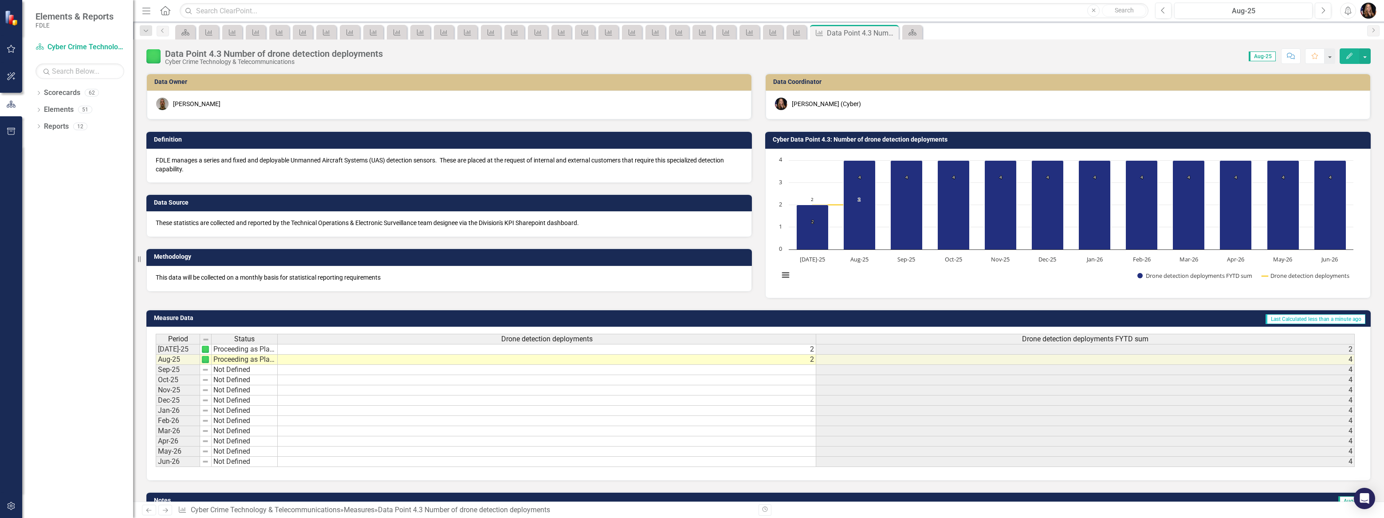
click at [161, 510] on link "Next" at bounding box center [165, 509] width 14 height 11
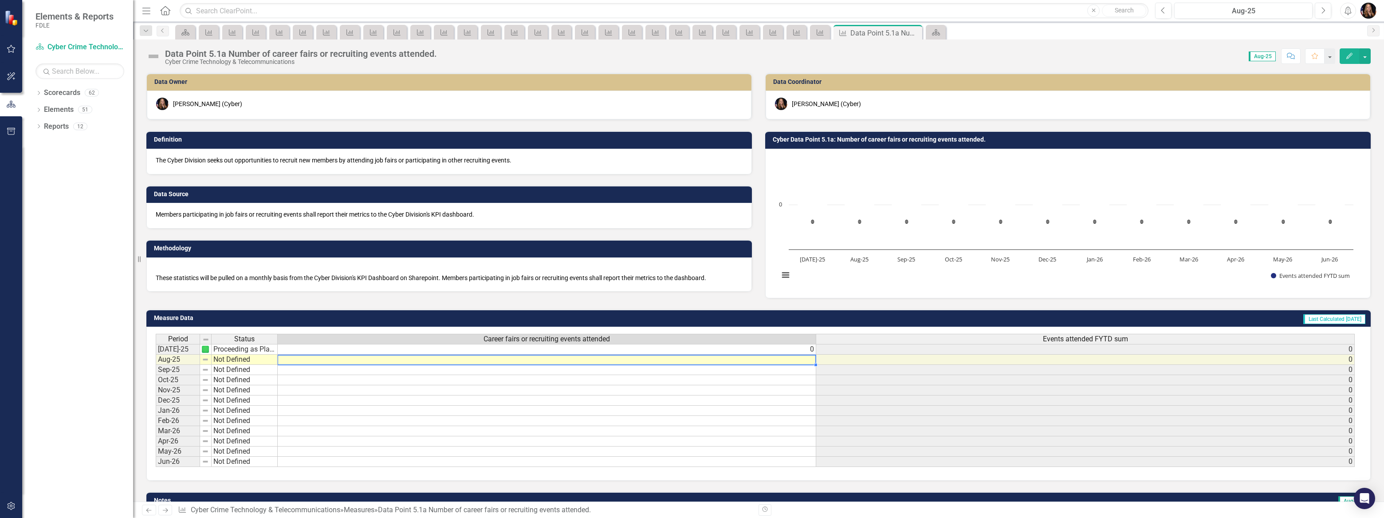
click at [754, 357] on td at bounding box center [547, 359] width 539 height 10
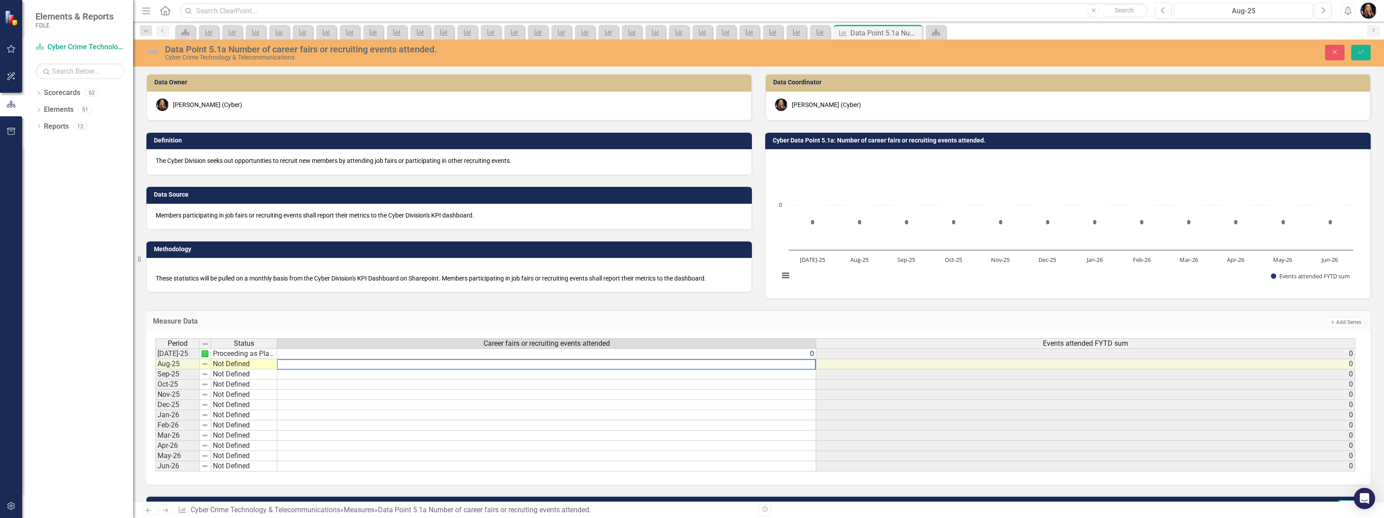
type textarea "9"
type textarea "0"
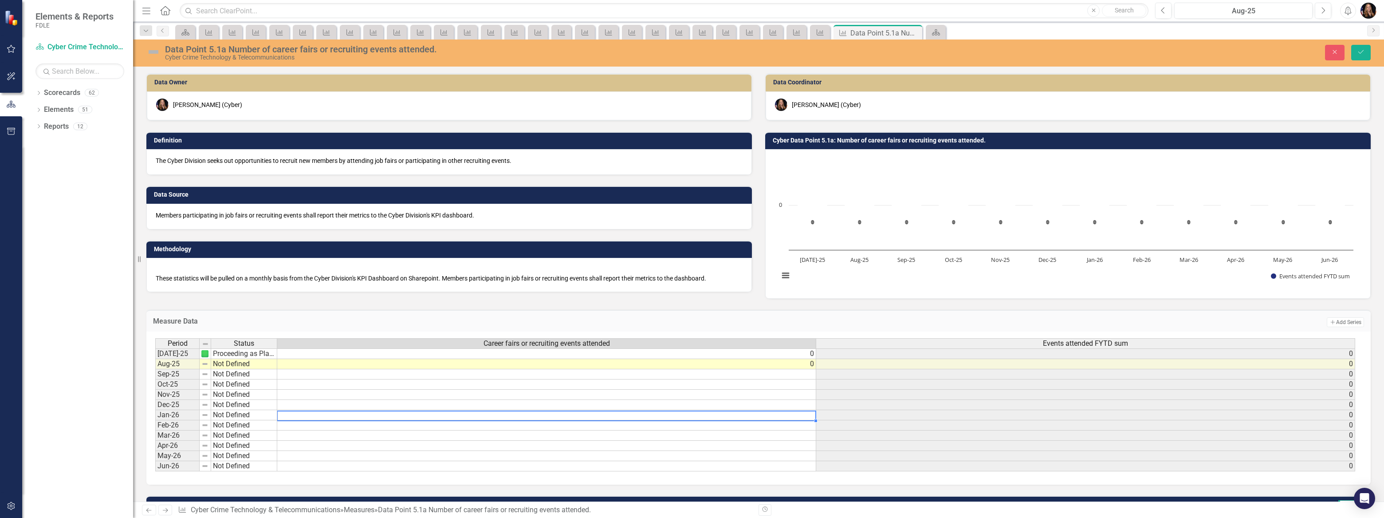
click at [606, 412] on td at bounding box center [546, 415] width 539 height 10
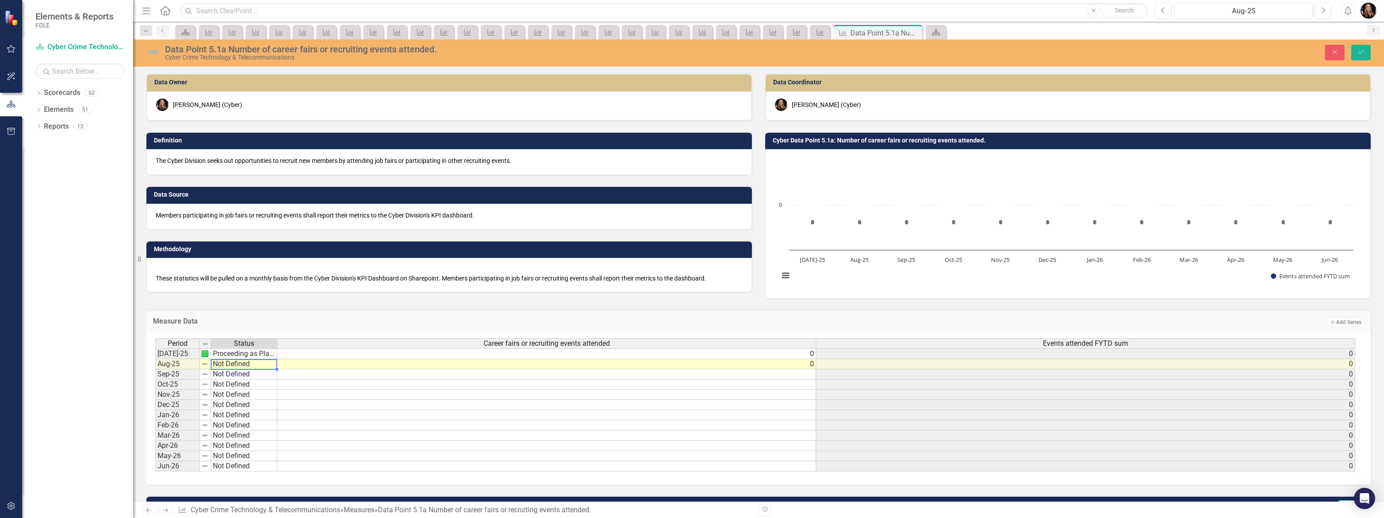
click at [254, 361] on td "Not Defined" at bounding box center [244, 364] width 66 height 10
type textarea "Proceeding as Planned"
click at [248, 399] on div "Period Status Career fairs or recruiting events attended Events attended FYTD s…" at bounding box center [755, 405] width 1200 height 134
click at [1356, 54] on button "Save" at bounding box center [1361, 53] width 20 height 16
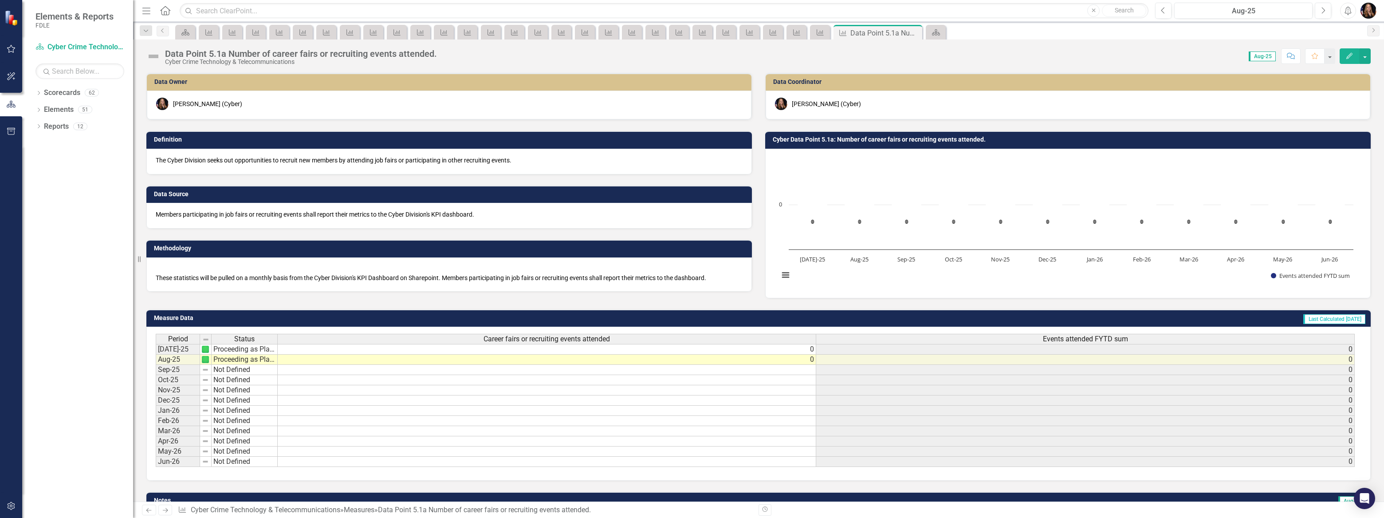
click at [163, 508] on icon "Next" at bounding box center [165, 510] width 8 height 6
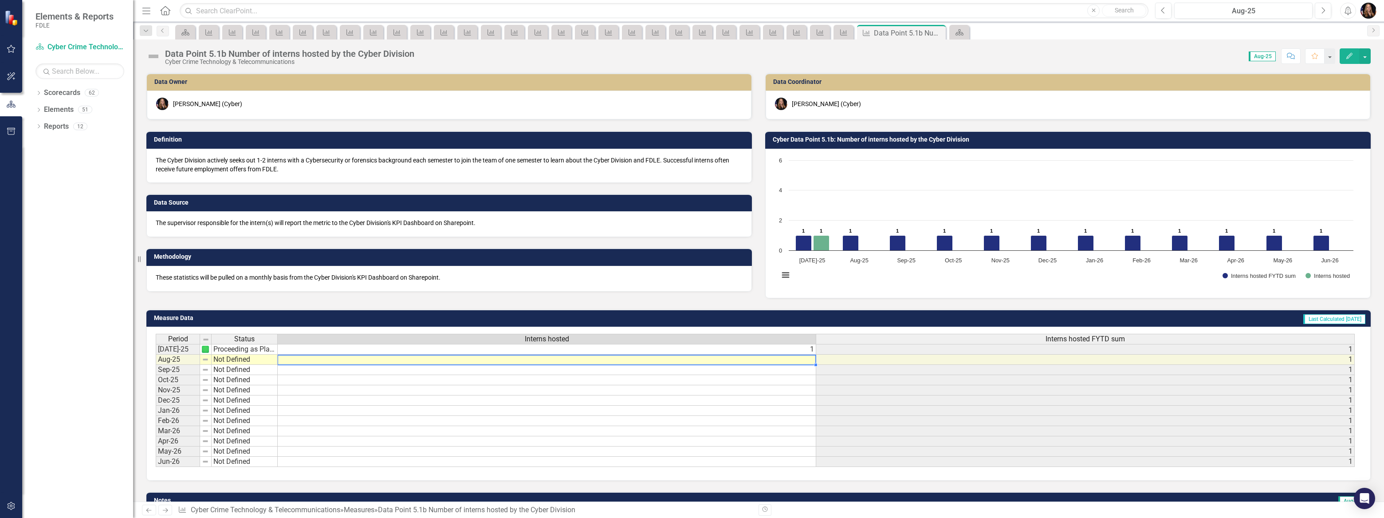
click at [614, 359] on td at bounding box center [547, 359] width 539 height 10
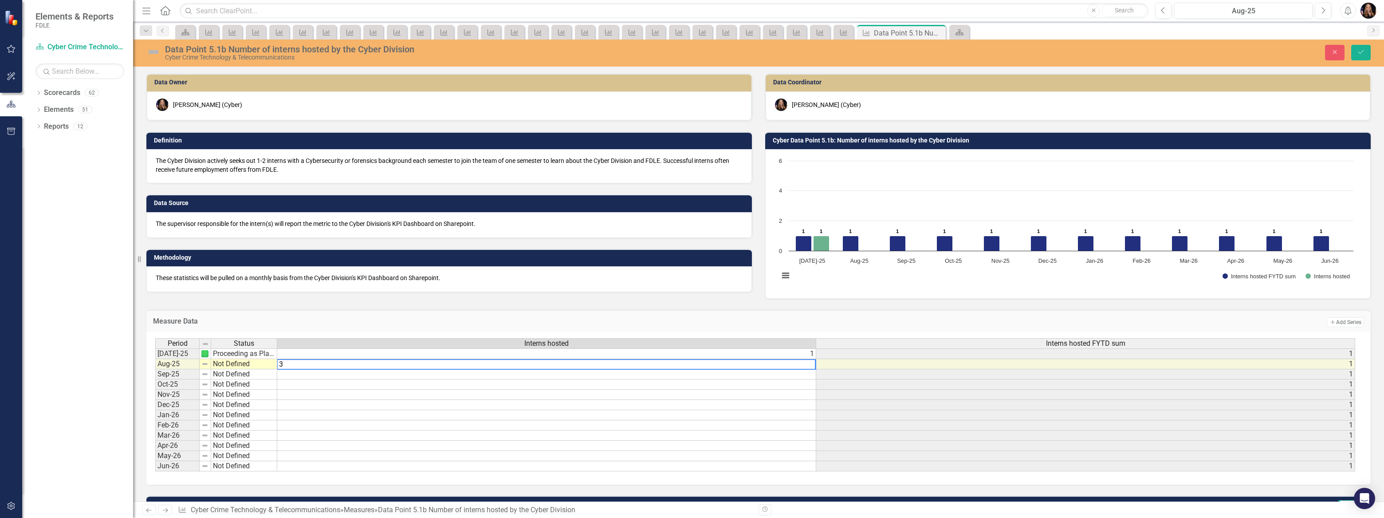
type textarea "3"
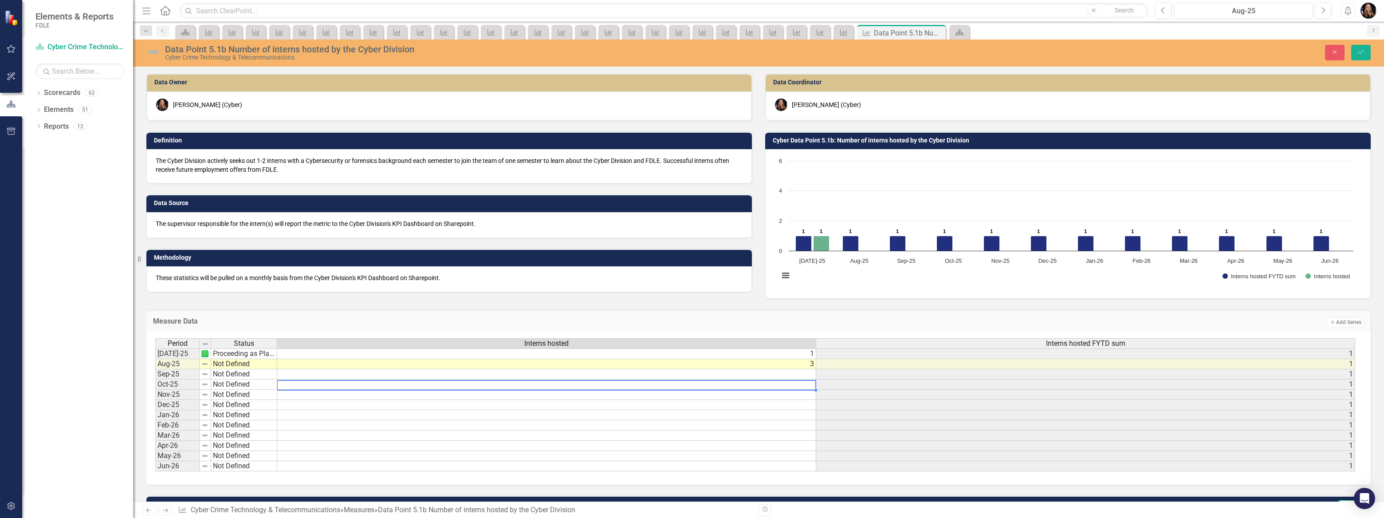
click at [605, 386] on td at bounding box center [546, 384] width 539 height 10
click at [155, 369] on div "Period Status [DATE]-25 Proceeding as Planned Aug-25 Not Defined Sep-25 Not Def…" at bounding box center [155, 404] width 0 height 133
click at [231, 364] on td "Not Defined" at bounding box center [244, 364] width 66 height 10
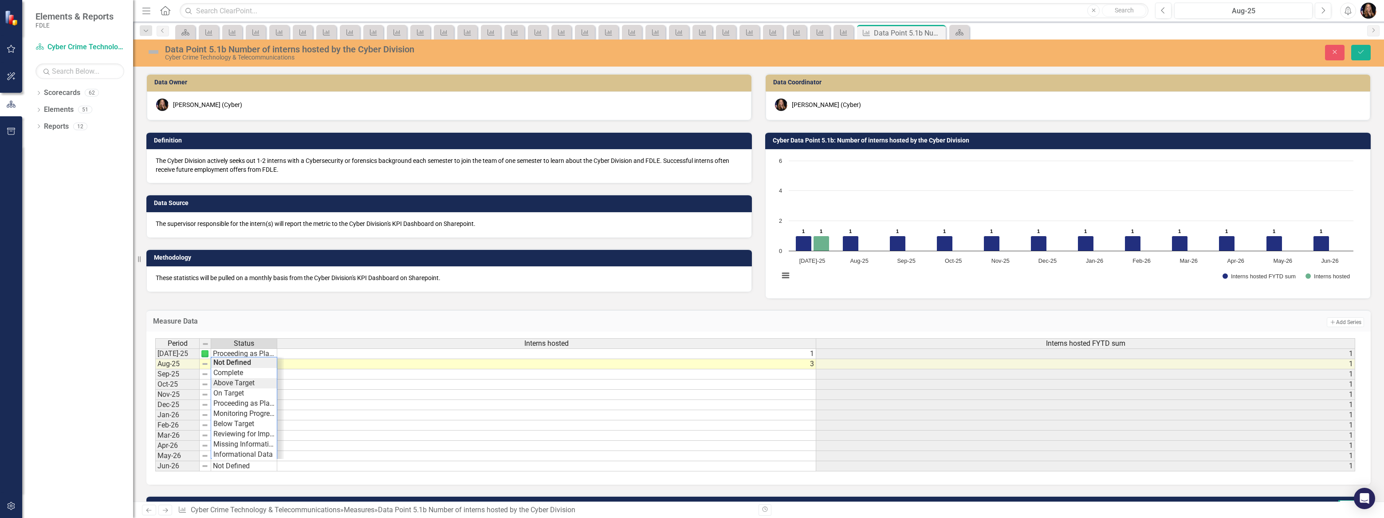
type textarea "Above Target"
click at [237, 380] on div "Period Status Interns hosted Interns hosted FYTD sum Jul-25 Proceeding as Plann…" at bounding box center [755, 405] width 1200 height 134
click at [1355, 53] on button "Save" at bounding box center [1361, 53] width 20 height 16
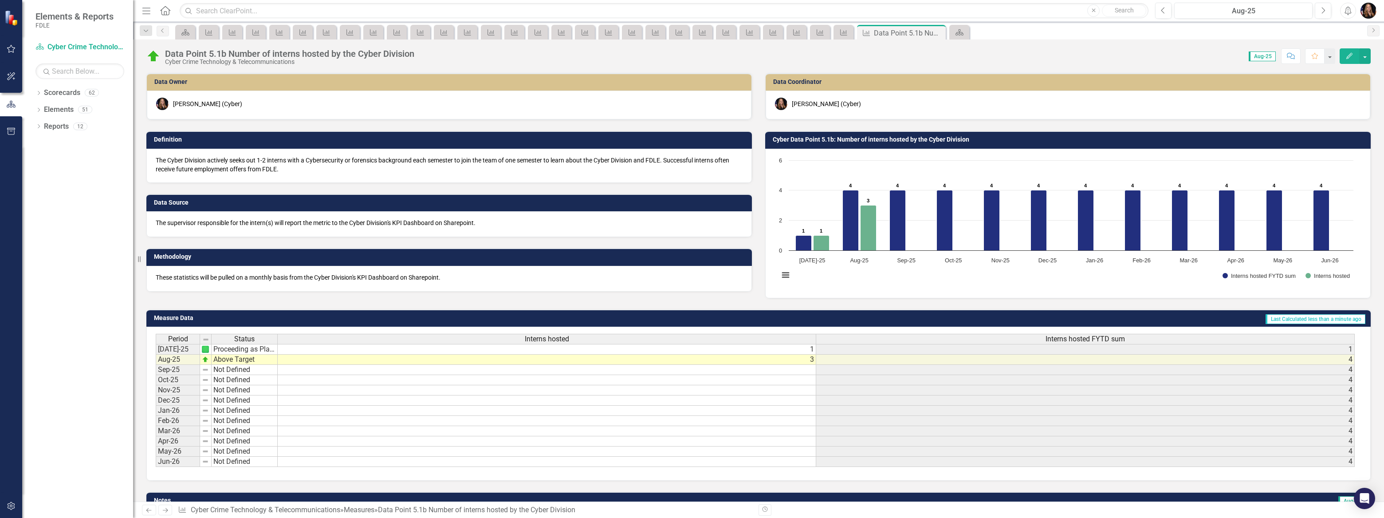
click at [169, 513] on link "Next" at bounding box center [165, 509] width 14 height 11
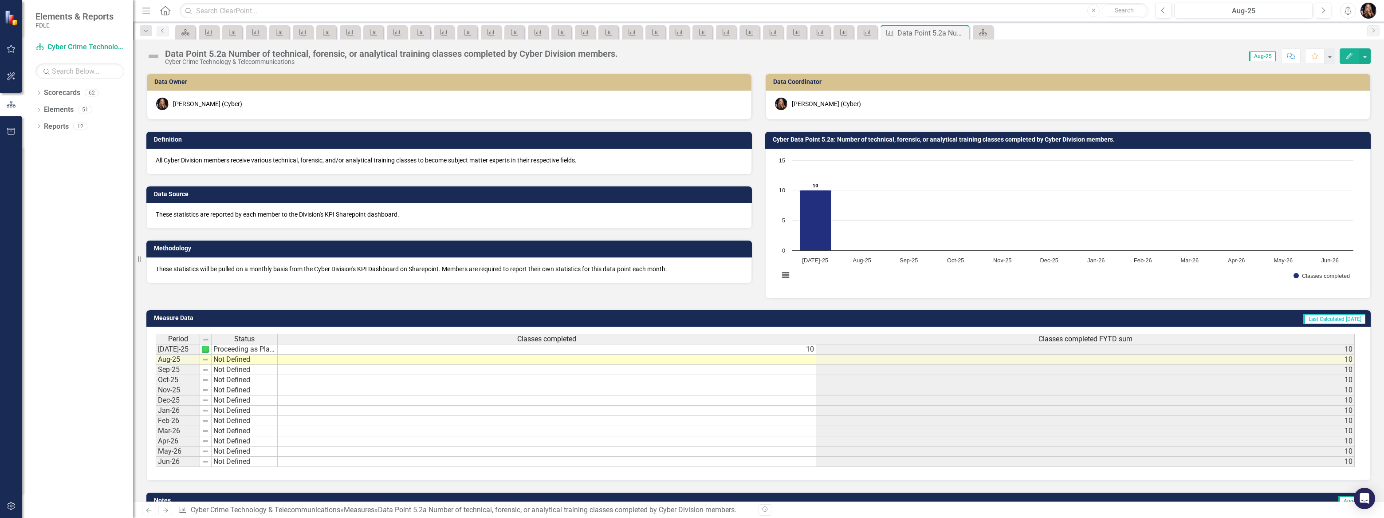
scroll to position [1, 0]
click at [156, 363] on div "Period Status Classes completed Classes completed FYTD sum Jul-25 Proceeding as…" at bounding box center [156, 401] width 0 height 134
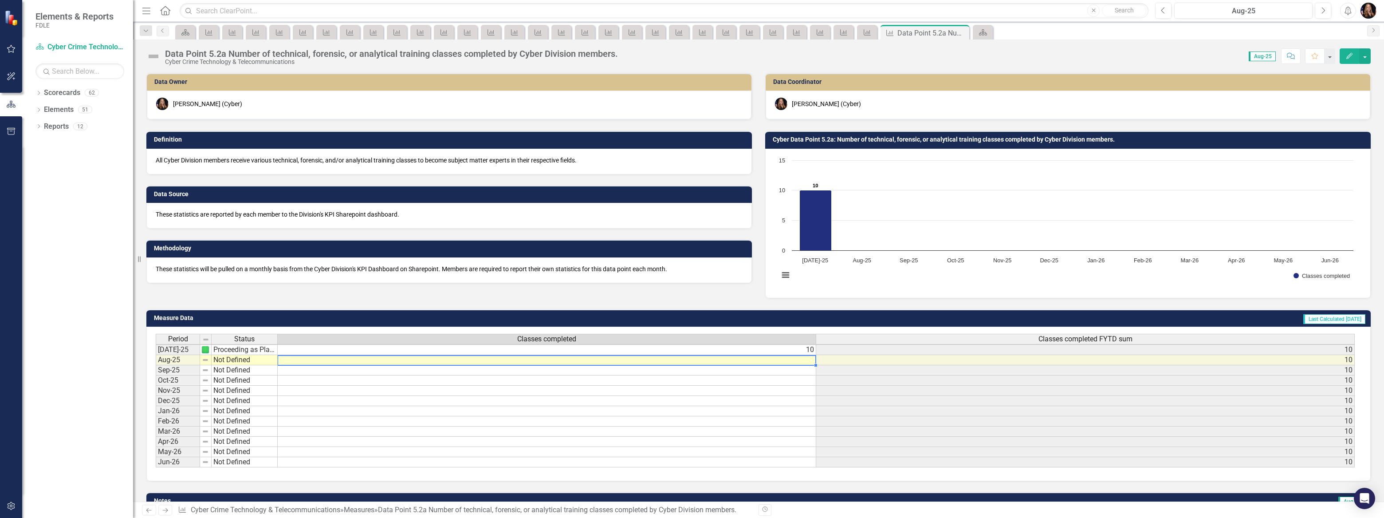
click at [792, 365] on div at bounding box center [546, 365] width 539 height 1
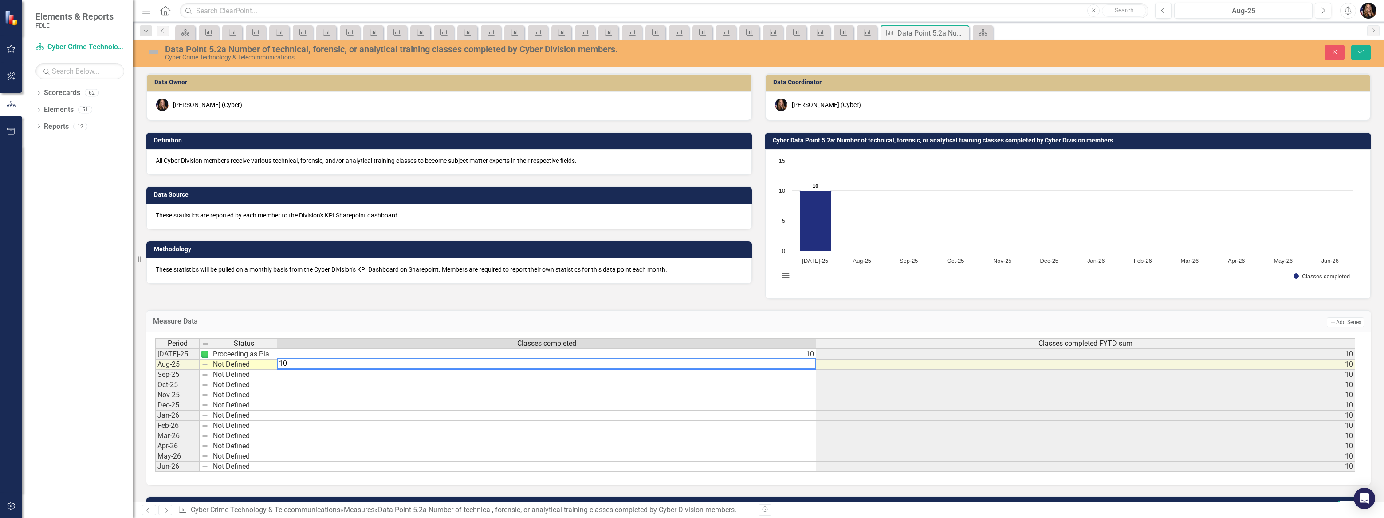
type textarea "10"
click at [616, 376] on td at bounding box center [546, 375] width 539 height 10
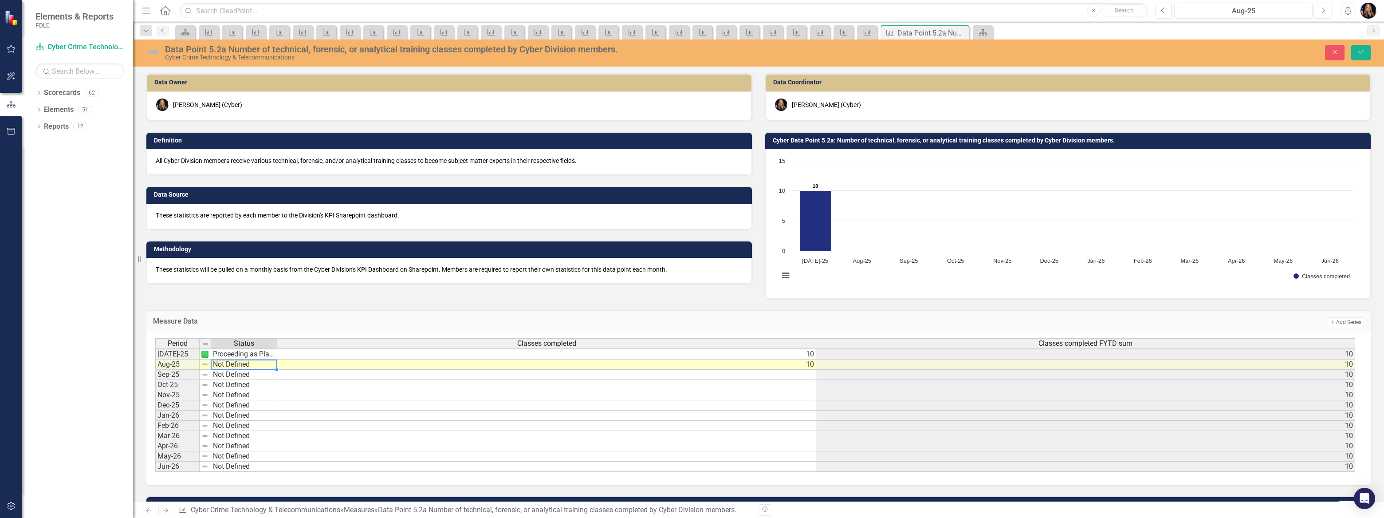
click at [221, 360] on td "Not Defined" at bounding box center [244, 364] width 66 height 10
type textarea "Proceeding as Planned"
click at [236, 403] on div "Period Status Classes completed Classes completed FYTD sum Jul-25 Proceeding as…" at bounding box center [755, 405] width 1200 height 134
click at [1364, 58] on button "Save" at bounding box center [1361, 53] width 20 height 16
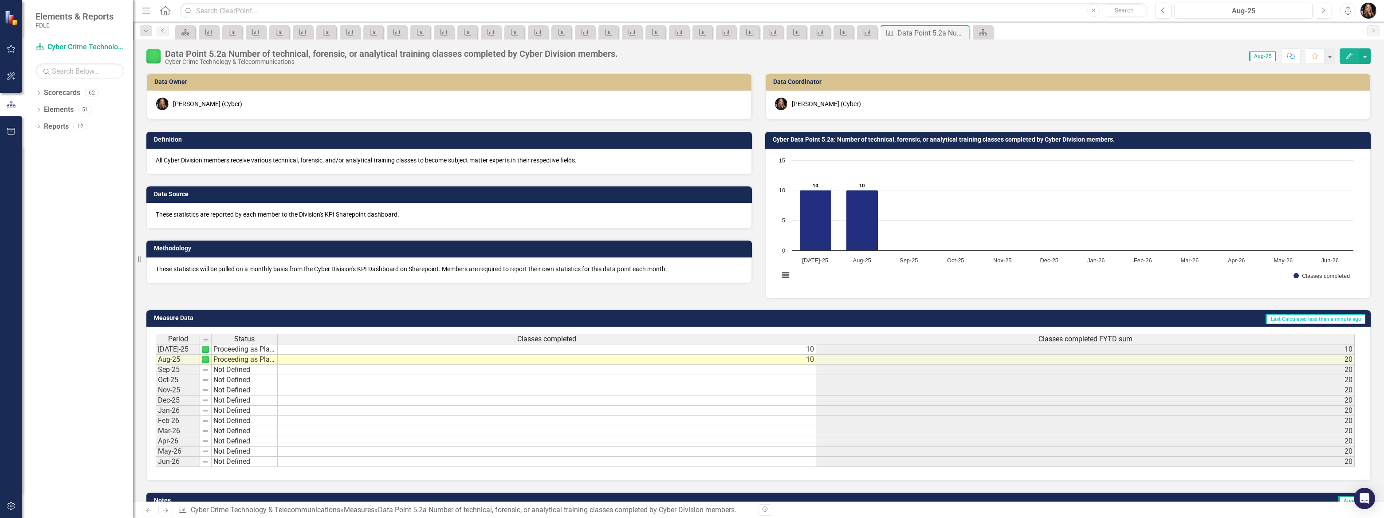
click at [163, 512] on icon "Next" at bounding box center [165, 510] width 8 height 6
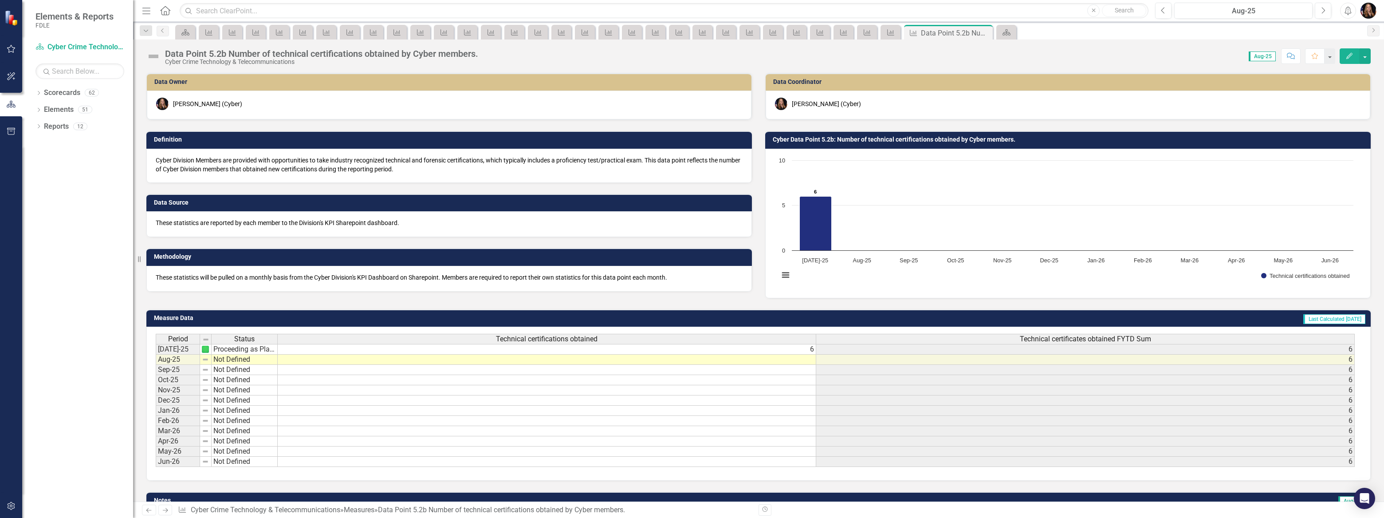
click at [775, 357] on td at bounding box center [547, 359] width 539 height 10
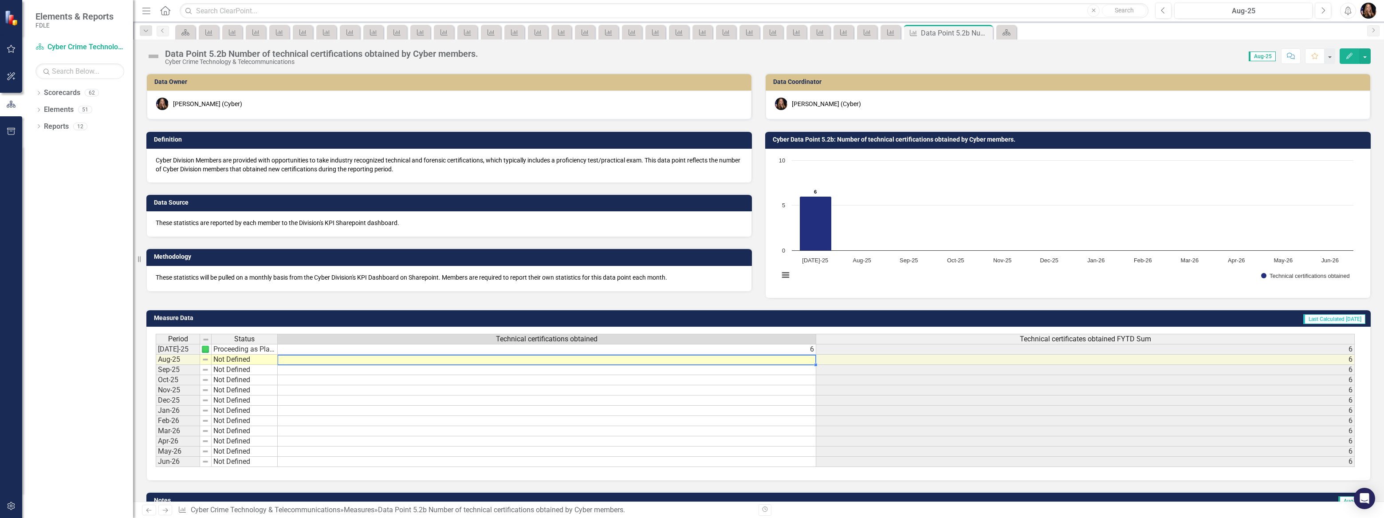
click at [775, 357] on td at bounding box center [547, 359] width 539 height 10
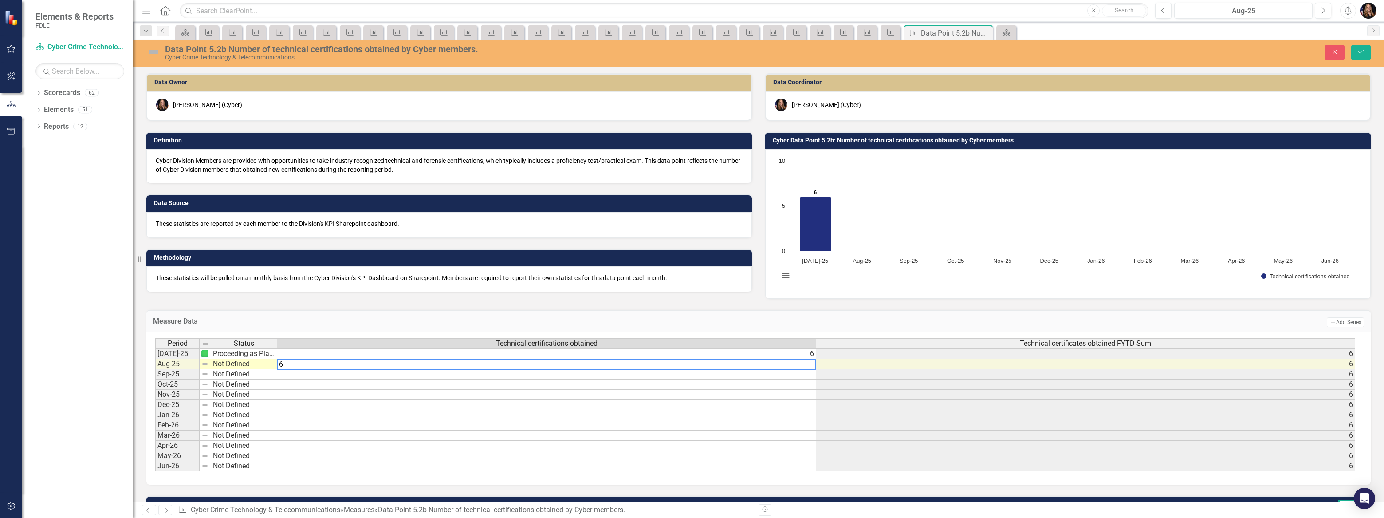
type textarea "6"
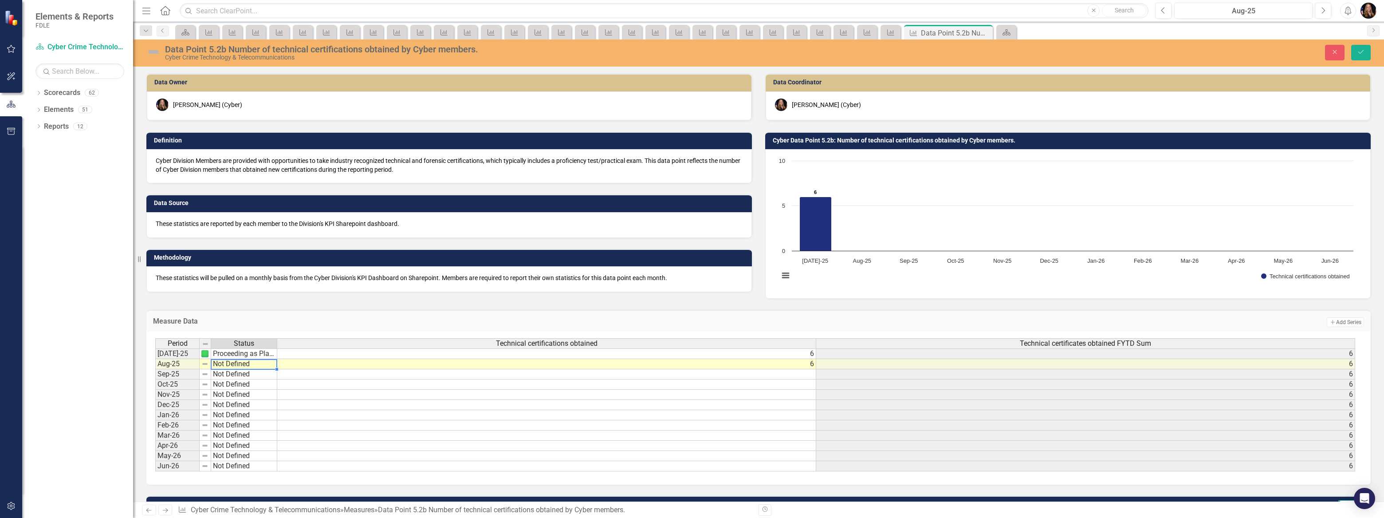
click at [155, 368] on div "Period Status [DATE]-25 Proceeding as Planned Aug-25 Not Defined Sep-25 Not Def…" at bounding box center [155, 404] width 0 height 133
click at [266, 361] on td "Not Defined" at bounding box center [244, 364] width 66 height 10
type textarea "Proceeding as Planned"
click at [256, 404] on div "Period Status Technical certifications obtained Technical certificates obtained…" at bounding box center [755, 405] width 1200 height 134
click at [1363, 55] on button "Save" at bounding box center [1361, 53] width 20 height 16
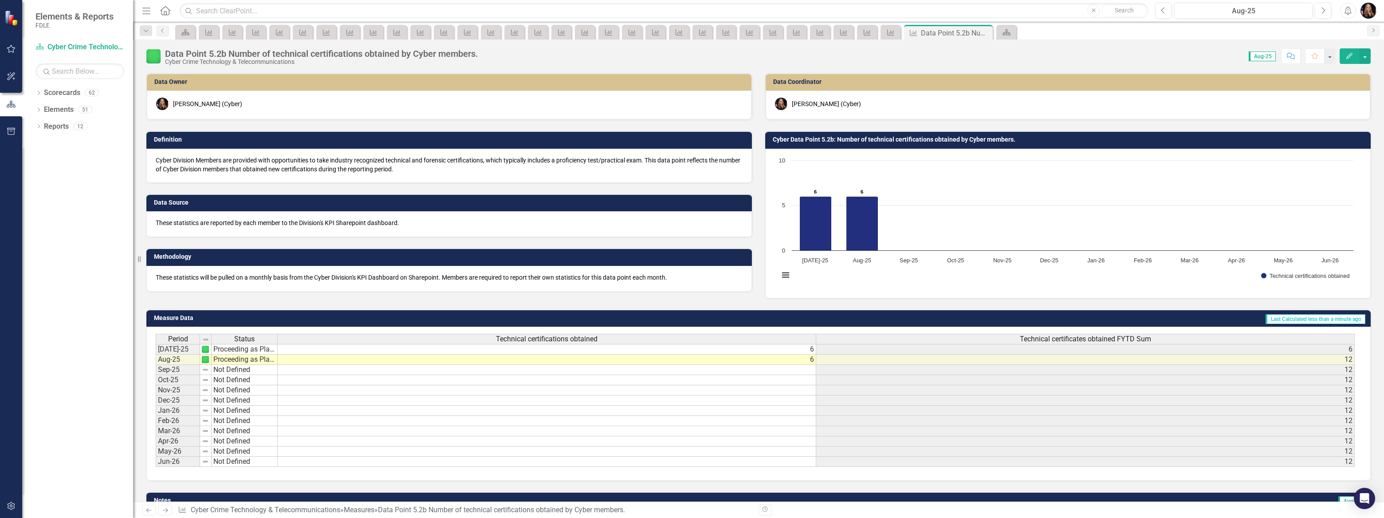
click at [161, 508] on icon "Next" at bounding box center [165, 510] width 8 height 6
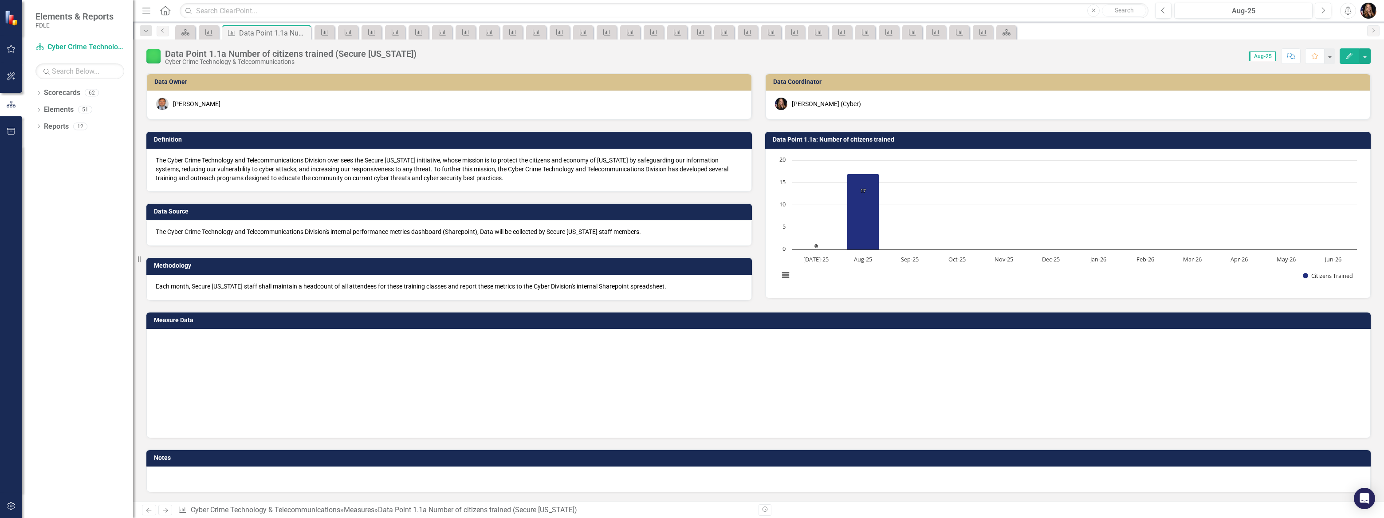
click at [161, 508] on icon "Next" at bounding box center [165, 510] width 8 height 6
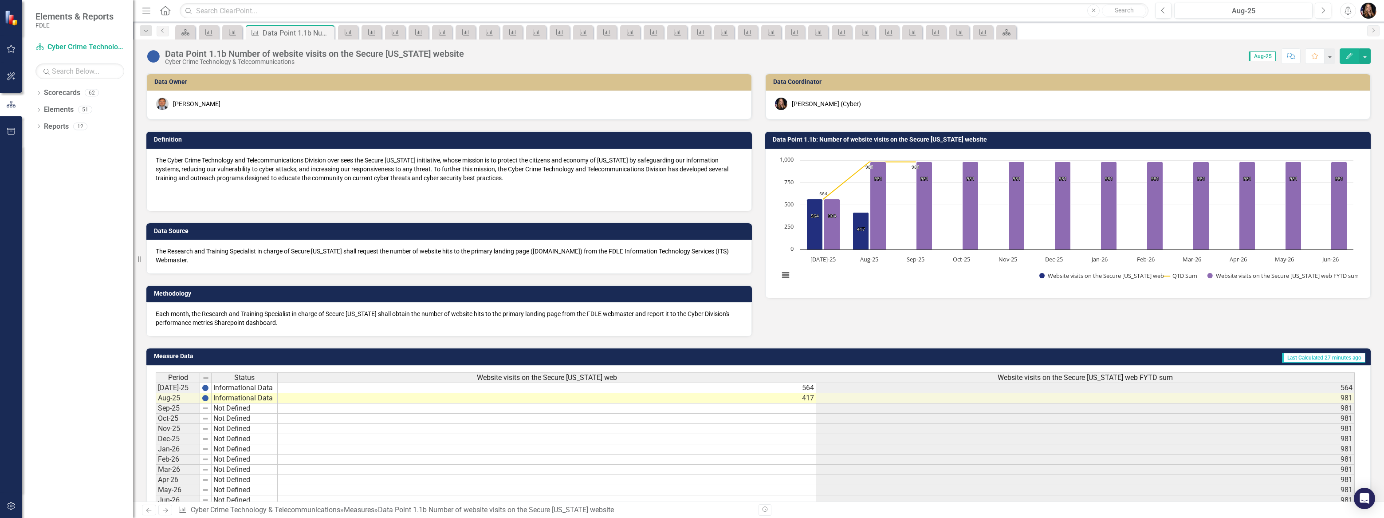
click at [149, 508] on icon at bounding box center [148, 510] width 5 height 4
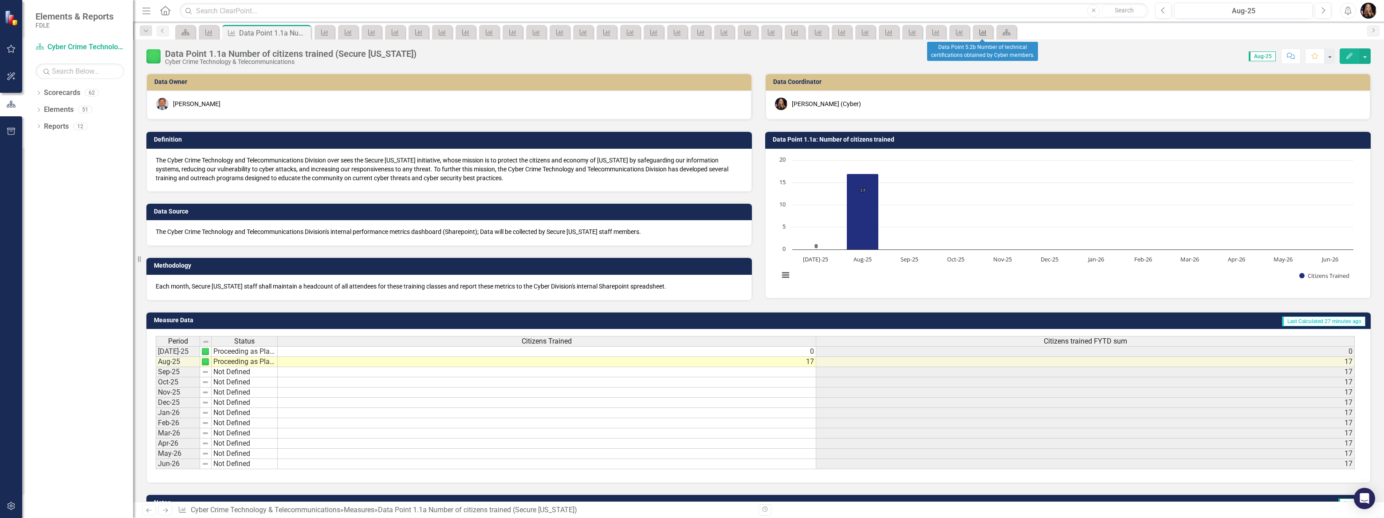
click at [986, 33] on icon "Measure" at bounding box center [983, 32] width 9 height 7
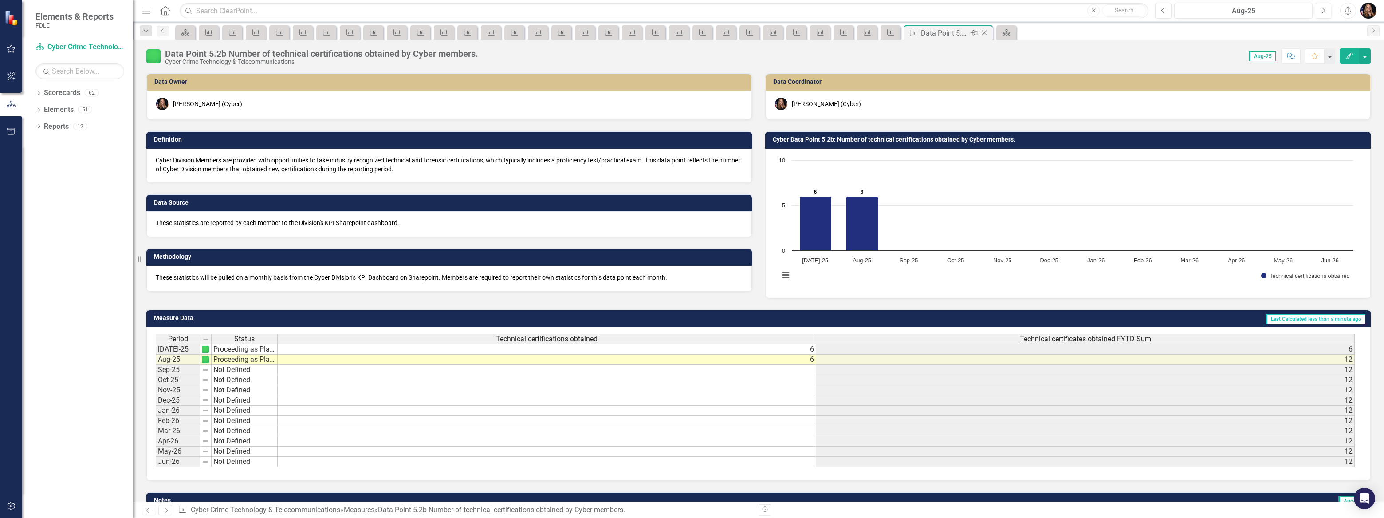
click at [984, 30] on icon "Close" at bounding box center [984, 32] width 9 height 7
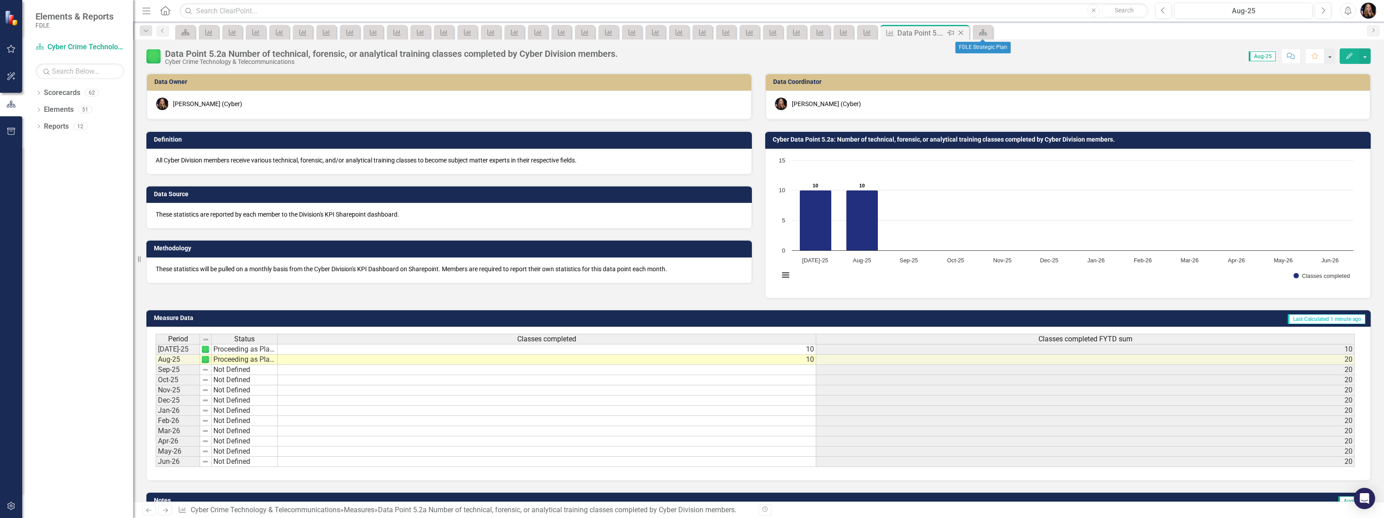
click at [964, 32] on icon "Close" at bounding box center [961, 32] width 9 height 7
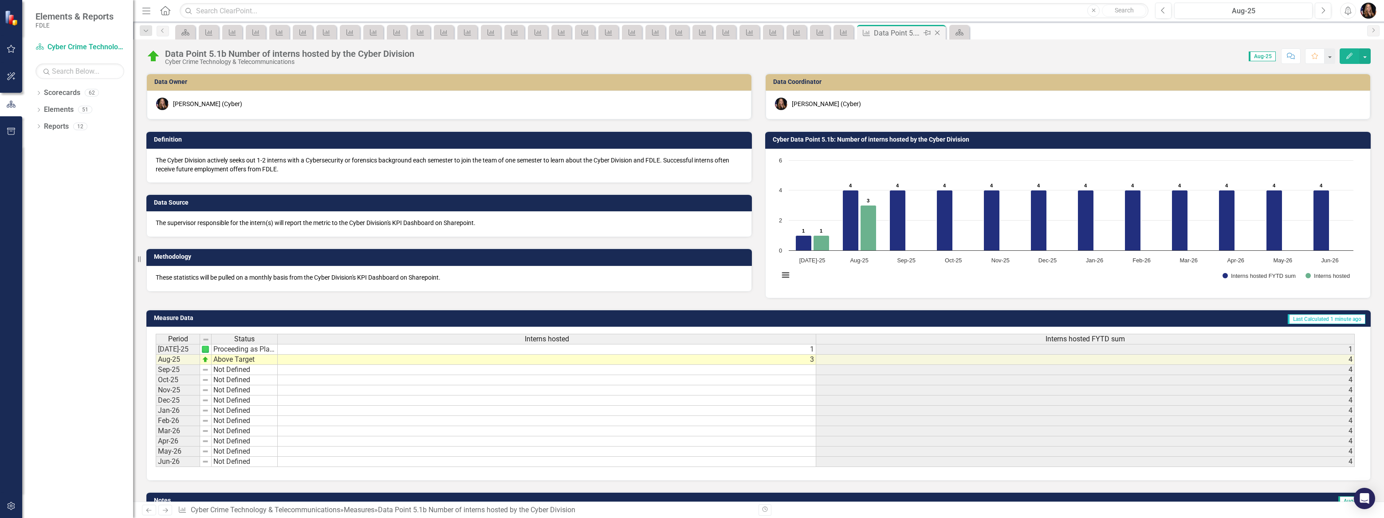
click at [935, 31] on icon "Close" at bounding box center [937, 32] width 9 height 7
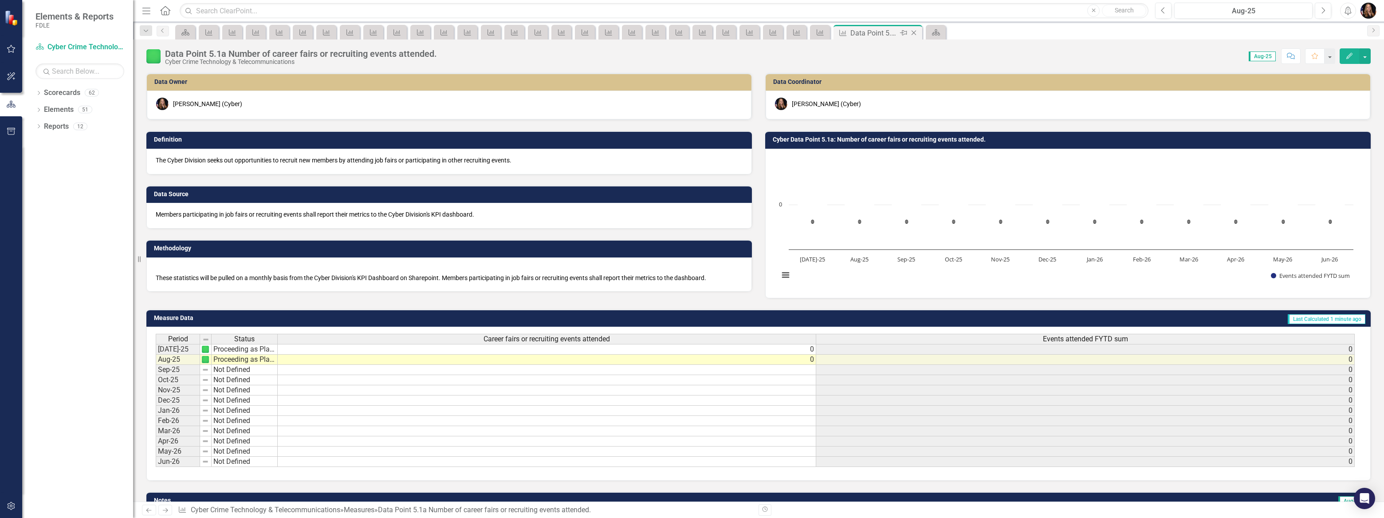
click at [912, 31] on icon at bounding box center [914, 33] width 5 height 5
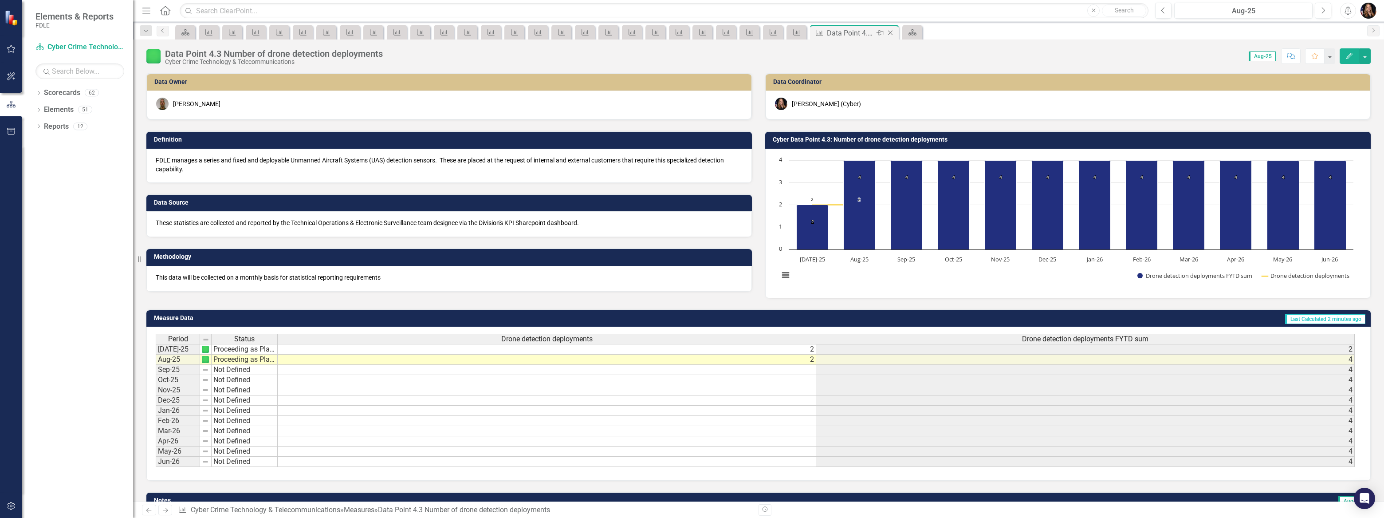
click at [887, 30] on icon "Close" at bounding box center [890, 32] width 9 height 7
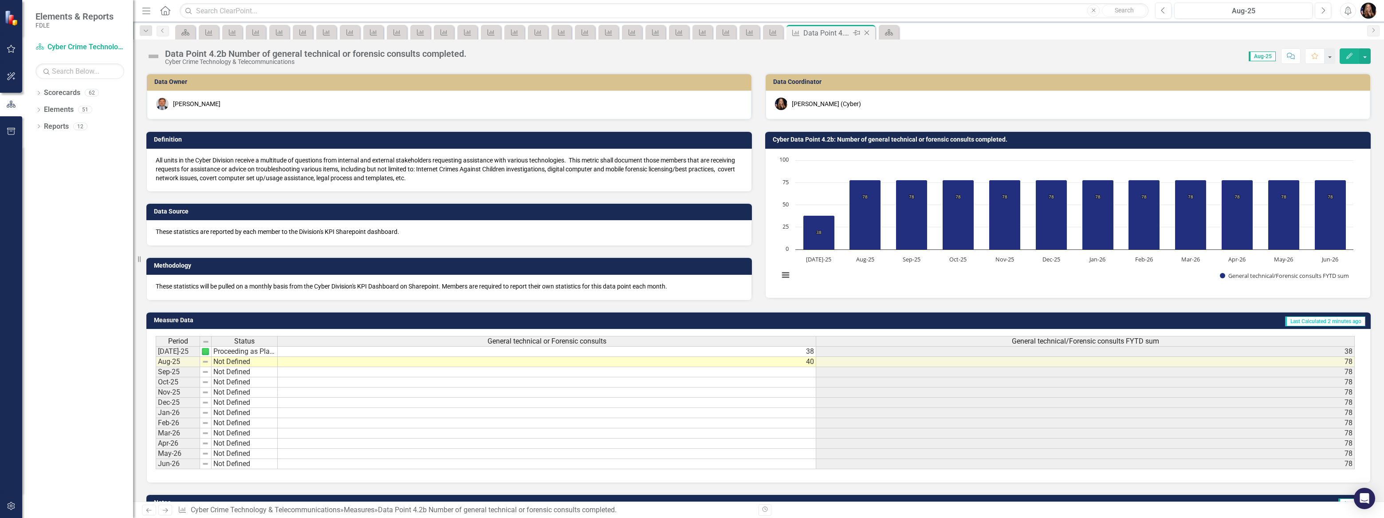
click at [867, 32] on icon at bounding box center [867, 33] width 5 height 5
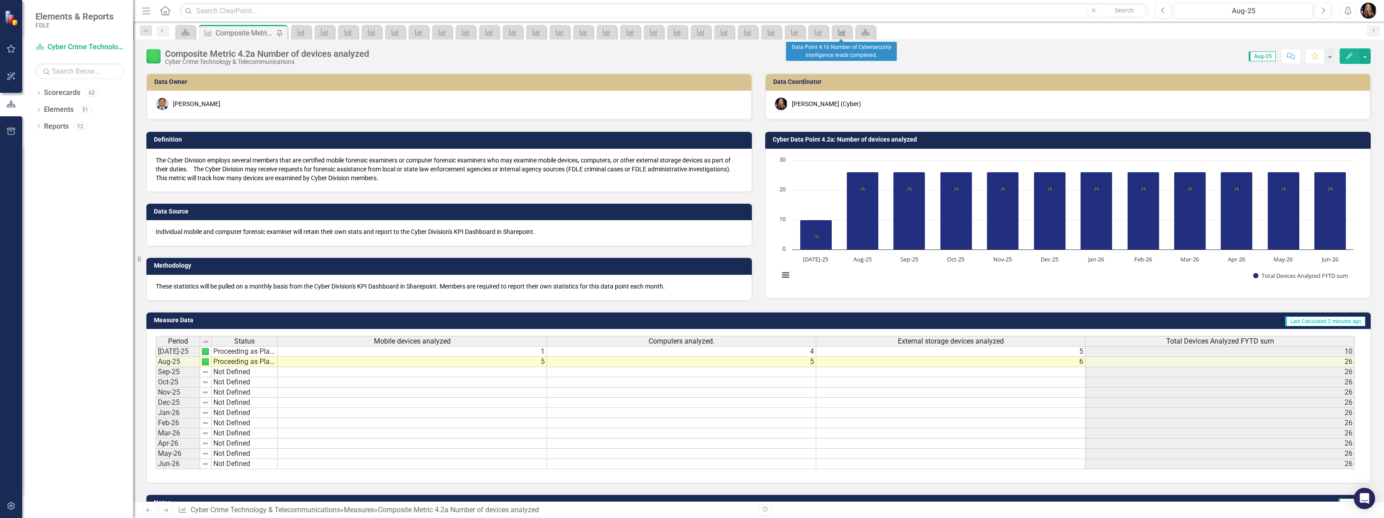
click at [843, 32] on icon at bounding box center [842, 32] width 7 height 6
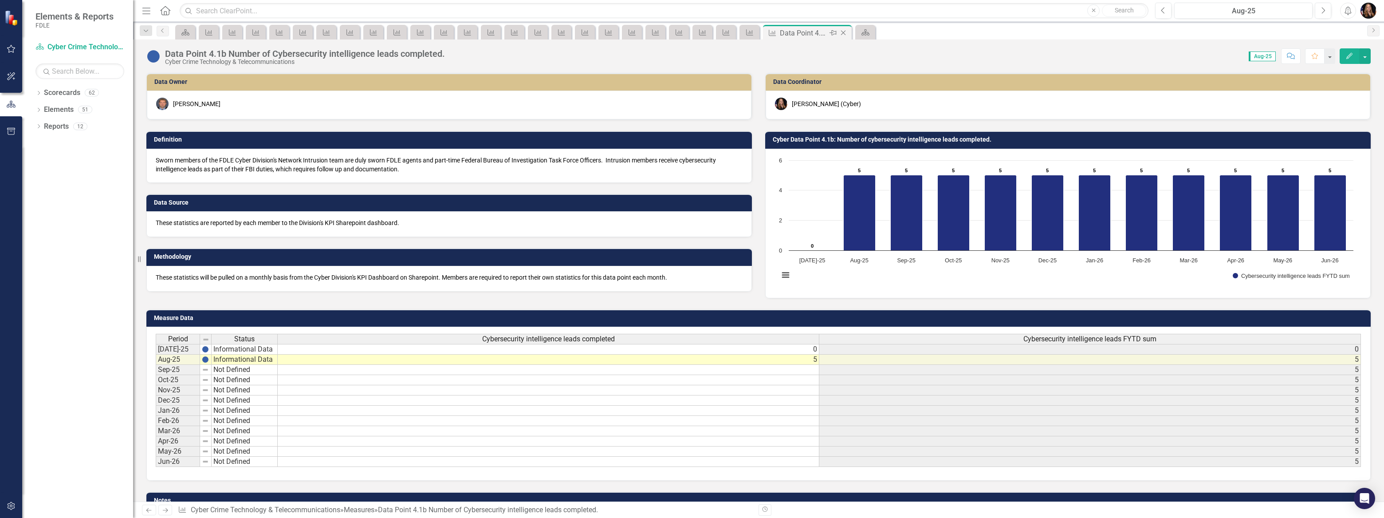
click at [843, 33] on icon "Close" at bounding box center [843, 32] width 9 height 7
click at [818, 32] on icon "Close" at bounding box center [819, 32] width 9 height 7
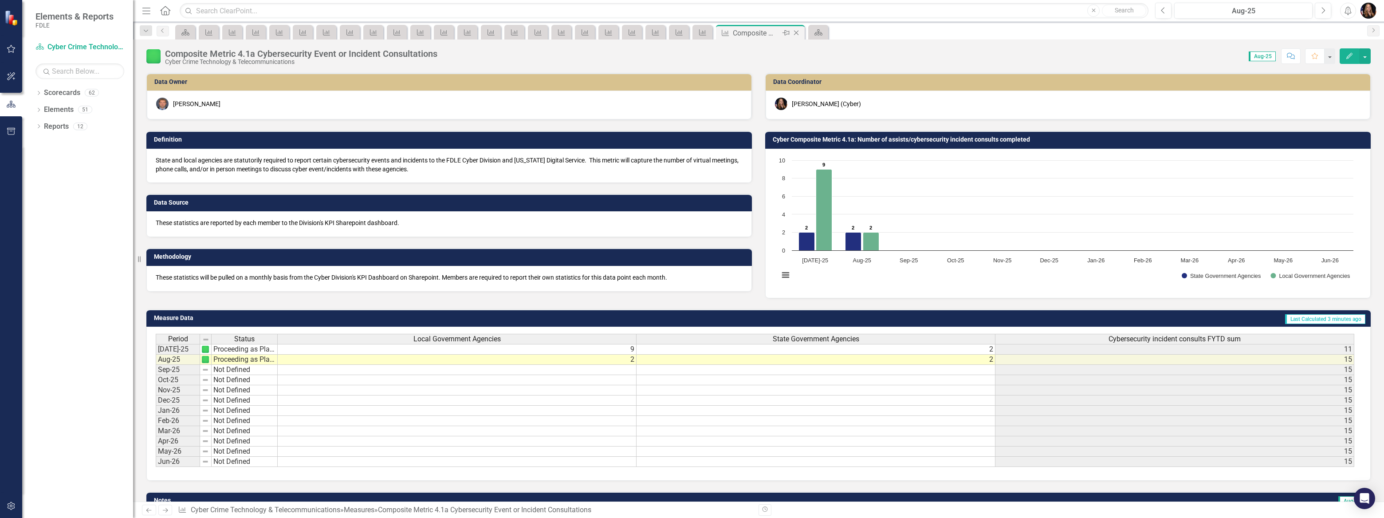
click at [795, 31] on icon "Close" at bounding box center [796, 32] width 9 height 7
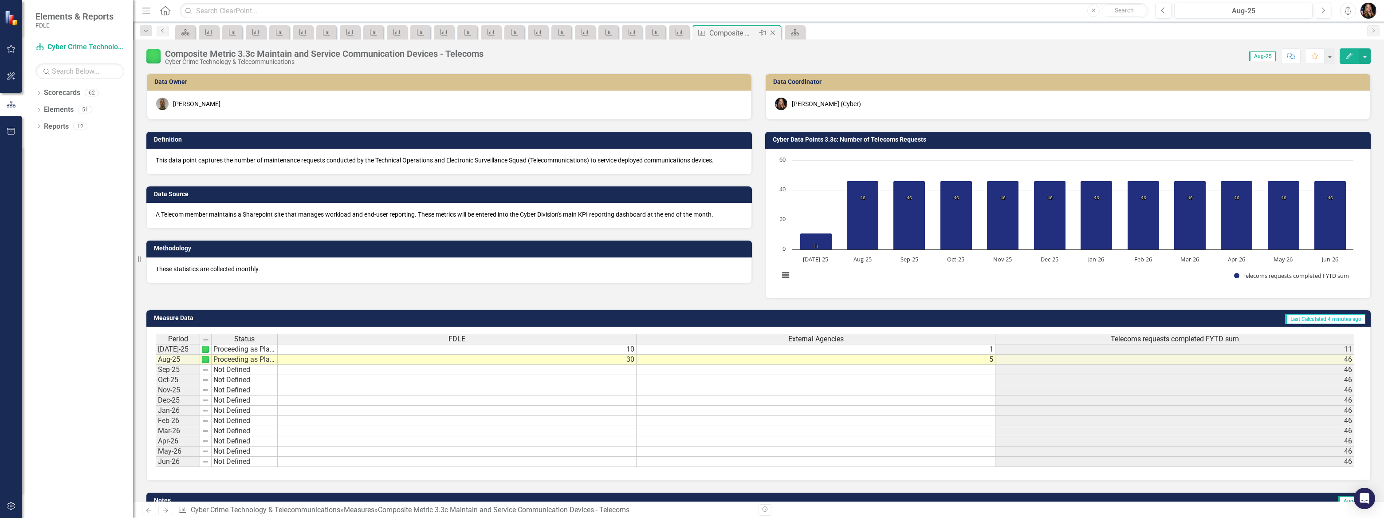
click at [775, 36] on div "Close" at bounding box center [773, 33] width 11 height 11
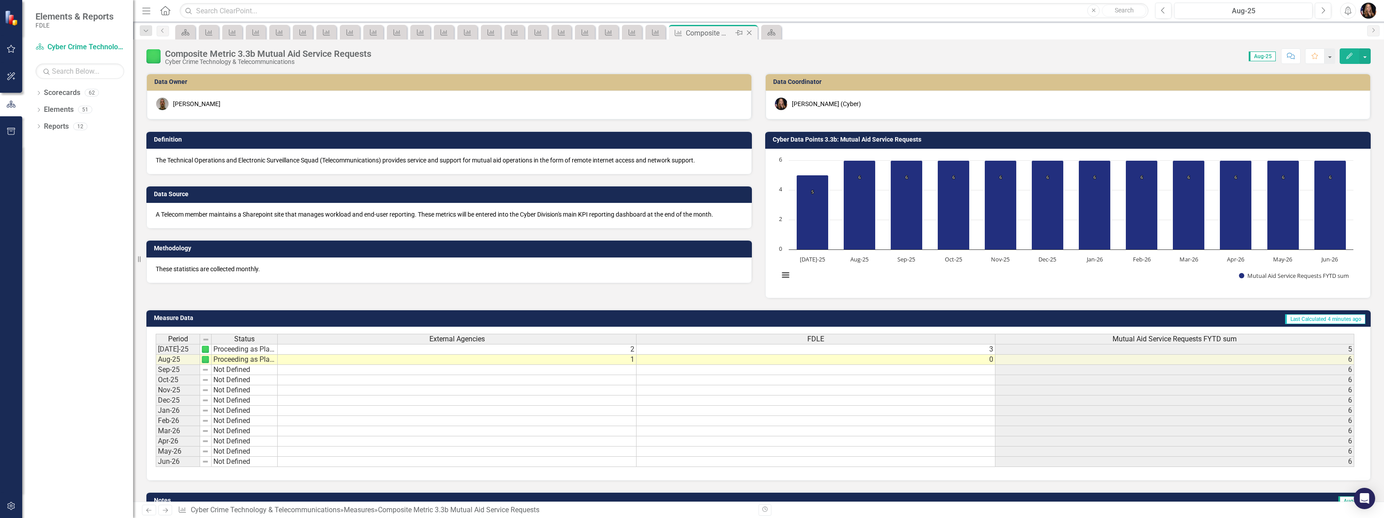
click at [750, 32] on icon "Close" at bounding box center [749, 32] width 9 height 7
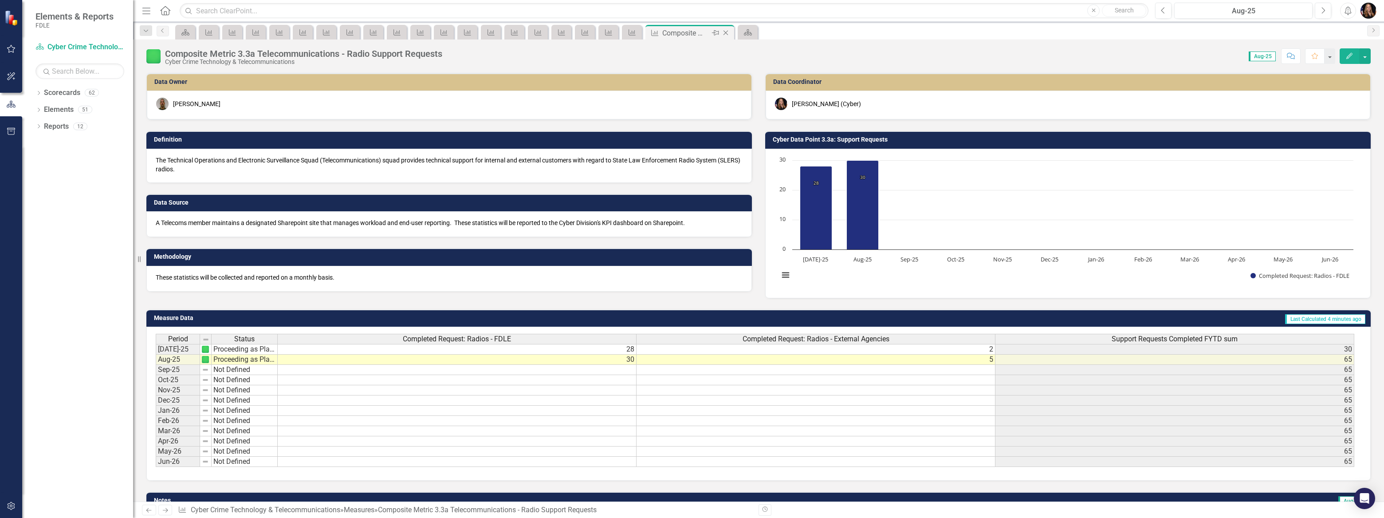
click at [727, 31] on icon "Close" at bounding box center [725, 32] width 9 height 7
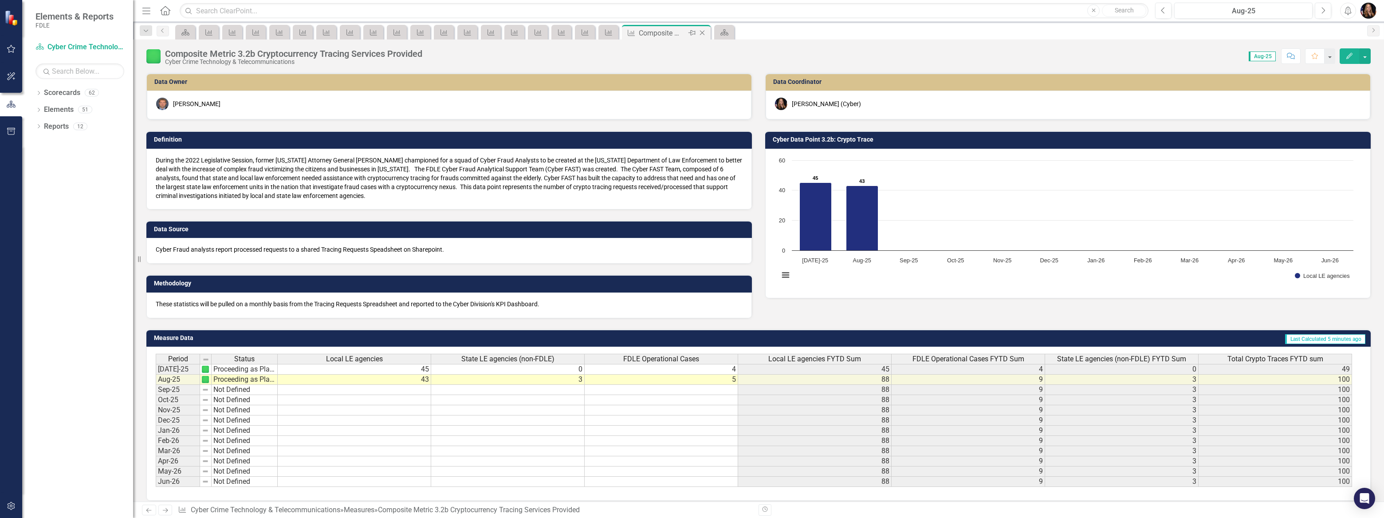
click at [703, 31] on icon "Close" at bounding box center [702, 32] width 9 height 7
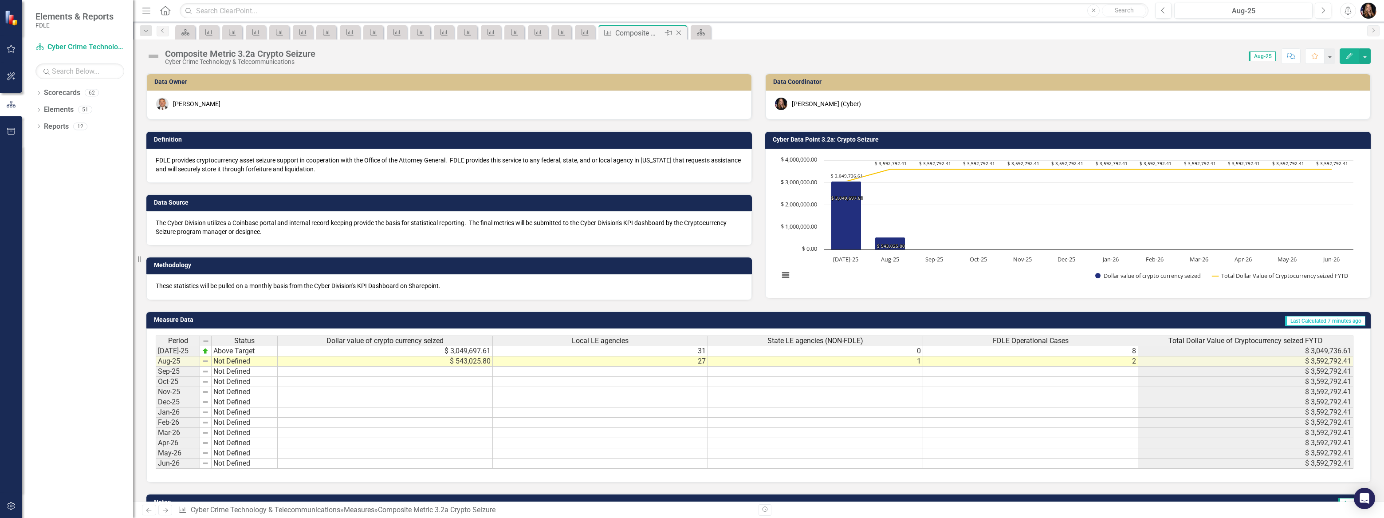
click at [677, 35] on icon "Close" at bounding box center [678, 32] width 9 height 7
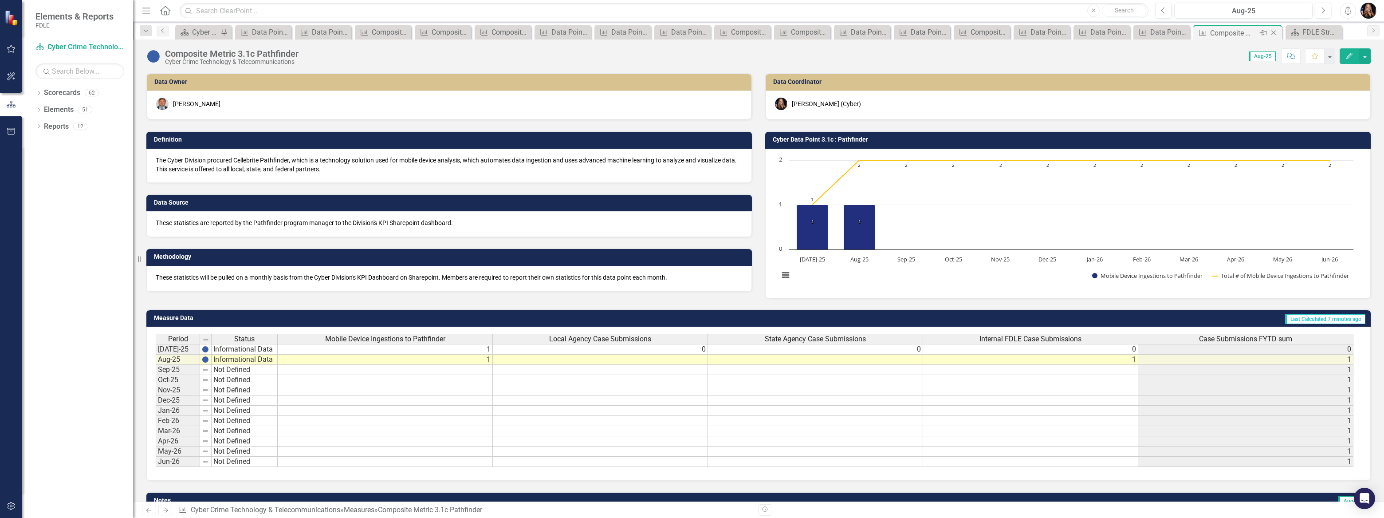
click at [1273, 32] on icon "Close" at bounding box center [1273, 32] width 9 height 7
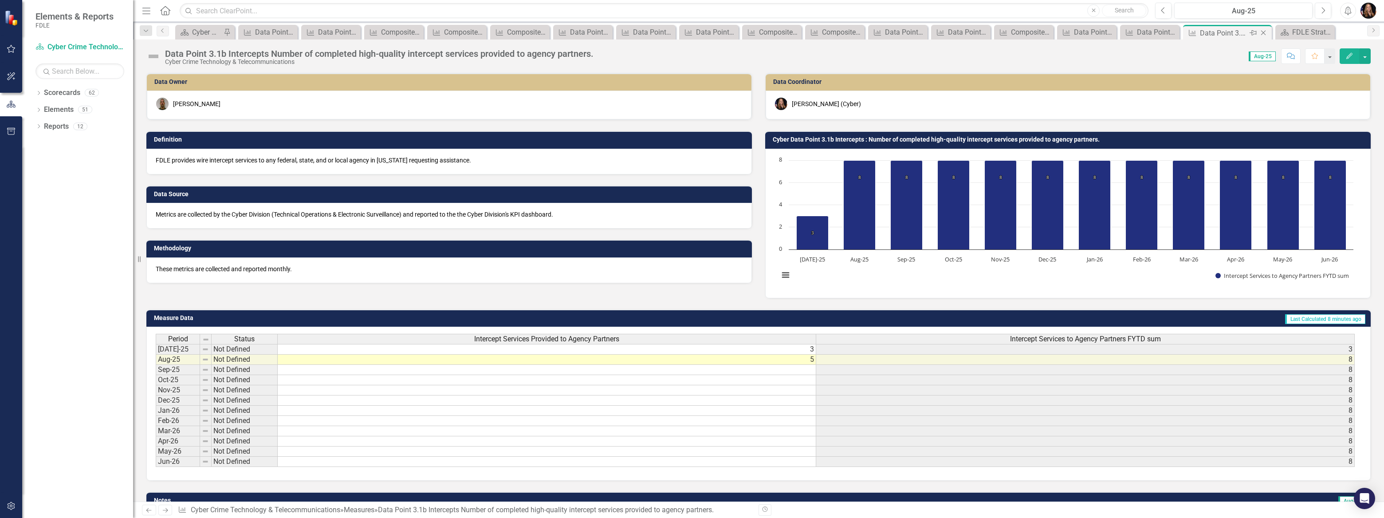
click at [1266, 32] on icon "Close" at bounding box center [1263, 32] width 9 height 7
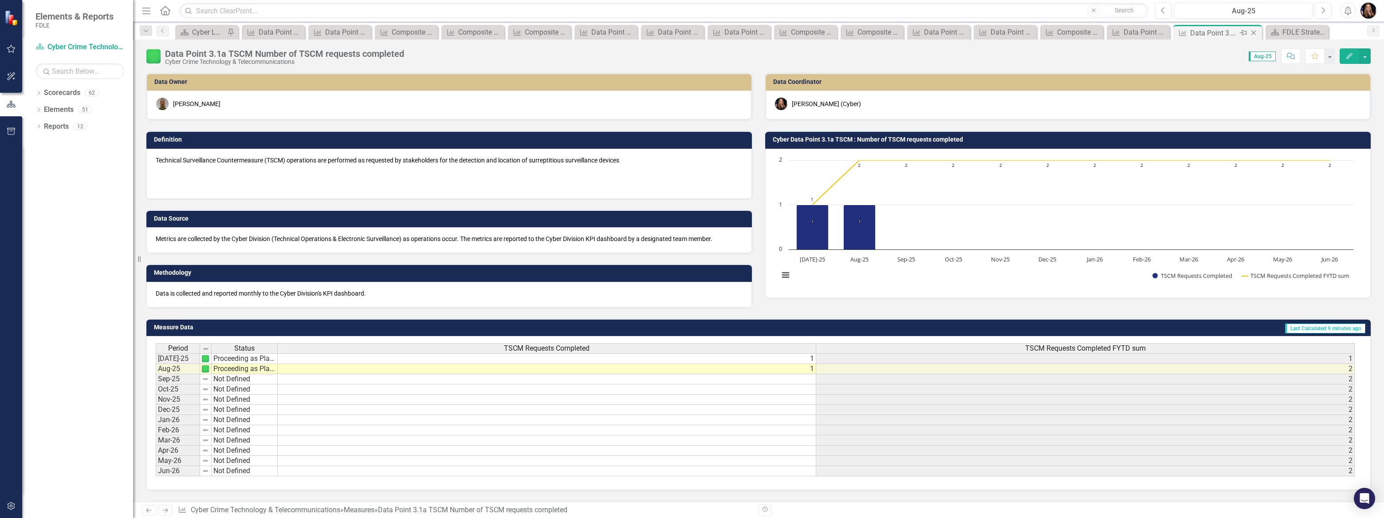
click at [1256, 34] on icon "Close" at bounding box center [1253, 32] width 9 height 7
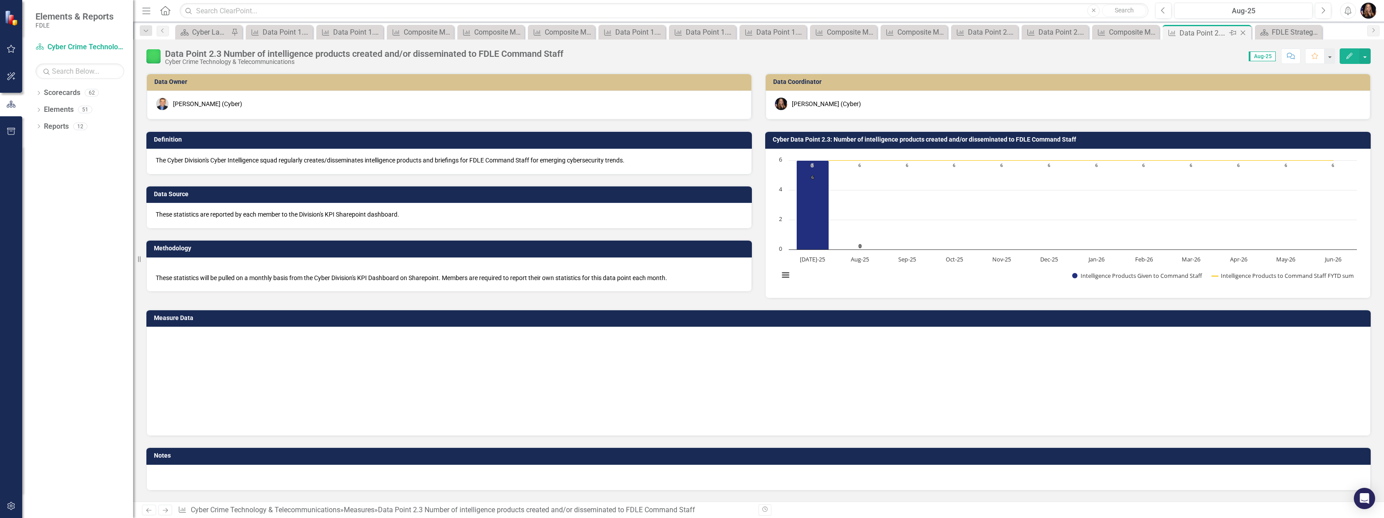
click at [1243, 29] on icon "Close" at bounding box center [1243, 32] width 9 height 7
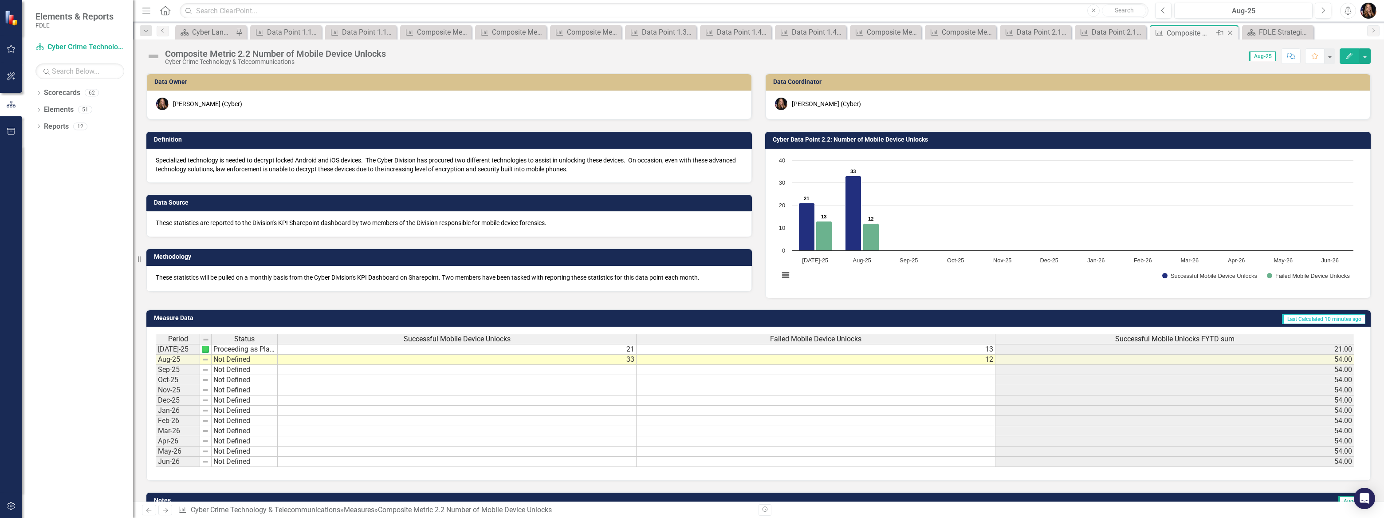
click at [1231, 31] on icon "Close" at bounding box center [1230, 32] width 9 height 7
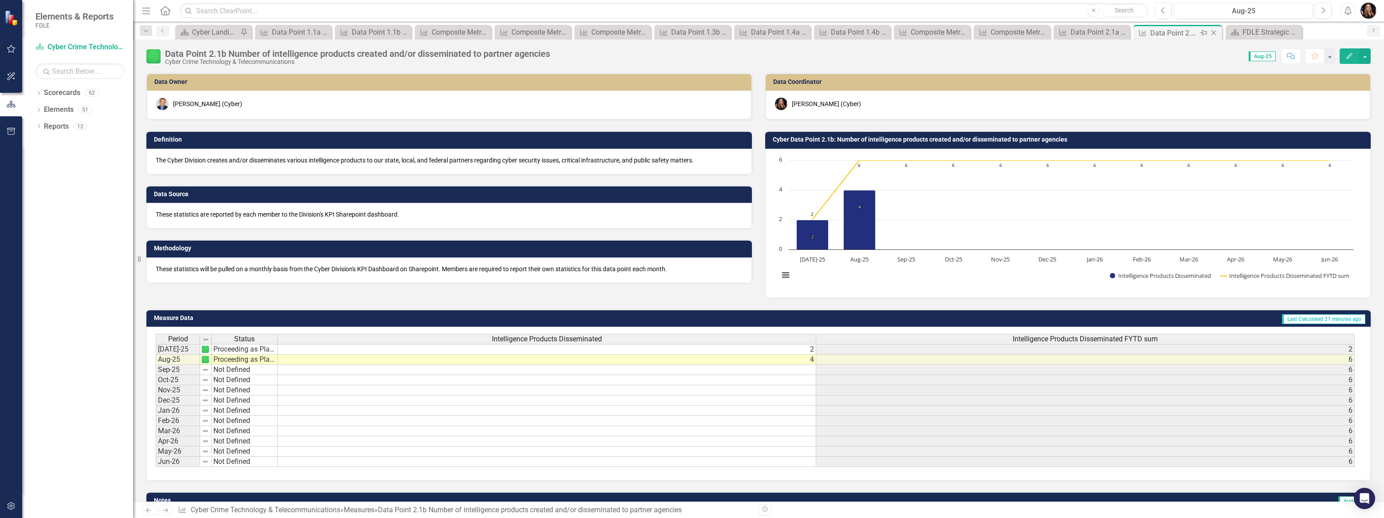
click at [1217, 31] on icon "Close" at bounding box center [1213, 32] width 9 height 7
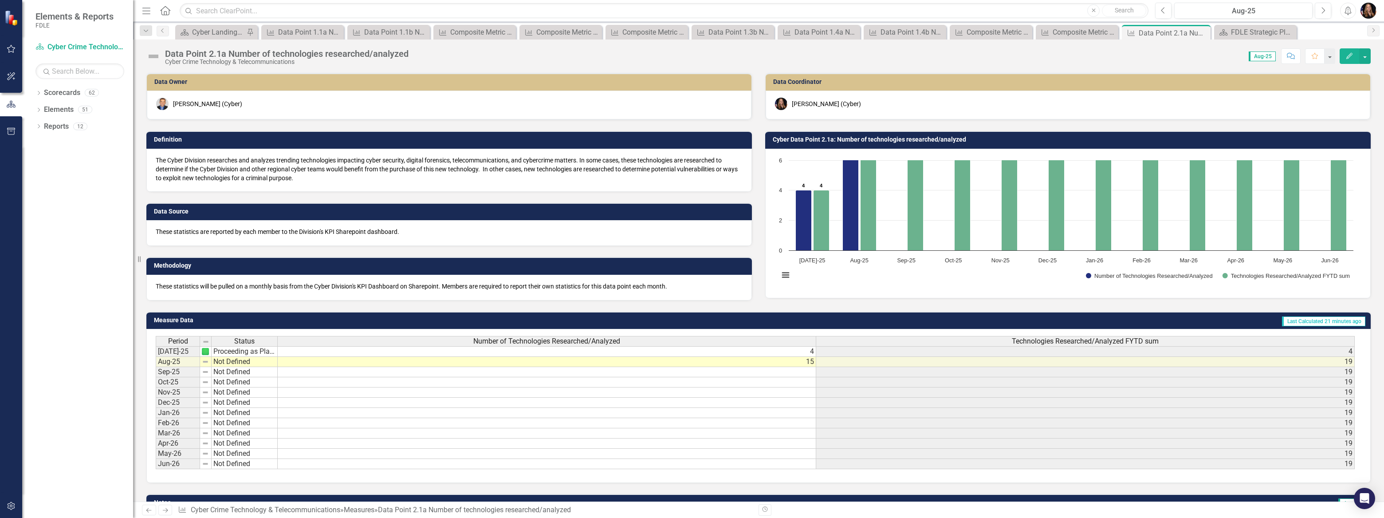
click at [0, 0] on icon "Close" at bounding box center [0, 0] width 0 height 0
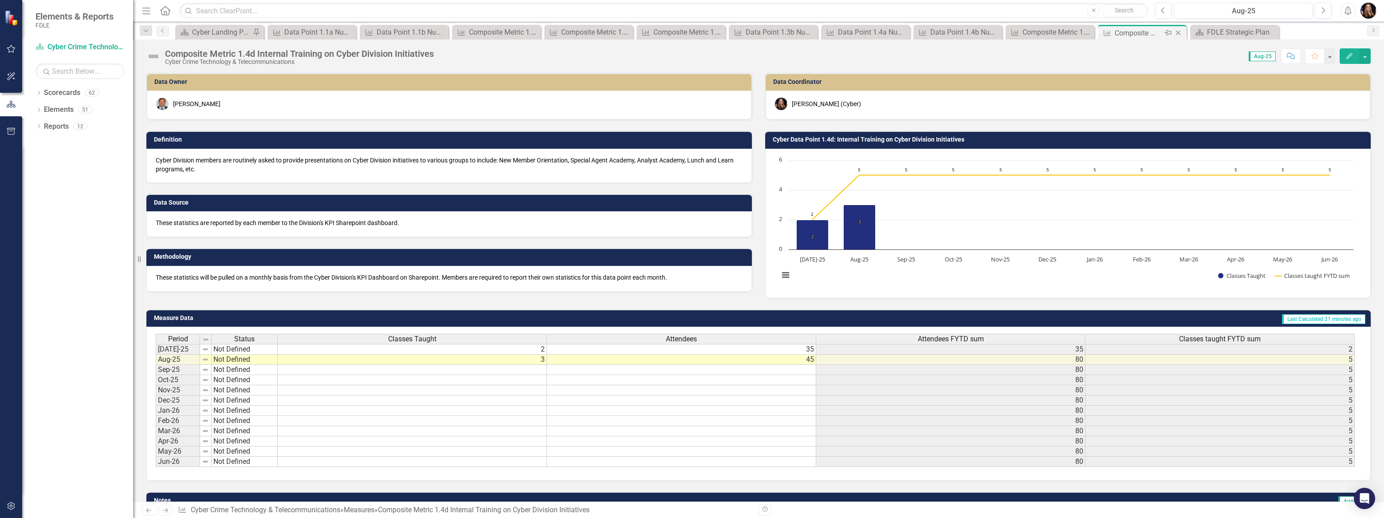
click at [1174, 31] on icon "Close" at bounding box center [1178, 32] width 9 height 7
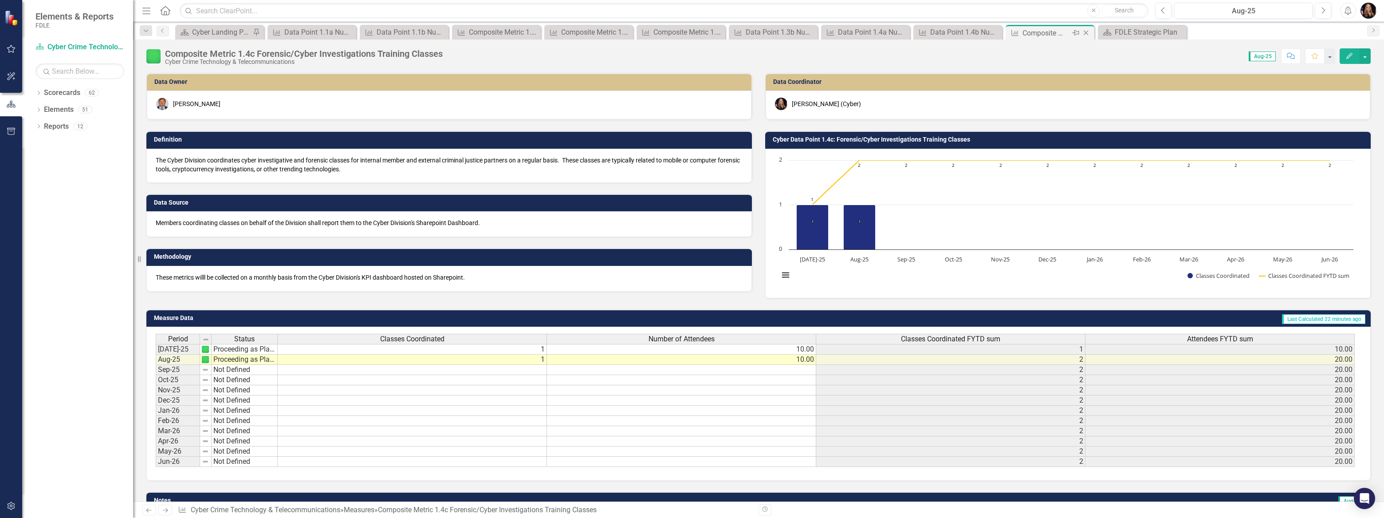
click at [1082, 32] on icon "Close" at bounding box center [1086, 32] width 9 height 7
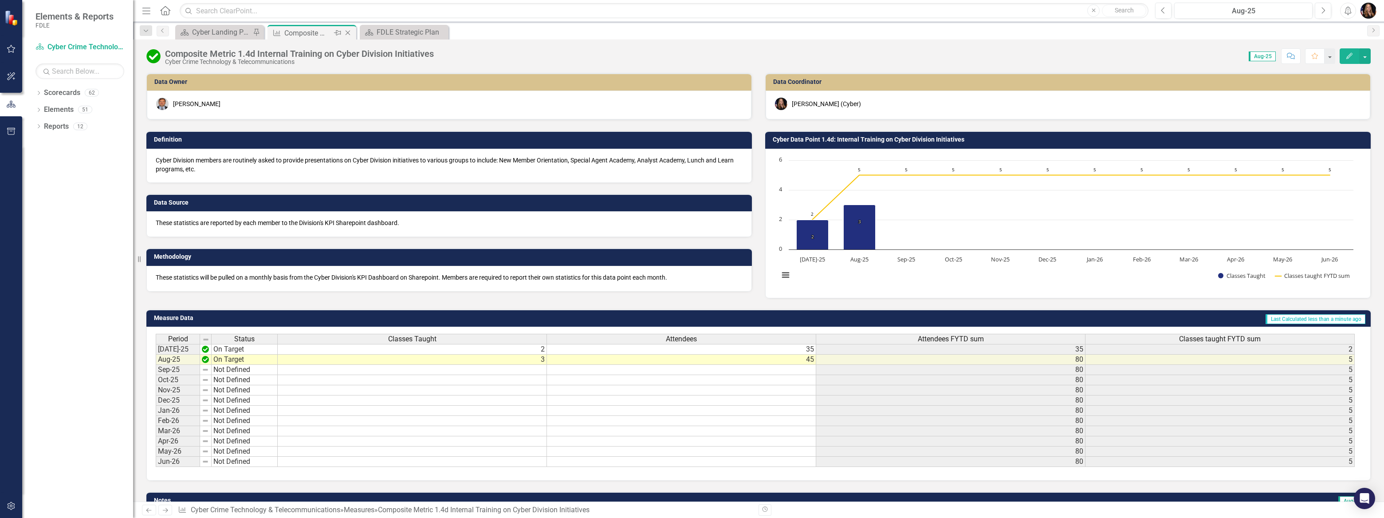
click at [347, 31] on icon "Close" at bounding box center [347, 32] width 9 height 7
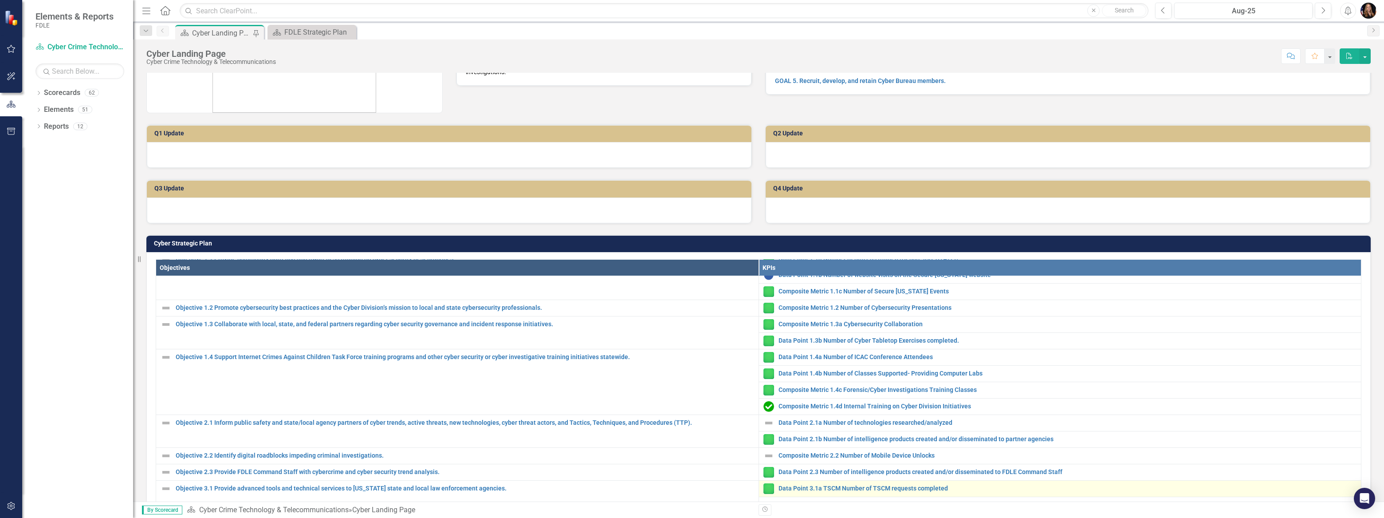
scroll to position [49, 0]
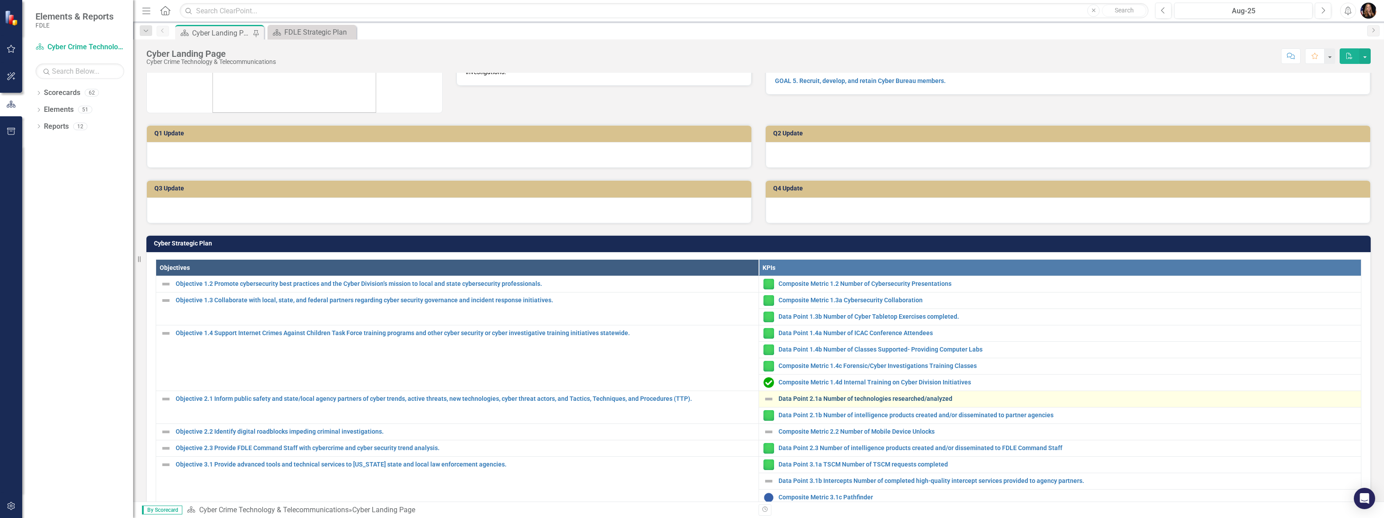
click at [835, 397] on link "Data Point 2.1a Number of technologies researched/analyzed" at bounding box center [1068, 398] width 579 height 7
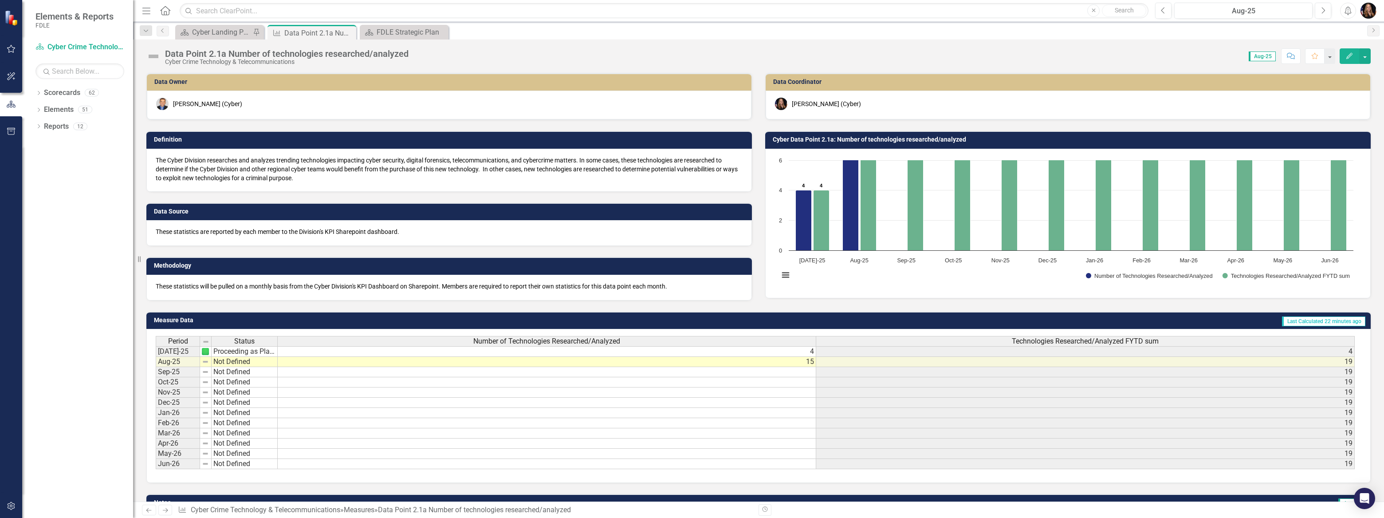
click at [222, 364] on td "Not Defined" at bounding box center [245, 362] width 66 height 10
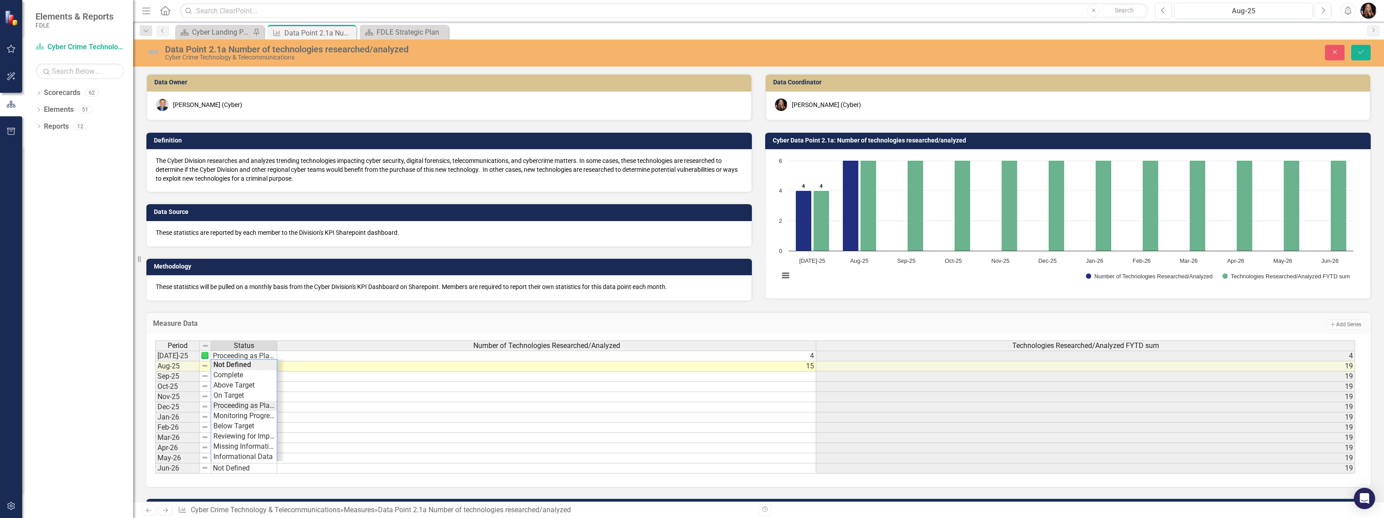
type textarea "Proceeding as Planned"
click at [228, 408] on div "Period Status Number of Technologies Researched/Analyzed Technologies Researche…" at bounding box center [755, 407] width 1200 height 134
click at [1364, 57] on button "Save" at bounding box center [1361, 53] width 20 height 16
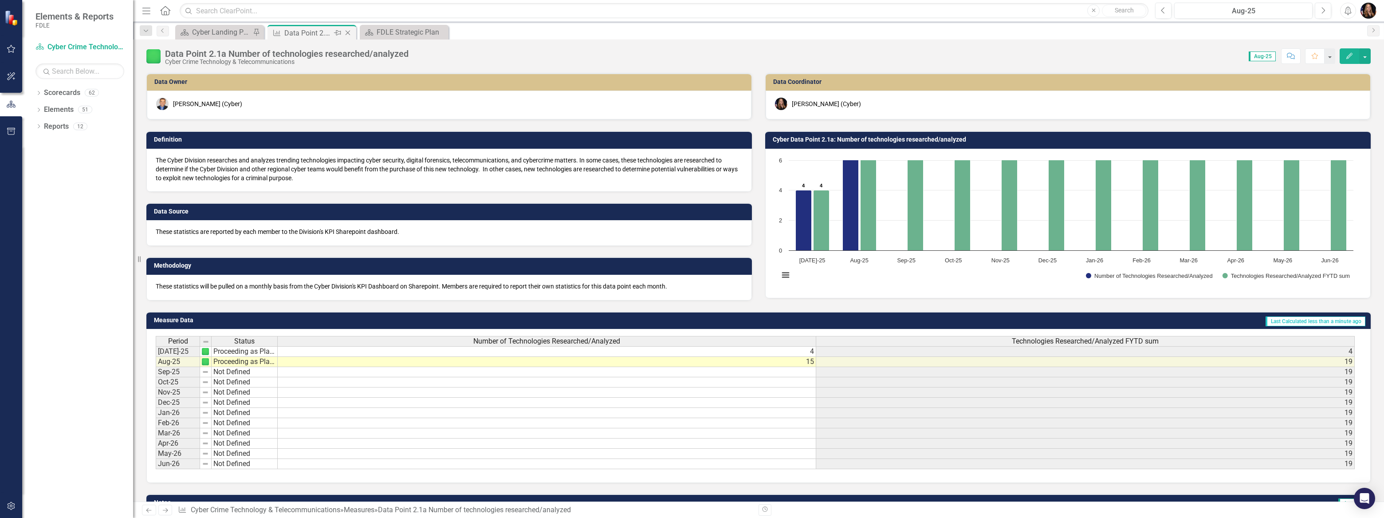
click at [344, 35] on icon "Close" at bounding box center [347, 32] width 9 height 7
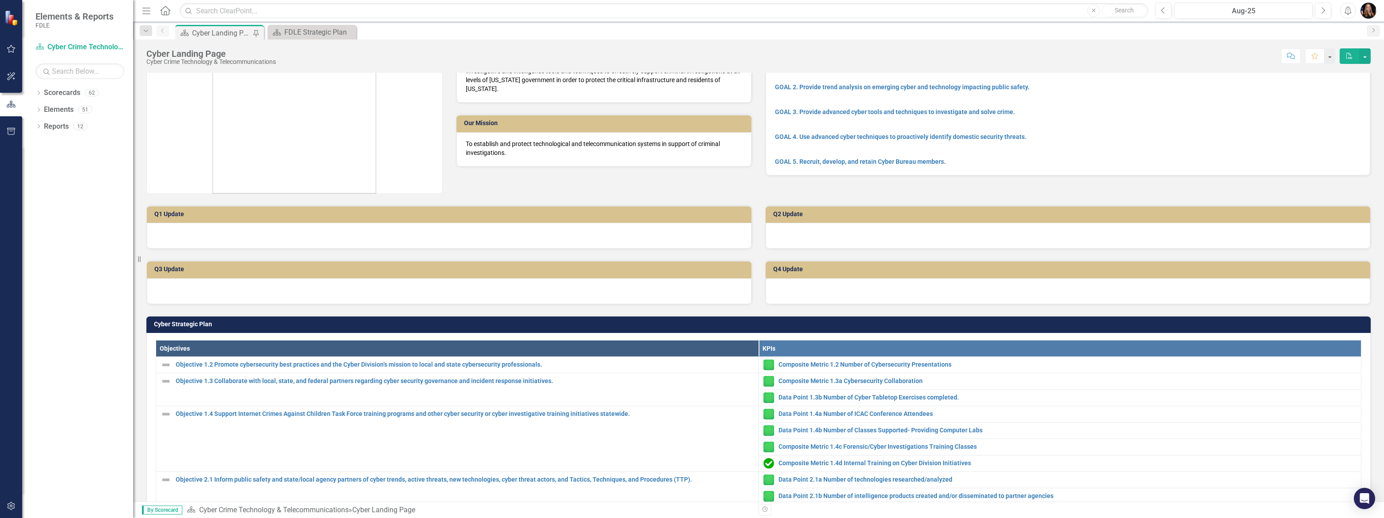
scroll to position [201, 0]
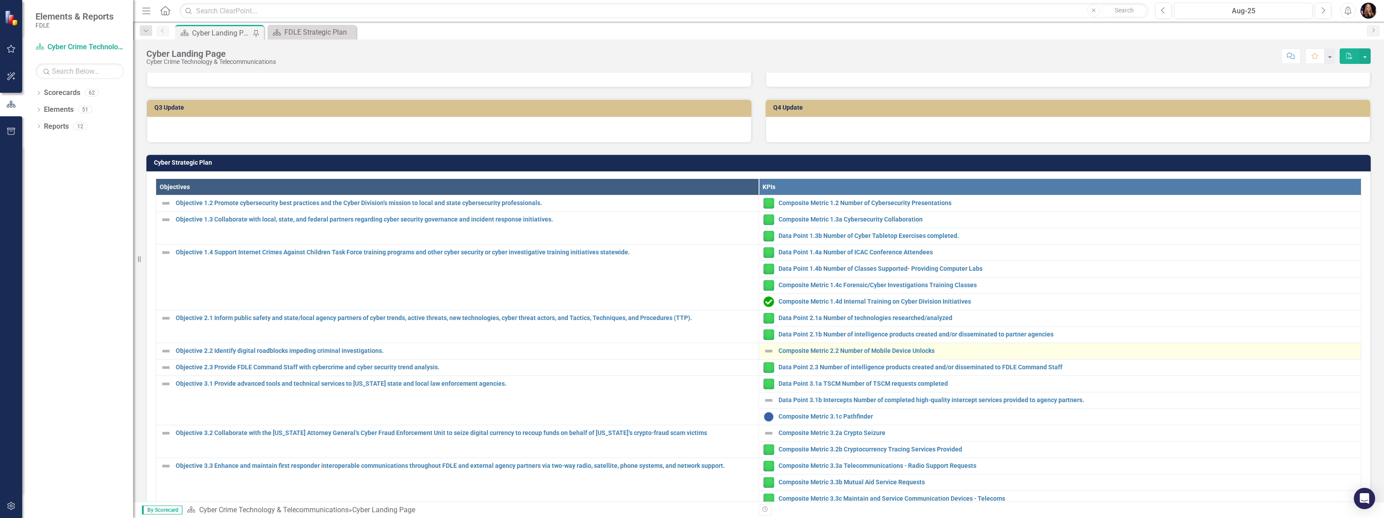
click at [817, 346] on div "Composite Metric 2.2 Number of Mobile Device Unlocks" at bounding box center [1061, 351] width 594 height 11
click at [818, 352] on link "Composite Metric 2.2 Number of Mobile Device Unlocks" at bounding box center [1068, 350] width 579 height 7
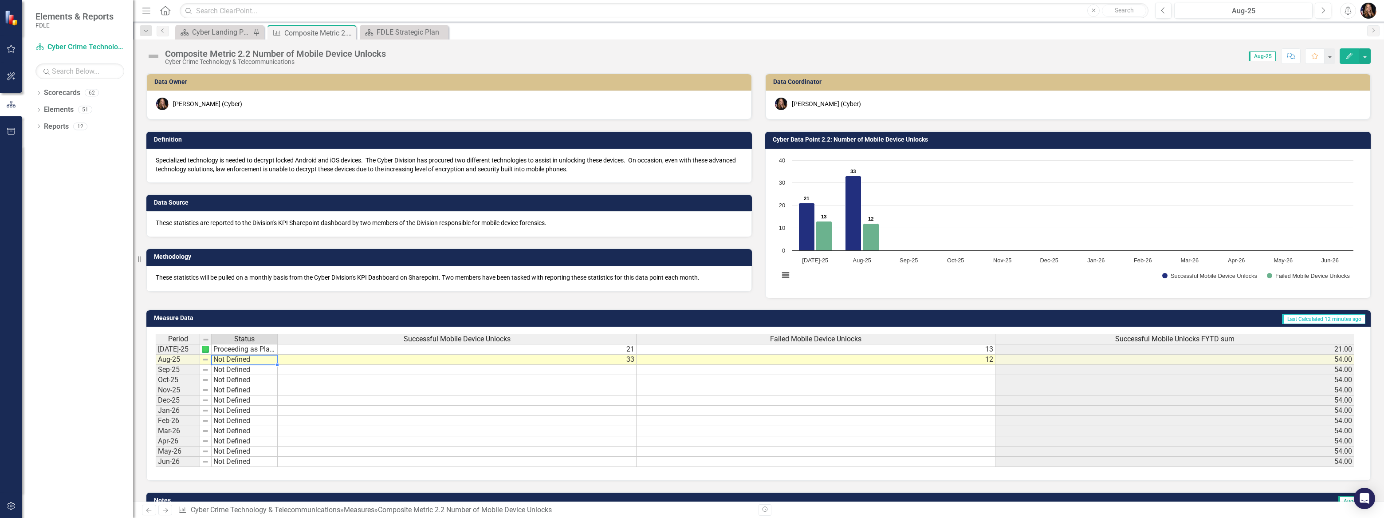
click at [226, 358] on td "Not Defined" at bounding box center [245, 359] width 66 height 10
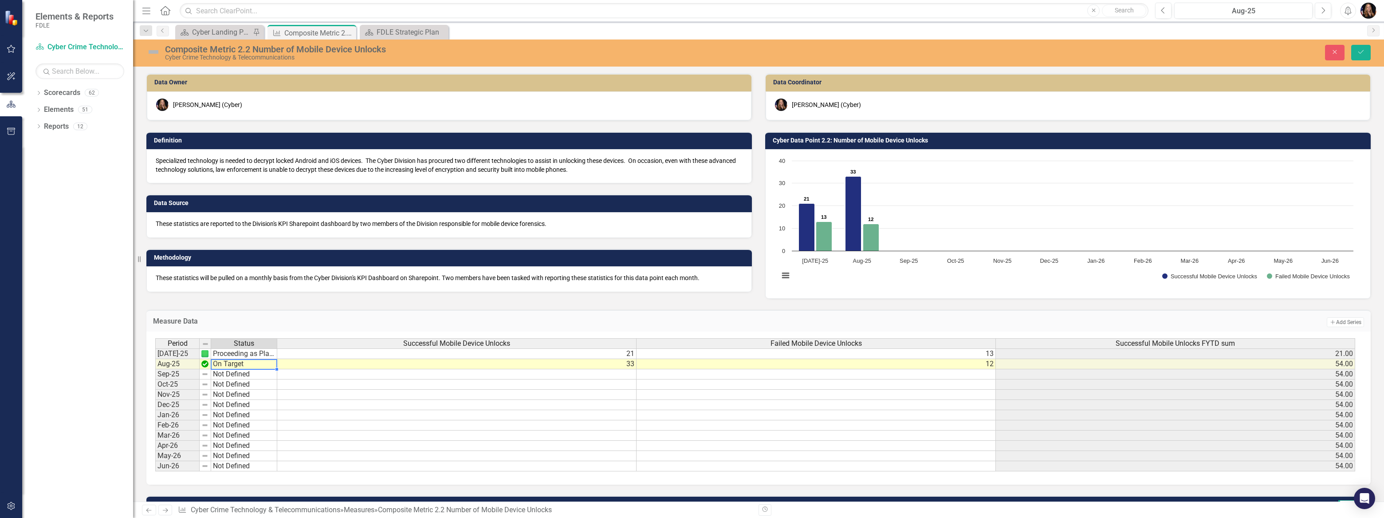
drag, startPoint x: 234, startPoint y: 397, endPoint x: 239, endPoint y: 406, distance: 10.0
click at [239, 406] on div "Period Status Successful Mobile Device Unlocks Failed Mobile Device Unlocks Suc…" at bounding box center [755, 405] width 1200 height 134
click at [240, 365] on td "On Target" at bounding box center [244, 364] width 66 height 10
type textarea "Proceeding as Planned"
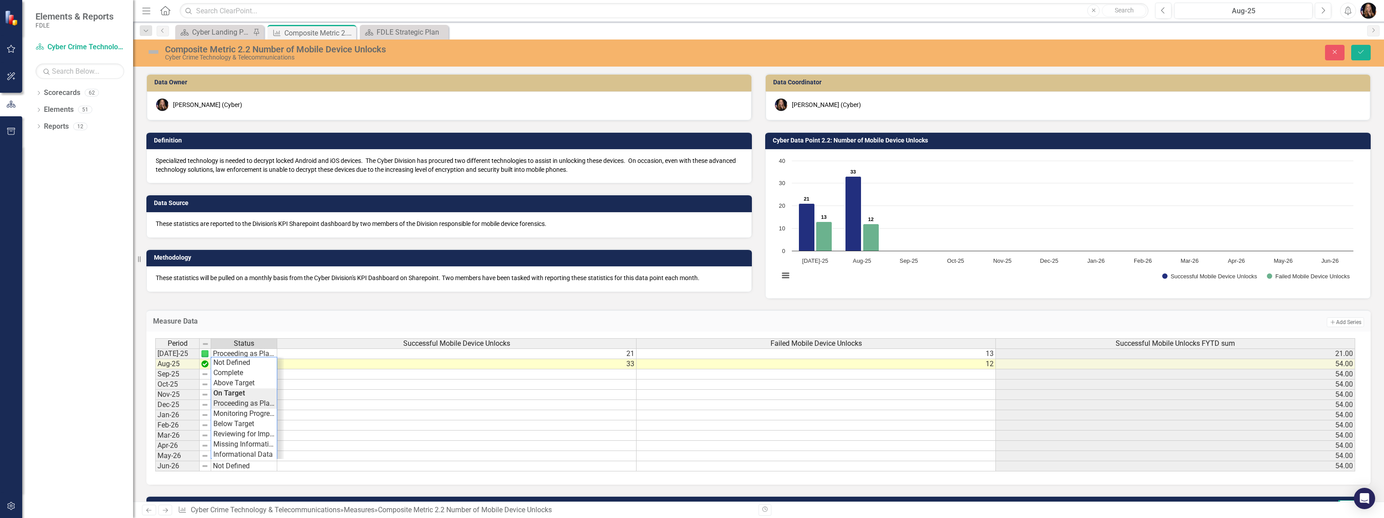
click at [236, 400] on div "Period Status Successful Mobile Device Unlocks Failed Mobile Device Unlocks Suc…" at bounding box center [755, 405] width 1200 height 134
click at [1358, 51] on icon "Save" at bounding box center [1361, 52] width 8 height 6
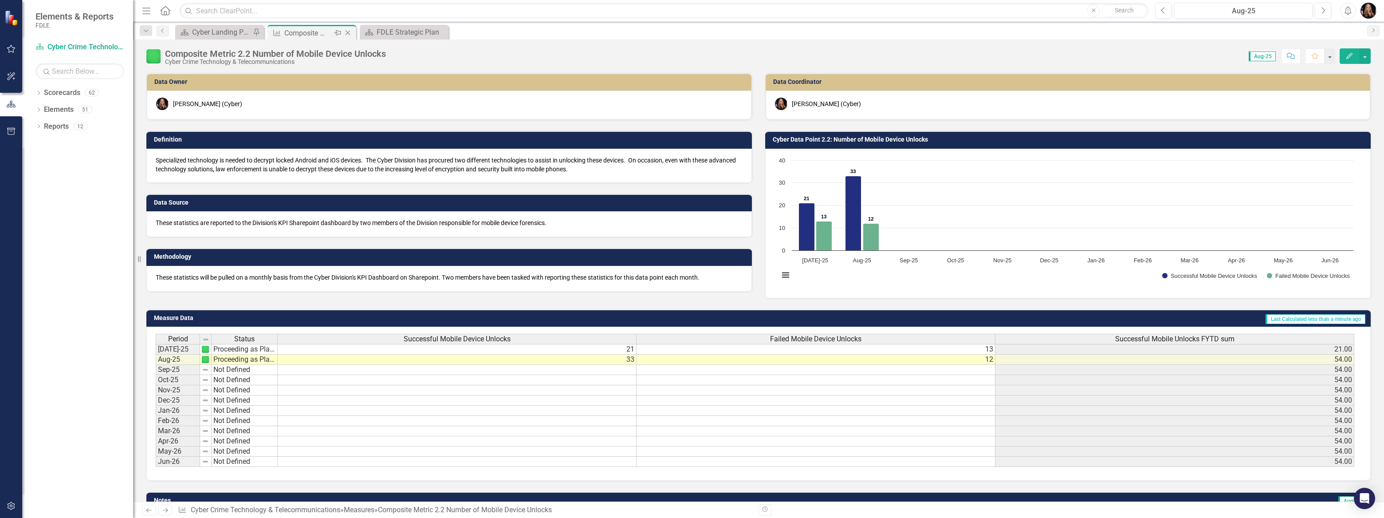
click at [346, 31] on icon at bounding box center [348, 33] width 5 height 5
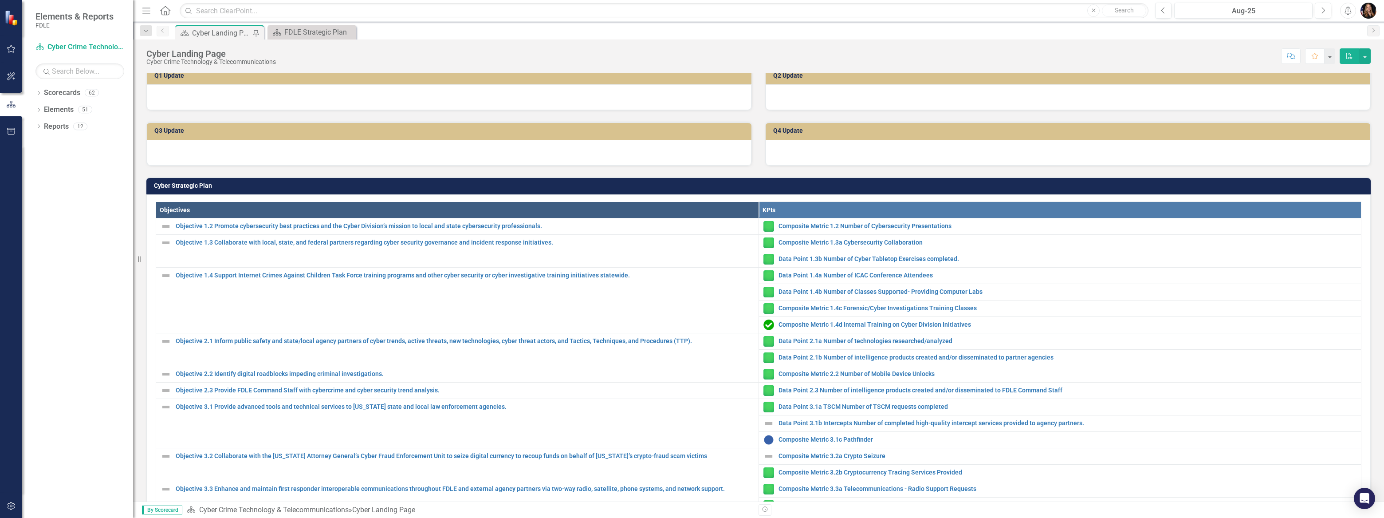
scroll to position [282, 0]
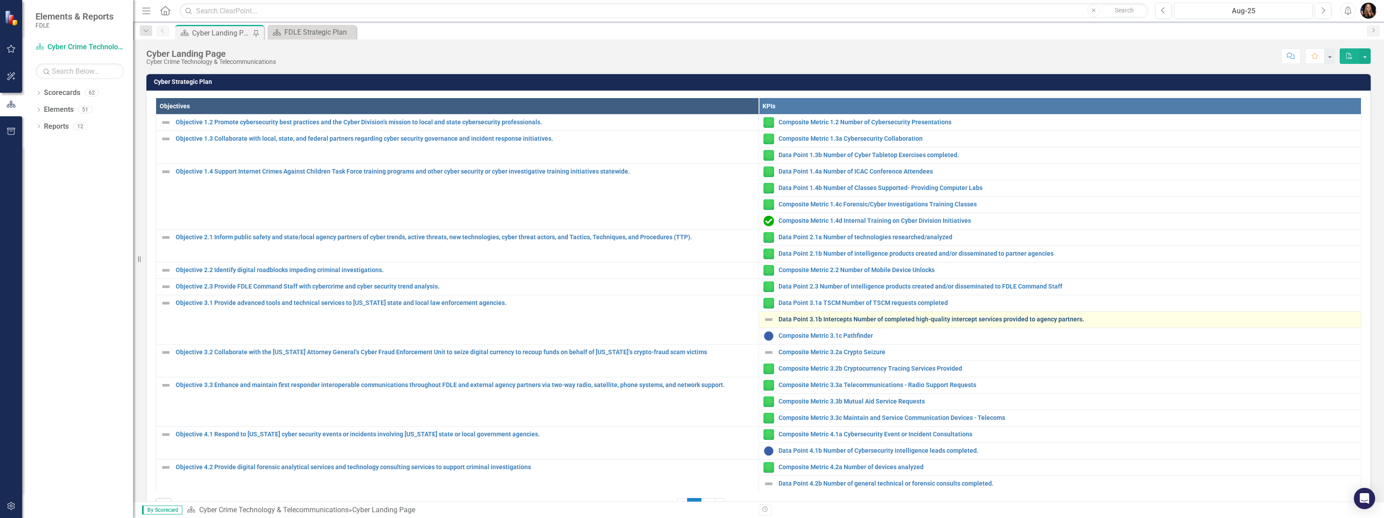
click at [834, 316] on link "Data Point 3.1b Intercepts Number of completed high-quality intercept services …" at bounding box center [1068, 319] width 579 height 7
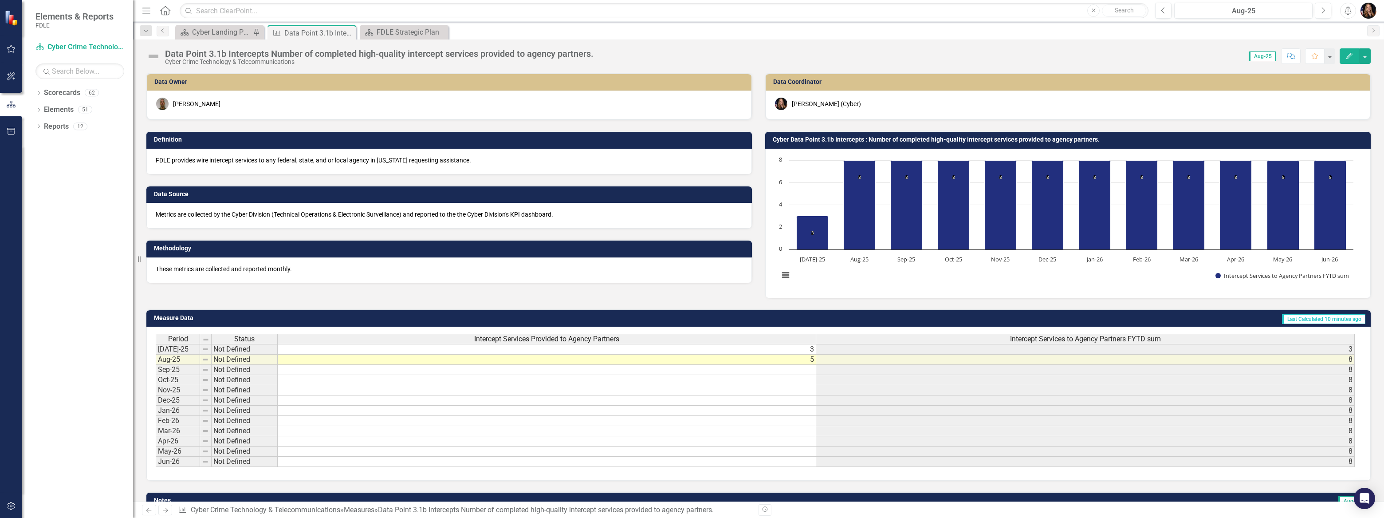
click at [254, 350] on td "Not Defined" at bounding box center [245, 349] width 66 height 11
click at [254, 349] on td "Not Defined" at bounding box center [245, 349] width 66 height 11
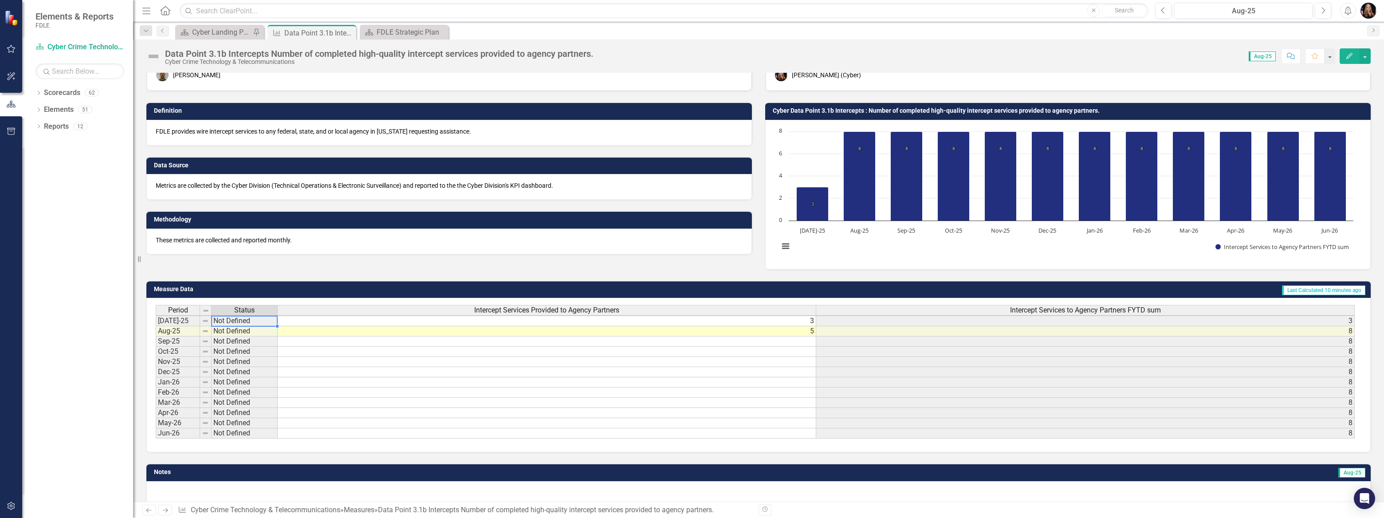
scroll to position [48, 0]
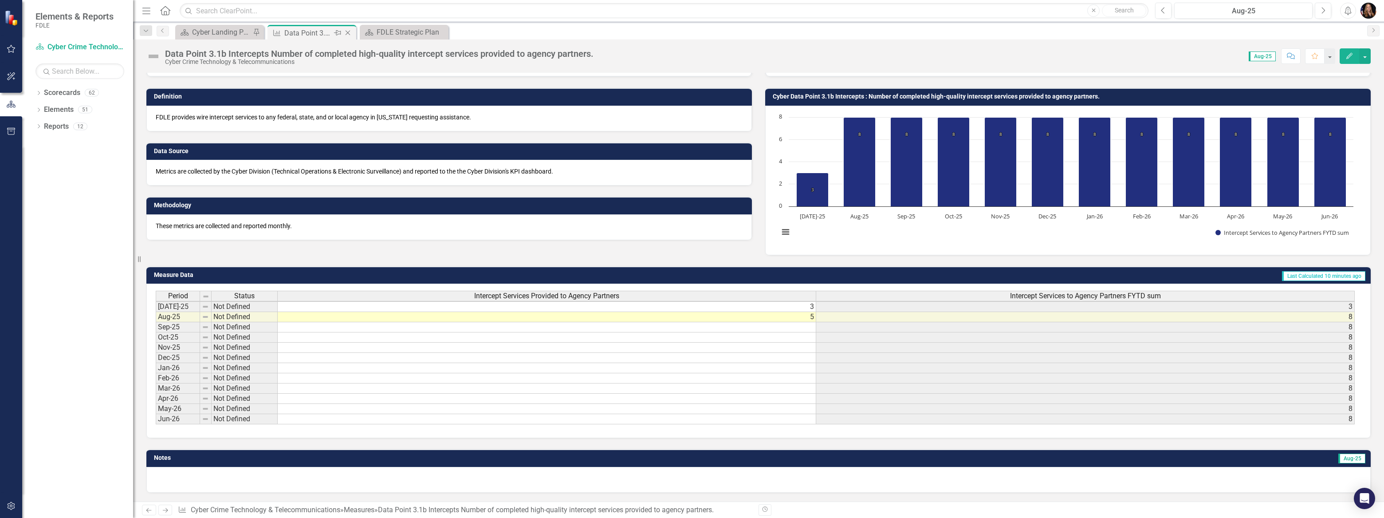
click at [349, 35] on icon "Close" at bounding box center [347, 32] width 9 height 7
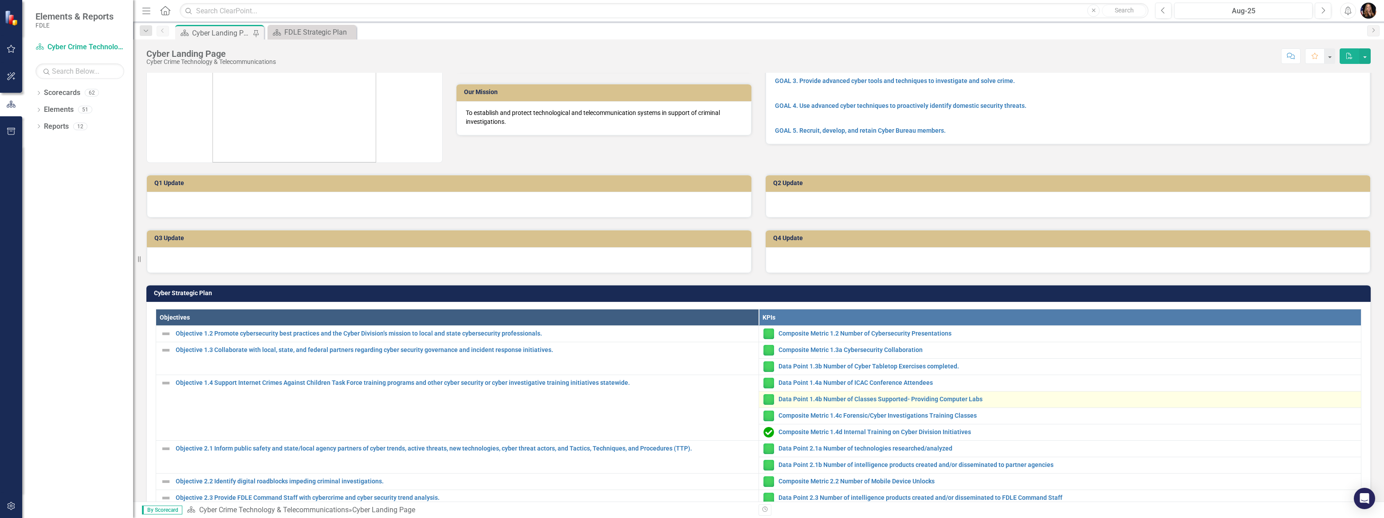
scroll to position [201, 0]
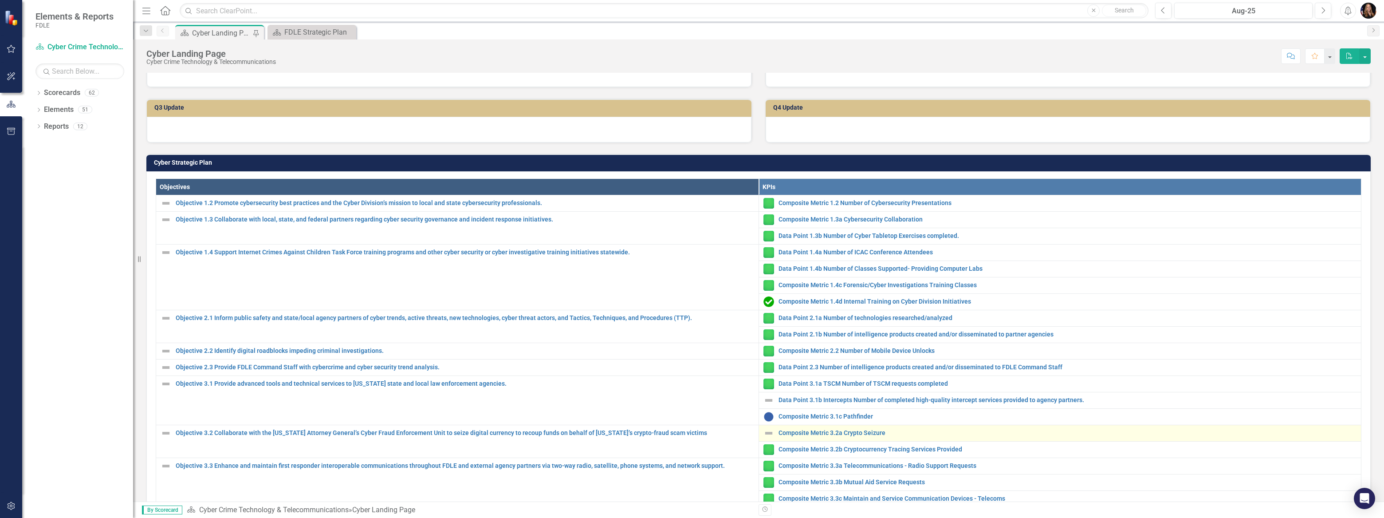
click at [840, 428] on div "Composite Metric 3.2a Crypto Seizure" at bounding box center [1061, 433] width 594 height 11
click at [839, 431] on link "Composite Metric 3.2a Crypto Seizure" at bounding box center [1068, 432] width 579 height 7
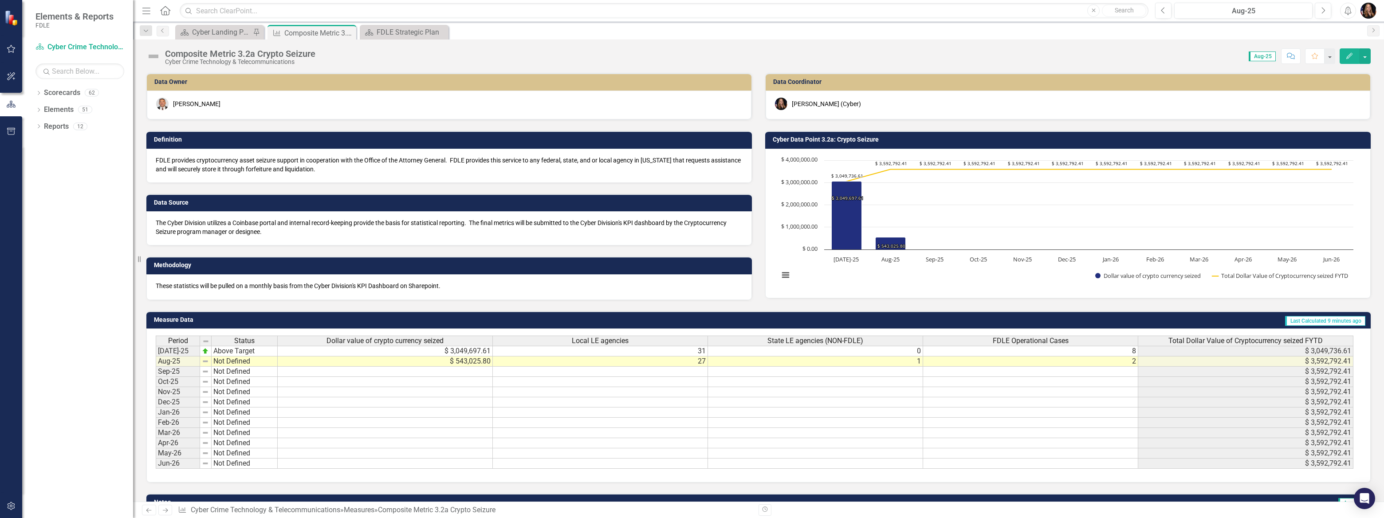
click at [156, 365] on div "Period Status Jul-25 Above Target Aug-25 Not Defined Sep-25 Not Defined Oct-25 …" at bounding box center [156, 401] width 0 height 133
click at [255, 366] on div at bounding box center [244, 366] width 66 height 1
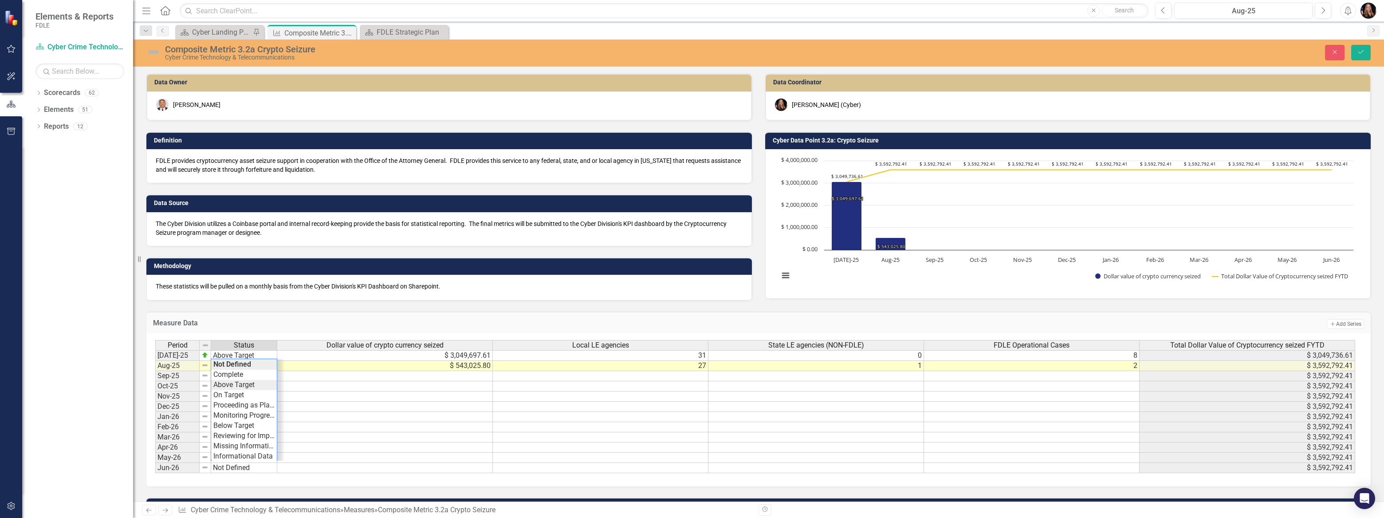
type textarea "Above Target"
click at [252, 381] on div "Period Status Dollar value of crypto currency seized Local LE agencies State LE…" at bounding box center [755, 407] width 1200 height 134
click at [1359, 52] on icon "submit" at bounding box center [1361, 52] width 5 height 4
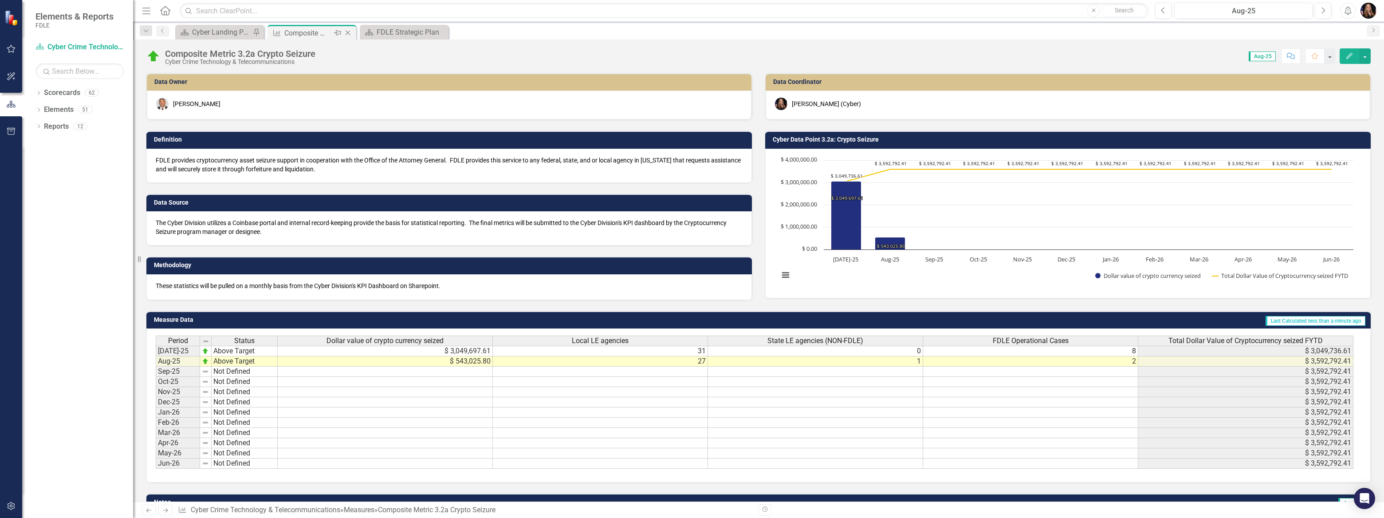
click at [353, 31] on div "Close" at bounding box center [348, 33] width 11 height 11
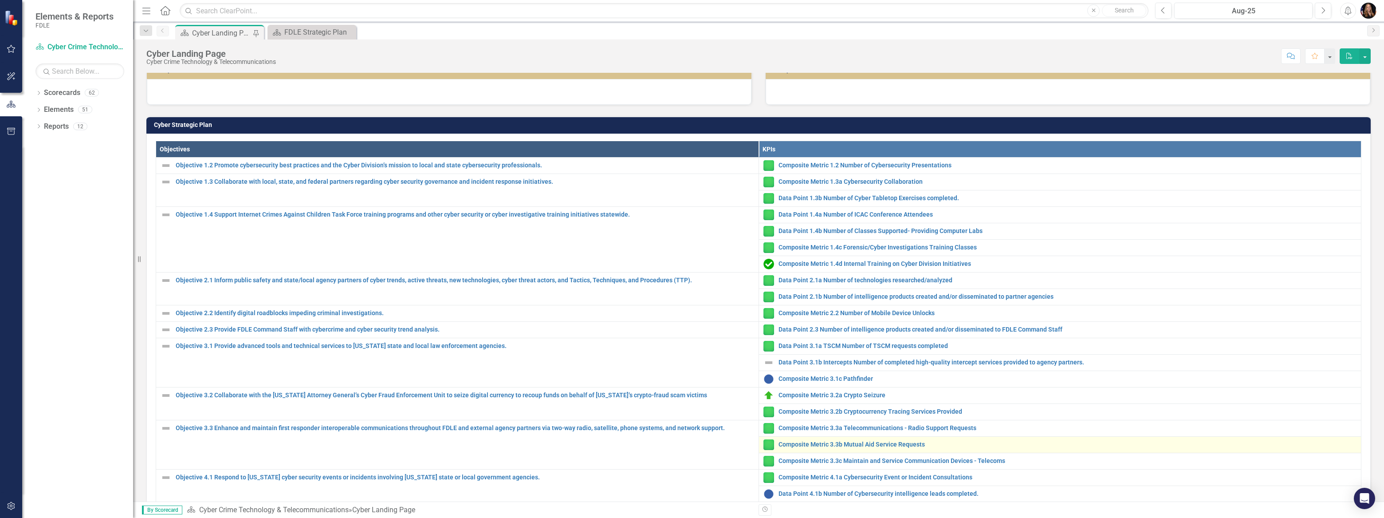
scroll to position [242, 0]
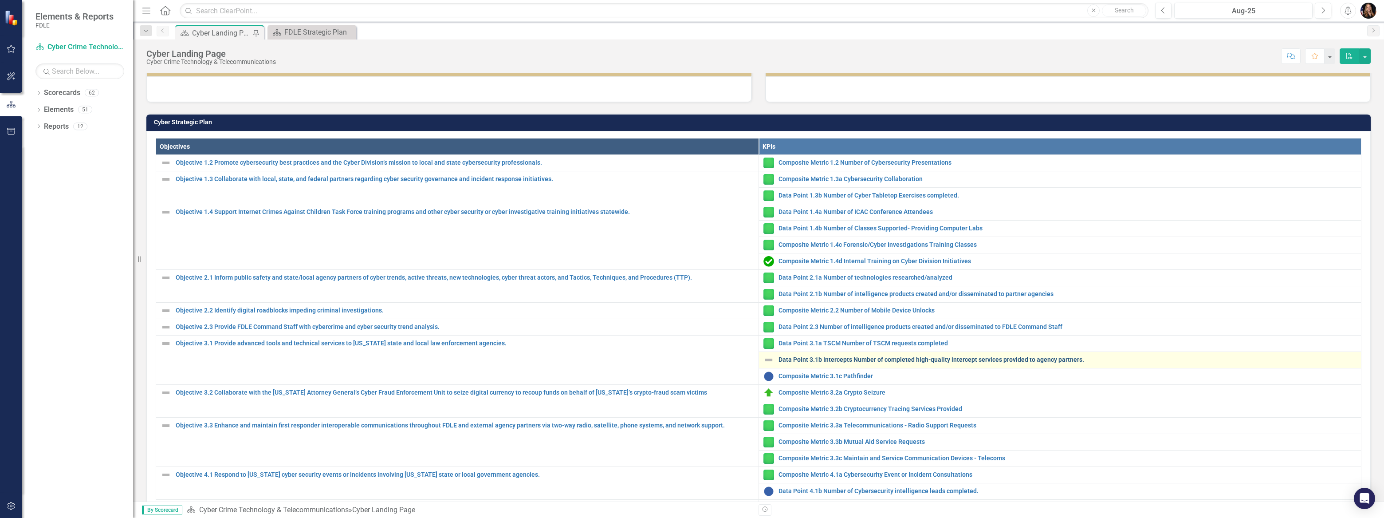
click at [885, 361] on link "Data Point 3.1b Intercepts Number of completed high-quality intercept services …" at bounding box center [1068, 359] width 579 height 7
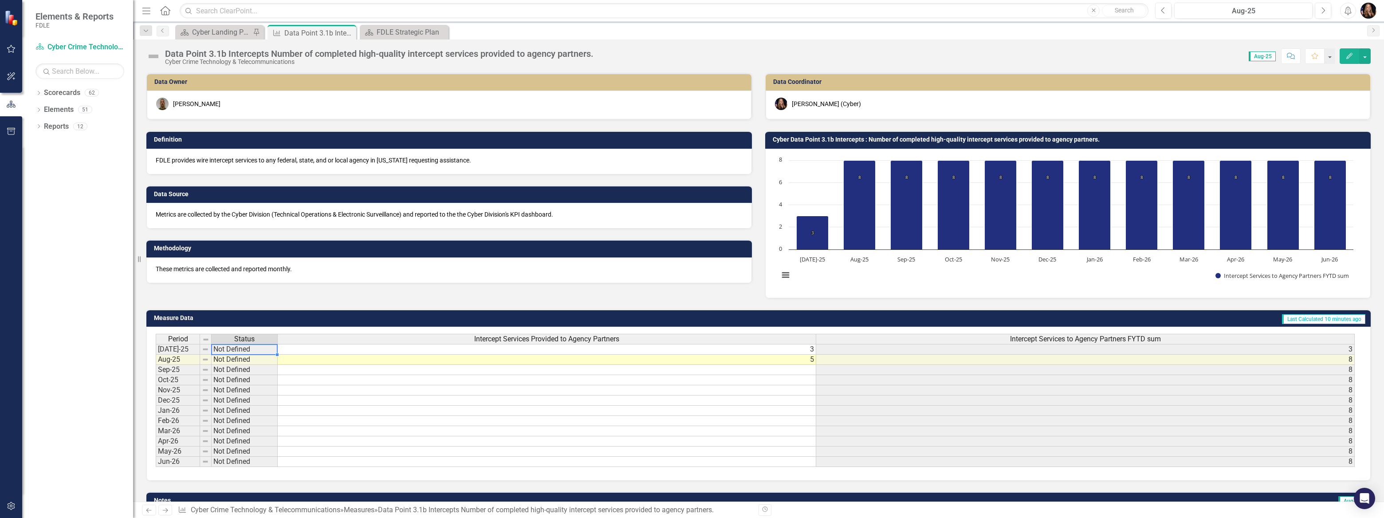
click at [250, 349] on td "Not Defined" at bounding box center [245, 349] width 66 height 11
click at [250, 350] on td "Not Defined" at bounding box center [245, 349] width 66 height 11
click at [348, 35] on icon "Close" at bounding box center [347, 32] width 9 height 7
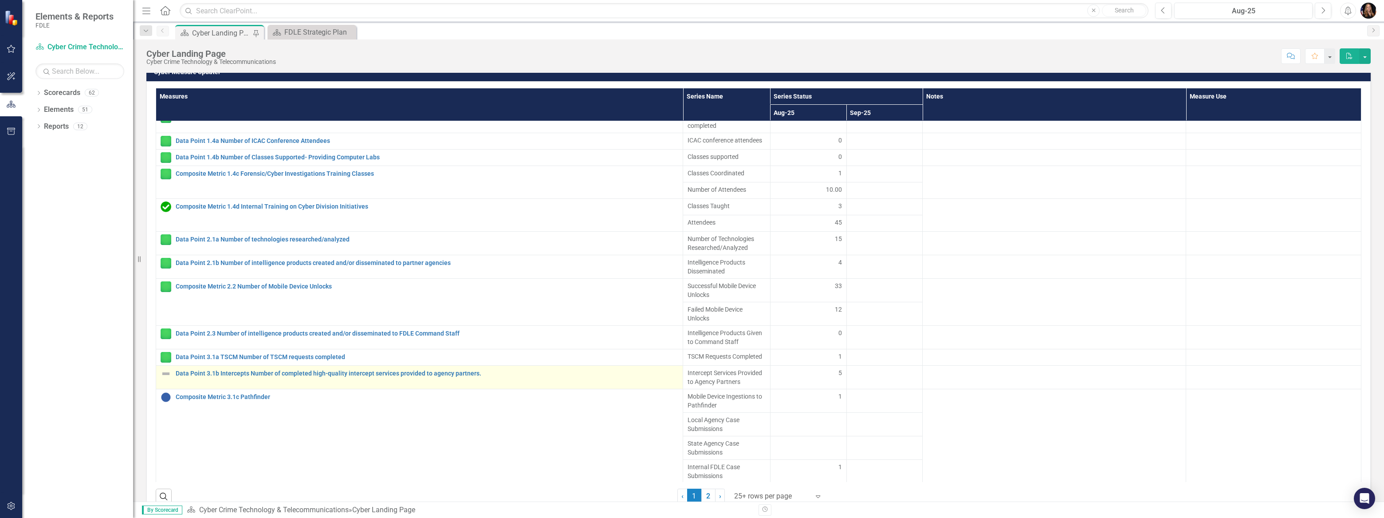
scroll to position [807, 0]
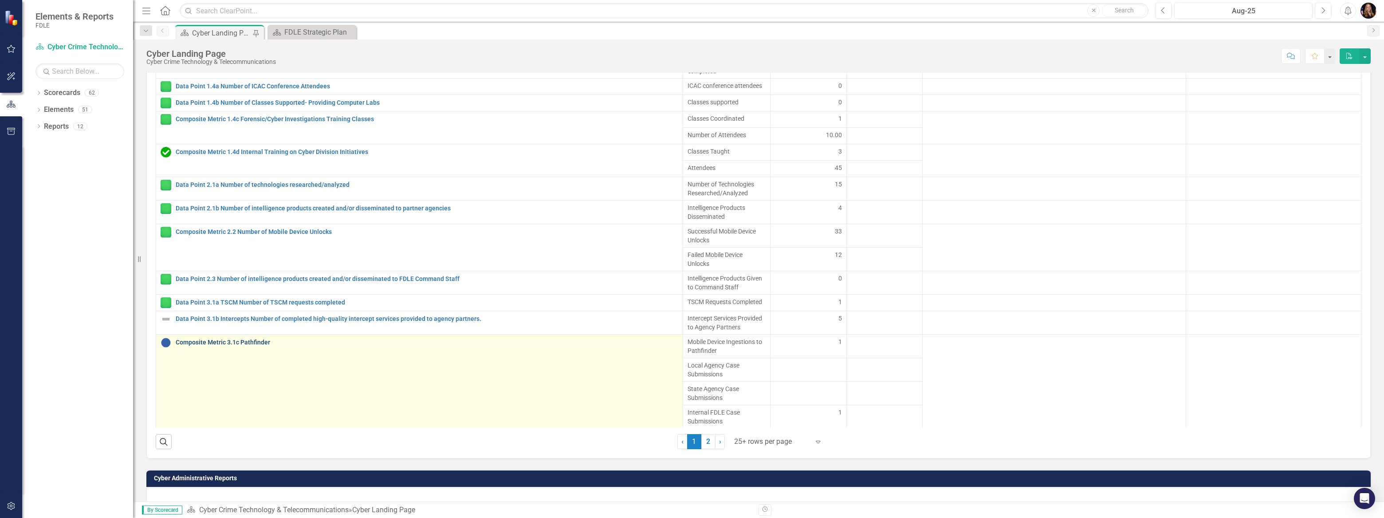
click at [255, 341] on link "Composite Metric 3.1c Pathfinder" at bounding box center [427, 342] width 503 height 7
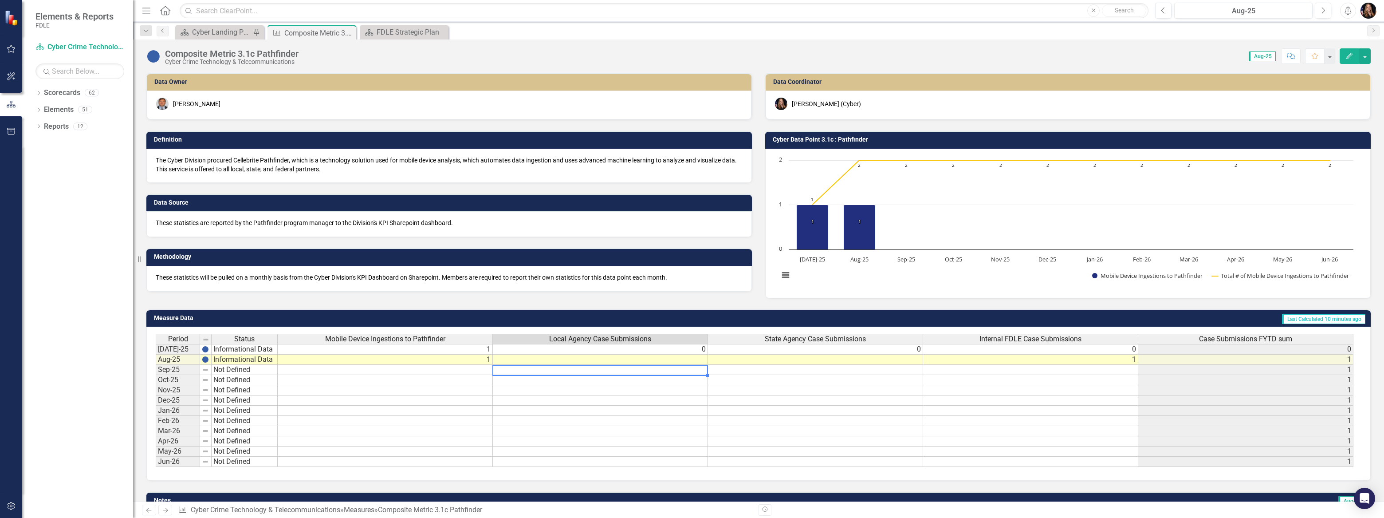
click at [685, 367] on td at bounding box center [600, 370] width 215 height 10
click at [690, 363] on td at bounding box center [600, 359] width 215 height 10
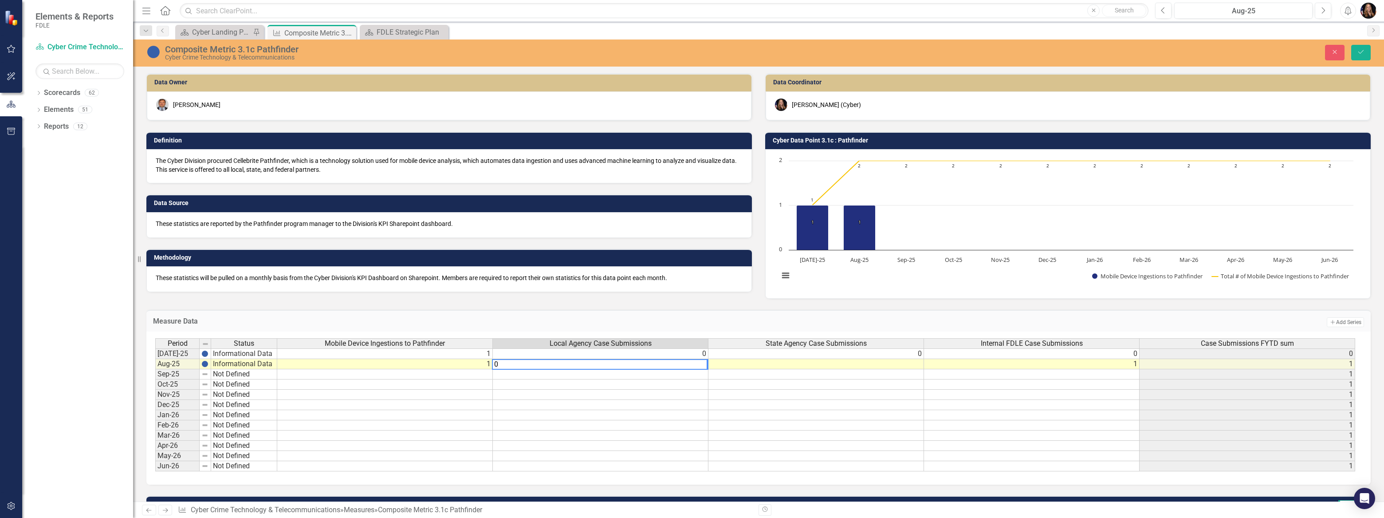
type textarea "0"
click at [853, 366] on td at bounding box center [817, 364] width 216 height 10
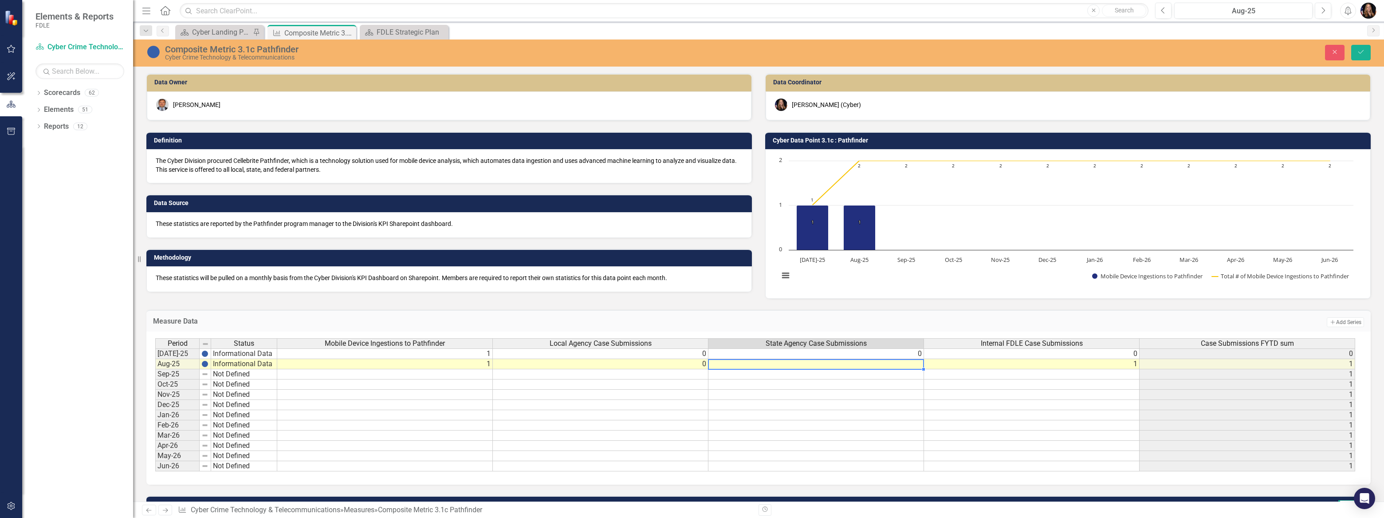
click at [853, 366] on td at bounding box center [817, 364] width 216 height 10
type textarea "0"
click at [1008, 370] on td at bounding box center [1032, 374] width 216 height 10
click at [1362, 58] on button "Save" at bounding box center [1361, 53] width 20 height 16
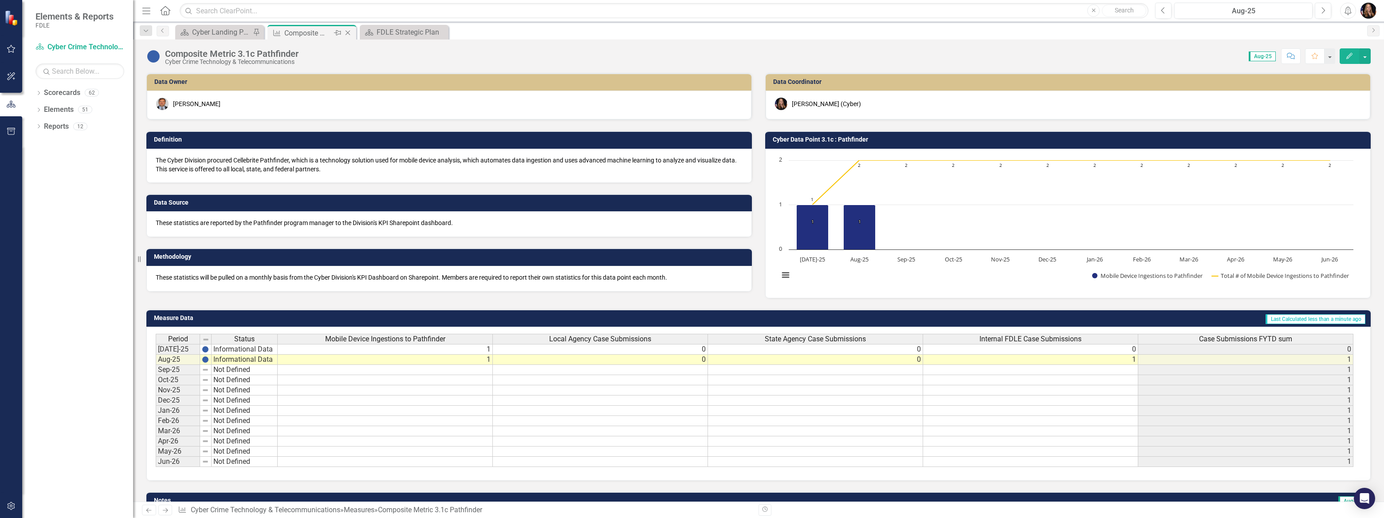
click at [346, 32] on icon "Close" at bounding box center [347, 32] width 9 height 7
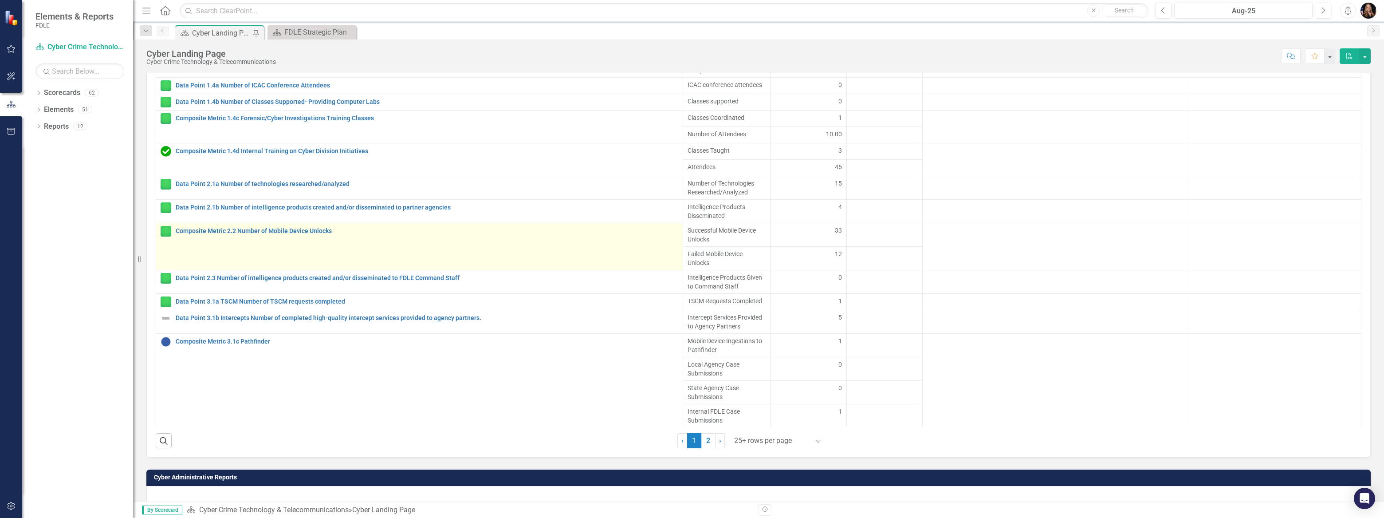
scroll to position [847, 0]
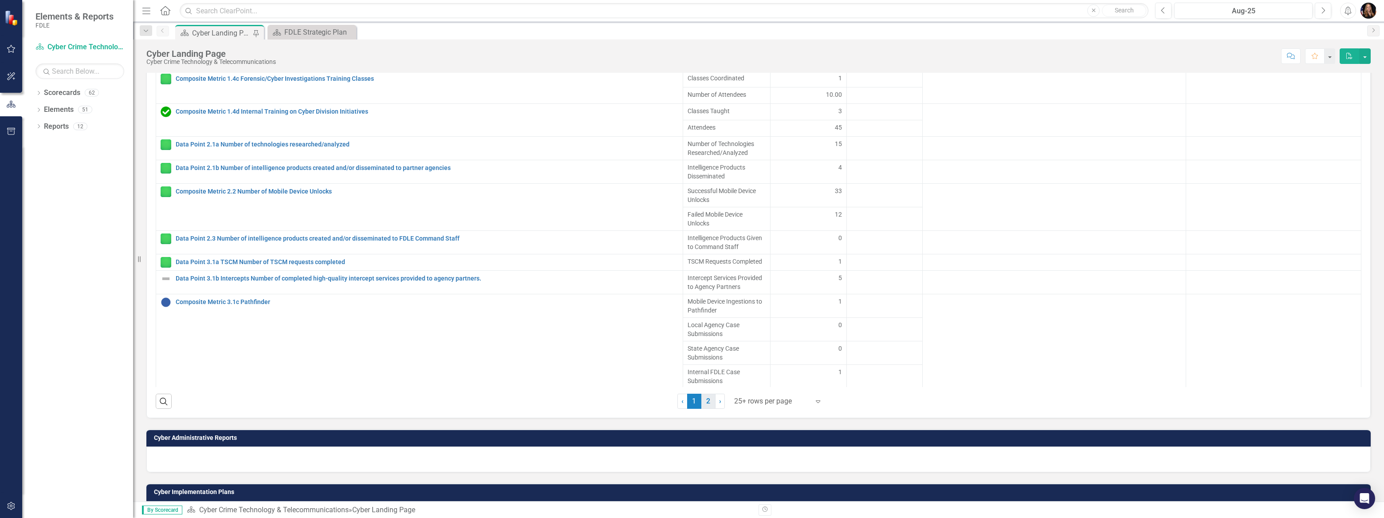
click at [708, 404] on link "2" at bounding box center [708, 401] width 14 height 15
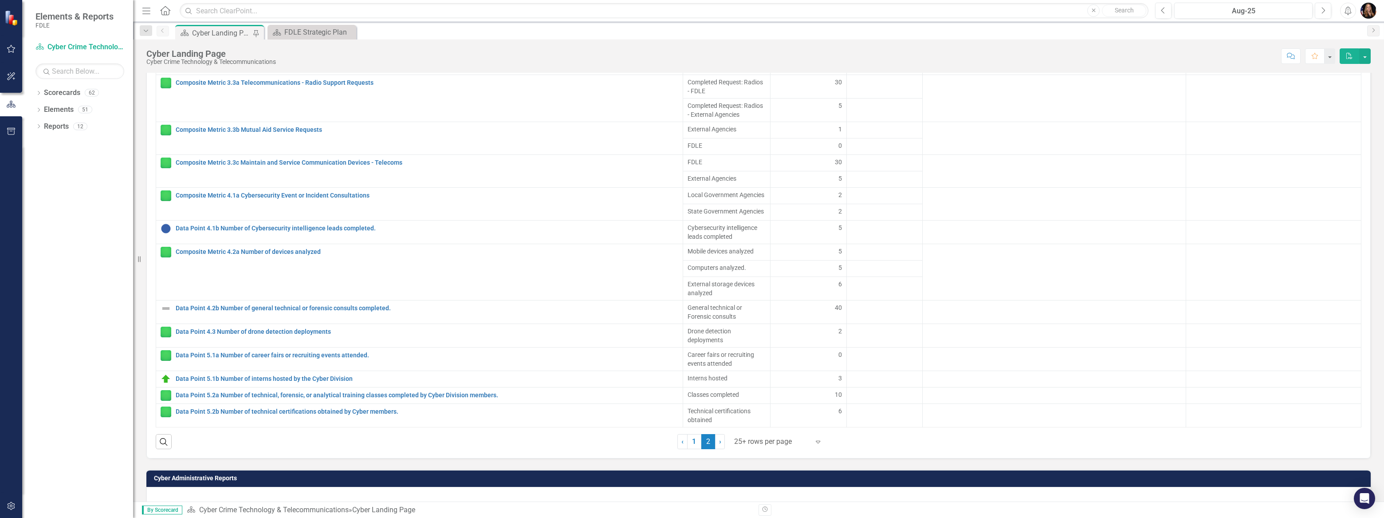
scroll to position [879, 0]
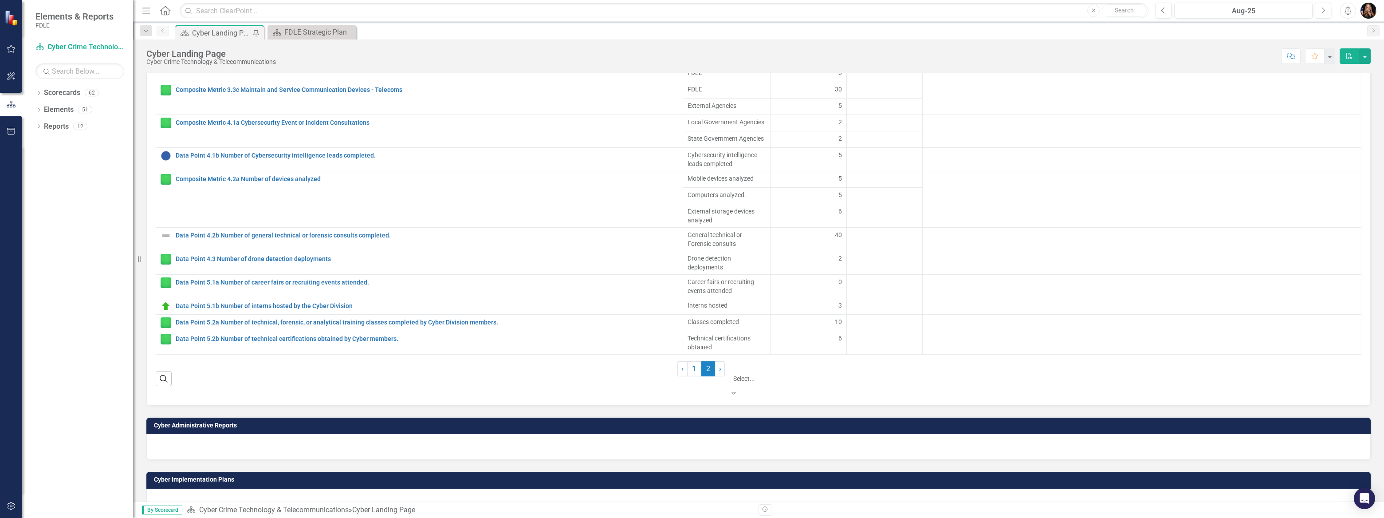
click at [766, 370] on div at bounding box center [778, 367] width 89 height 11
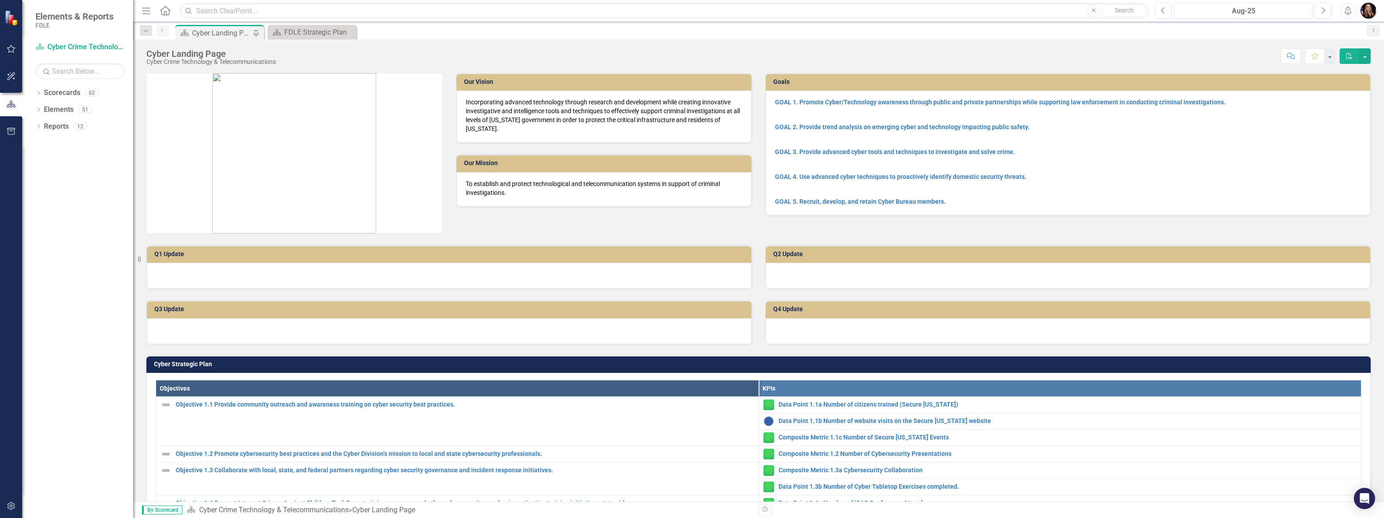
scroll to position [0, 0]
